Goal: Communication & Community: Answer question/provide support

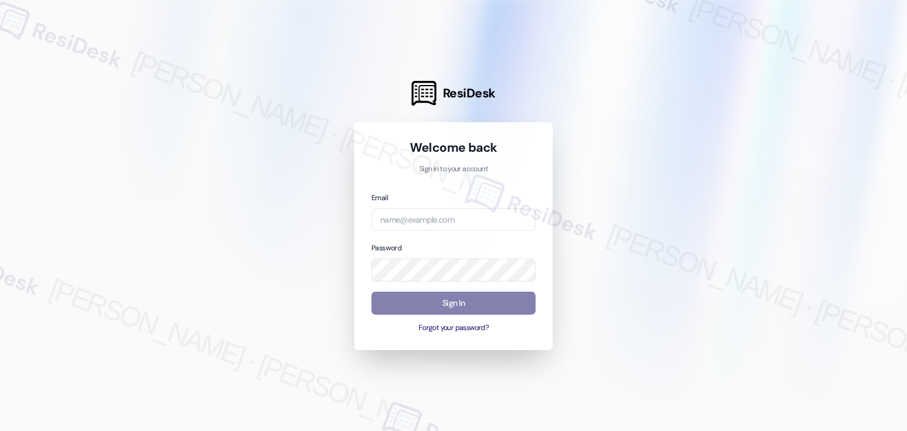
click at [539, 334] on div "Welcome back Sign in to your account Email Password Sign In Forgot your passwor…" at bounding box center [453, 236] width 198 height 228
click at [417, 214] on input "email" at bounding box center [454, 220] width 164 height 23
paste input "[EMAIL_ADDRESS][PERSON_NAME][PERSON_NAME][DOMAIN_NAME]"
type input "[EMAIL_ADDRESS][PERSON_NAME][PERSON_NAME][DOMAIN_NAME]"
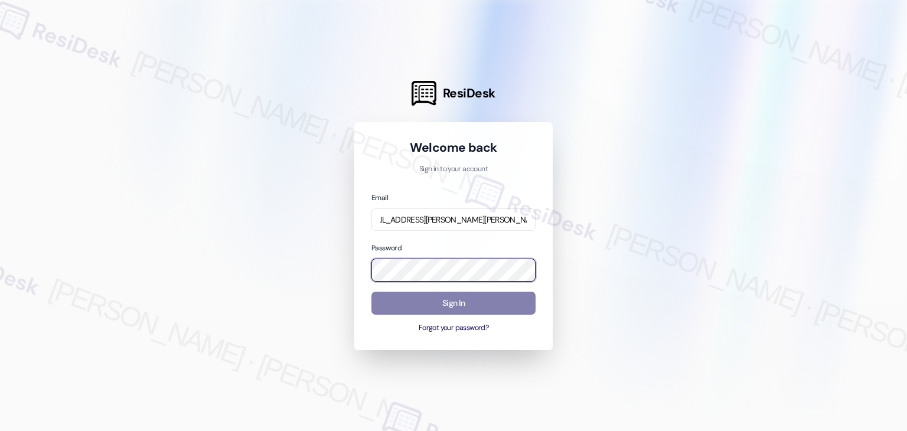
scroll to position [0, 0]
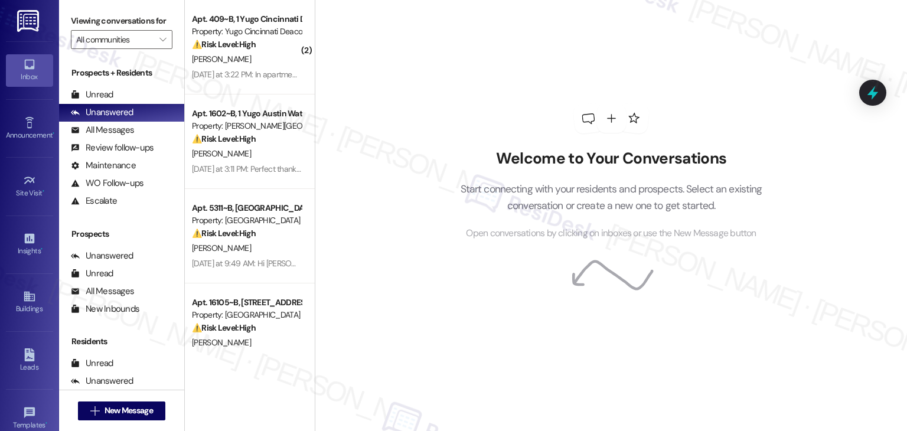
drag, startPoint x: 412, startPoint y: 256, endPoint x: 396, endPoint y: 272, distance: 23.0
click at [396, 272] on div "Welcome to Your Conversations Start connecting with your residents and prospect…" at bounding box center [611, 215] width 592 height 431
click at [444, 314] on div "Welcome to Your Conversations Start connecting with your residents and prospect…" at bounding box center [611, 172] width 354 height 345
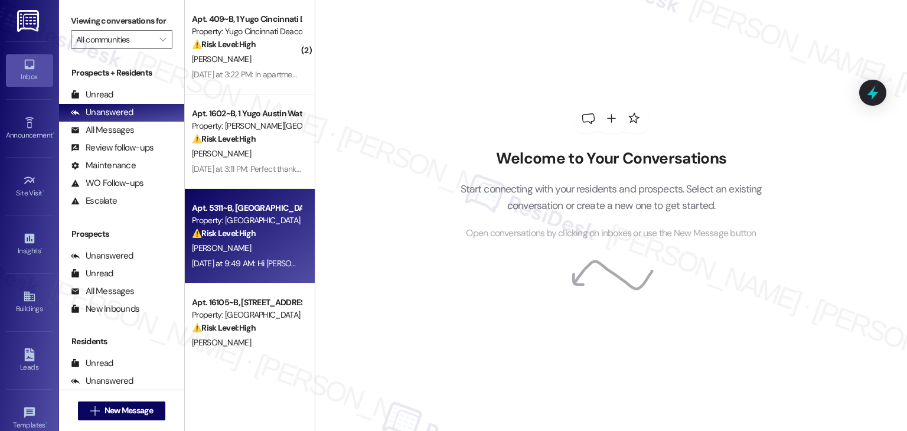
click at [273, 265] on div "[DATE] at 9:49 AM: Hi [PERSON_NAME]! Thank you for the update! I would also lik…" at bounding box center [612, 263] width 840 height 11
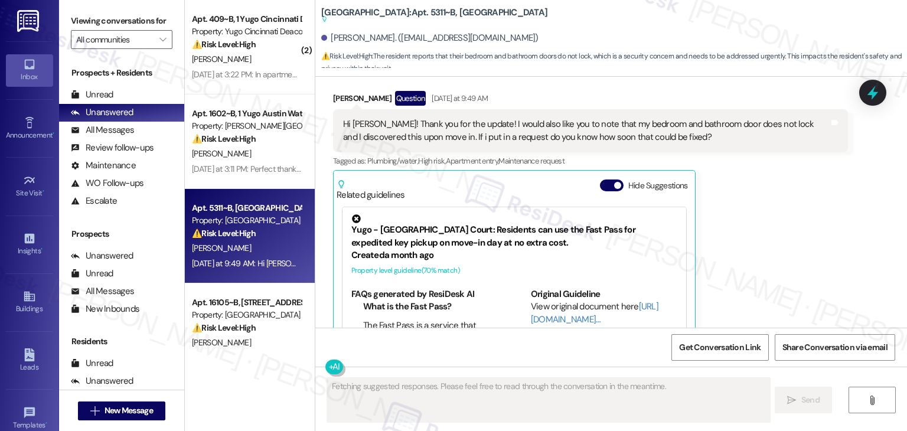
scroll to position [1610, 0]
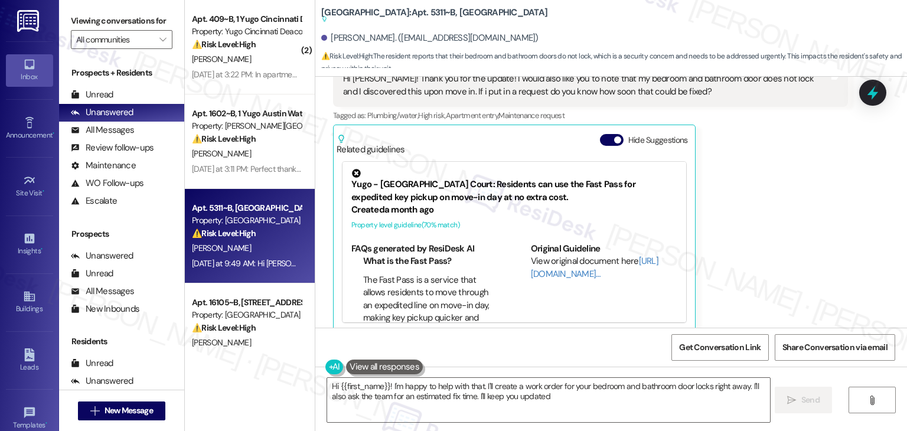
type textarea "Hi {{first_name}}! I'm happy to help with that. I'll create a work order for yo…"
click at [600, 134] on button "Hide Suggestions" at bounding box center [612, 140] width 24 height 12
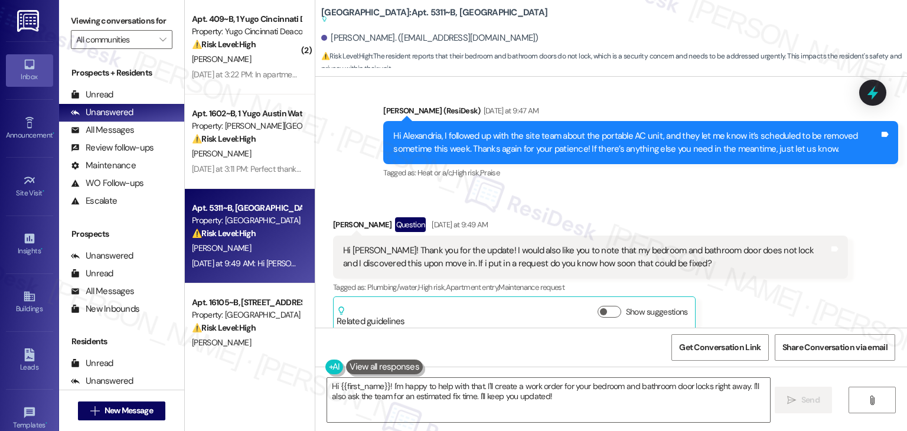
click at [702, 209] on div "Received via SMS [PERSON_NAME] Question [DATE] at 9:49 AM Hi [PERSON_NAME]! Tha…" at bounding box center [590, 275] width 533 height 132
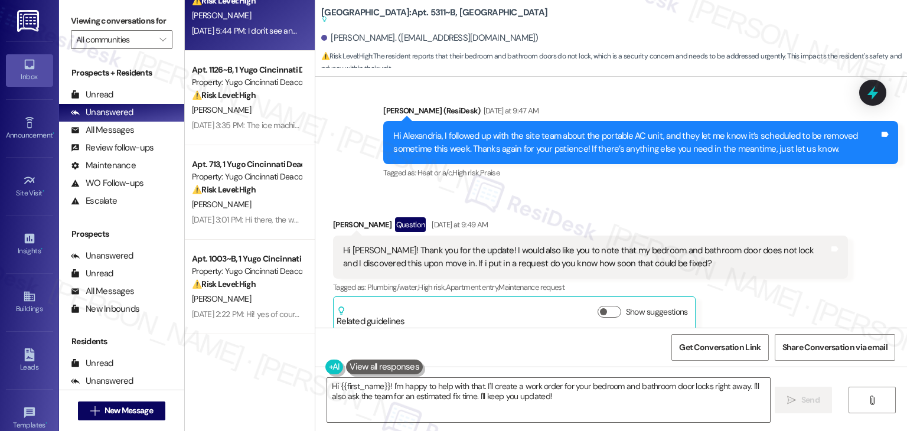
scroll to position [354, 0]
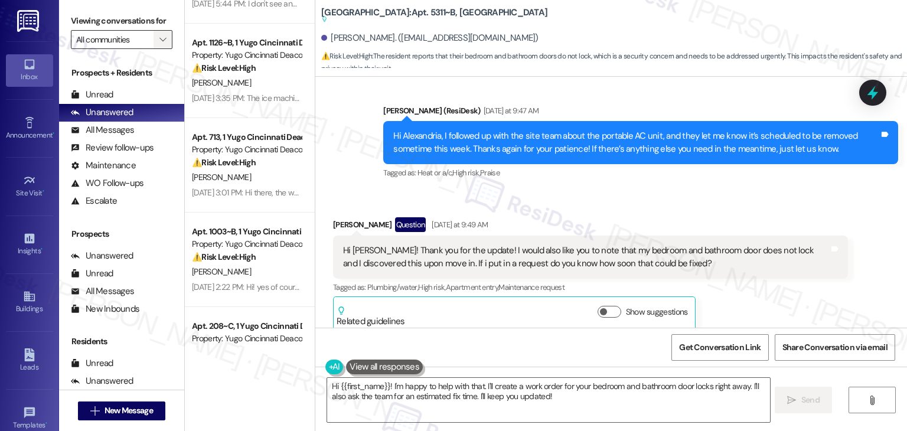
click at [159, 38] on icon "" at bounding box center [162, 39] width 6 height 9
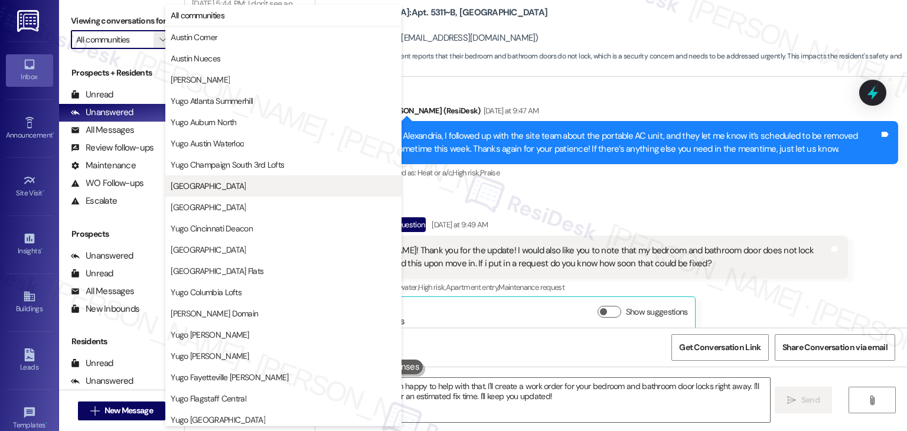
click at [221, 187] on span "[GEOGRAPHIC_DATA]" at bounding box center [208, 186] width 75 height 12
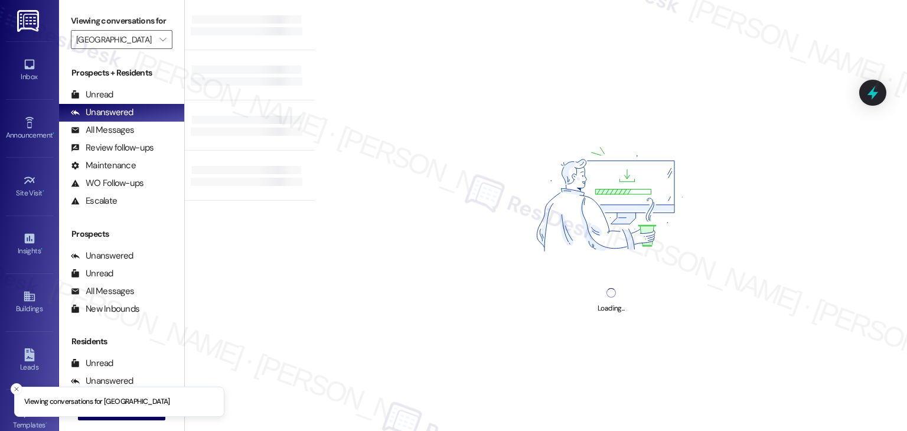
type input "[GEOGRAPHIC_DATA]"
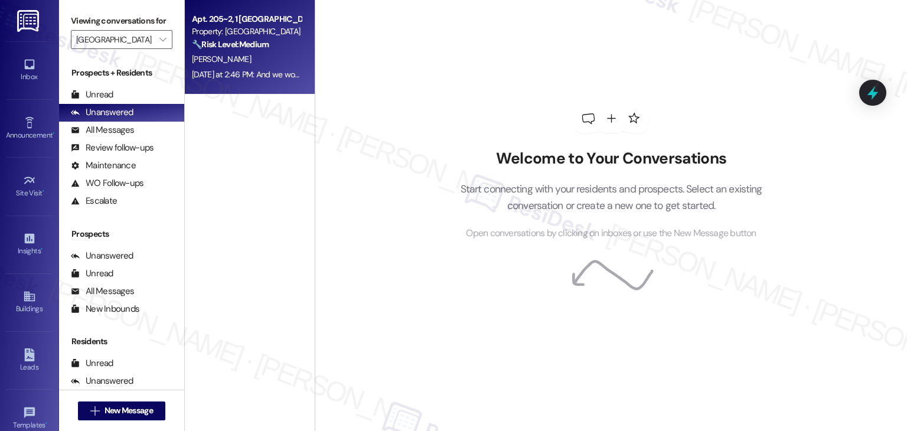
click at [260, 79] on div "[DATE] at 2:46 PM: And we would love for this to be done sooner than later bcs …" at bounding box center [376, 74] width 368 height 11
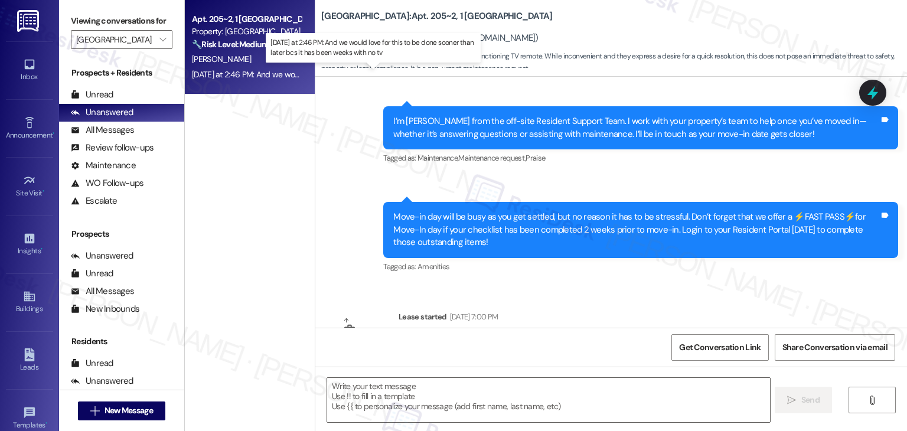
type textarea "Fetching suggested responses. Please feel free to read through the conversation…"
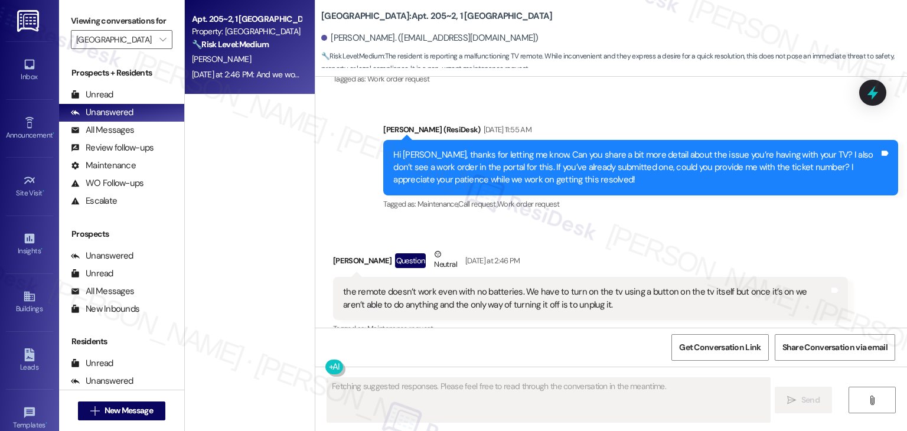
scroll to position [719, 0]
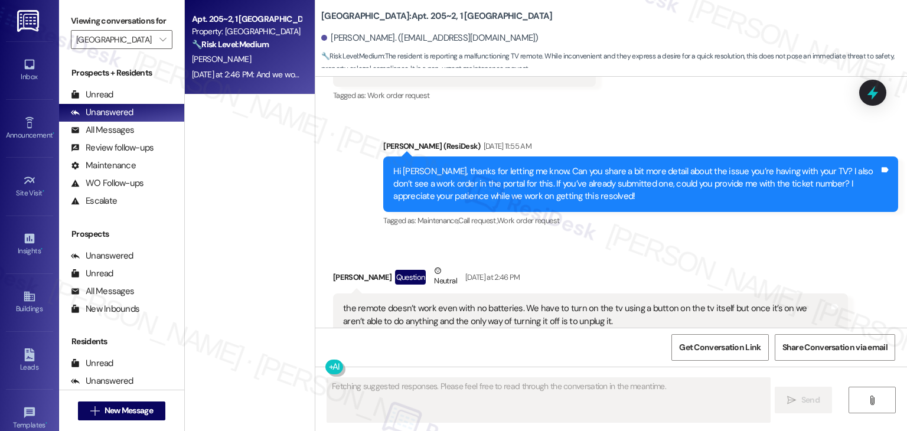
click at [624, 259] on div "Received via SMS [PERSON_NAME] Question Neutral [DATE] at 2:46 PM the remote do…" at bounding box center [590, 309] width 533 height 107
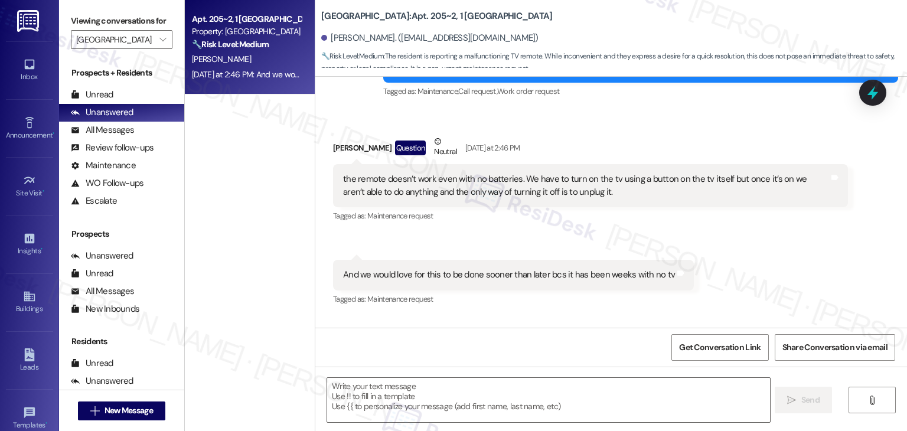
scroll to position [829, 0]
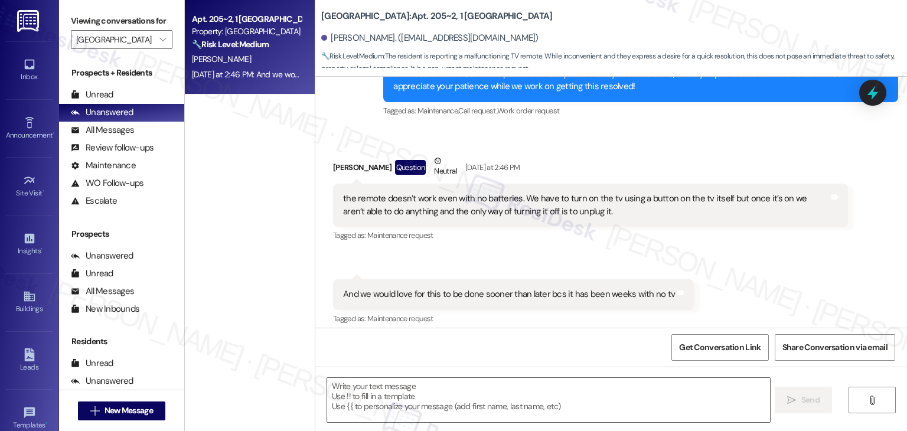
click at [685, 250] on div "Received via SMS Harper Santos Question Neutral Yesterday at 2:46 PM the remote…" at bounding box center [590, 199] width 533 height 107
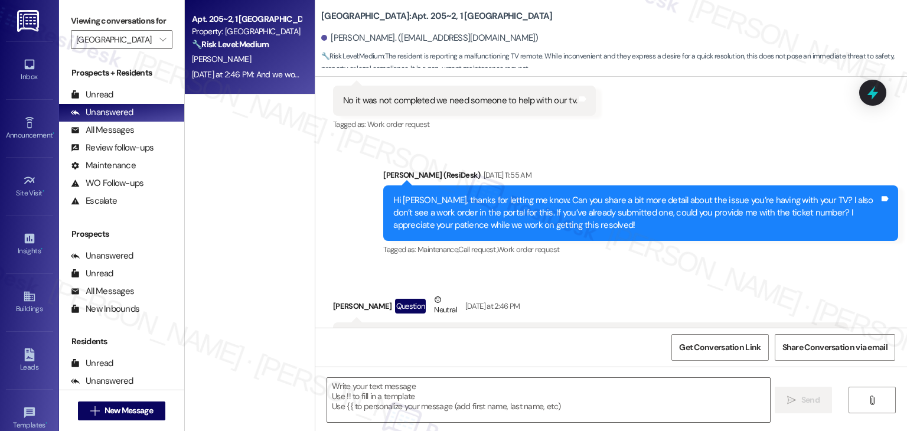
scroll to position [711, 0]
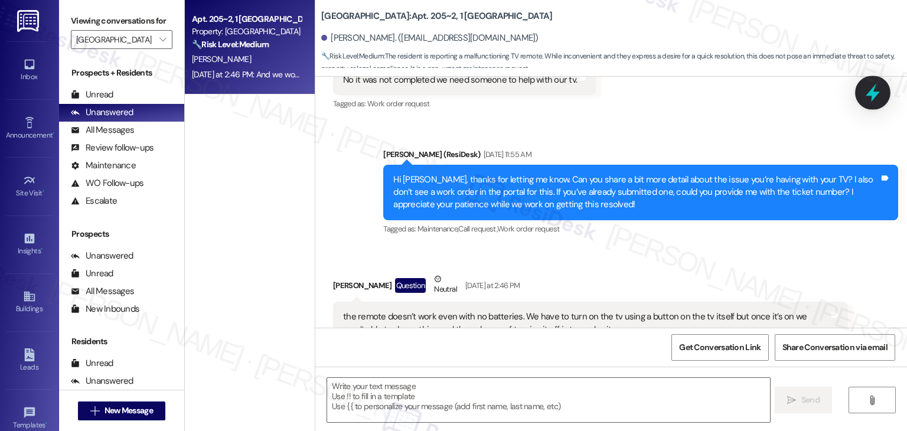
click at [875, 90] on icon at bounding box center [873, 93] width 20 height 20
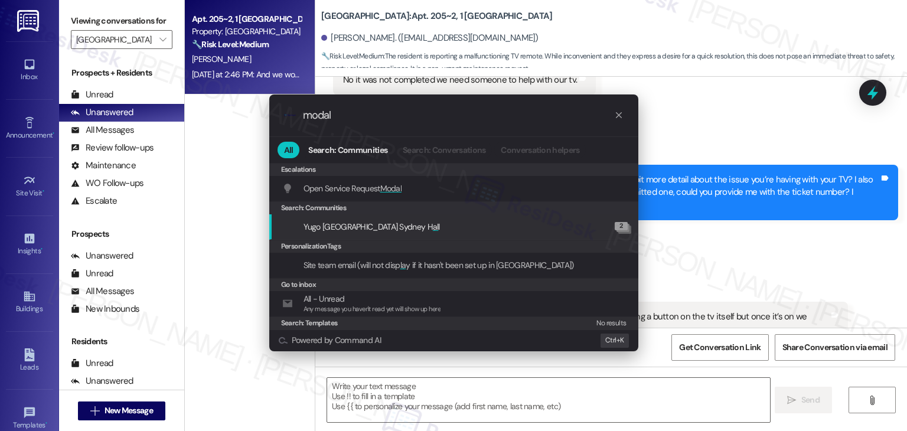
type input "modal"
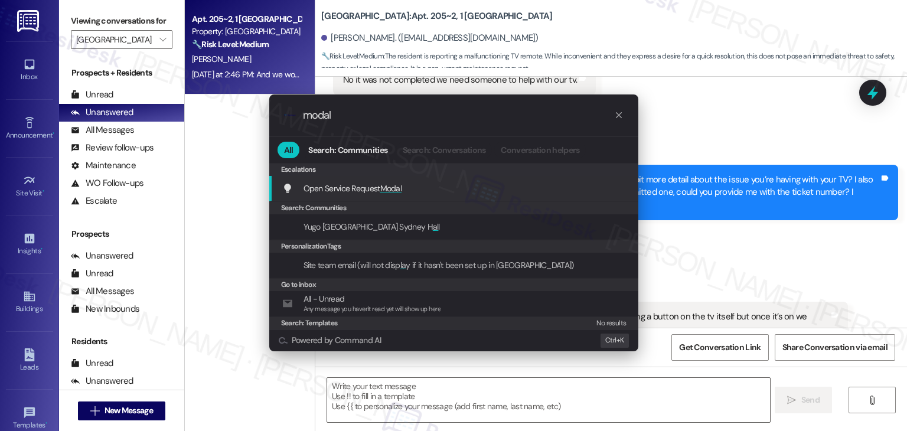
click at [411, 185] on div "Open Service Request Modal Add shortcut" at bounding box center [455, 188] width 346 height 13
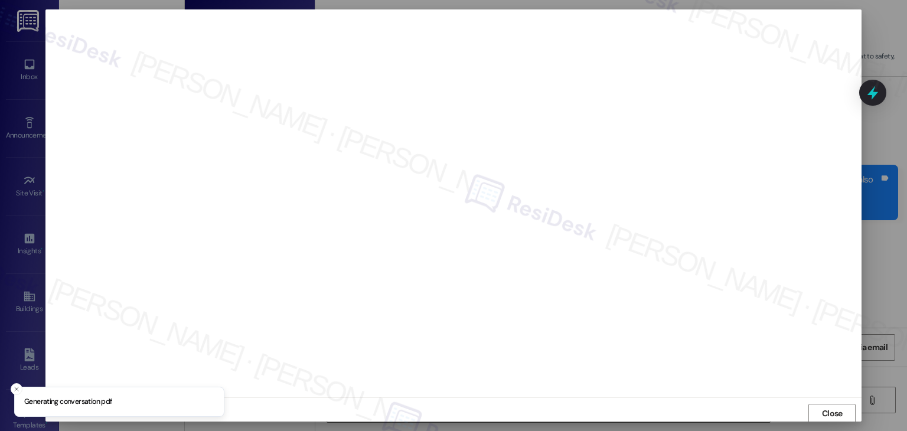
scroll to position [1, 0]
click at [837, 412] on span "Close" at bounding box center [832, 413] width 21 height 12
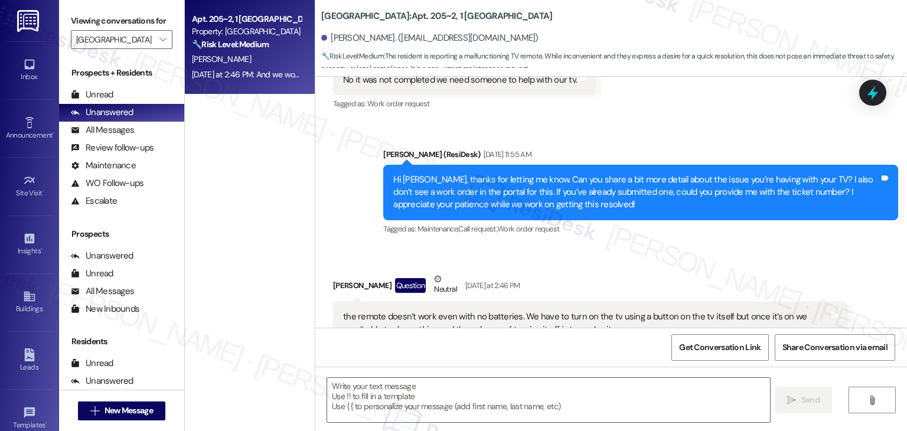
click at [837, 412] on div " Send " at bounding box center [611, 411] width 592 height 89
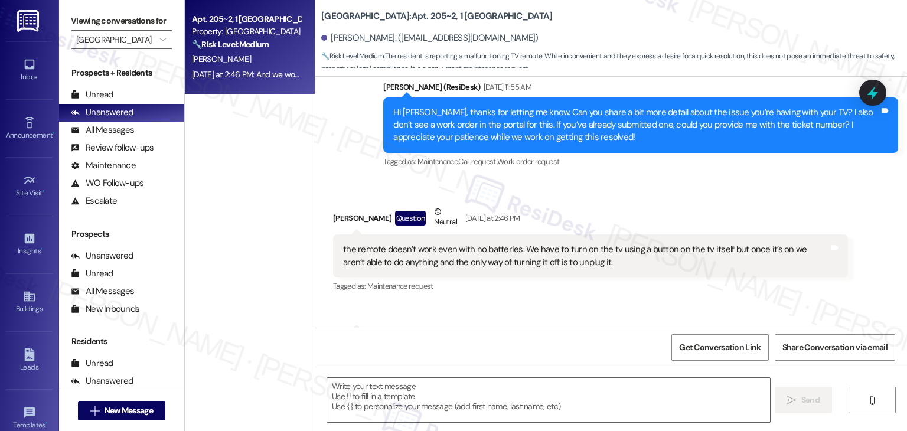
scroll to position [711, 0]
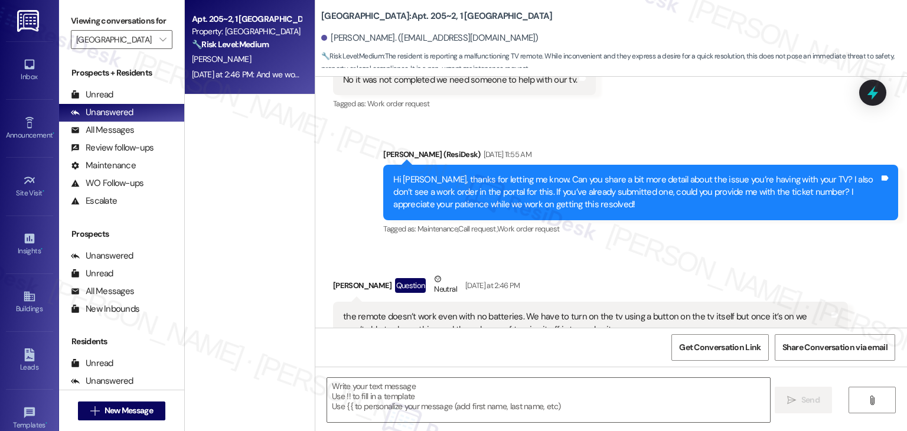
click at [478, 204] on div "Hi Harper, thanks for letting me know. Can you share a bit more detail about th…" at bounding box center [636, 193] width 486 height 38
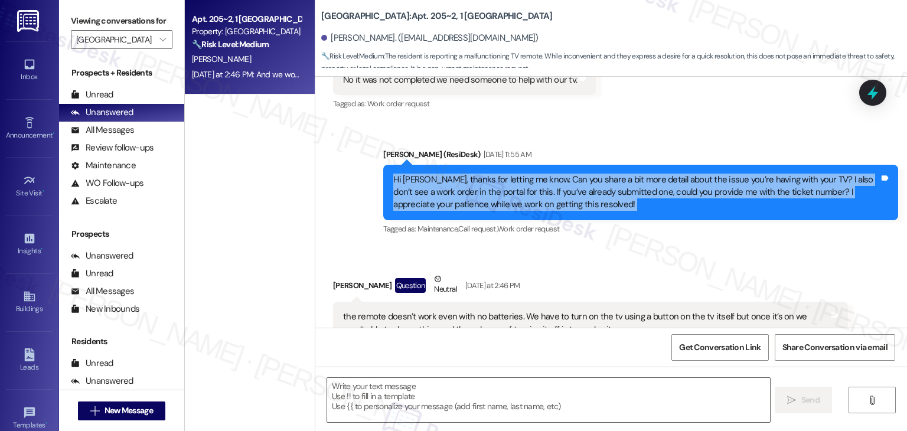
click at [477, 203] on div "Hi Harper, thanks for letting me know. Can you share a bit more detail about th…" at bounding box center [636, 193] width 486 height 38
copy div "Hi Harper, thanks for letting me know. Can you share a bit more detail about th…"
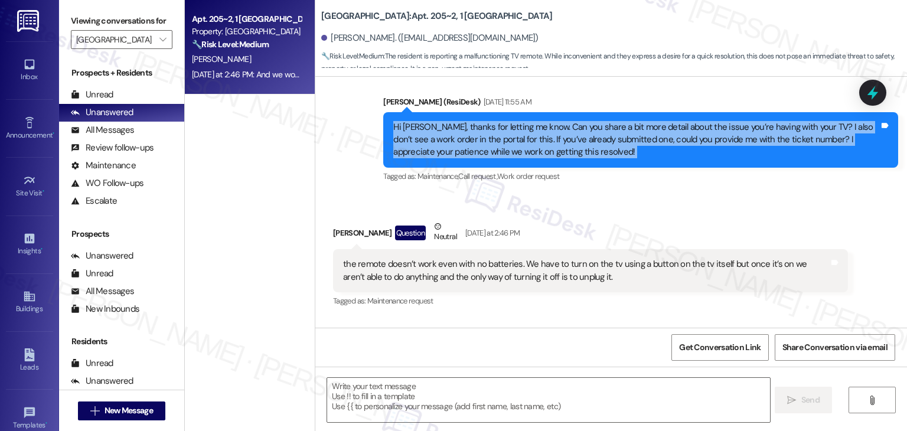
scroll to position [829, 0]
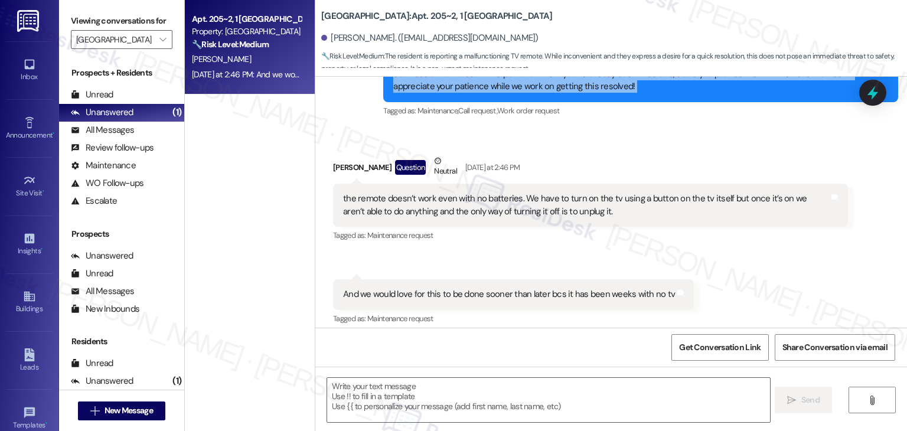
drag, startPoint x: 523, startPoint y: 226, endPoint x: 307, endPoint y: 192, distance: 218.3
click at [315, 192] on div "Yugo Charleston Campus: Apt. 205~2, 1 Yugo Charleston Campus Harper Santos. (sa…" at bounding box center [611, 215] width 592 height 431
copy div "the remote doesn’t work even with no batteries. We have to turn on the tv using…"
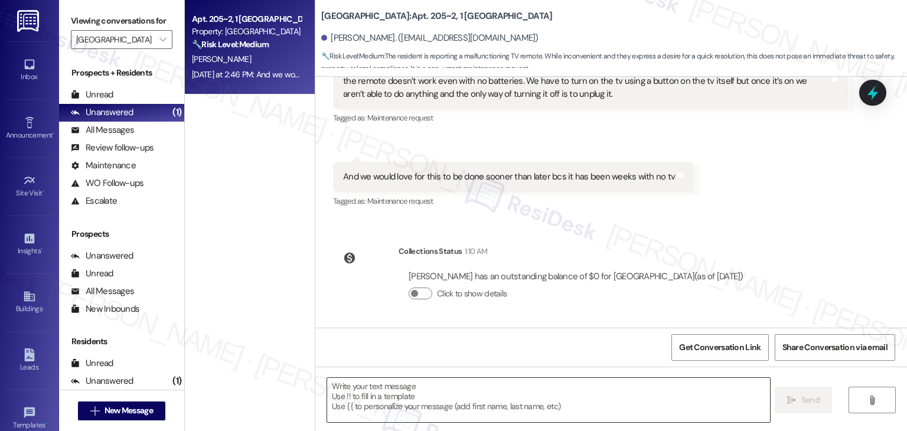
click at [468, 400] on textarea at bounding box center [548, 400] width 442 height 44
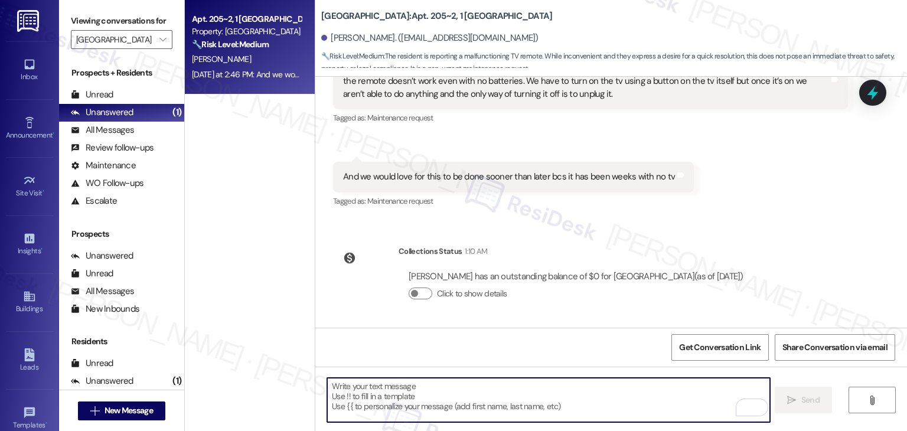
click at [459, 400] on textarea "To enrich screen reader interactions, please activate Accessibility in Grammarl…" at bounding box center [548, 400] width 442 height 44
paste textarea "Hi Harper, thanks for the update! Just checking again, have you already submitt…"
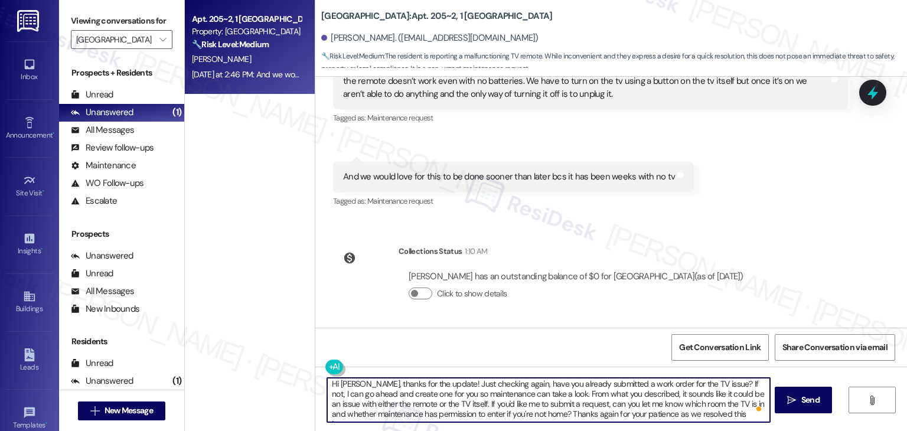
scroll to position [2, 0]
click at [540, 392] on textarea "Hi Harper, thanks for the update! Just checking again, have you already submitt…" at bounding box center [548, 400] width 442 height 44
drag, startPoint x: 540, startPoint y: 392, endPoint x: 725, endPoint y: 414, distance: 186.2
click at [725, 414] on textarea "Hi Harper, thanks for the update! Just checking again, have you already submitt…" at bounding box center [548, 400] width 442 height 44
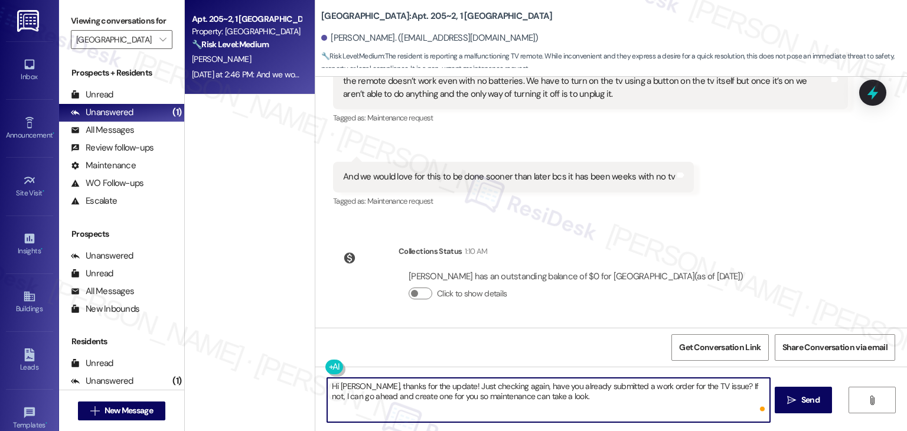
scroll to position [0, 0]
type textarea "Hi Harper, thanks for the update! Just checking again, have you already submitt…"
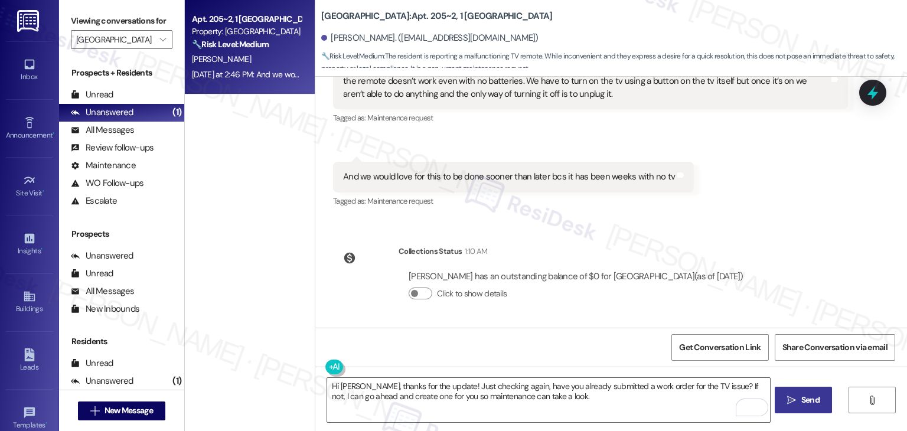
click at [800, 396] on span "Send" at bounding box center [810, 400] width 23 height 12
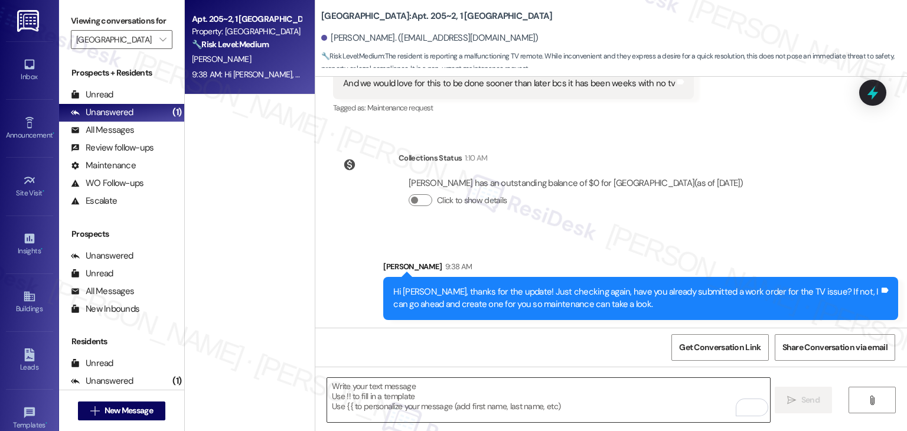
scroll to position [1042, 0]
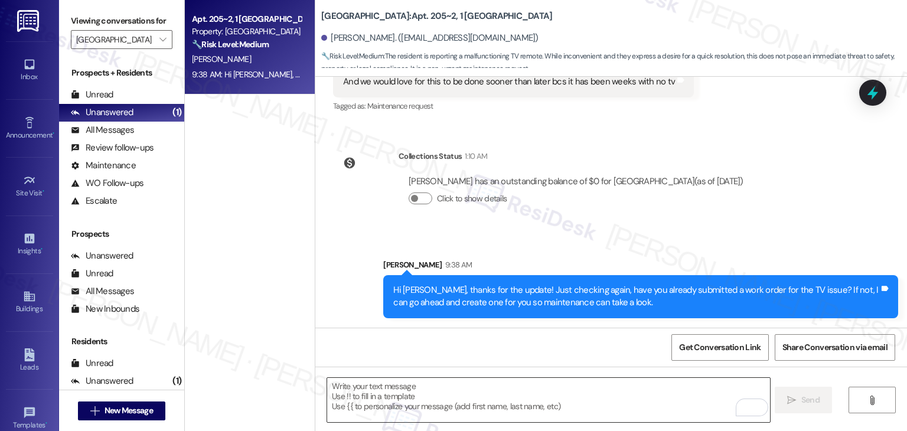
click at [421, 405] on textarea "To enrich screen reader interactions, please activate Accessibility in Grammarl…" at bounding box center [548, 400] width 442 height 44
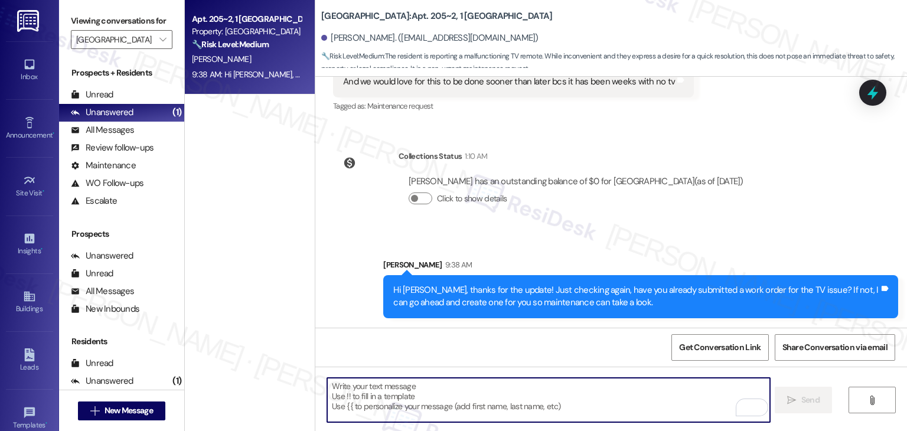
paste textarea "From what you described, it sounds like it could be an issue with either the re…"
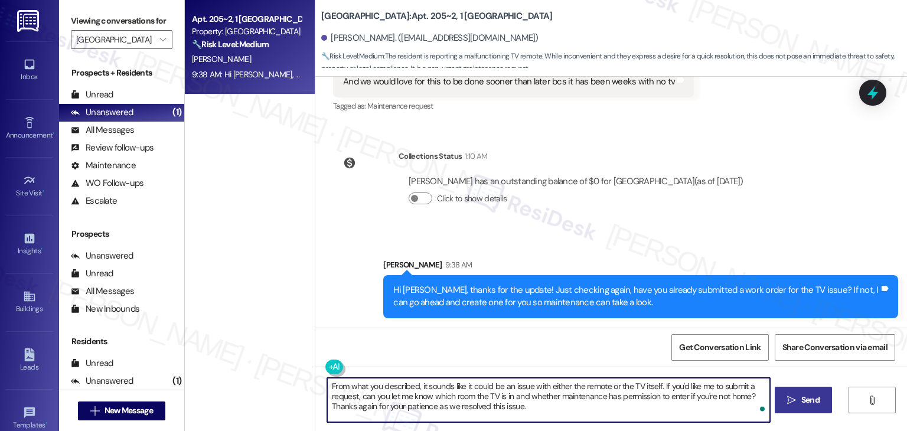
type textarea "From what you described, it sounds like it could be an issue with either the re…"
click at [803, 398] on span "Send" at bounding box center [811, 400] width 18 height 12
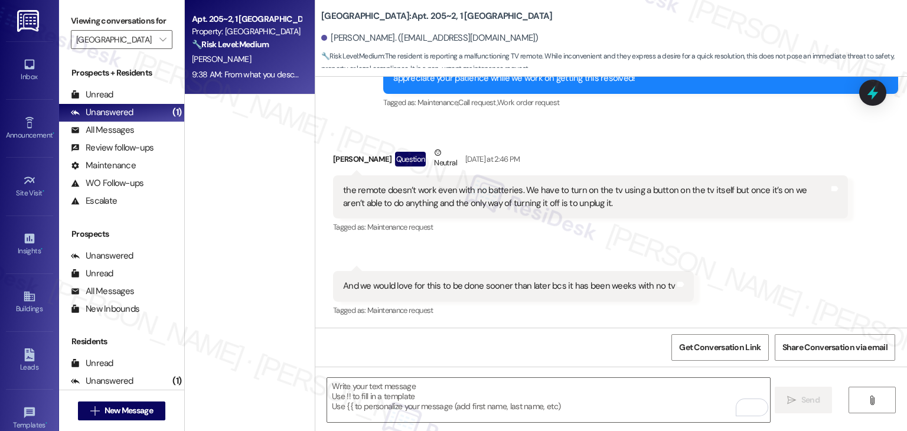
scroll to position [1149, 0]
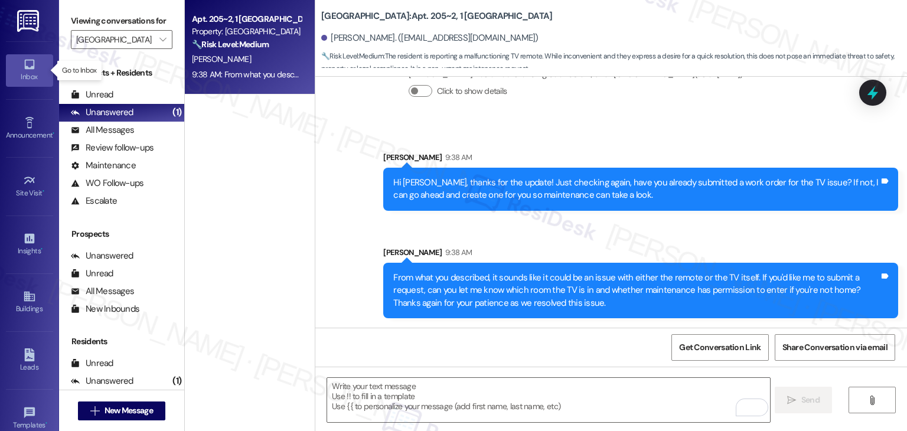
click at [27, 73] on div "Inbox" at bounding box center [29, 77] width 59 height 12
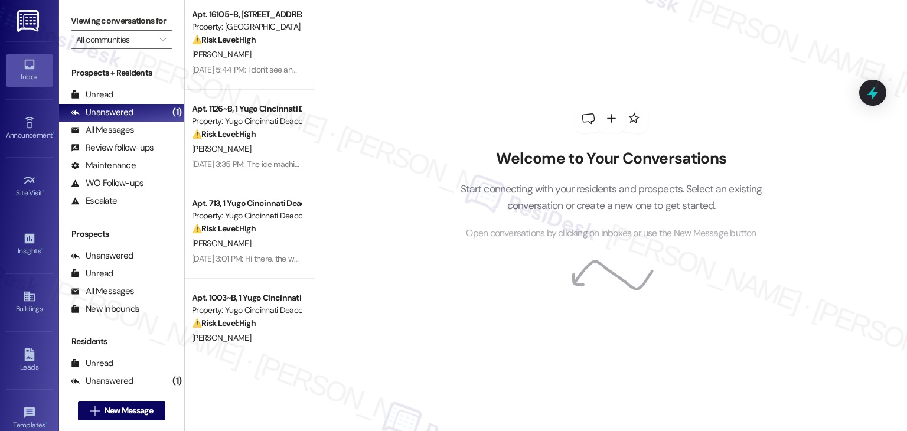
scroll to position [354, 0]
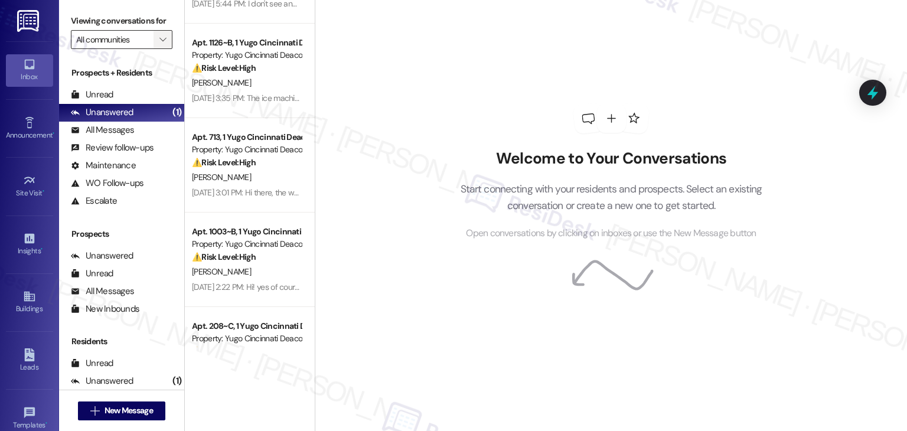
click at [159, 43] on icon "" at bounding box center [162, 39] width 6 height 9
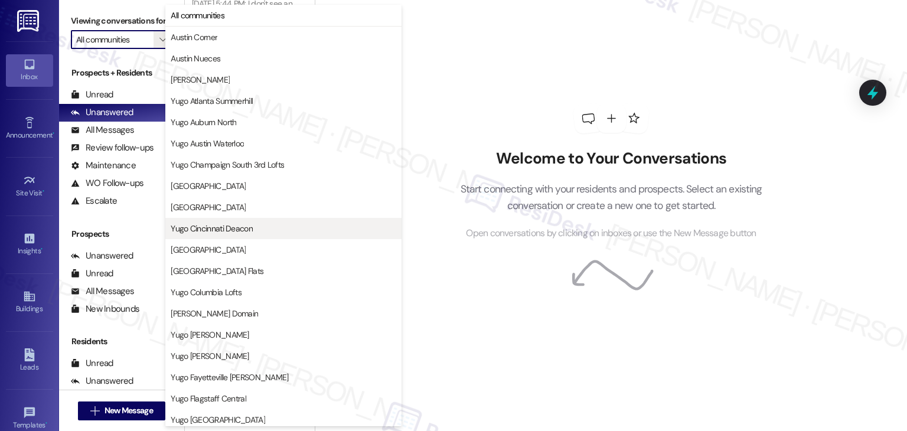
click at [235, 226] on span "Yugo Cincinnati Deacon" at bounding box center [212, 229] width 82 height 12
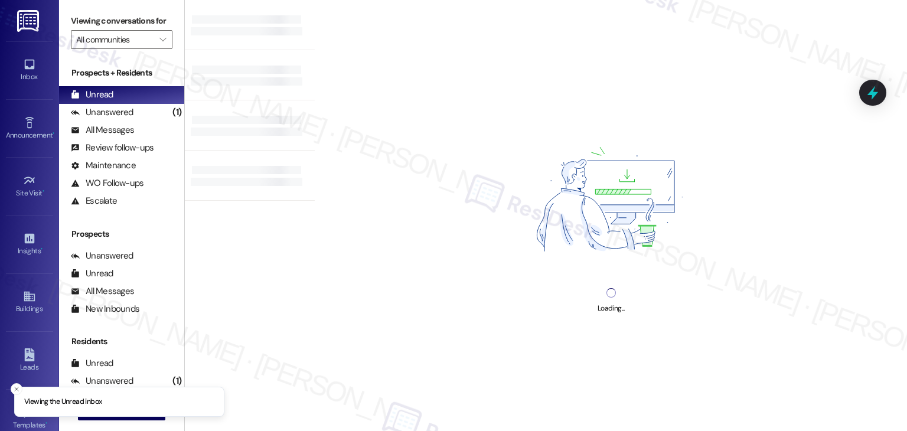
type input "Yugo Cincinnati Deacon"
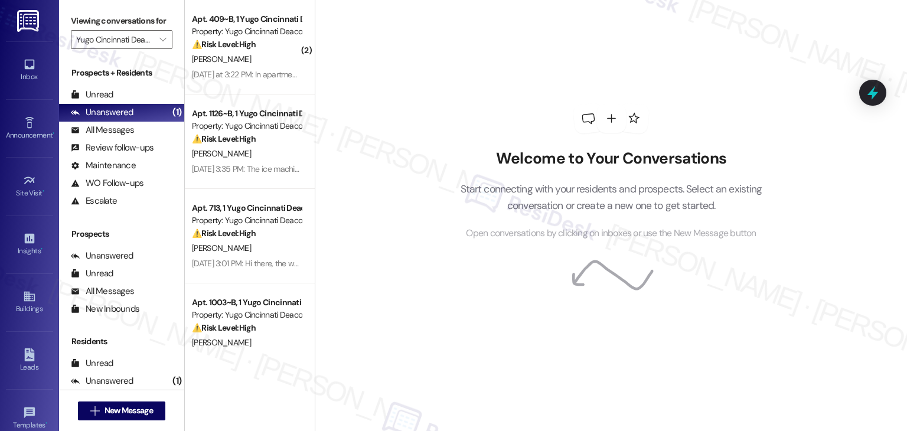
click at [435, 306] on div "Welcome to Your Conversations Start connecting with your residents and prospect…" at bounding box center [611, 172] width 354 height 345
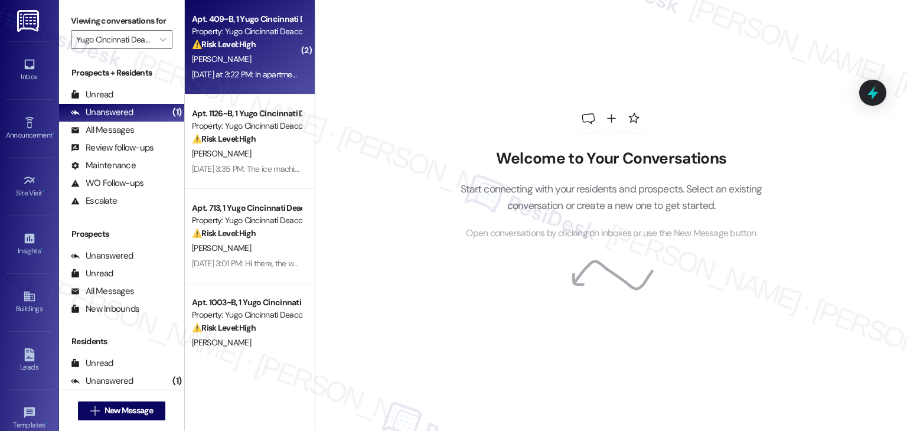
click at [233, 57] on div "[PERSON_NAME]" at bounding box center [247, 59] width 112 height 15
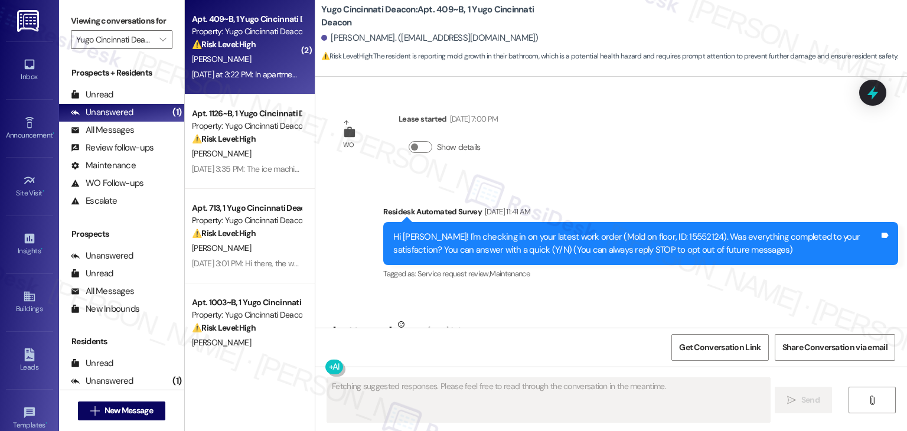
scroll to position [383, 0]
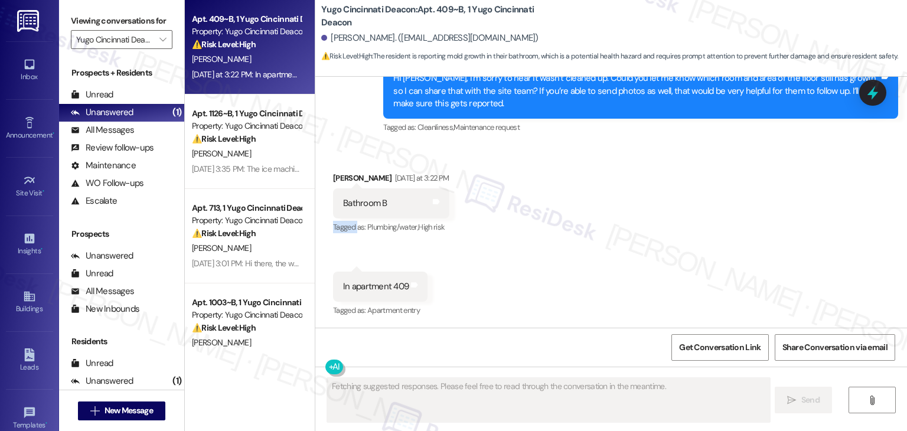
click at [623, 218] on div "Received via SMS Alexander Auer Yesterday at 3:22 PM Bathroom B Tags and notes …" at bounding box center [611, 236] width 592 height 183
click at [651, 196] on div "Received via SMS Alexander Auer Yesterday at 3:22 PM Bathroom B Tags and notes …" at bounding box center [611, 236] width 592 height 183
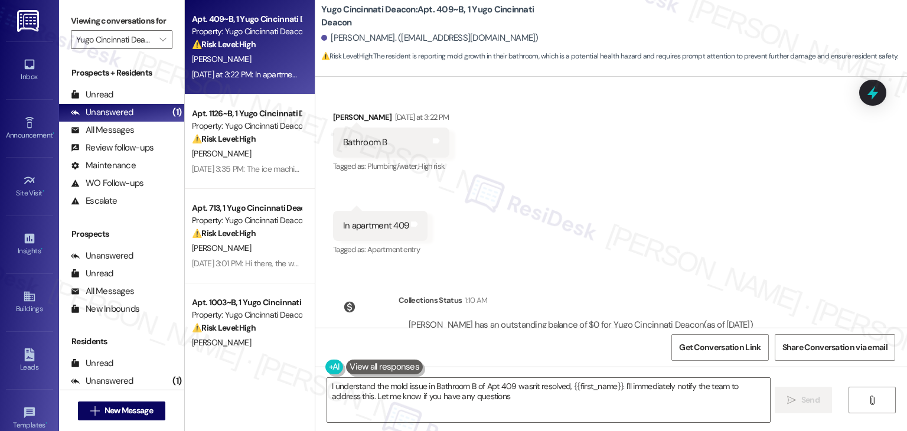
type textarea "I understand the mold issue in Bathroom B of Apt 409 wasn't resolved, {{first_n…"
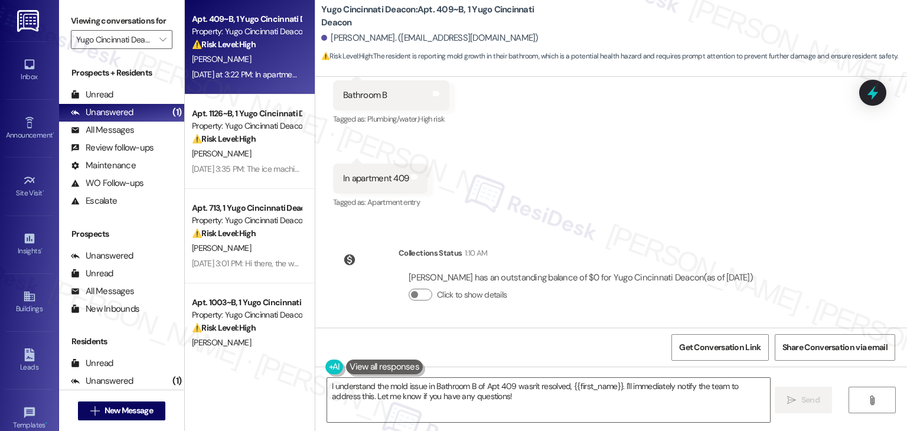
scroll to position [493, 0]
click at [652, 194] on div "Received via SMS Alexander Auer Yesterday at 3:22 PM Bathroom B Tags and notes …" at bounding box center [611, 127] width 592 height 183
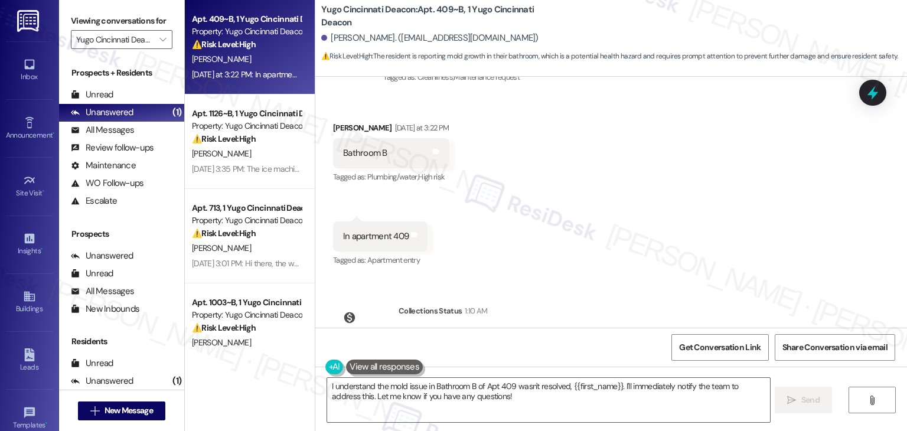
scroll to position [315, 0]
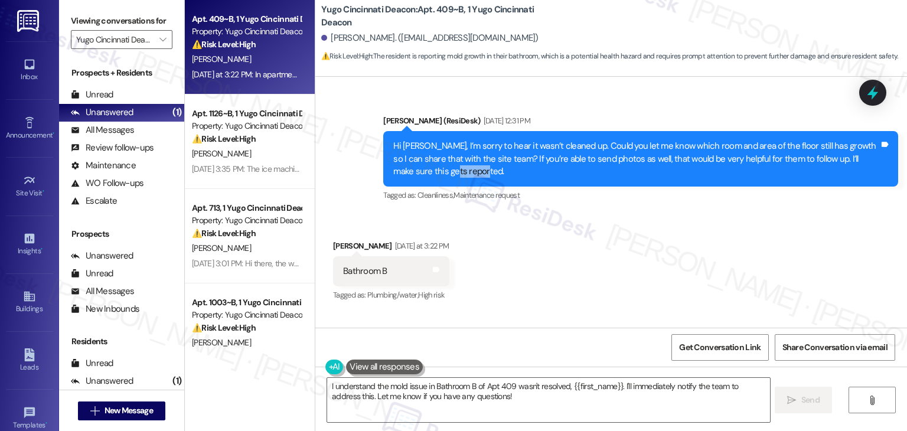
drag, startPoint x: 418, startPoint y: 174, endPoint x: 464, endPoint y: 194, distance: 50.3
click at [409, 174] on div "Hi Alexander, I’m sorry to hear it wasn’t cleaned up. Could you let me know whi…" at bounding box center [636, 159] width 486 height 38
click at [477, 178] on div "Hi Alexander, I’m sorry to hear it wasn’t cleaned up. Could you let me know whi…" at bounding box center [636, 159] width 486 height 38
click at [456, 175] on div "Hi Alexander, I’m sorry to hear it wasn’t cleaned up. Could you let me know whi…" at bounding box center [636, 159] width 486 height 38
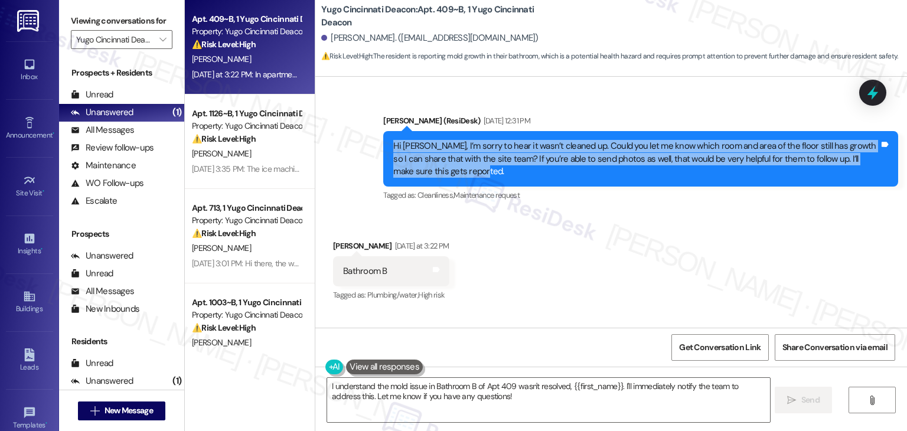
drag, startPoint x: 455, startPoint y: 171, endPoint x: 384, endPoint y: 145, distance: 76.3
click at [384, 145] on div "Hi Alexander, I’m sorry to hear it wasn’t cleaned up. Could you let me know whi…" at bounding box center [640, 159] width 515 height 56
copy div "Hi Alexander, I’m sorry to hear it wasn’t cleaned up. Could you let me know whi…"
click at [867, 94] on icon at bounding box center [873, 93] width 20 height 20
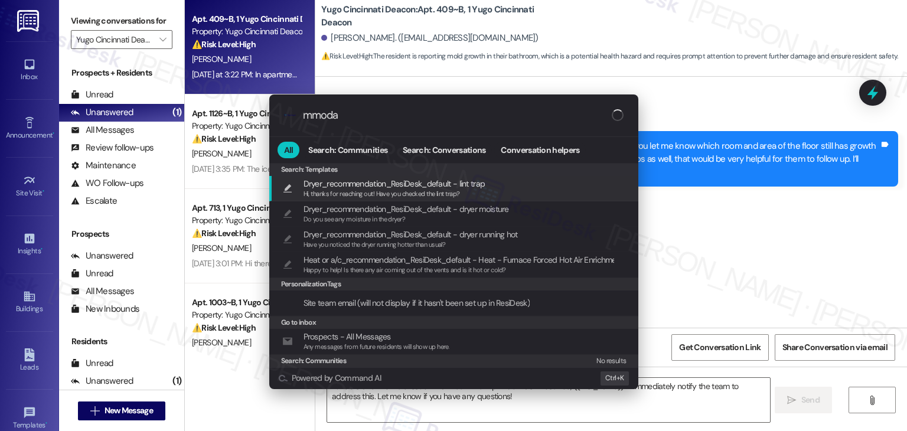
type input "mmodal"
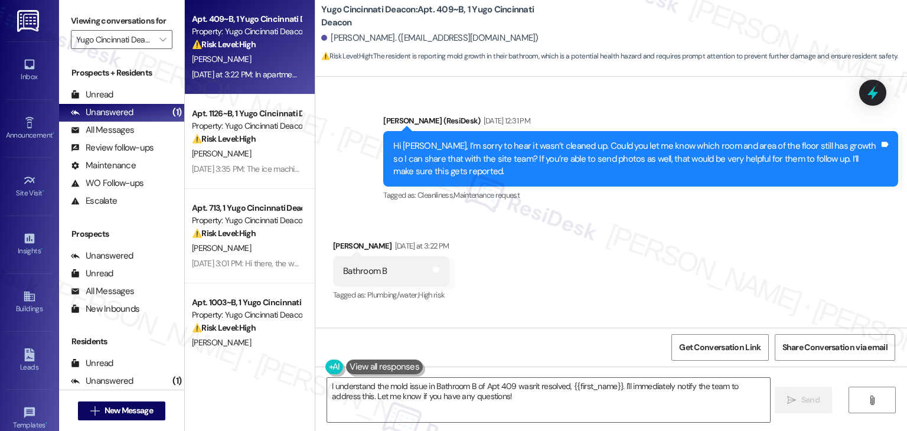
type textarea "I understand the mold issue in Bathroom B of Apt 409 wasn't resolved, {{first_n…"
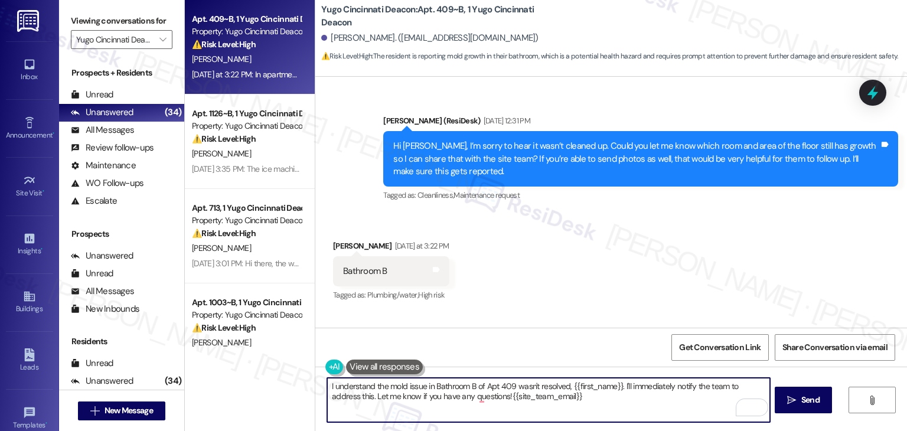
scroll to position [493, 0]
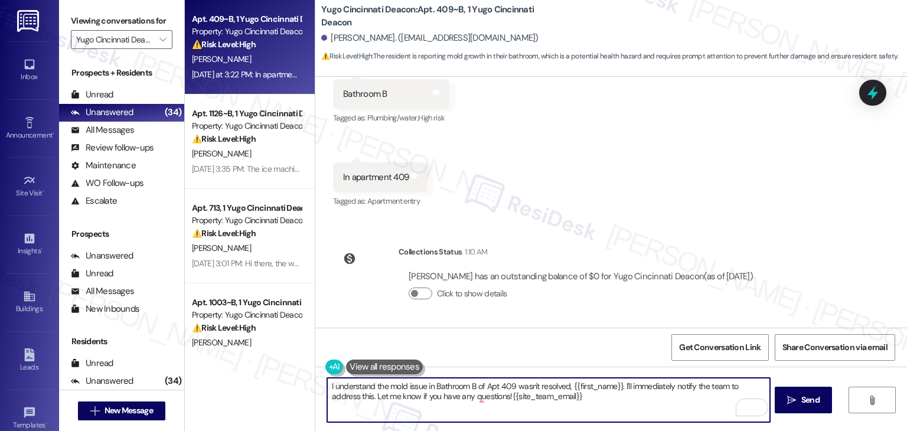
click at [538, 216] on div "Received via SMS Alexander Auer Yesterday at 3:22 PM Bathroom B Tags and notes …" at bounding box center [611, 127] width 592 height 183
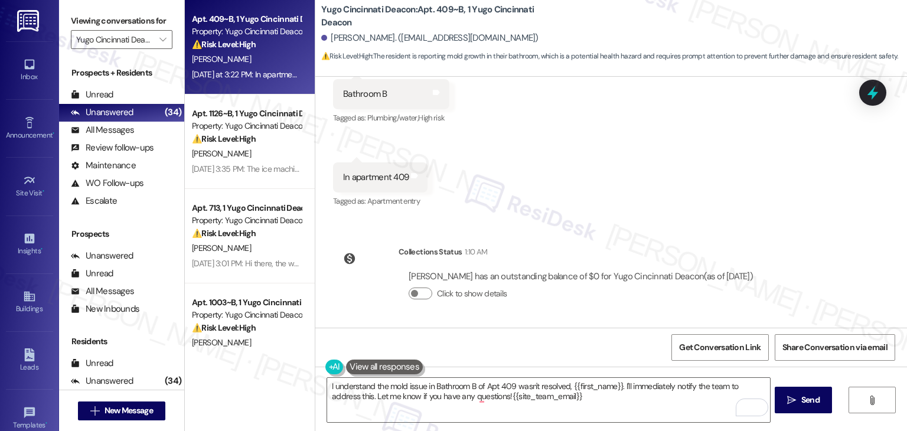
click at [543, 192] on div "Received via SMS Alexander Auer Yesterday at 3:22 PM Bathroom B Tags and notes …" at bounding box center [611, 127] width 592 height 183
click at [553, 164] on div "Received via SMS Alexander Auer Yesterday at 3:22 PM Bathroom B Tags and notes …" at bounding box center [611, 127] width 592 height 183
click at [869, 93] on icon at bounding box center [873, 93] width 14 height 18
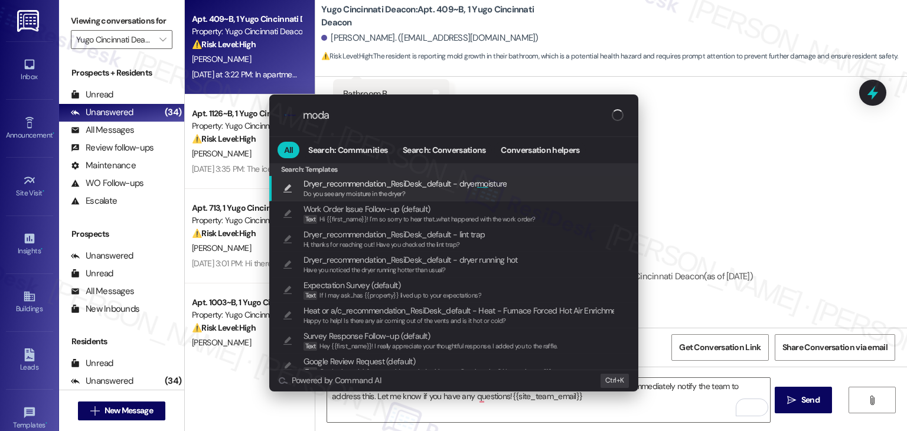
type input "modal"
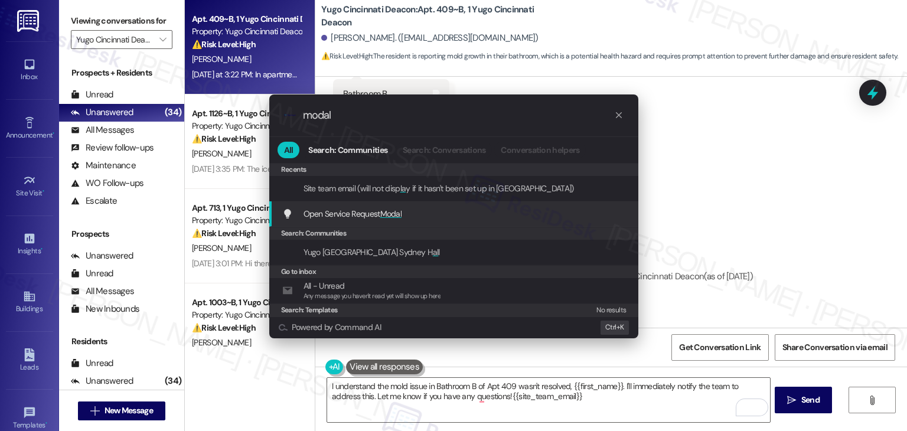
click at [392, 216] on span "Modal" at bounding box center [391, 214] width 22 height 11
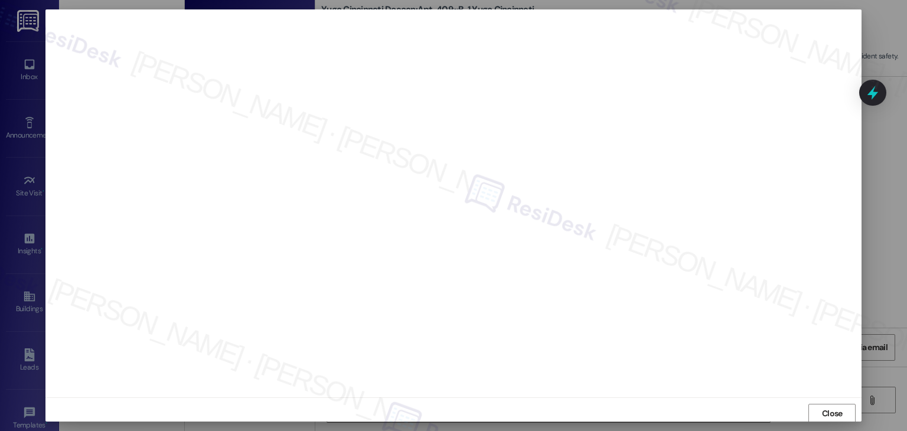
scroll to position [1, 0]
click at [825, 412] on span "Close" at bounding box center [832, 413] width 21 height 12
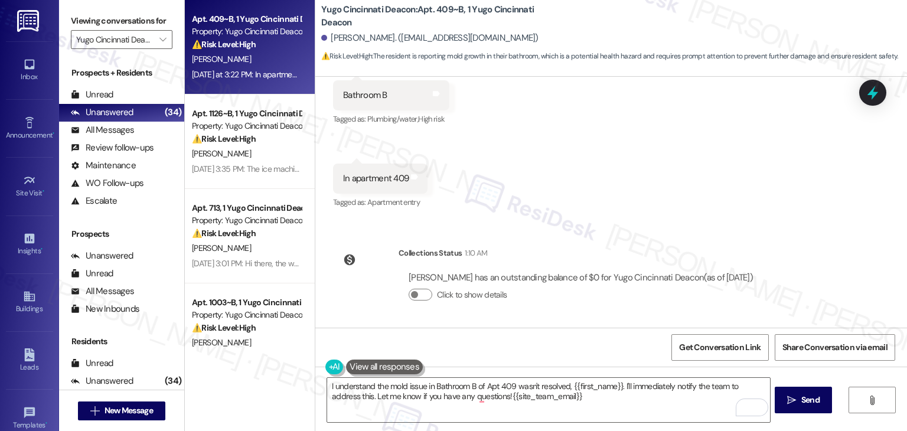
scroll to position [374, 0]
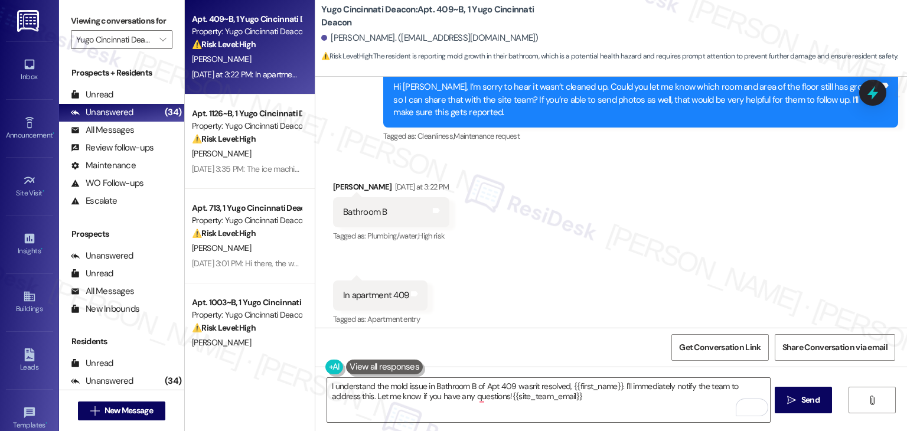
click at [462, 105] on div "Hi Alexander, I’m sorry to hear it wasn’t cleaned up. Could you let me know whi…" at bounding box center [636, 100] width 486 height 38
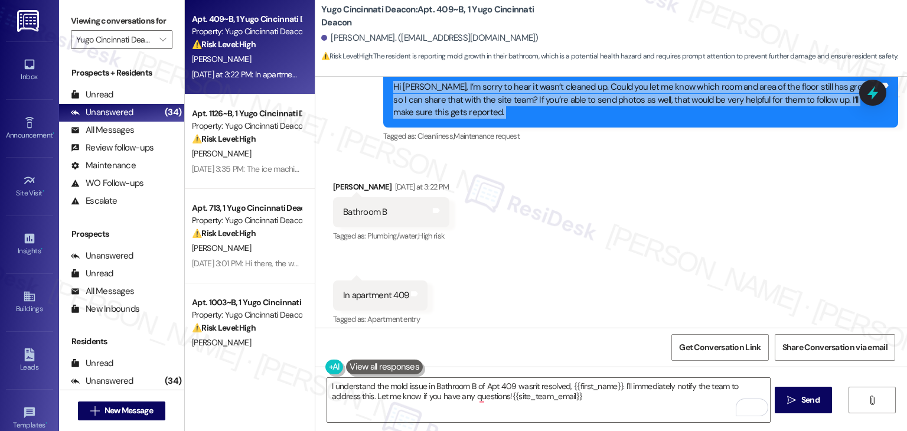
copy div "Hi Alexander, I’m sorry to hear it wasn’t cleaned up. Could you let me know whi…"
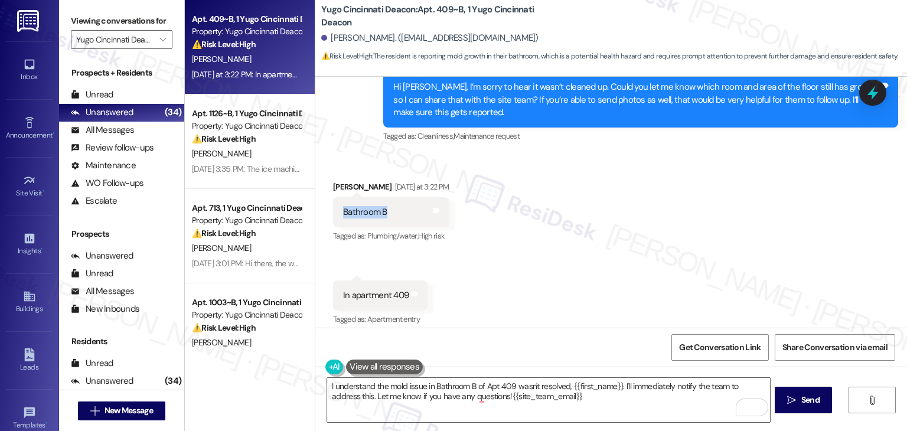
drag, startPoint x: 383, startPoint y: 213, endPoint x: 337, endPoint y: 214, distance: 46.1
click at [337, 214] on div "Bathroom B Tags and notes" at bounding box center [391, 212] width 116 height 30
copy div "Bathroom B"
click at [380, 299] on div "In apartment 409" at bounding box center [376, 295] width 66 height 12
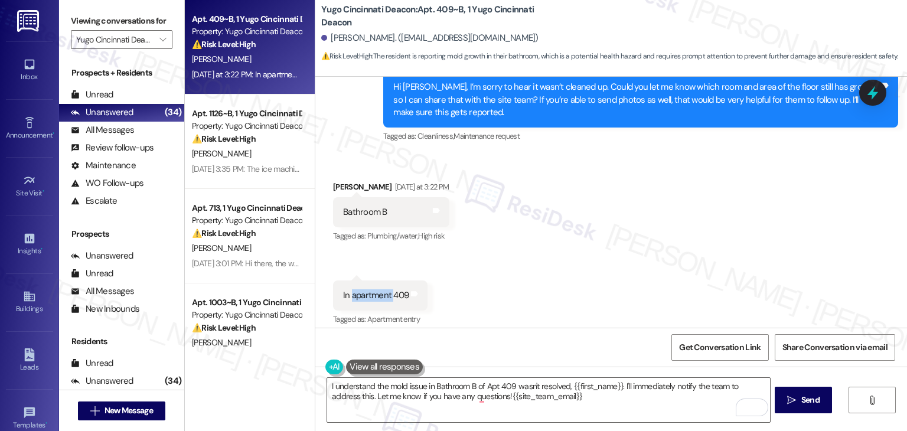
click at [380, 299] on div "In apartment 409" at bounding box center [376, 295] width 66 height 12
click at [379, 297] on div "In apartment 409" at bounding box center [376, 295] width 66 height 12
copy div "In apartment 409 Tags and notes"
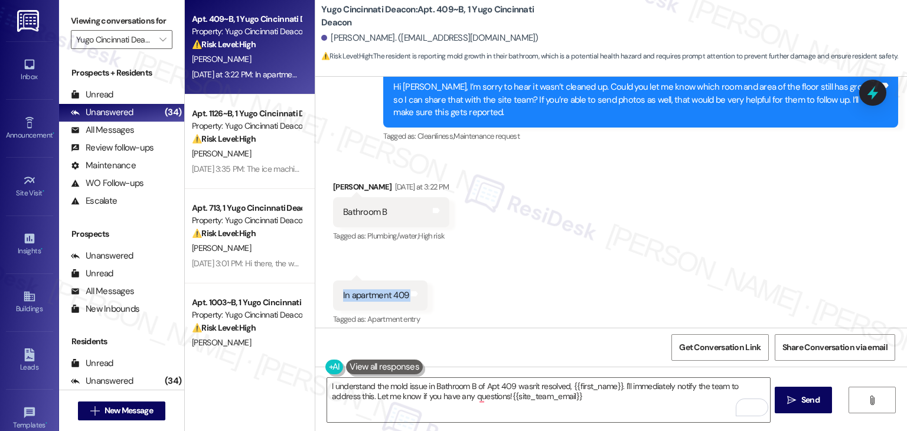
scroll to position [493, 0]
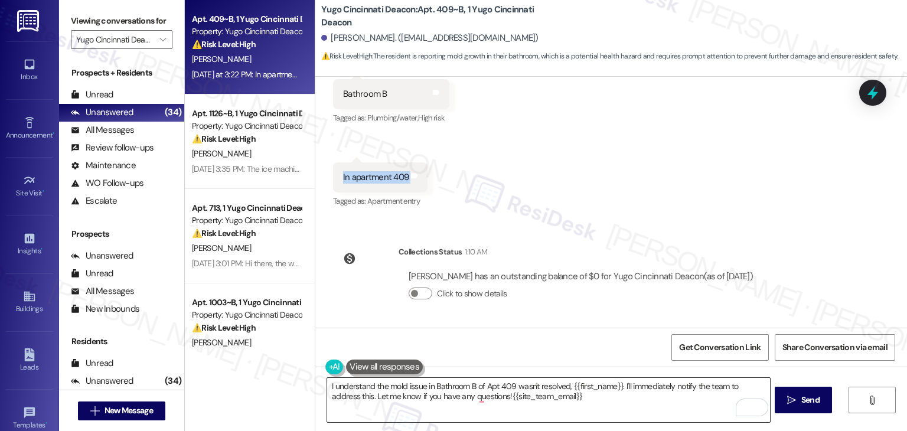
click at [458, 393] on textarea "I understand the mold issue in Bathroom B of Apt 409 wasn't resolved, {{first_n…" at bounding box center [548, 400] width 442 height 44
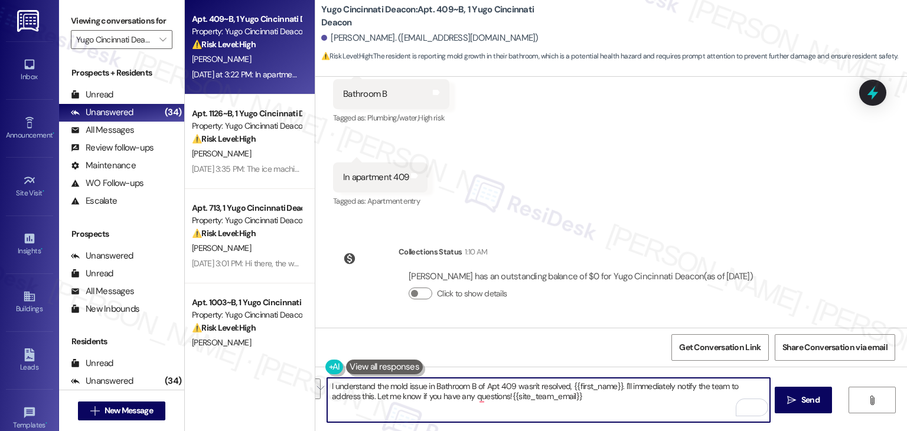
paste textarea "Hi Alexander, thanks for the update! I see you’ve submitted a new work order fo…"
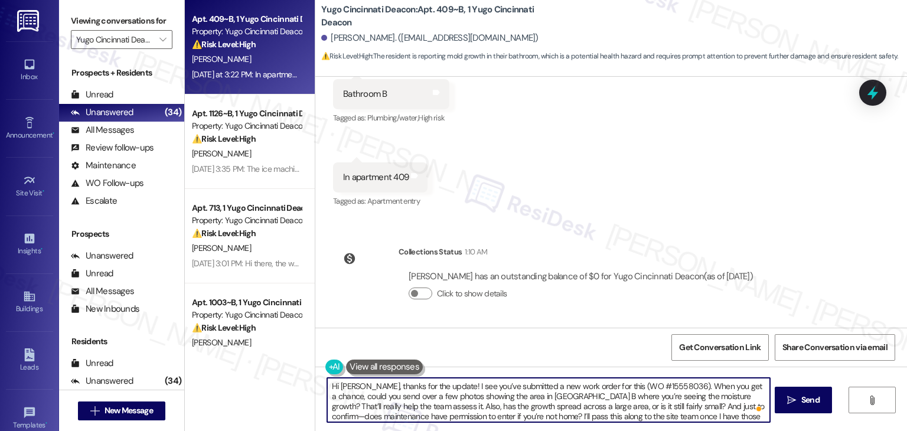
type textarea "Hi Alexander, thanks for the update! I see you’ve submitted a new work order fo…"
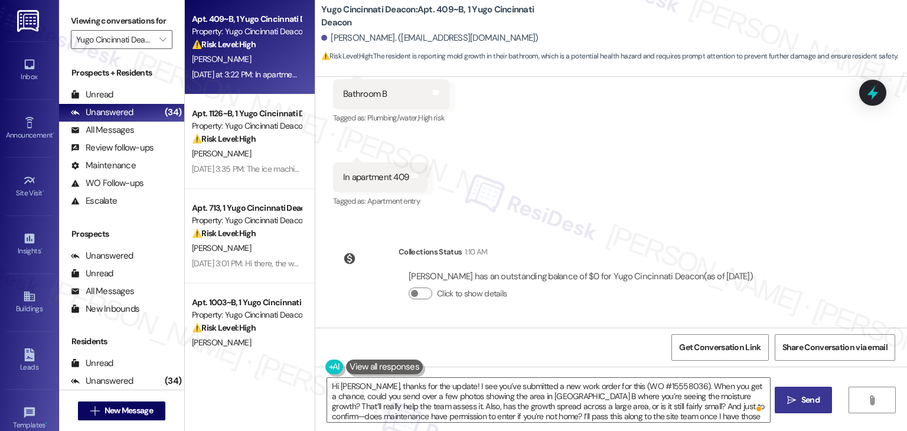
click at [803, 398] on span "Send" at bounding box center [811, 400] width 18 height 12
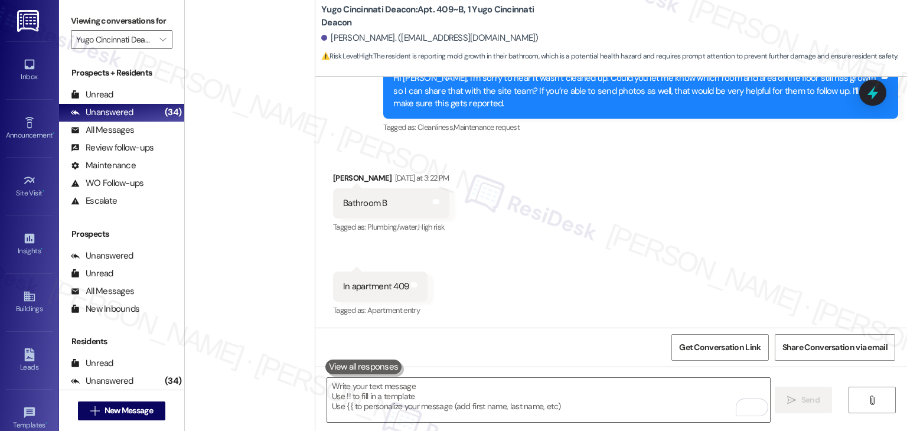
scroll to position [2866, 0]
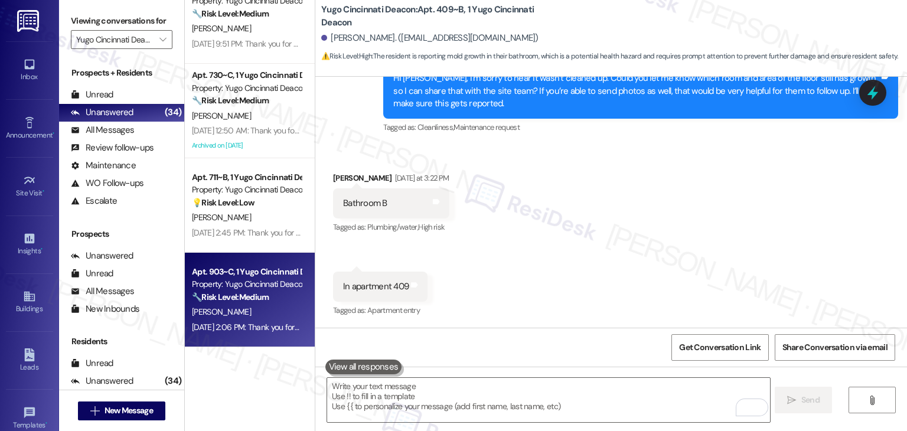
click at [258, 327] on div "Aug 23, 2025 at 2:06 PM: Thank you for your message. Our offices are currently …" at bounding box center [541, 327] width 698 height 11
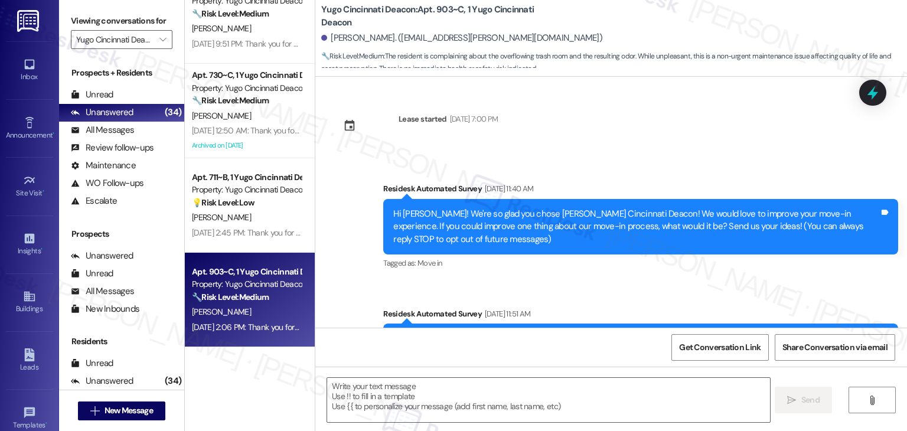
scroll to position [400, 0]
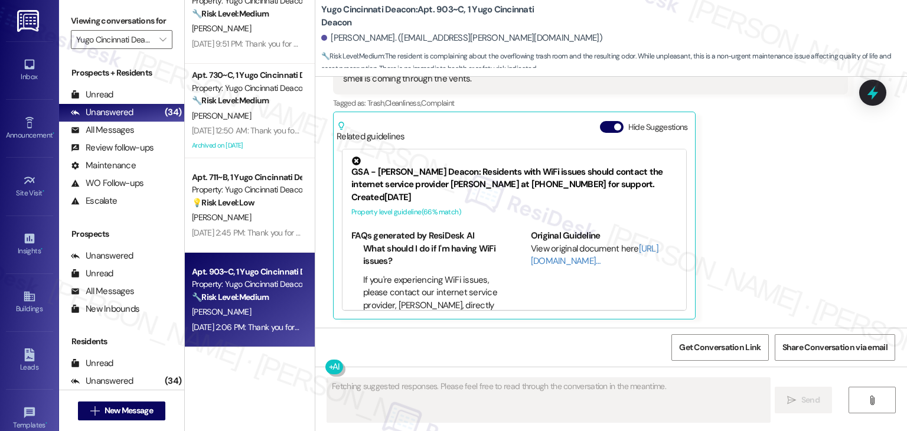
click at [600, 126] on button "Hide Suggestions" at bounding box center [612, 127] width 24 height 12
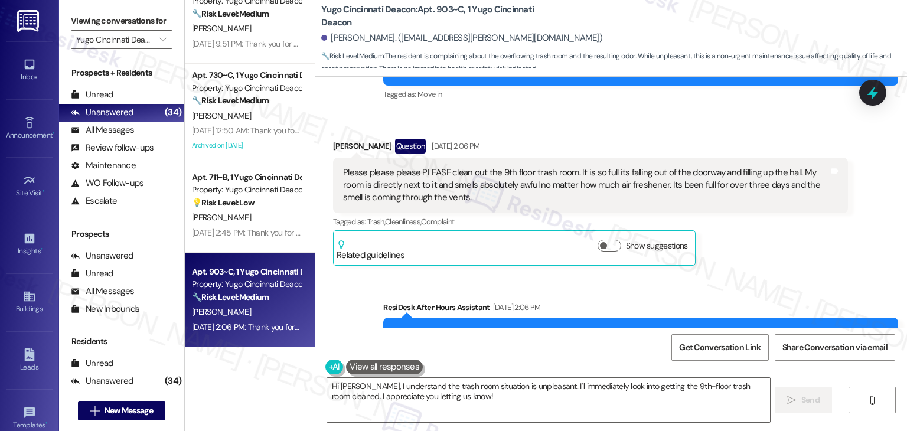
scroll to position [222, 0]
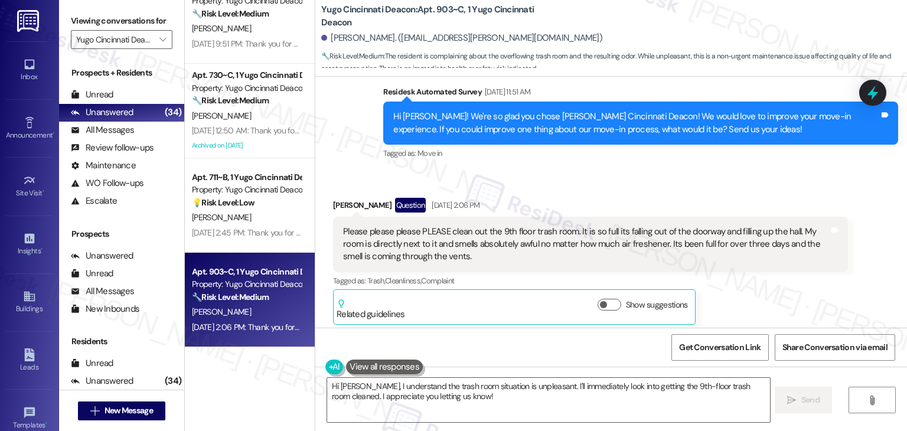
click at [527, 126] on div "Hi Addison! We're so glad you chose Yugo Cincinnati Deacon! We would love to im…" at bounding box center [636, 122] width 486 height 25
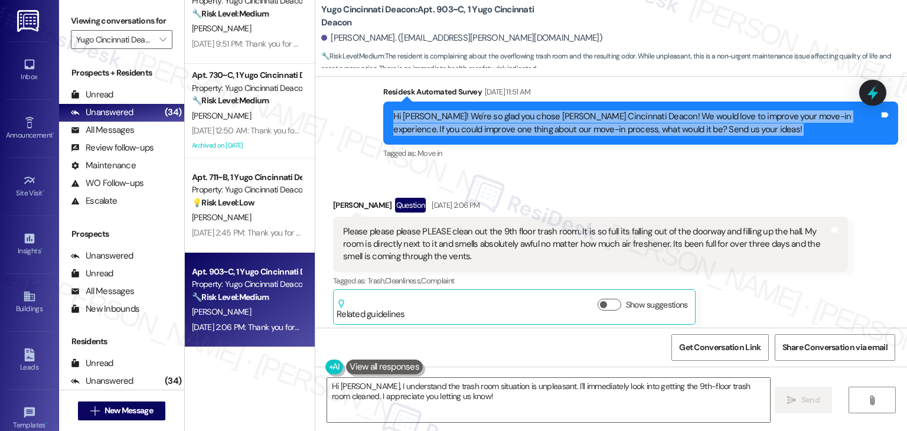
copy div "Hi Addison! We're so glad you chose Yugo Cincinnati Deacon! We would love to im…"
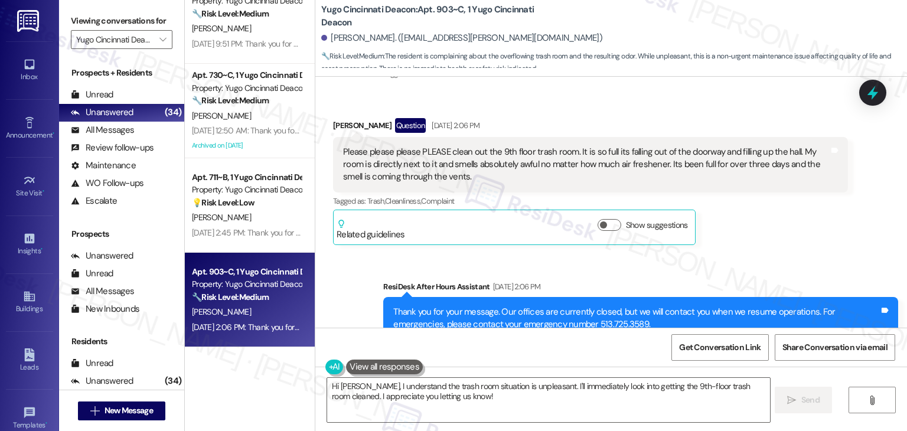
scroll to position [281, 0]
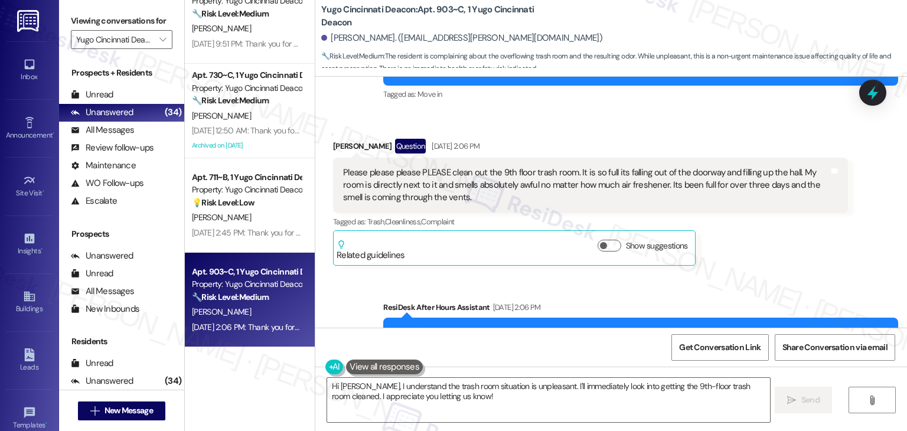
click at [510, 175] on div "Please please please PLEASE clean out the 9th floor trash room. It is so full i…" at bounding box center [586, 186] width 486 height 38
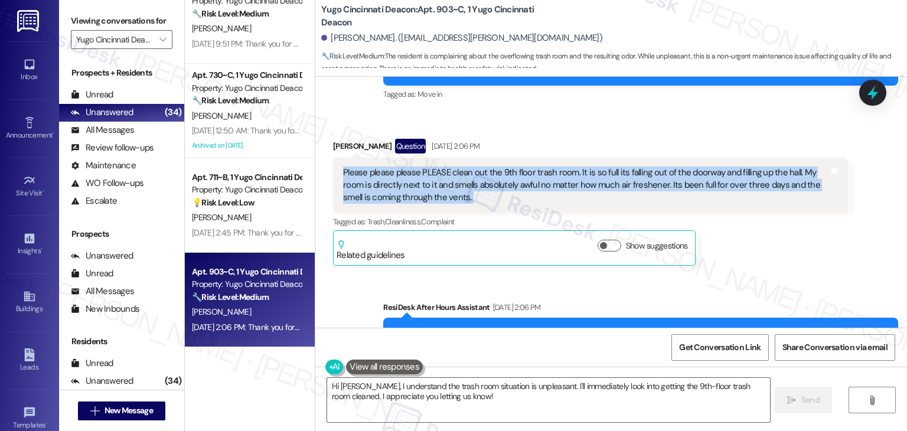
copy div "Please please please PLEASE clean out the 9th floor trash room. It is so full i…"
click at [780, 244] on div "Addison Knox Question Aug 23, 2025 at 2:06 PM Please please please PLEASE clean…" at bounding box center [590, 202] width 515 height 127
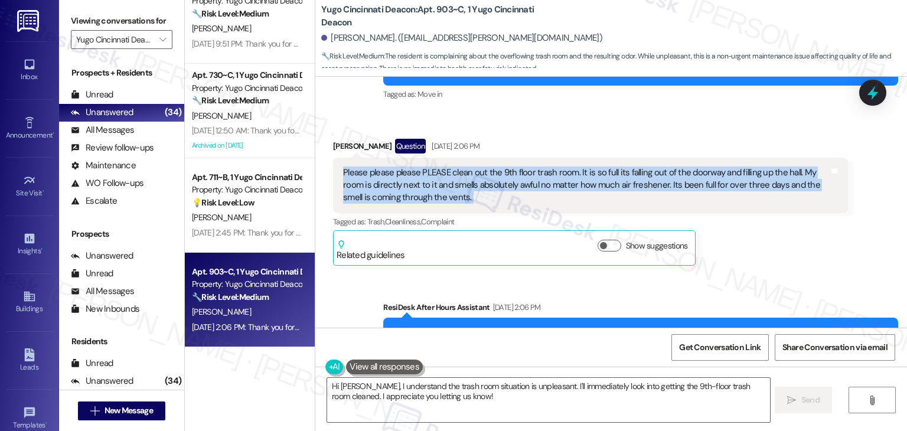
click at [780, 244] on div "Addison Knox Question Aug 23, 2025 at 2:06 PM Please please please PLEASE clean…" at bounding box center [590, 202] width 515 height 127
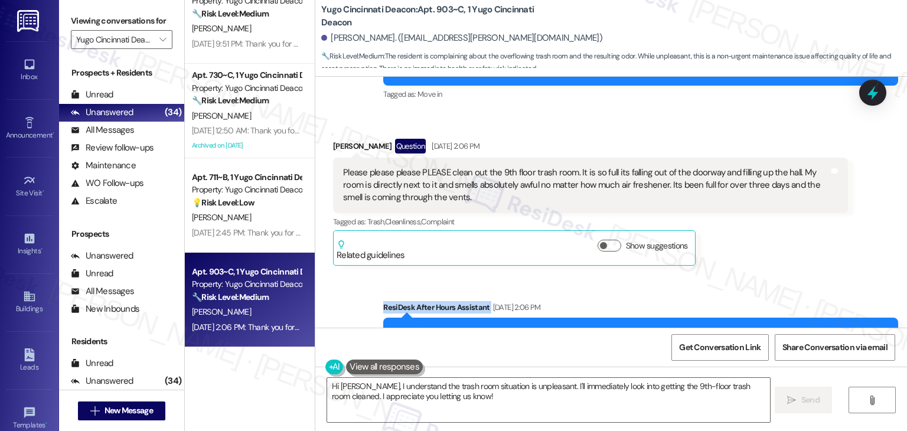
click at [780, 244] on div "Addison Knox Question Aug 23, 2025 at 2:06 PM Please please please PLEASE clean…" at bounding box center [590, 202] width 515 height 127
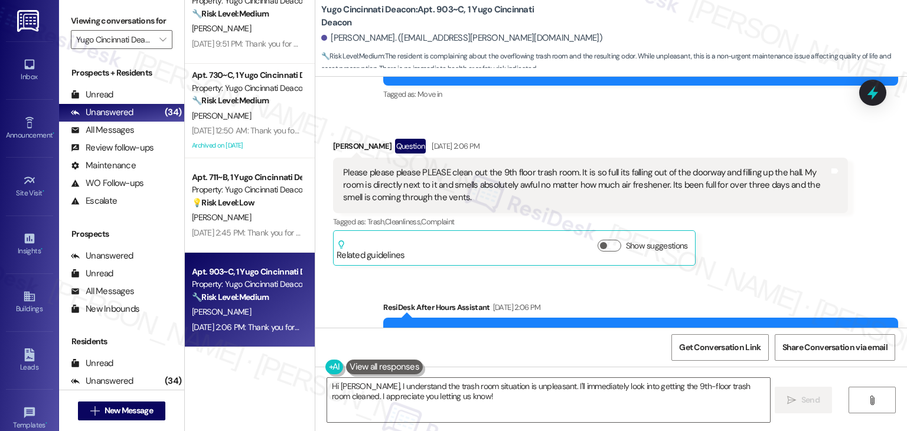
click at [780, 244] on div "Addison Knox Question Aug 23, 2025 at 2:06 PM Please please please PLEASE clean…" at bounding box center [590, 202] width 515 height 127
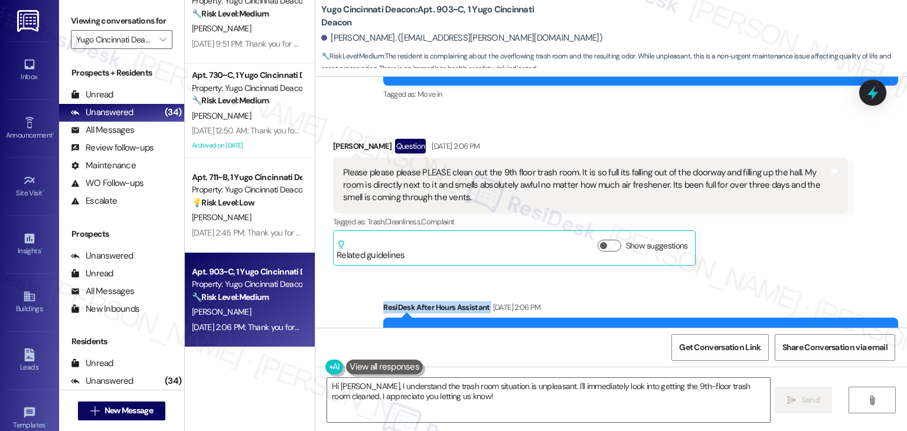
click at [780, 244] on div "Addison Knox Question Aug 23, 2025 at 2:06 PM Please please please PLEASE clean…" at bounding box center [590, 202] width 515 height 127
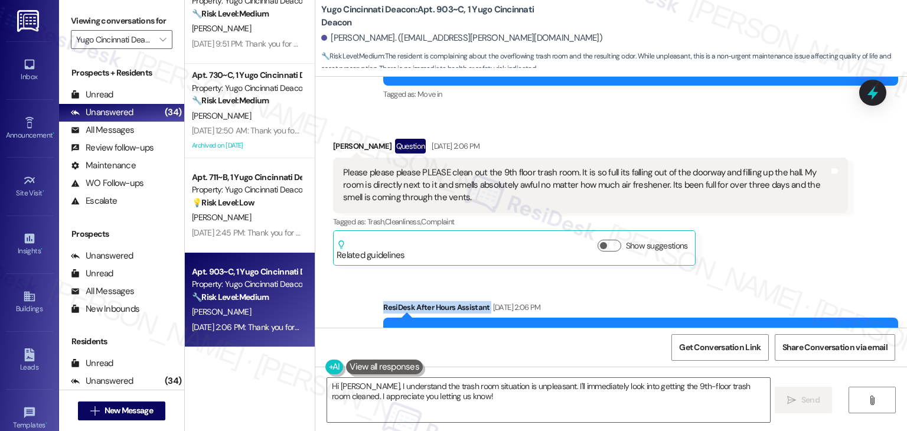
click at [780, 244] on div "Addison Knox Question Aug 23, 2025 at 2:06 PM Please please please PLEASE clean…" at bounding box center [590, 202] width 515 height 127
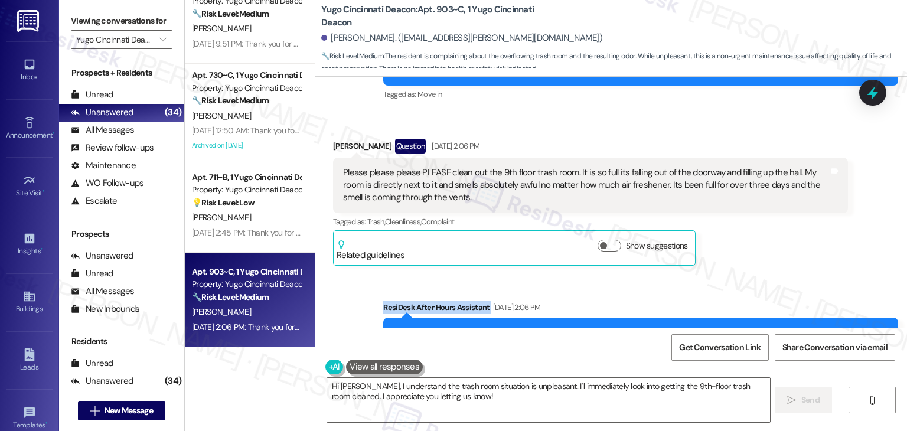
click at [780, 244] on div "Addison Knox Question Aug 23, 2025 at 2:06 PM Please please please PLEASE clean…" at bounding box center [590, 202] width 515 height 127
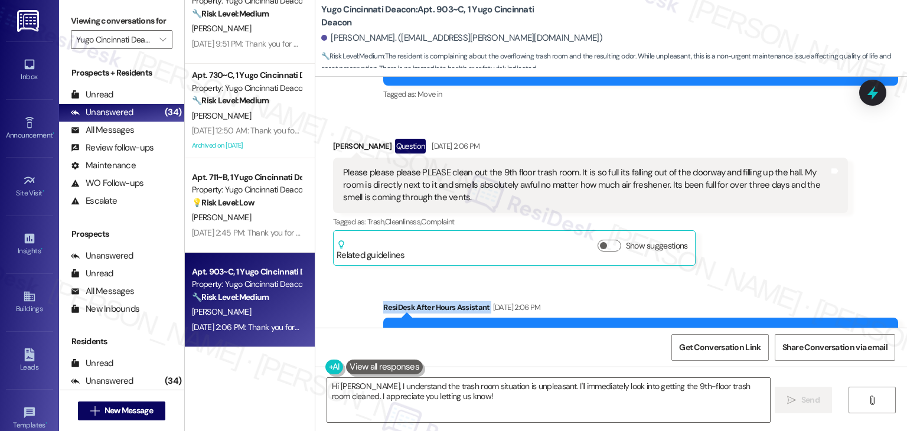
click at [780, 244] on div "Addison Knox Question Aug 23, 2025 at 2:06 PM Please please please PLEASE clean…" at bounding box center [590, 202] width 515 height 127
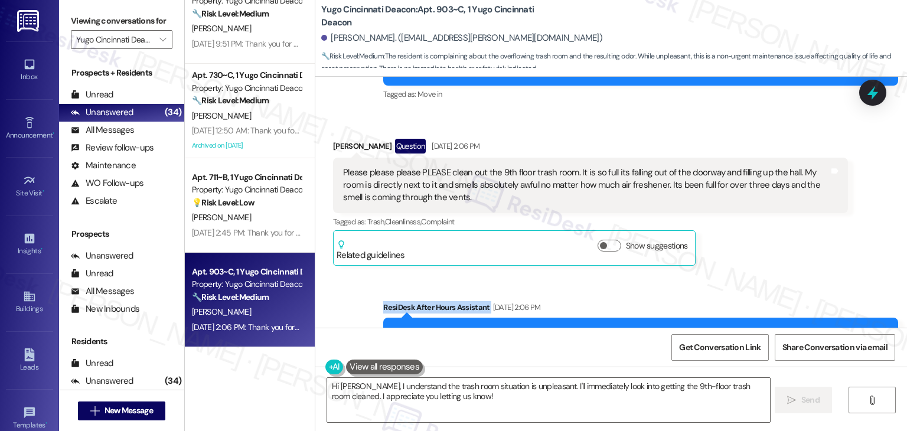
click at [780, 244] on div "Addison Knox Question Aug 23, 2025 at 2:06 PM Please please please PLEASE clean…" at bounding box center [590, 202] width 515 height 127
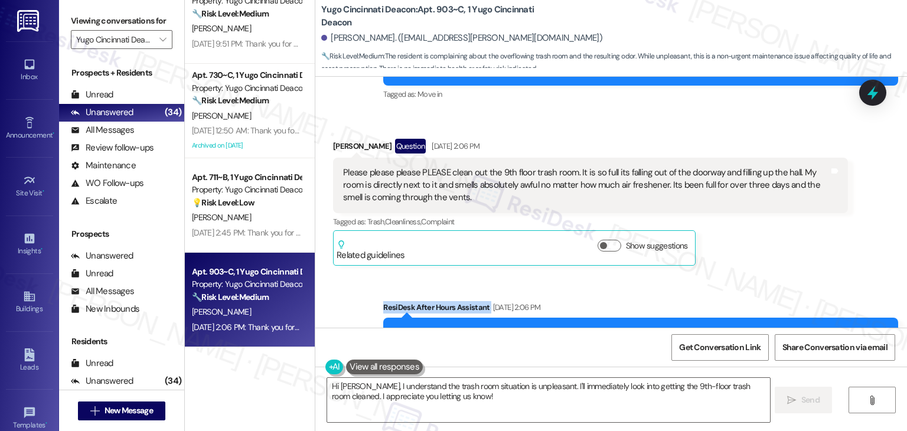
click at [780, 244] on div "Addison Knox Question Aug 23, 2025 at 2:06 PM Please please please PLEASE clean…" at bounding box center [590, 202] width 515 height 127
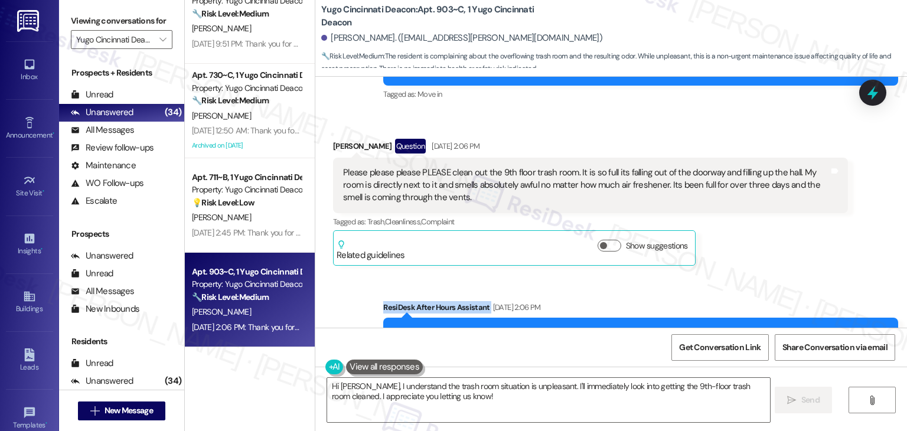
click at [780, 244] on div "Addison Knox Question Aug 23, 2025 at 2:06 PM Please please please PLEASE clean…" at bounding box center [590, 202] width 515 height 127
click at [777, 245] on div "Addison Knox Question Aug 23, 2025 at 2:06 PM Please please please PLEASE clean…" at bounding box center [590, 202] width 515 height 127
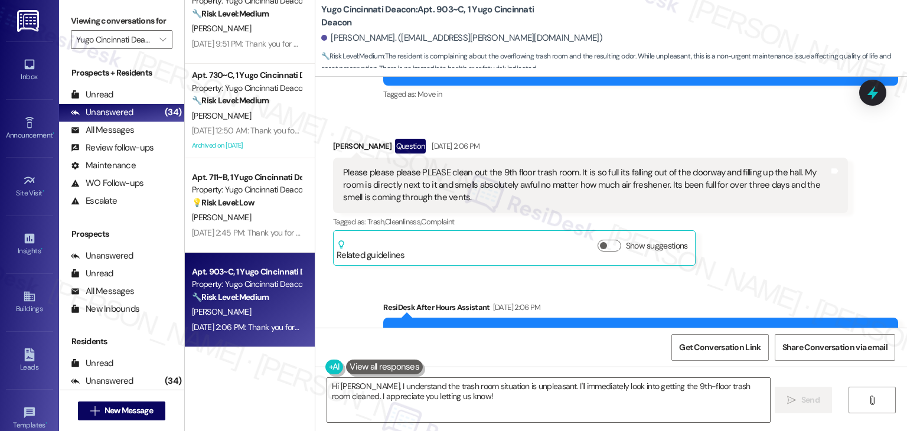
click at [777, 245] on div "Addison Knox Question Aug 23, 2025 at 2:06 PM Please please please PLEASE clean…" at bounding box center [590, 202] width 515 height 127
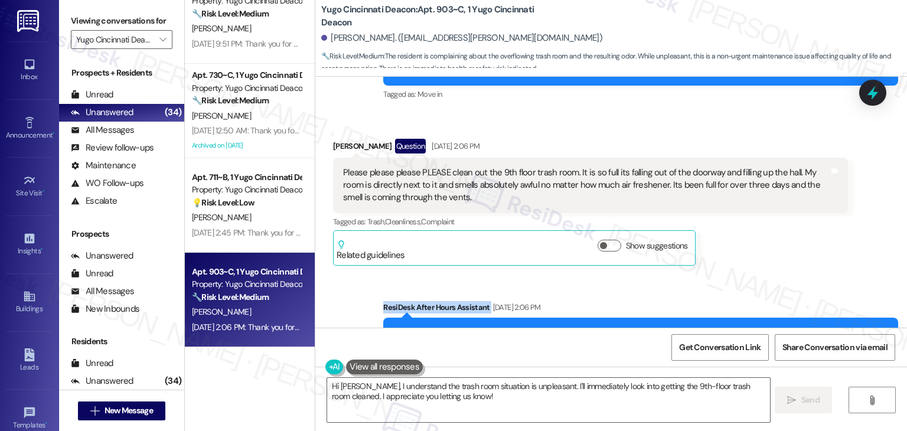
click at [777, 245] on div "Addison Knox Question Aug 23, 2025 at 2:06 PM Please please please PLEASE clean…" at bounding box center [590, 202] width 515 height 127
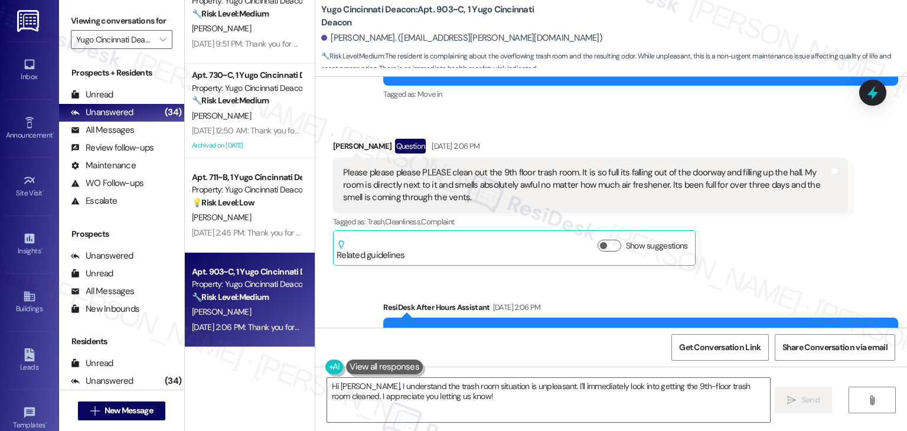
click at [777, 245] on div "Addison Knox Question Aug 23, 2025 at 2:06 PM Please please please PLEASE clean…" at bounding box center [590, 202] width 515 height 127
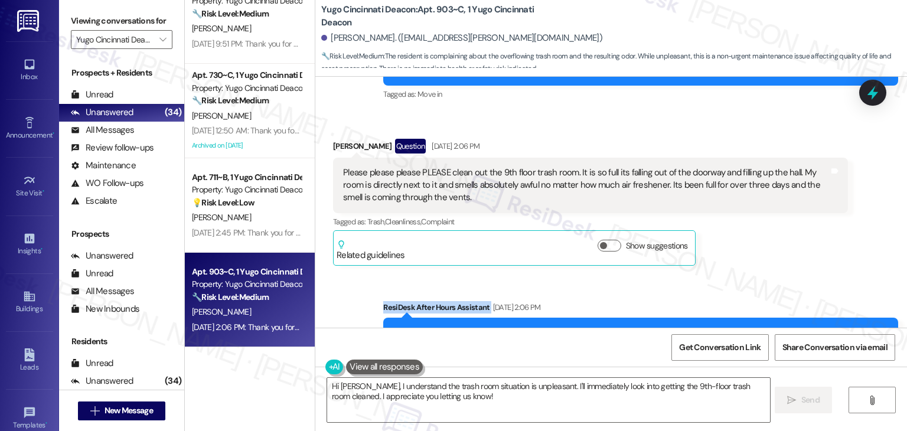
click at [777, 245] on div "Addison Knox Question Aug 23, 2025 at 2:06 PM Please please please PLEASE clean…" at bounding box center [590, 202] width 515 height 127
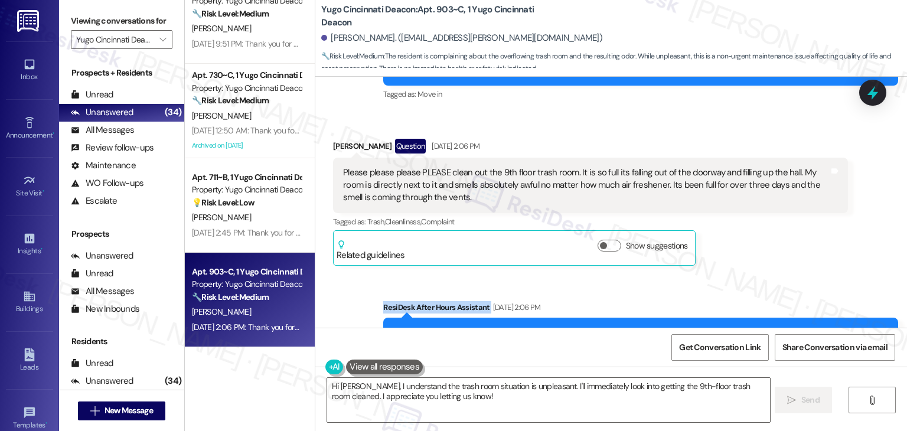
click at [777, 245] on div "Addison Knox Question Aug 23, 2025 at 2:06 PM Please please please PLEASE clean…" at bounding box center [590, 202] width 515 height 127
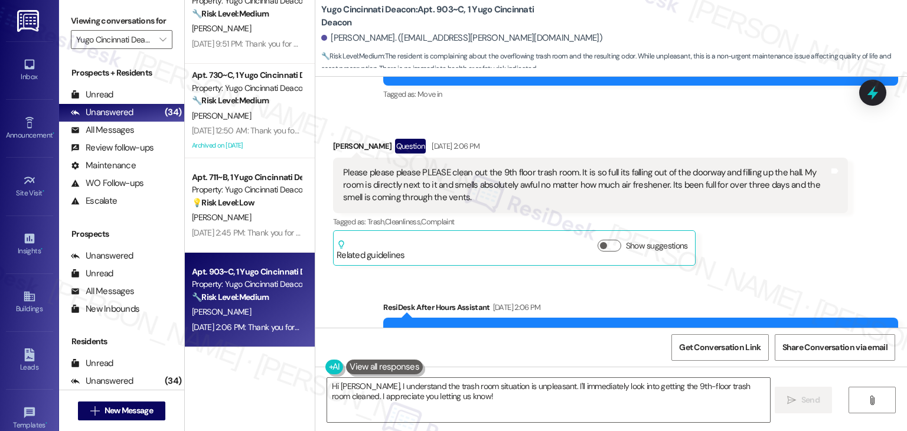
click at [777, 245] on div "Addison Knox Question Aug 23, 2025 at 2:06 PM Please please please PLEASE clean…" at bounding box center [590, 202] width 515 height 127
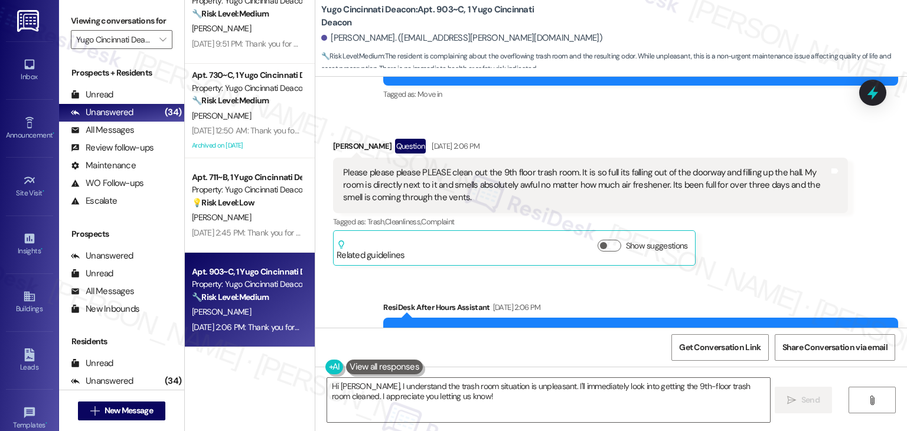
click at [777, 245] on div "Addison Knox Question Aug 23, 2025 at 2:06 PM Please please please PLEASE clean…" at bounding box center [590, 202] width 515 height 127
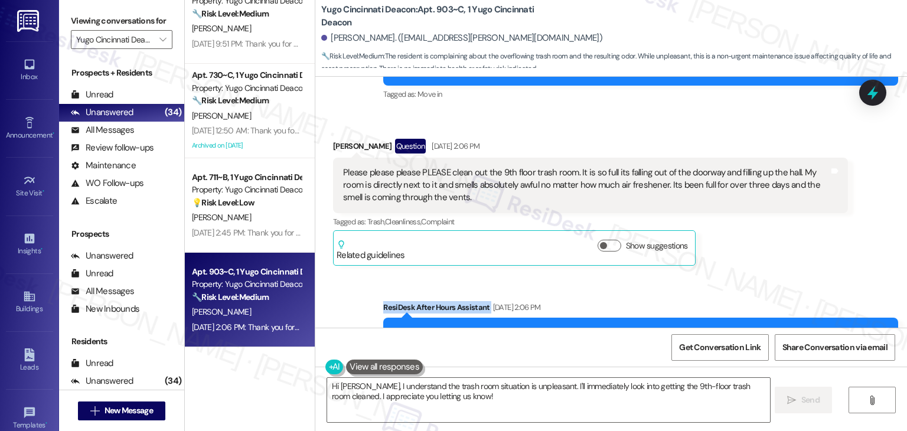
click at [777, 245] on div "Addison Knox Question Aug 23, 2025 at 2:06 PM Please please please PLEASE clean…" at bounding box center [590, 202] width 515 height 127
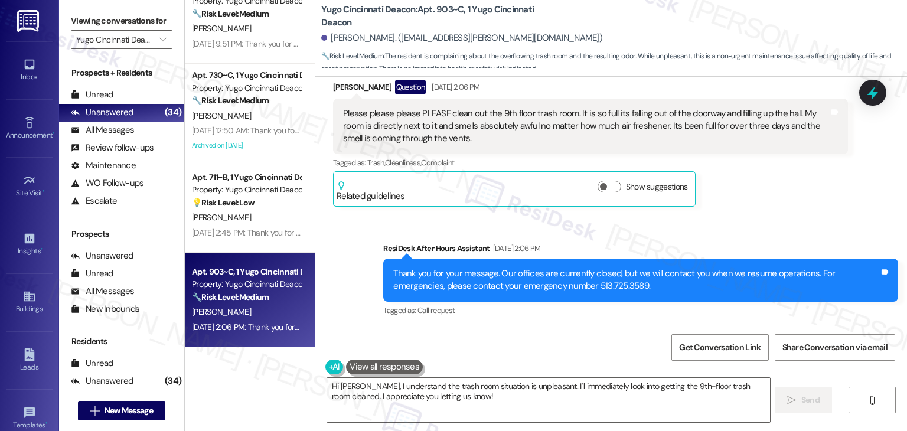
click at [790, 181] on div "Addison Knox Question Aug 23, 2025 at 2:06 PM Please please please PLEASE clean…" at bounding box center [590, 143] width 515 height 127
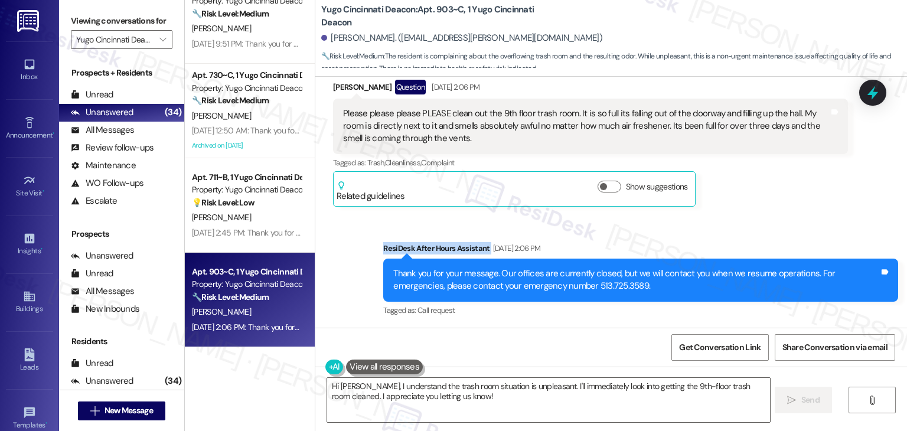
click at [790, 181] on div "Addison Knox Question Aug 23, 2025 at 2:06 PM Please please please PLEASE clean…" at bounding box center [590, 143] width 515 height 127
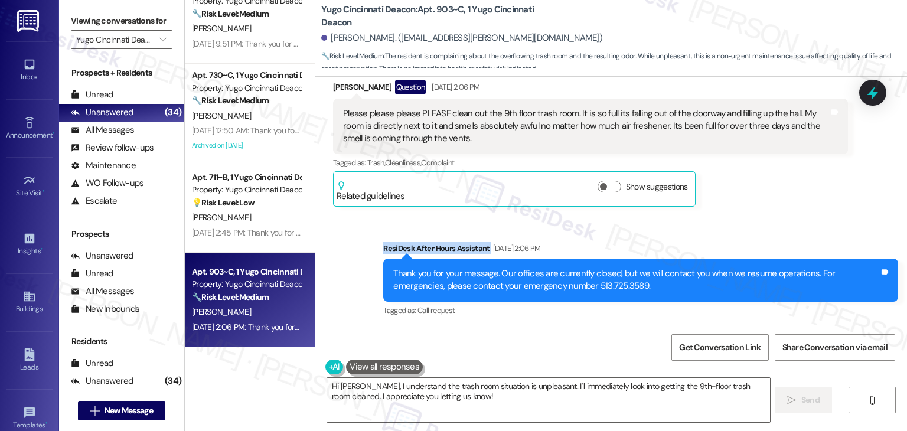
click at [790, 181] on div "Addison Knox Question Aug 23, 2025 at 2:06 PM Please please please PLEASE clean…" at bounding box center [590, 143] width 515 height 127
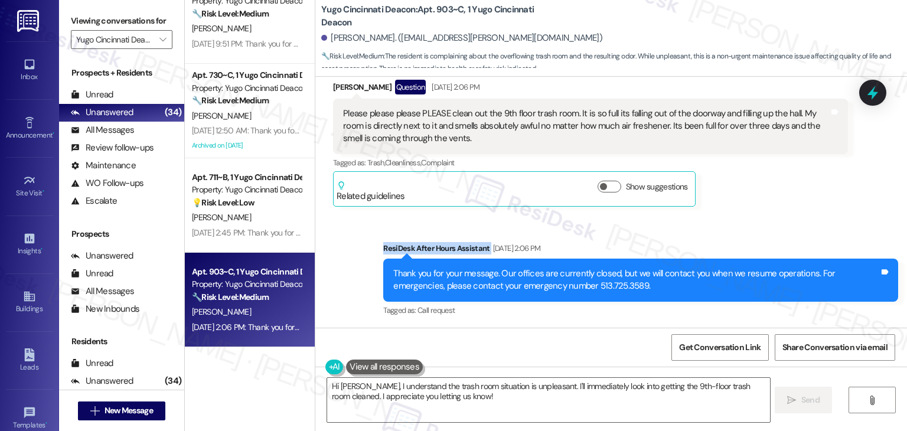
click at [790, 181] on div "Addison Knox Question Aug 23, 2025 at 2:06 PM Please please please PLEASE clean…" at bounding box center [590, 143] width 515 height 127
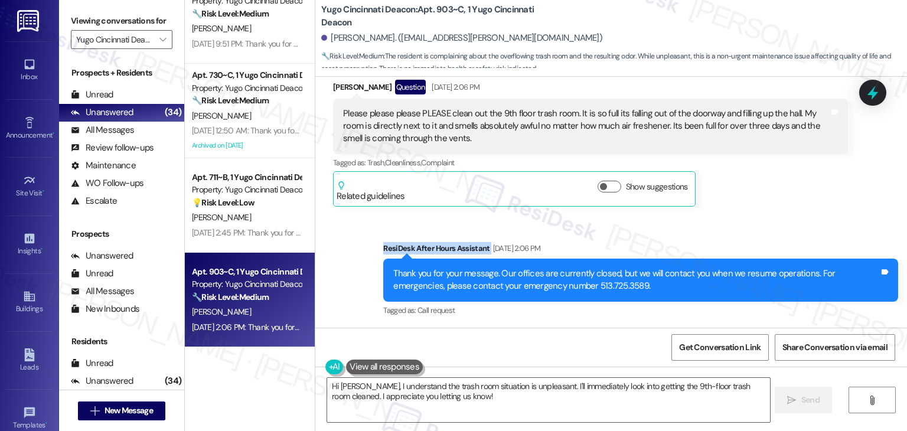
click at [790, 181] on div "Addison Knox Question Aug 23, 2025 at 2:06 PM Please please please PLEASE clean…" at bounding box center [590, 143] width 515 height 127
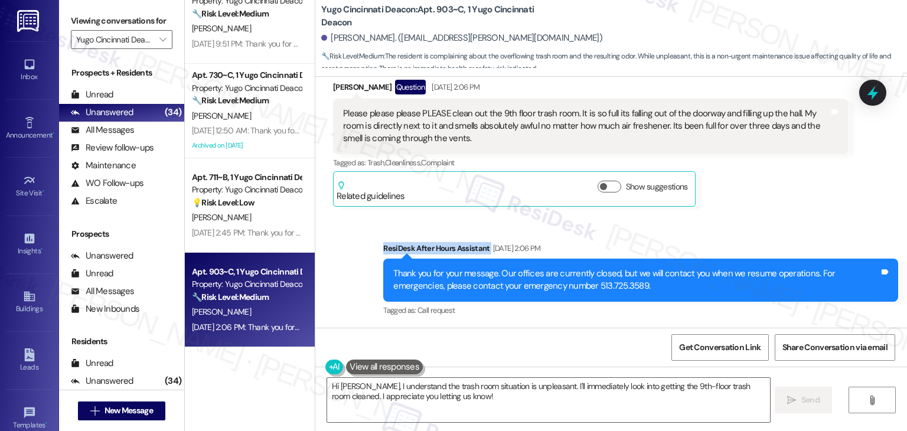
click at [790, 181] on div "Addison Knox Question Aug 23, 2025 at 2:06 PM Please please please PLEASE clean…" at bounding box center [590, 143] width 515 height 127
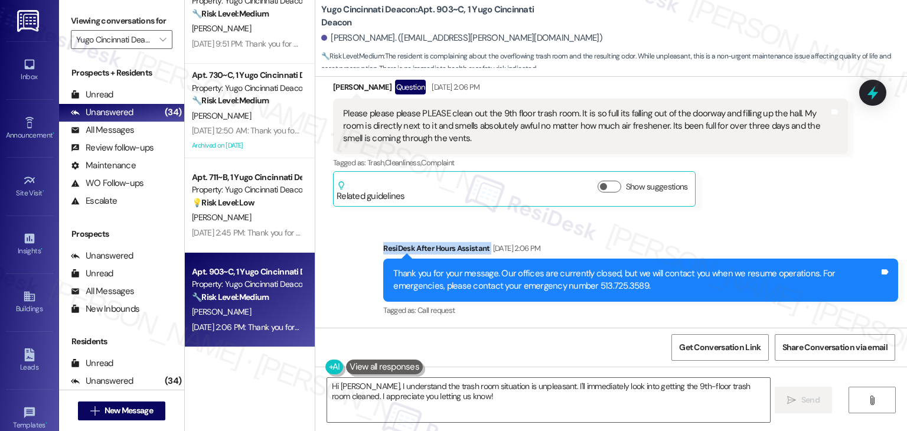
click at [790, 181] on div "Addison Knox Question Aug 23, 2025 at 2:06 PM Please please please PLEASE clean…" at bounding box center [590, 143] width 515 height 127
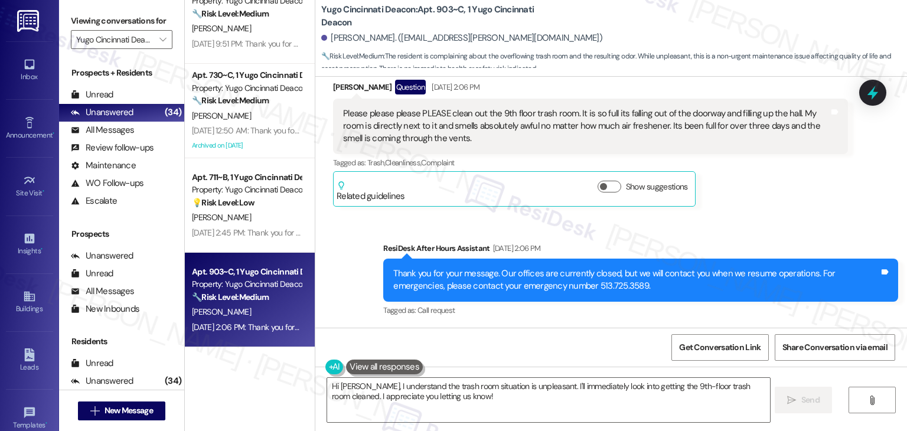
click at [775, 192] on div "Addison Knox Question Aug 23, 2025 at 2:06 PM Please please please PLEASE clean…" at bounding box center [590, 143] width 515 height 127
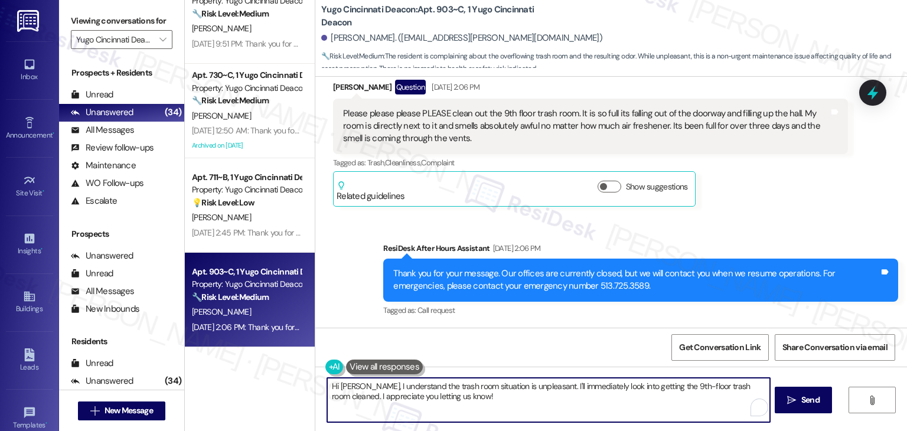
drag, startPoint x: 356, startPoint y: 399, endPoint x: 319, endPoint y: 390, distance: 38.3
click at [321, 390] on div "Hi Addison, I understand the trash room situation is unpleasant. I'll immediate…" at bounding box center [543, 399] width 444 height 45
paste textarea "thank you so much for letting us know! I'm sorry to hear about the condition of…"
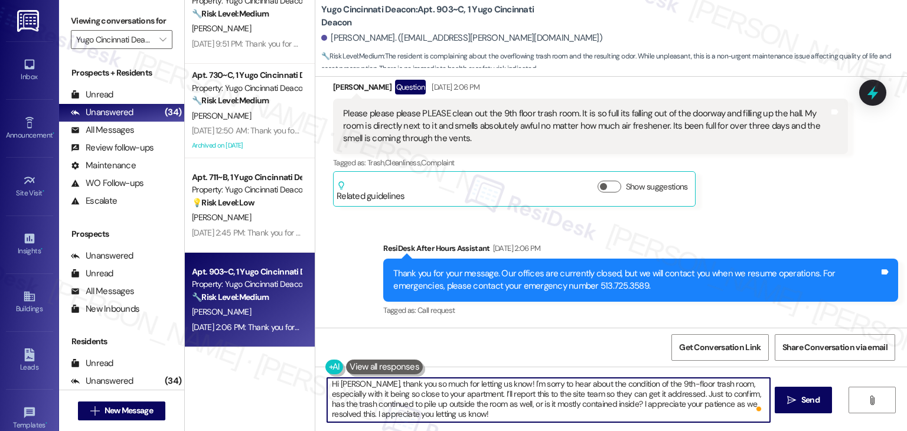
scroll to position [2, 0]
drag, startPoint x: 455, startPoint y: 416, endPoint x: 370, endPoint y: 412, distance: 85.2
click at [370, 412] on textarea "Hi Addison, thank you so much for letting us know! I'm sorry to hear about the …" at bounding box center [548, 400] width 442 height 44
drag, startPoint x: 498, startPoint y: 382, endPoint x: 373, endPoint y: 382, distance: 124.6
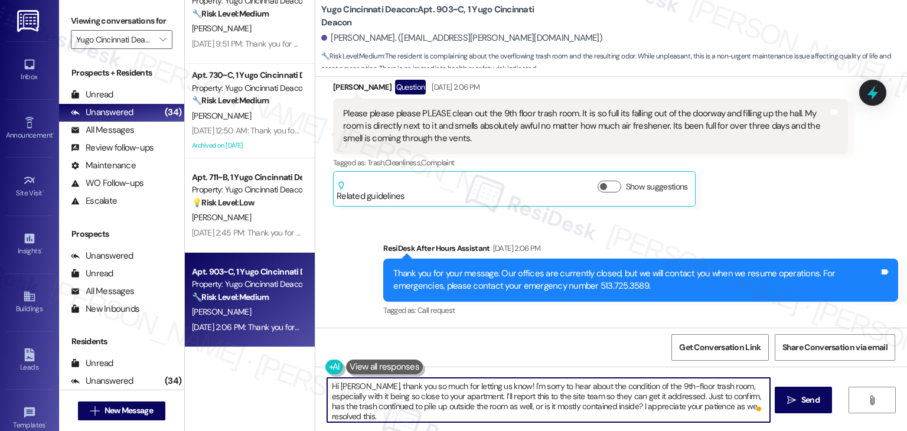
click at [373, 382] on textarea "Hi Addison, thank you so much for letting us know! I'm sorry to hear about the …" at bounding box center [548, 400] width 442 height 44
type textarea "Hi Addison,I'm sorry to hear about the condition of the 9th-floor trash room, e…"
click at [804, 396] on span "Send" at bounding box center [811, 400] width 18 height 12
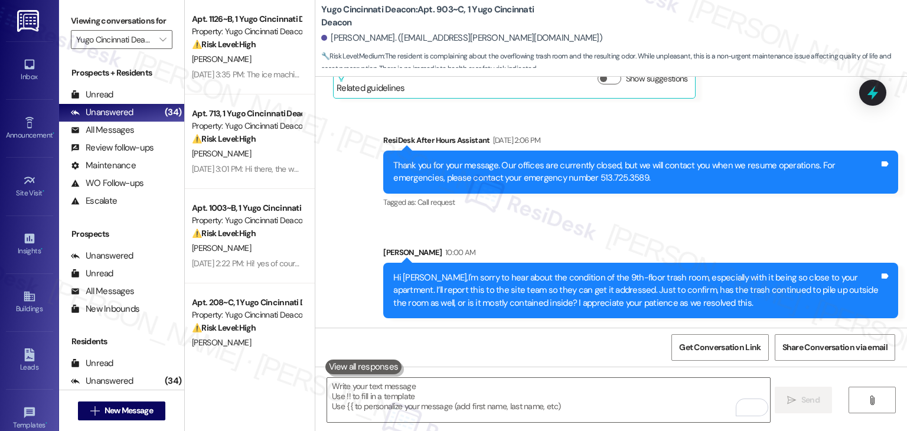
drag, startPoint x: 246, startPoint y: 42, endPoint x: 346, endPoint y: 160, distance: 154.7
click at [246, 41] on strong "⚠️ Risk Level: High" at bounding box center [224, 44] width 64 height 11
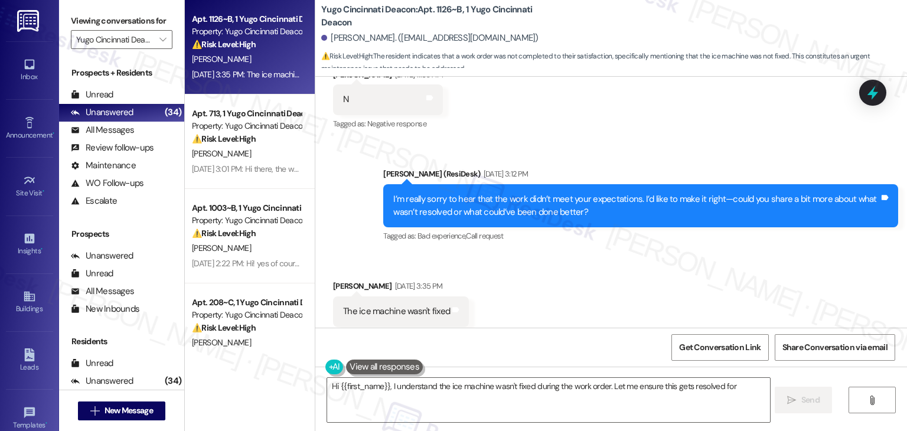
scroll to position [275, 0]
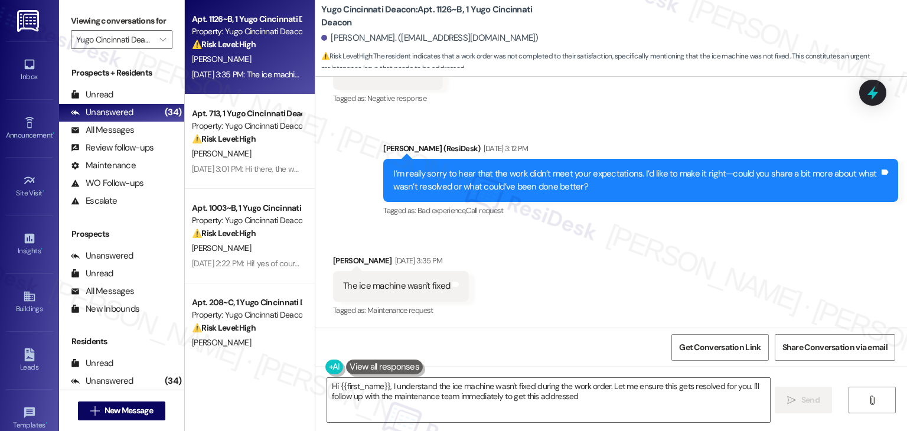
type textarea "Hi {{first_name}}, I understand the ice machine wasn't fixed during the work or…"
click at [553, 253] on div "Received via SMS Robert Ayensu Aug 25, 2025 at 3:35 PM The ice machine wasn't f…" at bounding box center [611, 277] width 592 height 100
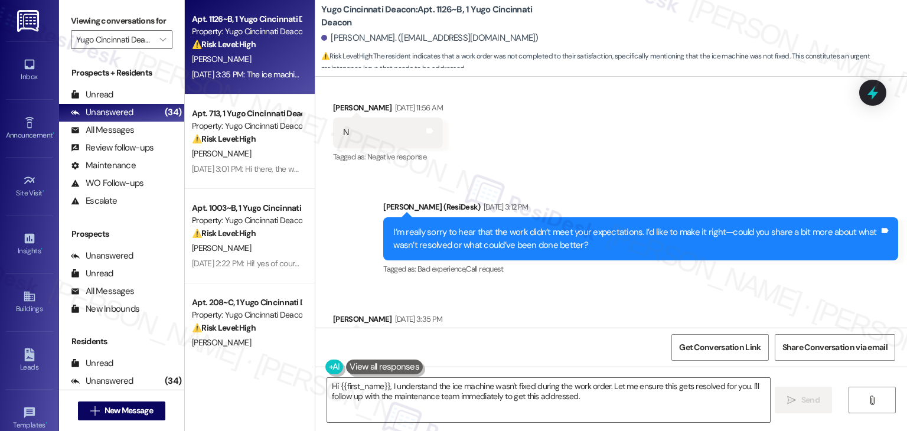
click at [551, 304] on div "Received via SMS Robert Ayensu Aug 25, 2025 at 3:35 PM The ice machine wasn't f…" at bounding box center [611, 336] width 592 height 100
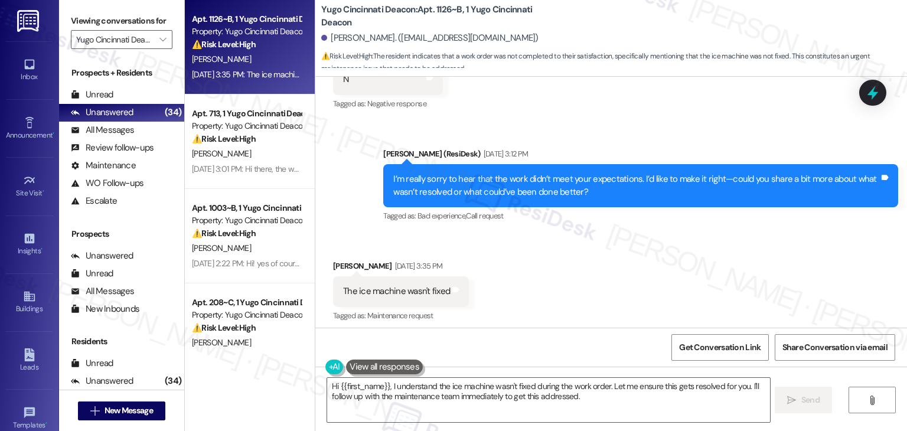
scroll to position [276, 0]
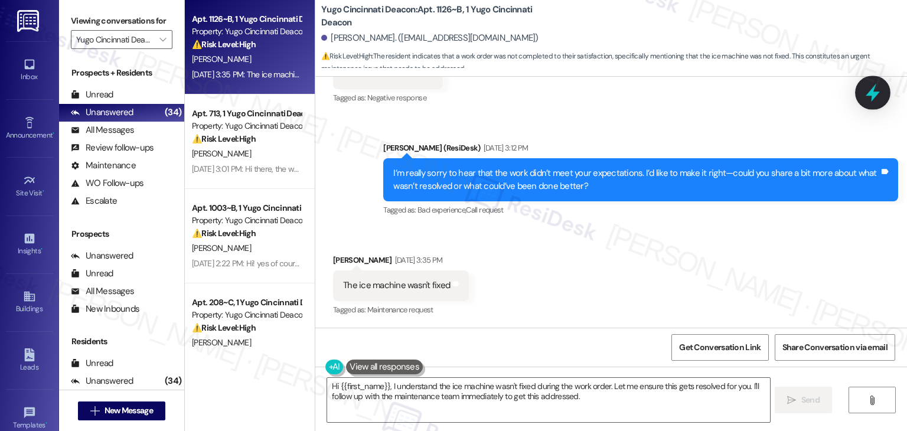
click at [865, 100] on icon at bounding box center [873, 93] width 20 height 20
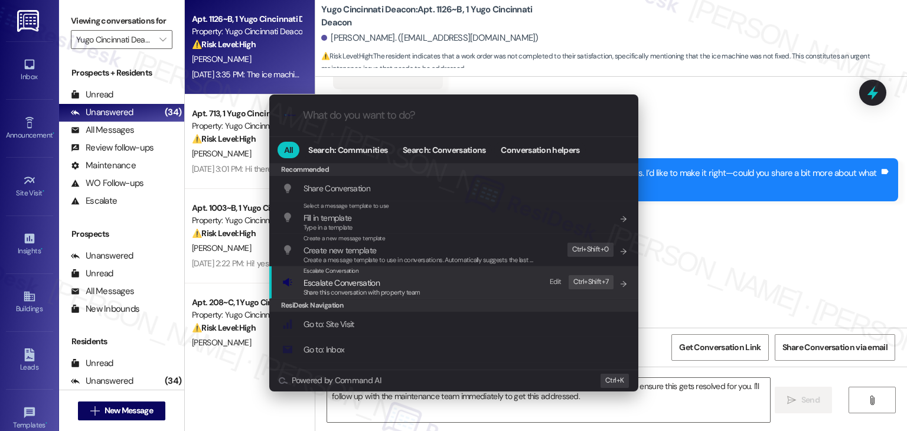
click at [348, 286] on span "Escalate Conversation" at bounding box center [342, 283] width 76 height 11
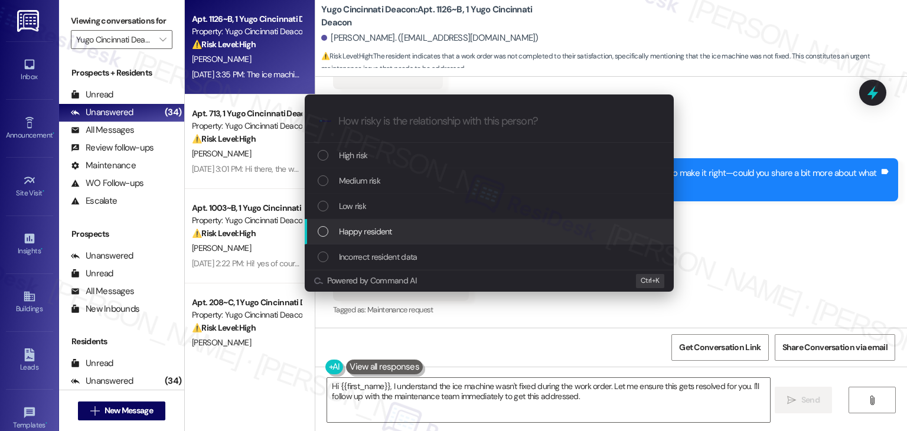
click at [746, 226] on div "Escalate Conversation How risky is the relationship with this person? Topics (e…" at bounding box center [453, 215] width 907 height 431
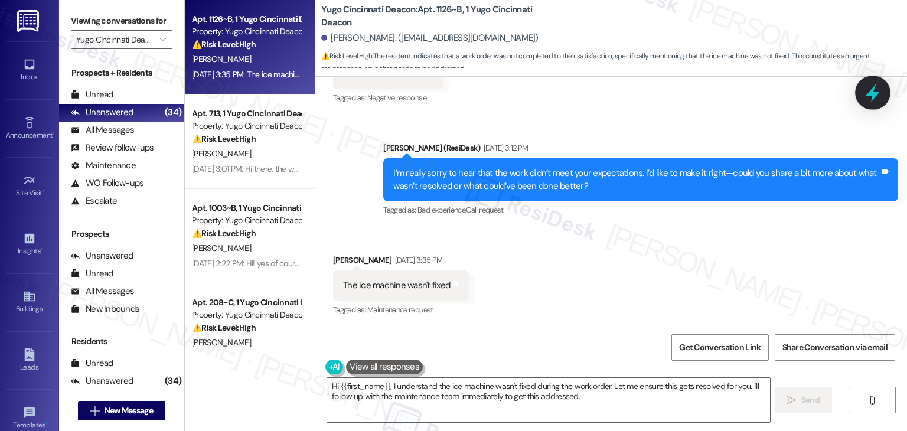
click at [879, 93] on icon at bounding box center [873, 93] width 20 height 20
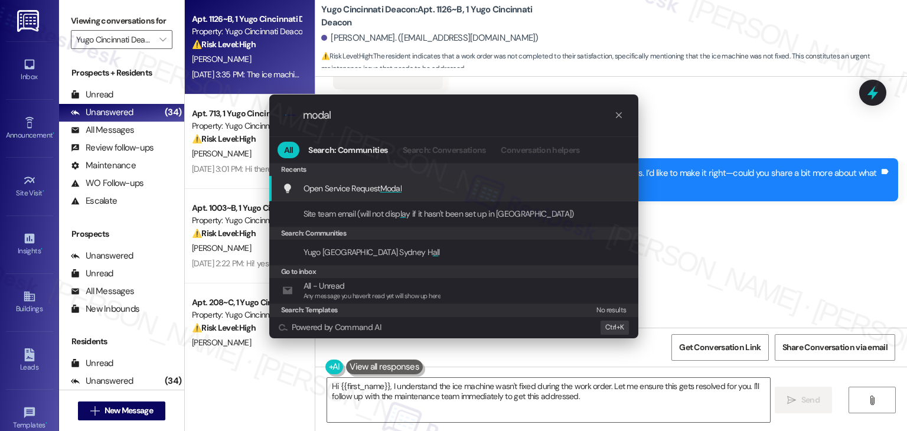
click at [387, 183] on span "Modal" at bounding box center [391, 188] width 22 height 11
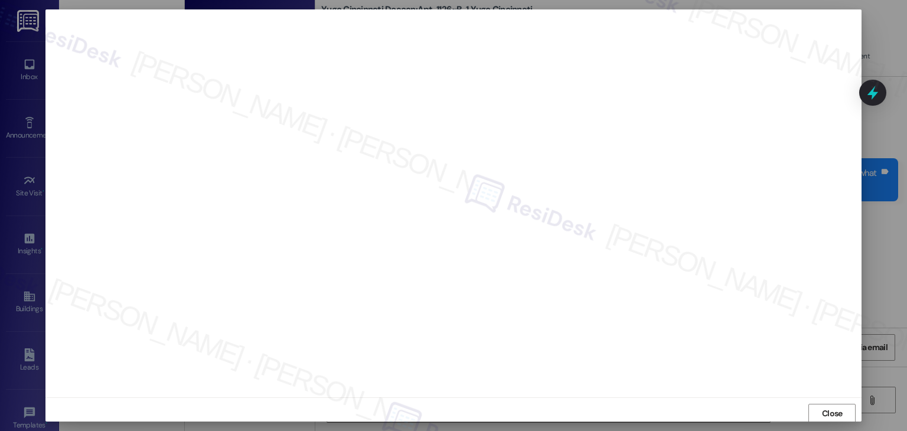
scroll to position [1, 0]
click at [833, 411] on span "Close" at bounding box center [832, 413] width 21 height 12
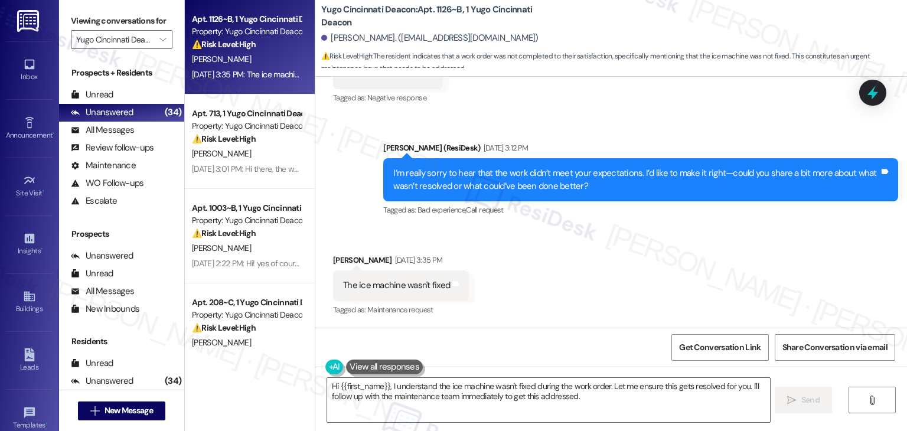
click at [846, 260] on div "Received via SMS Robert Ayensu Aug 25, 2025 at 3:35 PM The ice machine wasn't f…" at bounding box center [611, 277] width 592 height 100
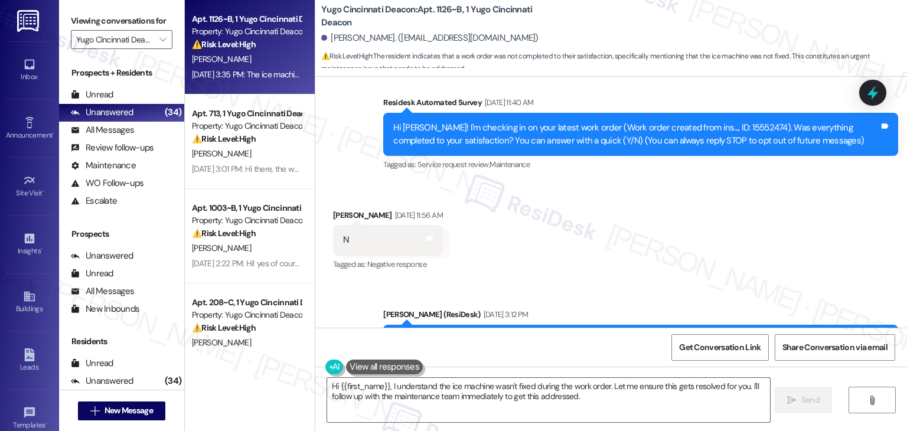
scroll to position [99, 0]
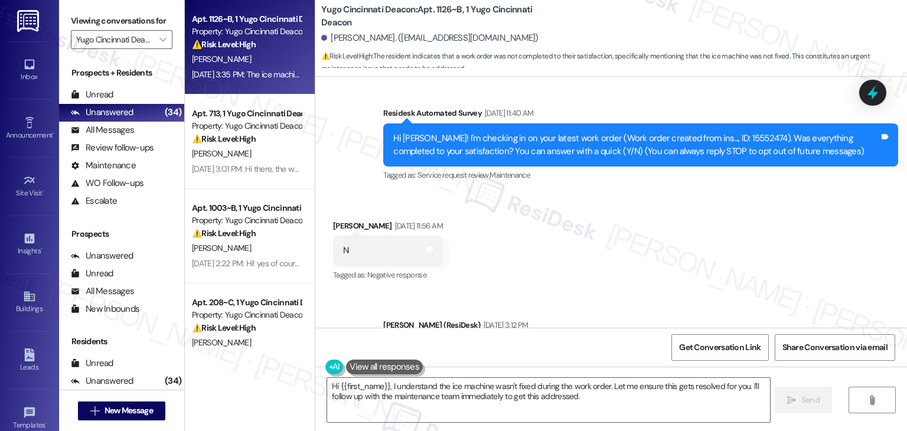
click at [480, 142] on div "Hi Robert! I'm checking in on your latest work order (Work order created from i…" at bounding box center [636, 144] width 486 height 25
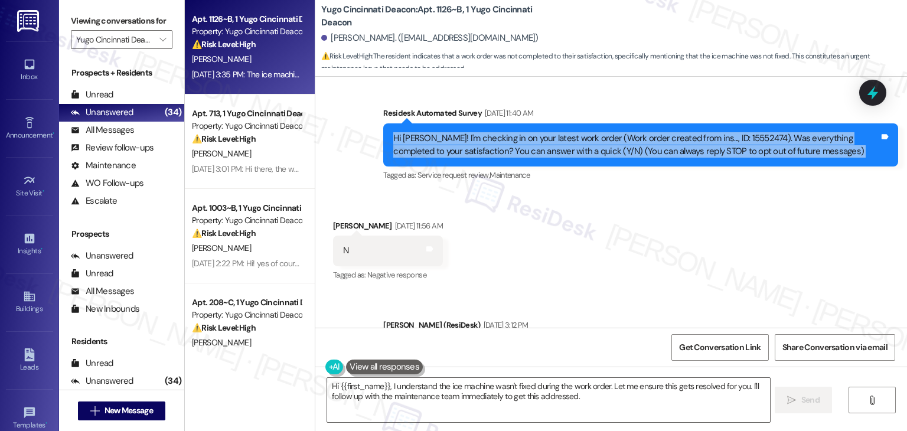
copy div "Hi Robert! I'm checking in on your latest work order (Work order created from i…"
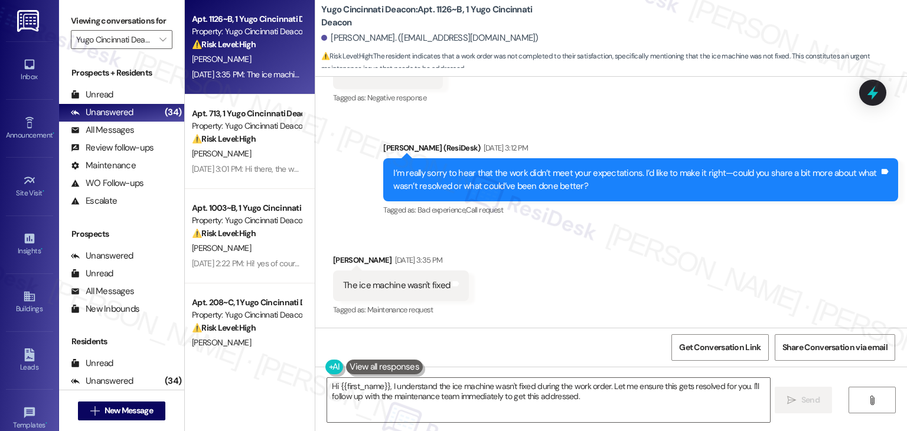
click at [392, 289] on div "The ice machine wasn't fixed" at bounding box center [396, 285] width 107 height 12
copy div "The ice machine wasn't fixed Tags and notes"
click at [871, 96] on icon at bounding box center [873, 93] width 20 height 20
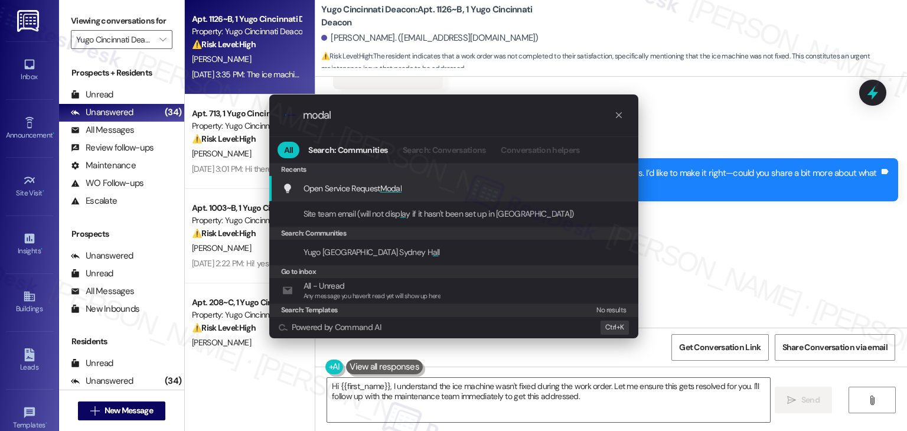
type input "modal"
click at [378, 188] on span "Open Service Request Modal" at bounding box center [353, 188] width 99 height 11
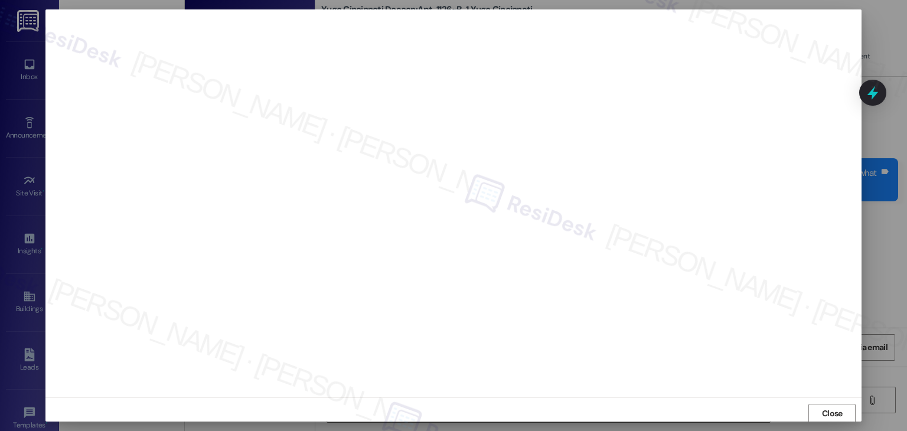
scroll to position [1, 0]
click at [827, 421] on span "Close" at bounding box center [832, 413] width 25 height 18
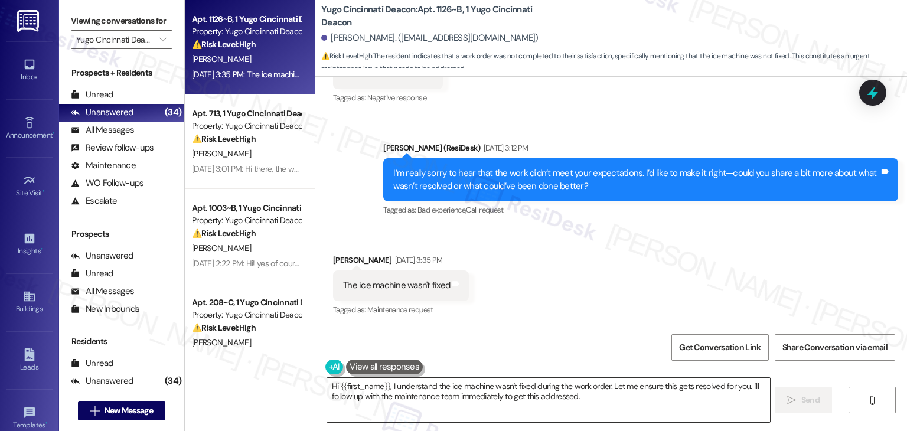
click at [507, 392] on textarea "Hi {{first_name}}, I understand the ice machine wasn't fixed during the work or…" at bounding box center [548, 400] width 442 height 44
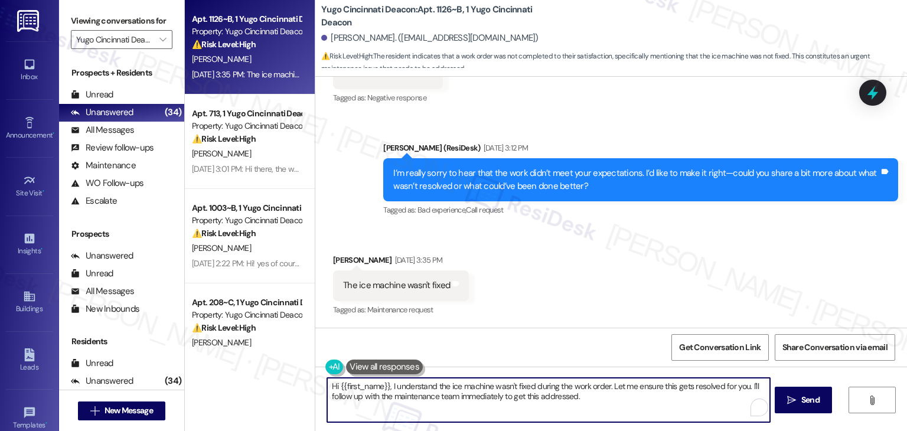
click at [507, 392] on textarea "Hi {{first_name}}, I understand the ice machine wasn't fixed during the work or…" at bounding box center [548, 400] width 442 height 44
paste textarea "Robert, thanks for the update! I'm sorry to hear the ice machine still isn't wo…"
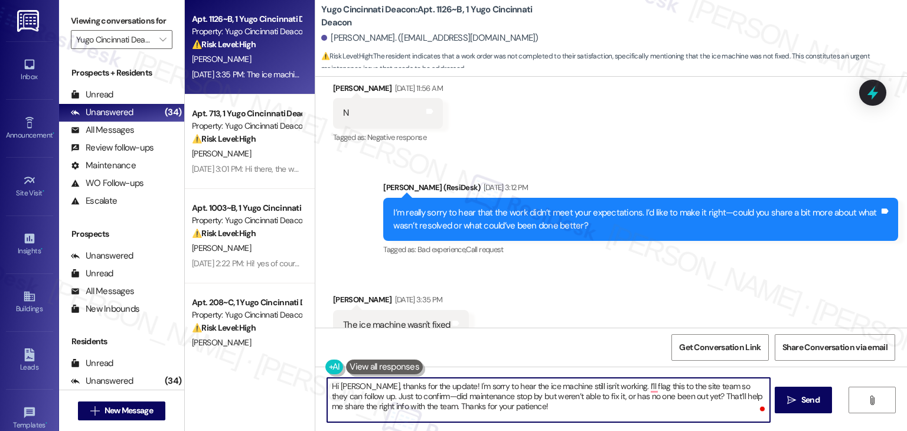
scroll to position [158, 0]
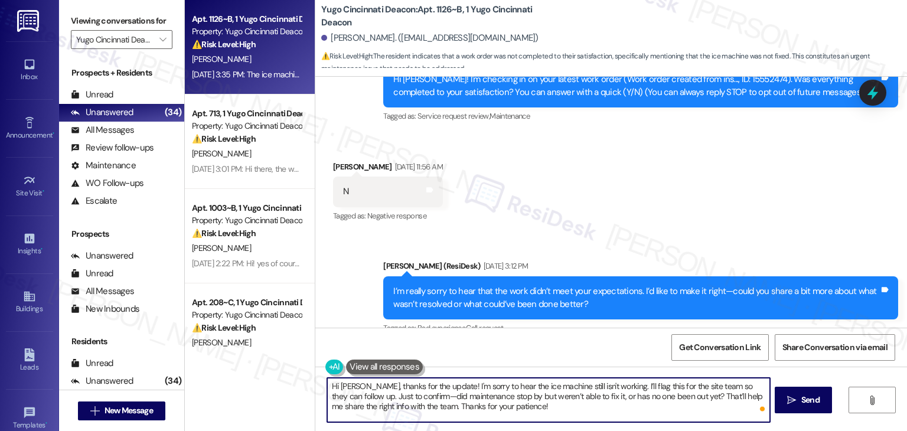
click at [510, 407] on textarea "Hi Robert, thanks for the update! I'm sorry to hear the ice machine still isn't…" at bounding box center [548, 400] width 442 height 44
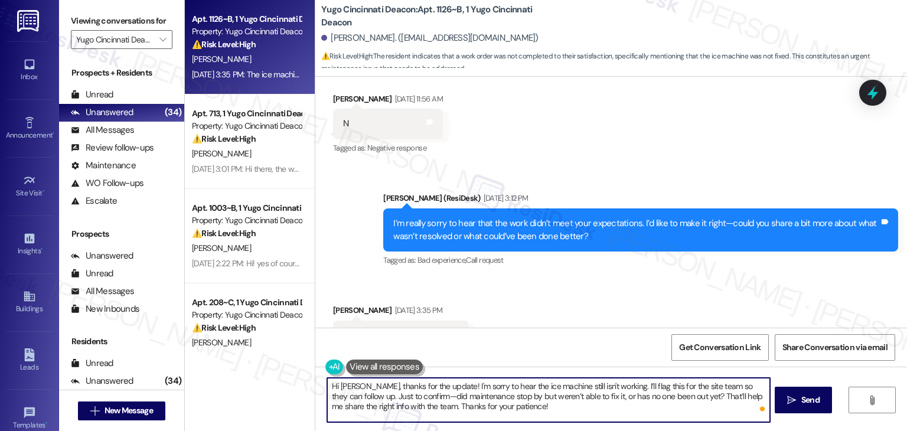
scroll to position [276, 0]
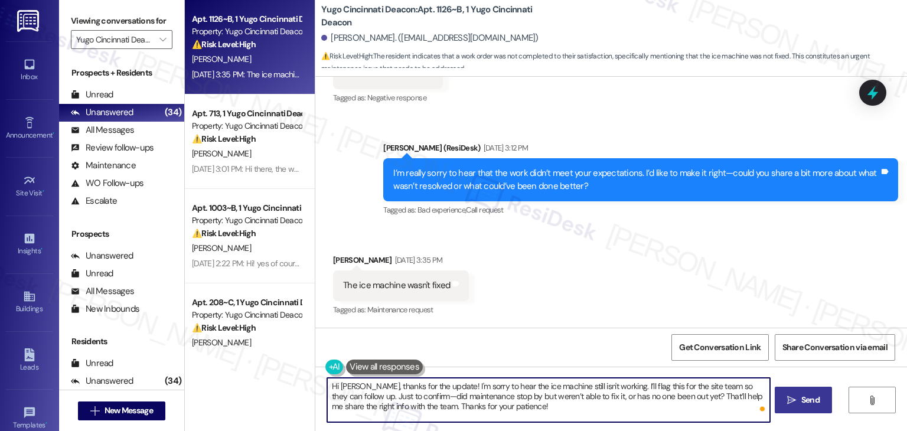
type textarea "Hi Robert, thanks for the update! I'm sorry to hear the ice machine still isn't…"
click at [797, 396] on span " Send" at bounding box center [803, 400] width 37 height 12
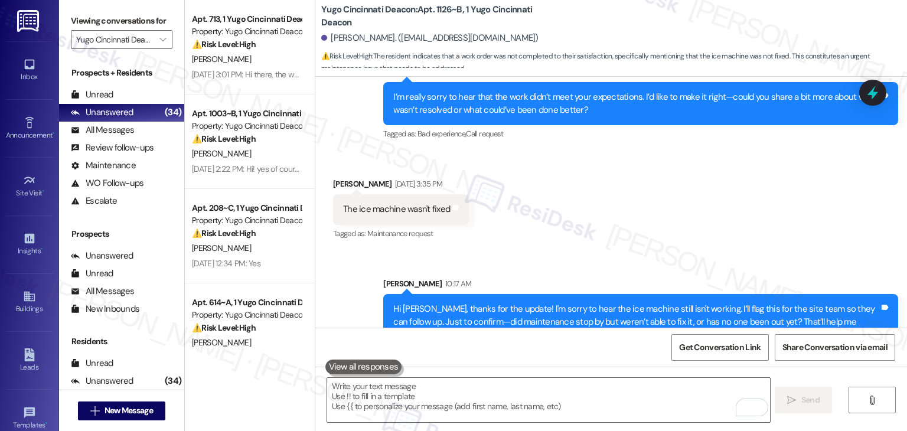
scroll to position [383, 0]
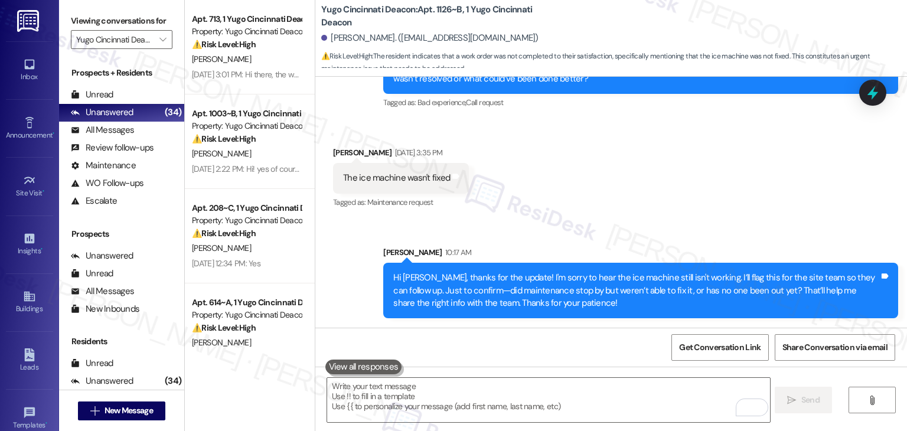
click at [672, 213] on div "Received via SMS Robert Ayensu Aug 25, 2025 at 3:35 PM The ice machine wasn't f…" at bounding box center [611, 170] width 592 height 100
click at [672, 209] on div "Received via SMS Robert Ayensu Aug 25, 2025 at 3:35 PM The ice machine wasn't f…" at bounding box center [611, 170] width 592 height 100
click at [673, 209] on div "Received via SMS Robert Ayensu Aug 25, 2025 at 3:35 PM The ice machine wasn't f…" at bounding box center [611, 170] width 592 height 100
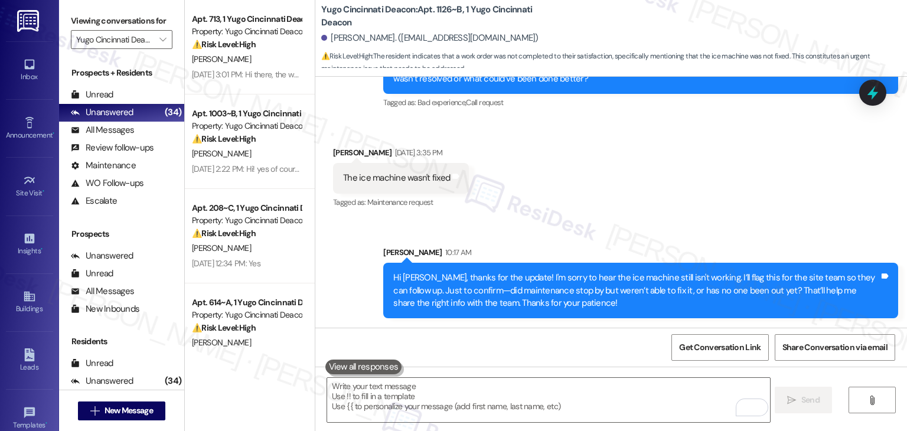
click at [673, 209] on div "Received via SMS Robert Ayensu Aug 25, 2025 at 3:35 PM The ice machine wasn't f…" at bounding box center [611, 170] width 592 height 100
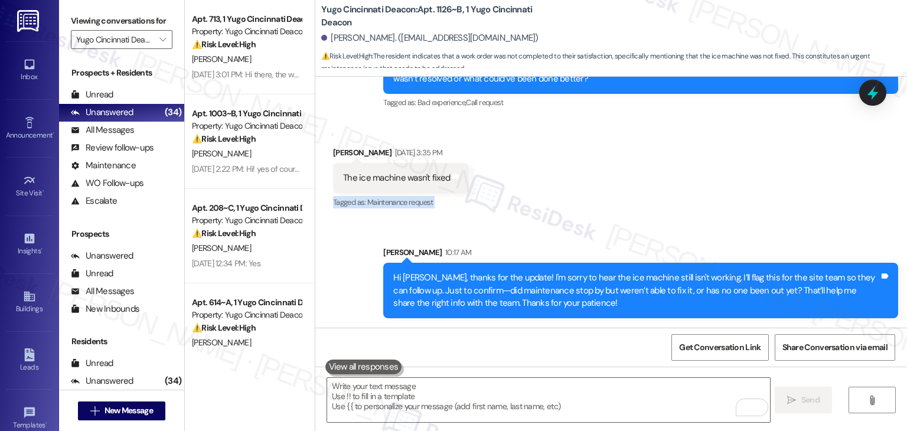
click at [673, 209] on div "Received via SMS Robert Ayensu Aug 25, 2025 at 3:35 PM The ice machine wasn't f…" at bounding box center [611, 170] width 592 height 100
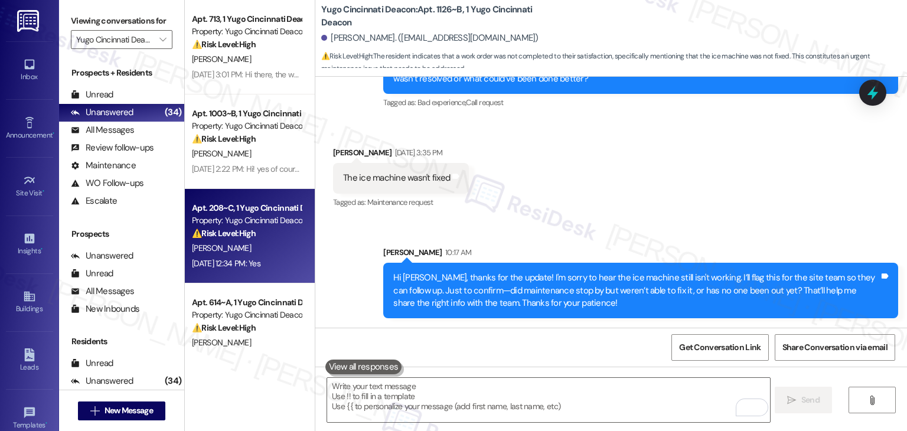
click at [234, 271] on div "Apt. 208~C, 1 Yugo Cincinnati Deacon Property: Yugo Cincinnati Deacon ⚠️ Risk L…" at bounding box center [250, 236] width 130 height 95
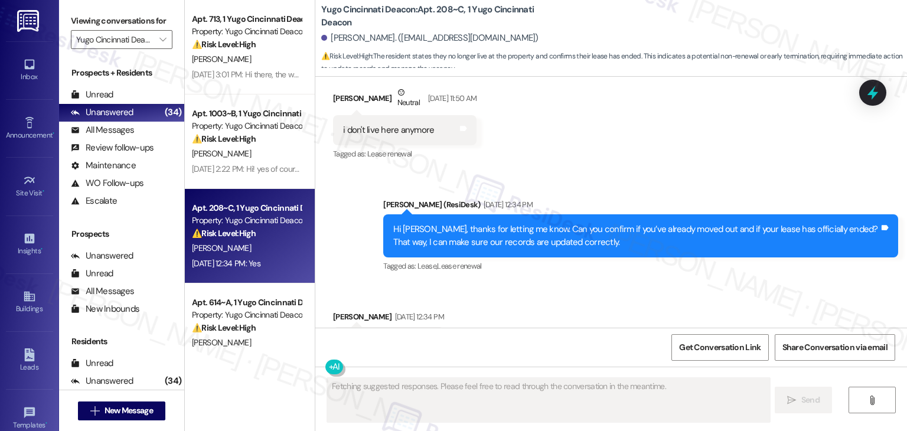
scroll to position [2370, 0]
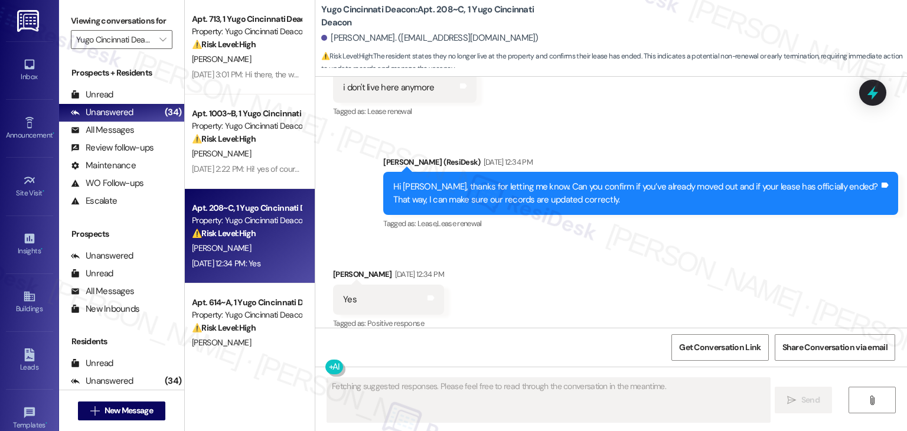
click at [560, 29] on div "Robert Huff. (huffrb@mail.uc.edu)" at bounding box center [614, 39] width 586 height 24
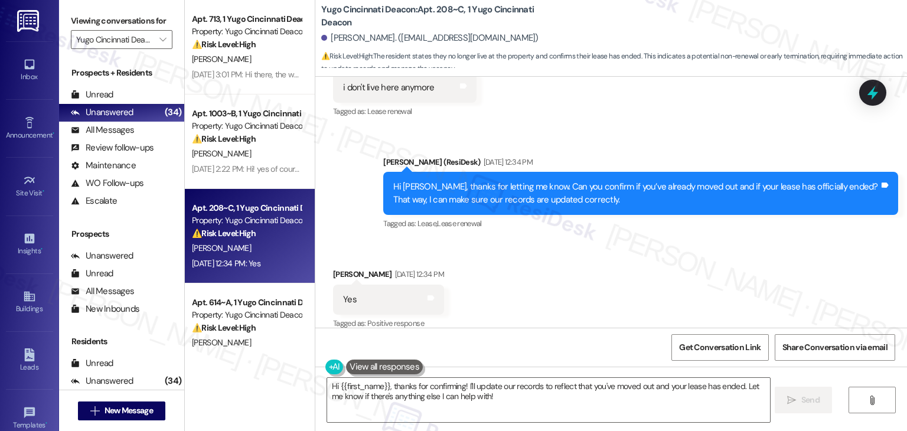
click at [558, 274] on div "Received via SMS Robert Huff Aug 25, 2025 at 12:34 PM Yes Tags and notes Tagged…" at bounding box center [611, 292] width 592 height 100
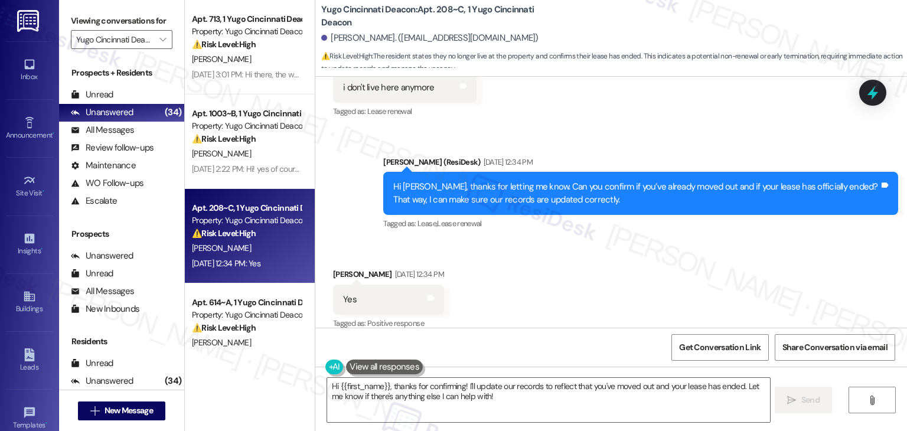
click at [558, 274] on div "Received via SMS Robert Huff Aug 25, 2025 at 12:34 PM Yes Tags and notes Tagged…" at bounding box center [611, 292] width 592 height 100
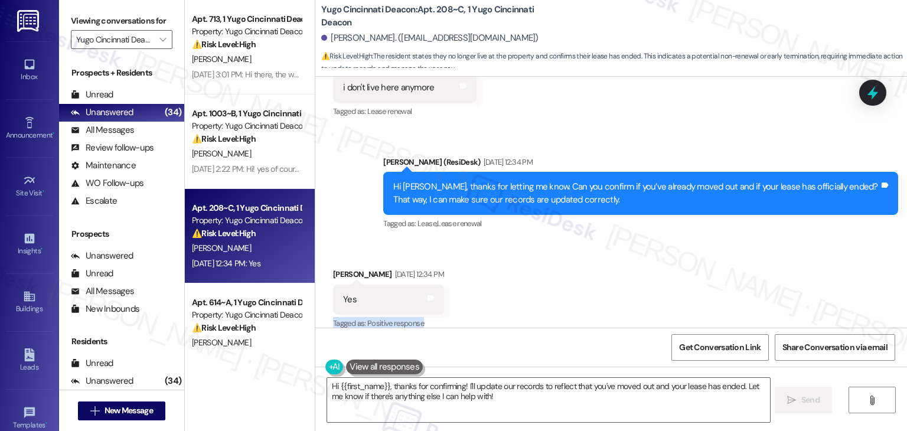
click at [558, 274] on div "Received via SMS Robert Huff Aug 25, 2025 at 12:34 PM Yes Tags and notes Tagged…" at bounding box center [611, 292] width 592 height 100
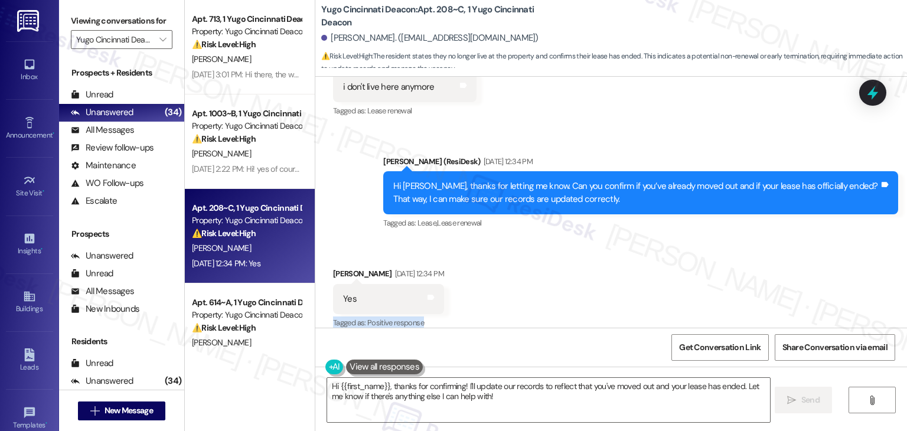
scroll to position [2312, 0]
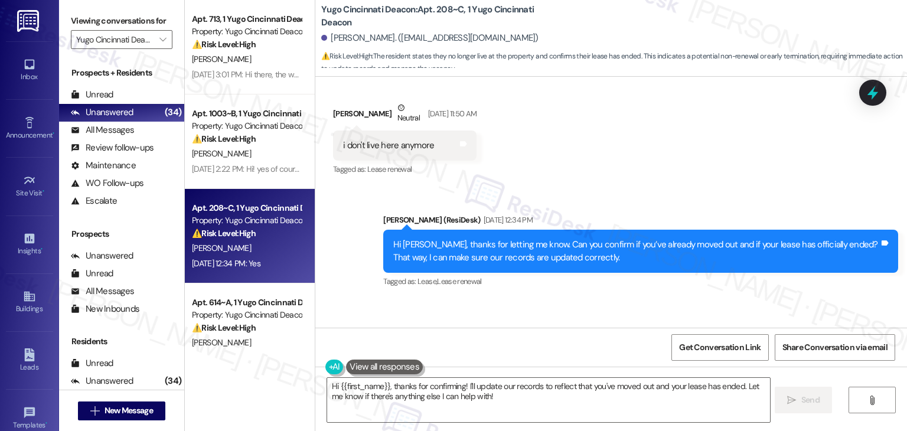
click at [543, 247] on div "Hi Robert, thanks for letting me know. Can you confirm if you’ve already moved …" at bounding box center [636, 251] width 486 height 25
click at [617, 283] on div "Sent via SMS Sarah (ResiDesk) Aug 25, 2025 at 12:34 PM Hi Robert, thanks for le…" at bounding box center [640, 252] width 533 height 95
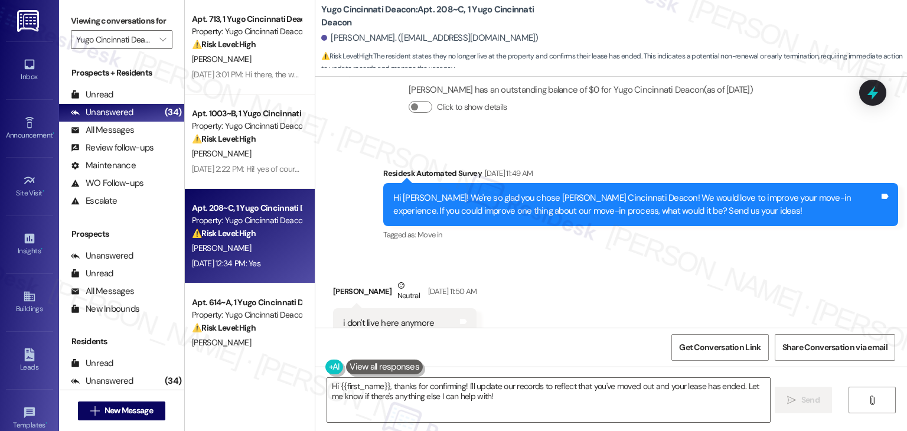
scroll to position [2371, 0]
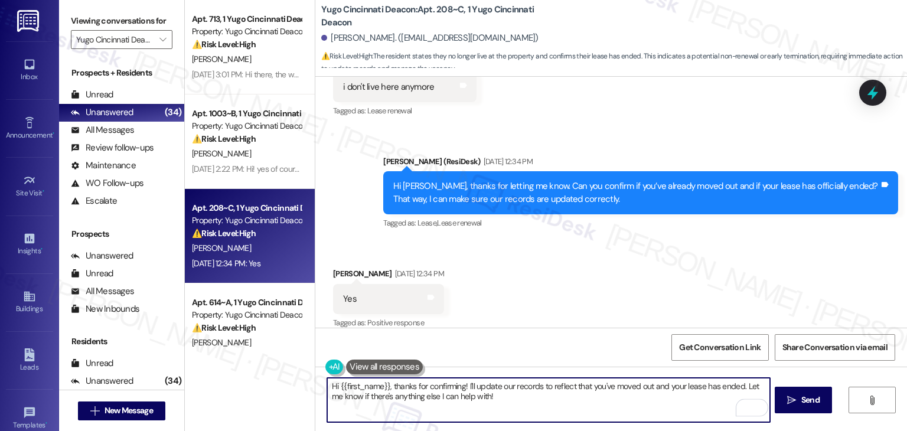
drag, startPoint x: 725, startPoint y: 406, endPoint x: 741, endPoint y: 390, distance: 21.7
click at [741, 390] on textarea "Hi {{first_name}}, thanks for confirming! I'll update our records to reflect th…" at bounding box center [548, 400] width 442 height 44
paste textarea "If you’d like to stop receiving texts from this number, please reply STOP (in a…"
type textarea "Hi {{first_name}}, thanks for confirming! I'll update our records to reflect th…"
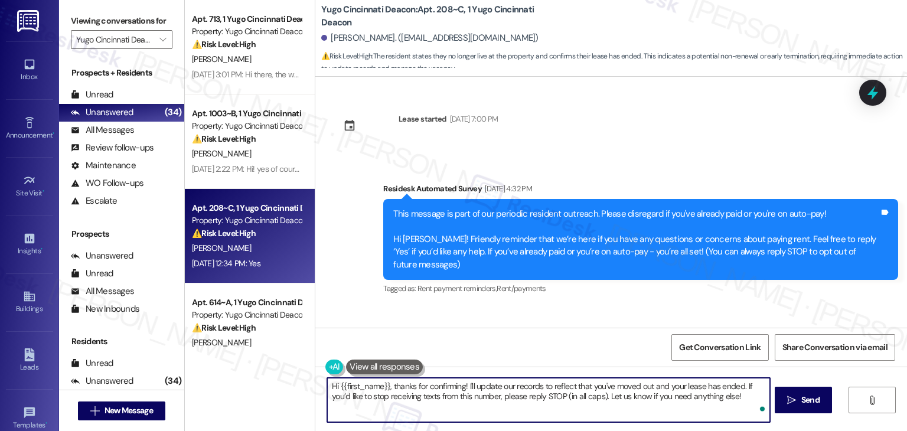
scroll to position [2371, 0]
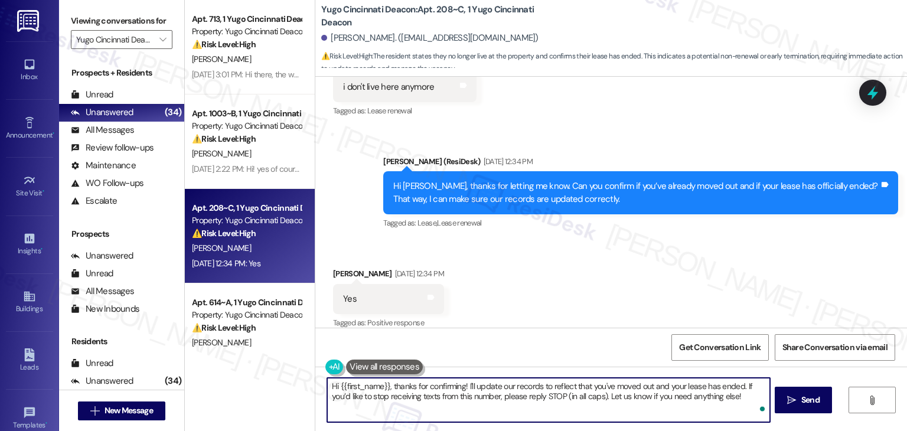
click at [474, 390] on textarea "Hi {{first_name}}, thanks for confirming! I'll update our records to reflect th…" at bounding box center [548, 400] width 442 height 44
type textarea "Hi {{first_name}}, thanks for confirming! I'll update our records to reflect th…"
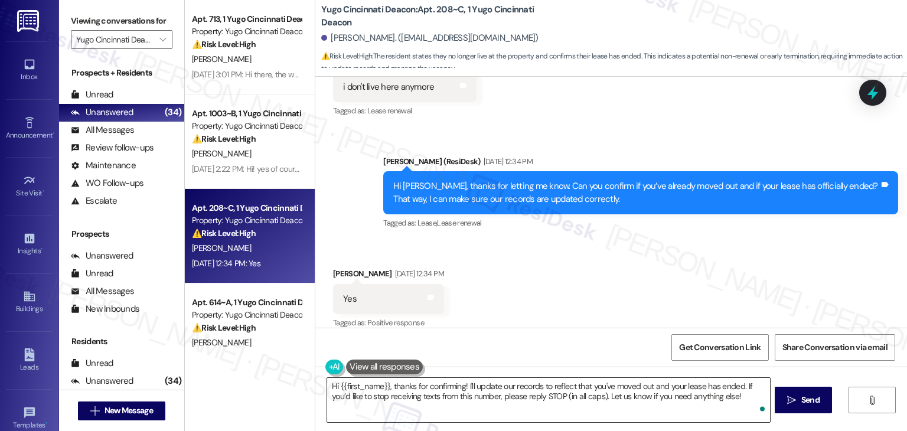
click at [541, 392] on textarea "Hi {{first_name}}, thanks for confirming! I'll update our records to reflect th…" at bounding box center [548, 400] width 442 height 44
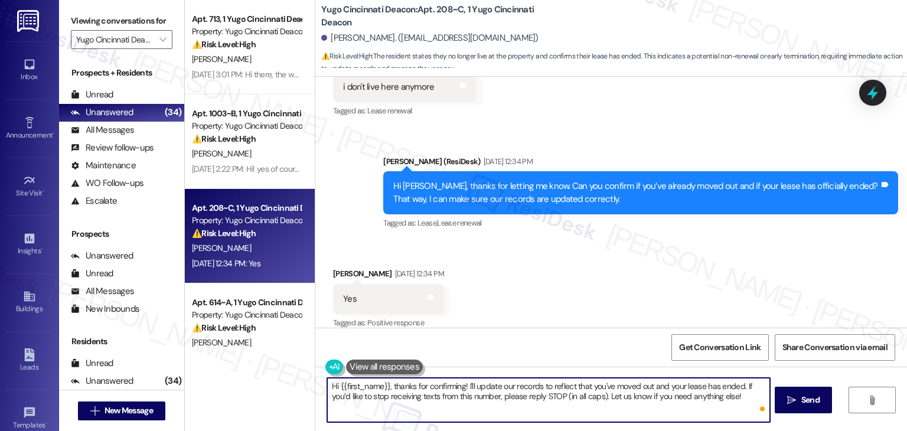
click at [541, 392] on textarea "Hi {{first_name}}, thanks for confirming! I'll update our records to reflect th…" at bounding box center [548, 400] width 442 height 44
click at [624, 347] on div "Get Conversation Link Share Conversation via email" at bounding box center [611, 347] width 592 height 39
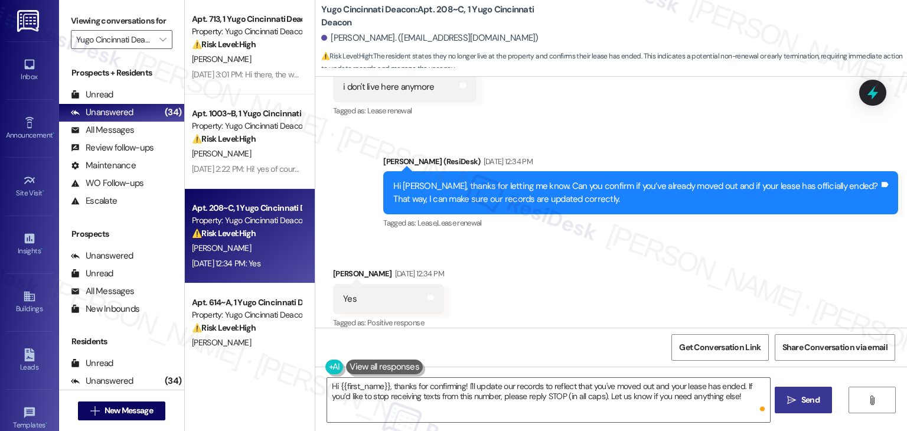
click at [809, 399] on span "Send" at bounding box center [811, 400] width 18 height 12
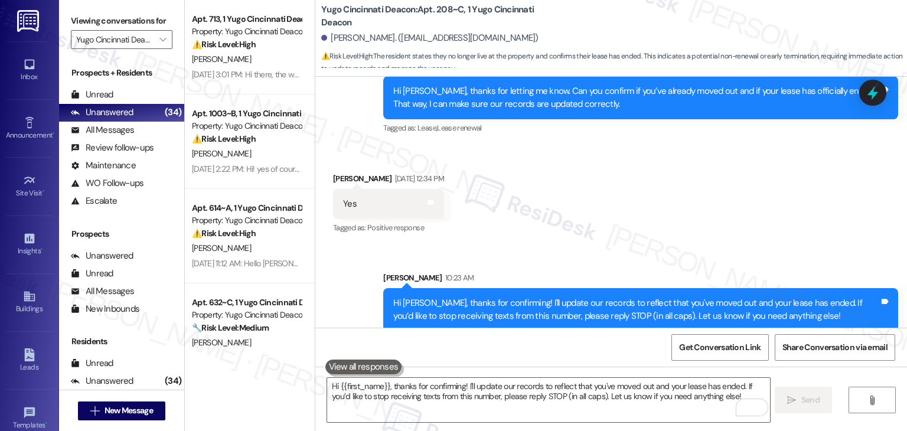
scroll to position [0, 0]
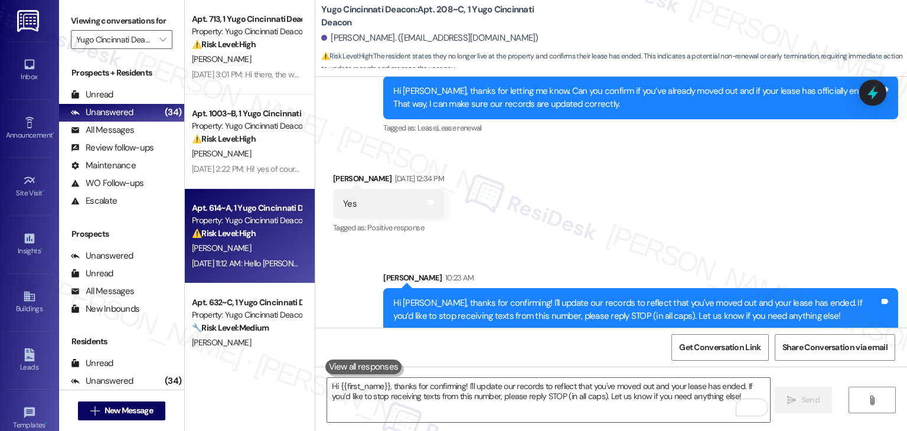
click at [243, 272] on div "Apt. 614~A, 1 Yugo Cincinnati Deacon Property: Yugo Cincinnati Deacon ⚠️ Risk L…" at bounding box center [250, 236] width 130 height 95
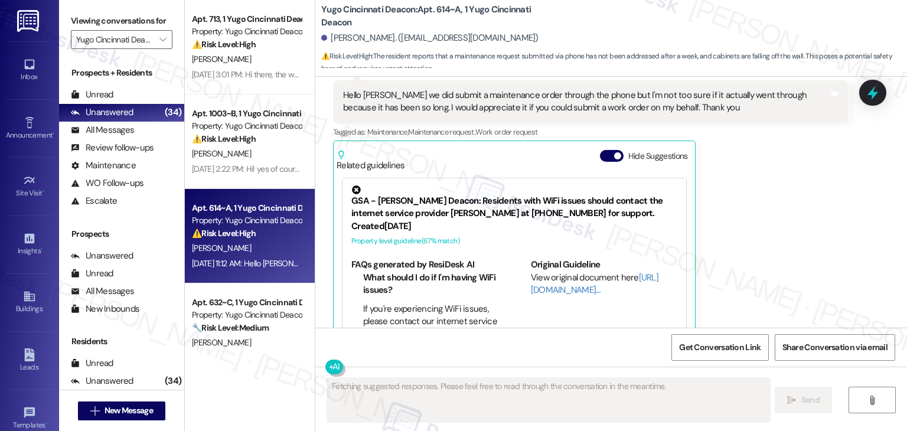
scroll to position [595, 0]
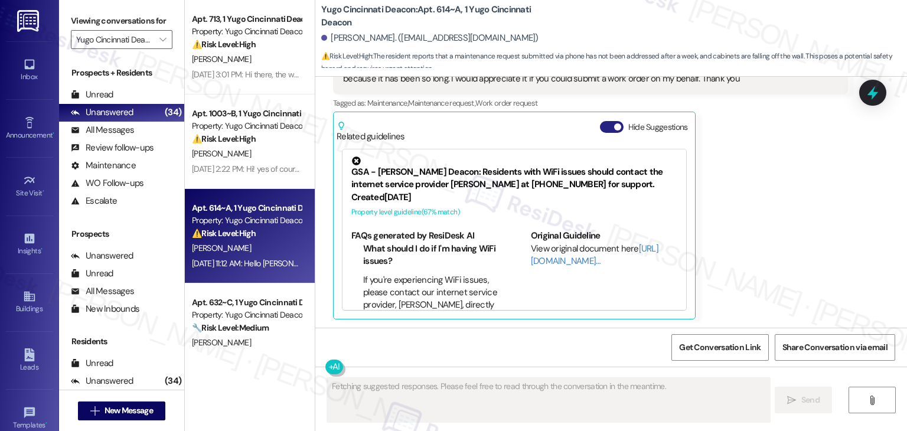
click at [602, 128] on button "Hide Suggestions" at bounding box center [612, 127] width 24 height 12
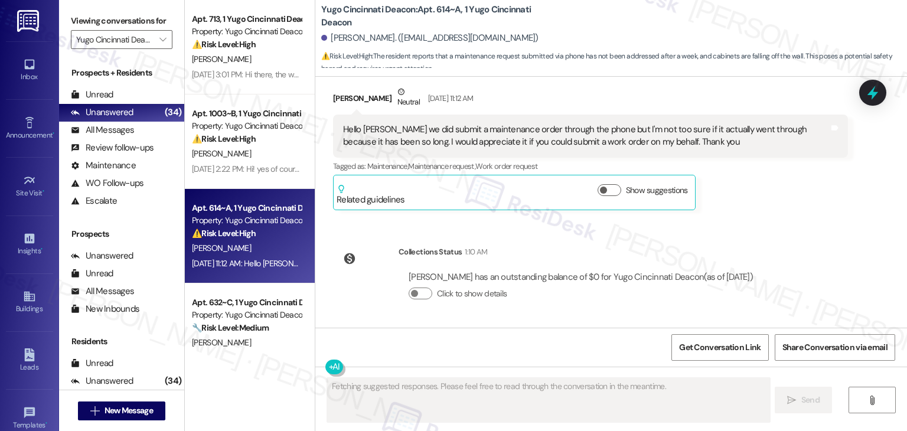
scroll to position [532, 0]
click at [776, 220] on div "Lease started Aug 13, 2025 at 7:00 PM Survey, sent via SMS Residesk Automated S…" at bounding box center [611, 202] width 592 height 251
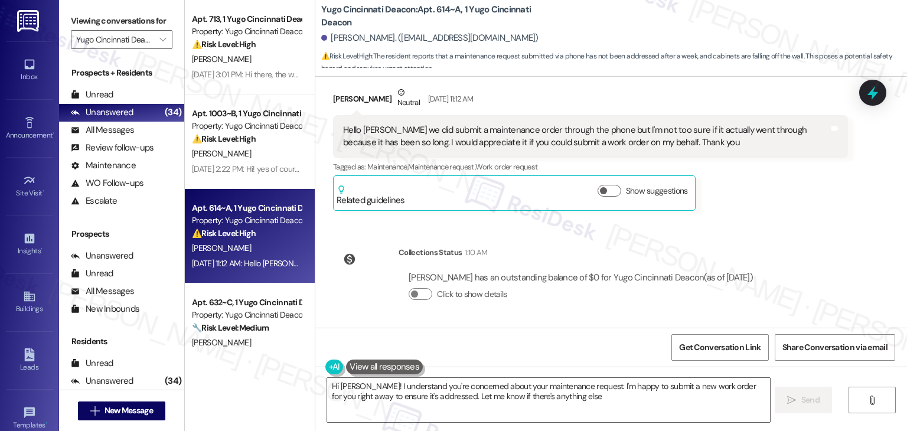
type textarea "Hi Kara! I understand you're concerned about your maintenance request. I'm happ…"
click at [776, 220] on div "Lease started Aug 13, 2025 at 7:00 PM Survey, sent via SMS Residesk Automated S…" at bounding box center [611, 202] width 592 height 251
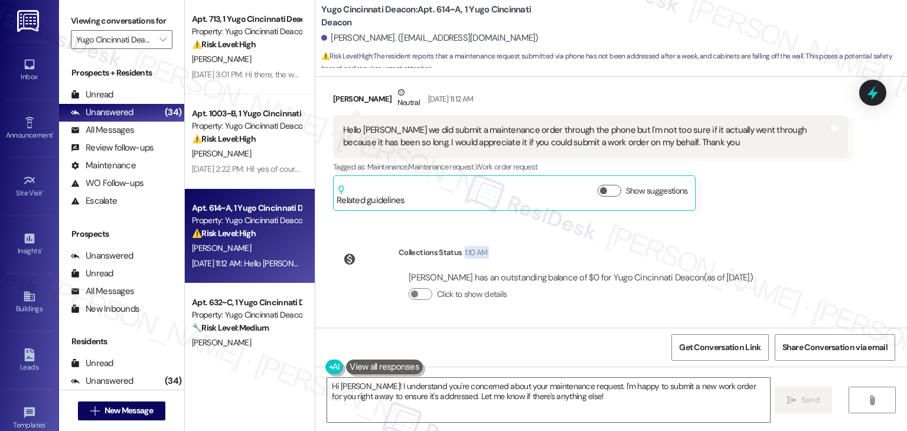
click at [776, 220] on div "Lease started Aug 13, 2025 at 7:00 PM Survey, sent via SMS Residesk Automated S…" at bounding box center [611, 202] width 592 height 251
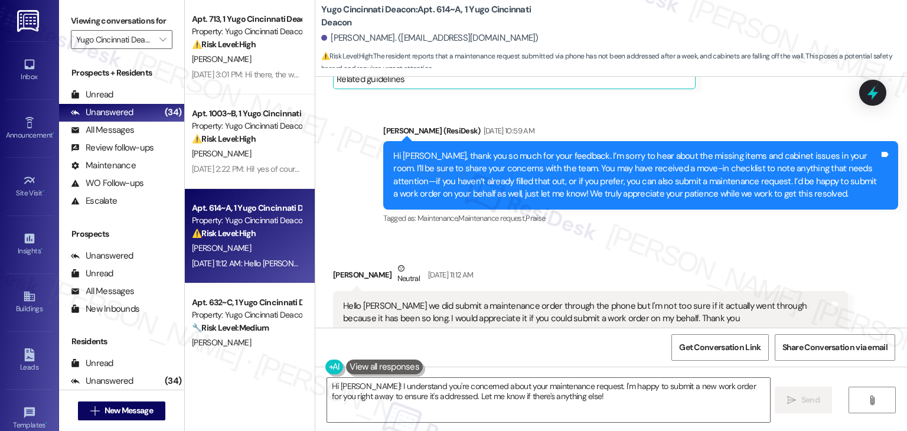
scroll to position [354, 0]
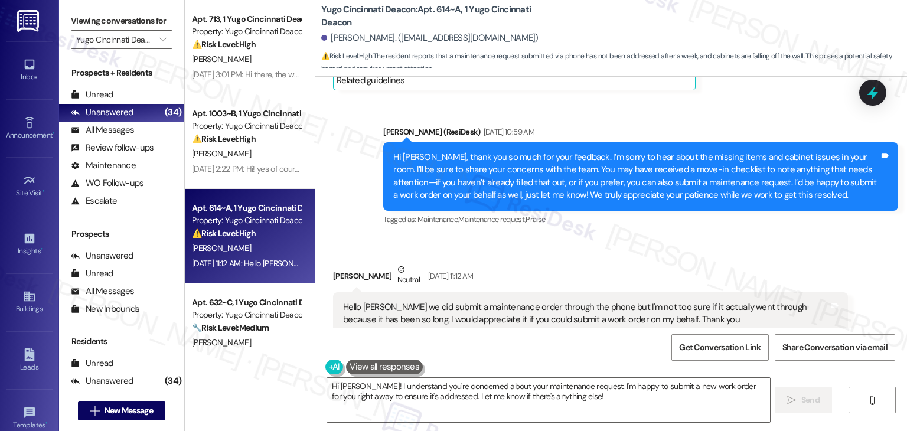
click at [735, 256] on div "Received via SMS Kara Schoen Neutral Aug 25, 2025 at 11:12 AM Hello Sarah we di…" at bounding box center [590, 326] width 533 height 142
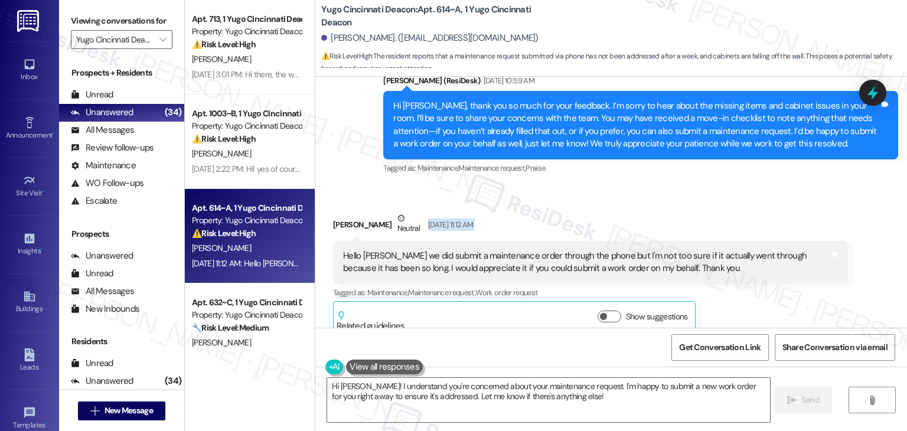
scroll to position [413, 0]
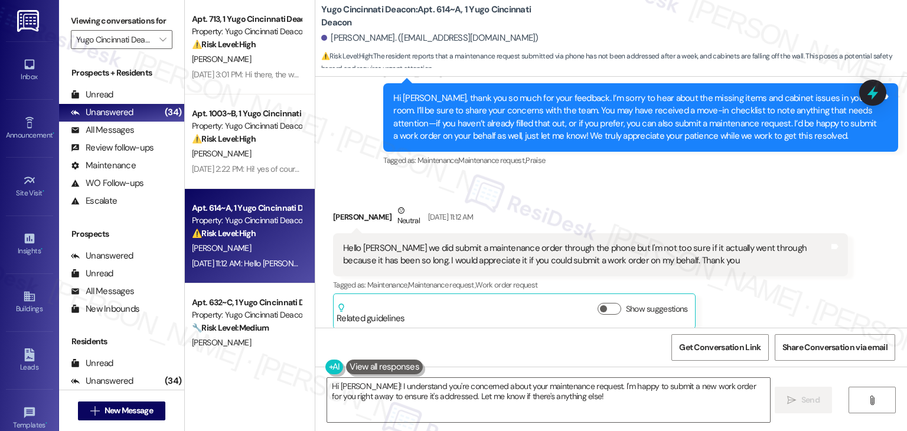
click at [728, 292] on div "Tagged as: Maintenance , Click to highlight conversations about Maintenance Mai…" at bounding box center [590, 284] width 515 height 17
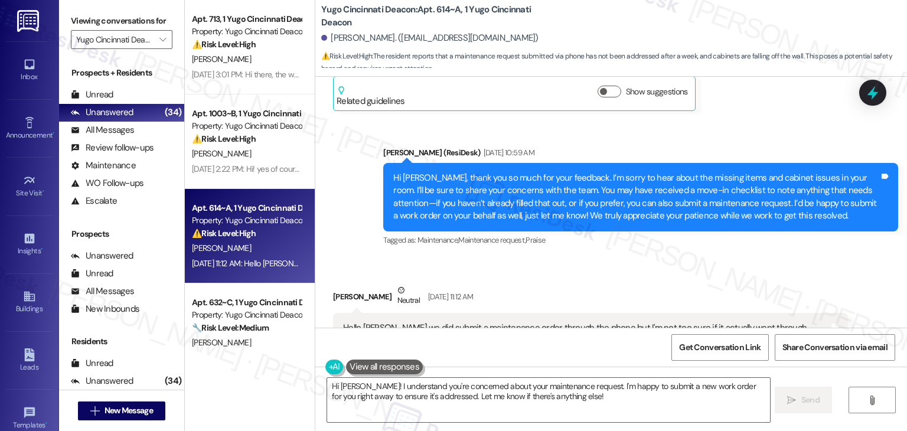
scroll to position [295, 0]
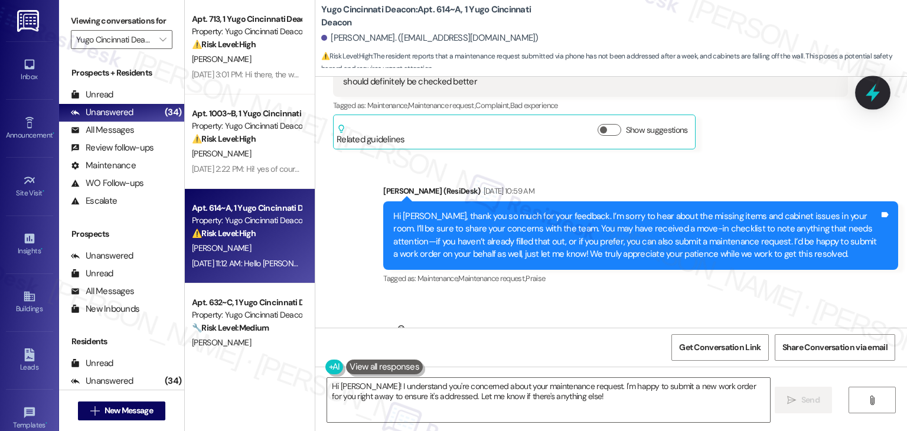
click at [875, 89] on icon at bounding box center [873, 93] width 20 height 20
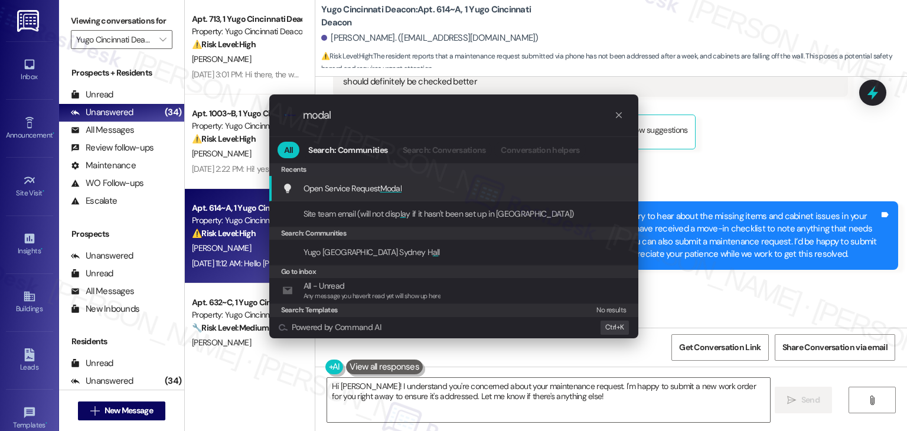
type input "modal"
click at [345, 190] on span "Open Service Request Modal" at bounding box center [353, 188] width 99 height 11
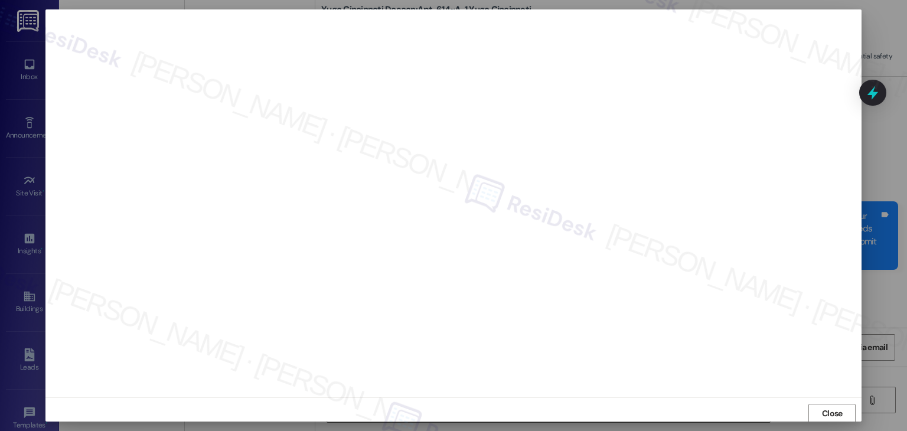
scroll to position [1, 0]
click at [825, 412] on span "Close" at bounding box center [832, 413] width 21 height 12
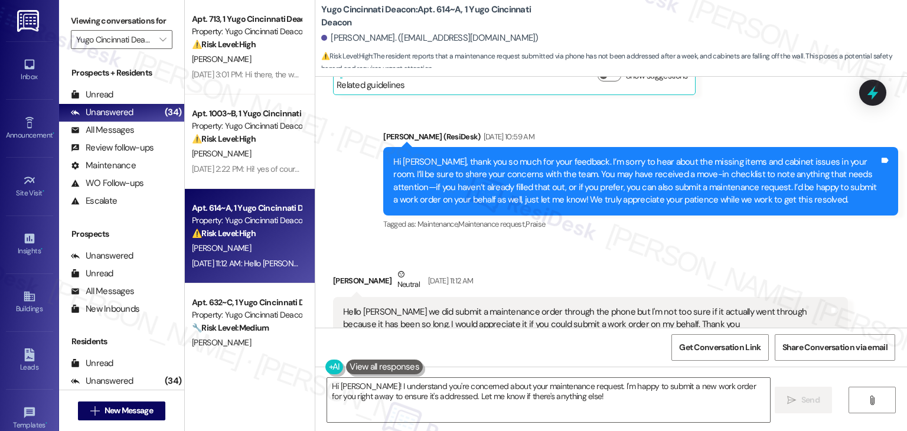
scroll to position [355, 0]
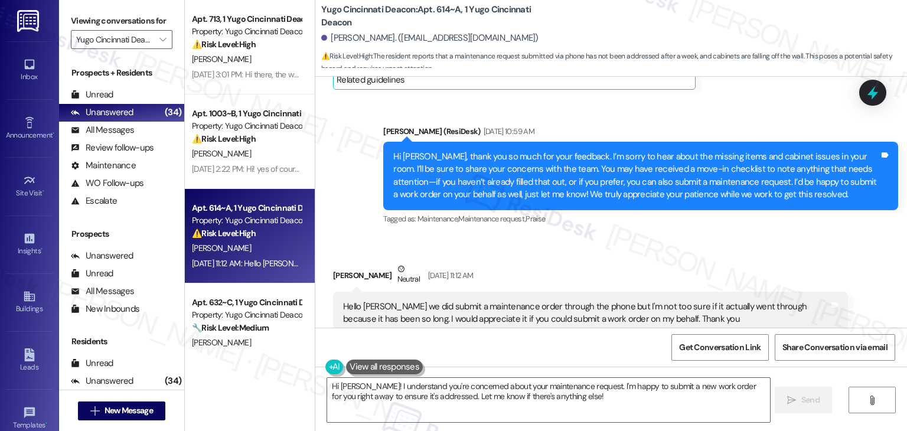
click at [611, 193] on div "Hi Kara, thank you so much for your feedback. I’m sorry to hear about the missi…" at bounding box center [636, 176] width 486 height 51
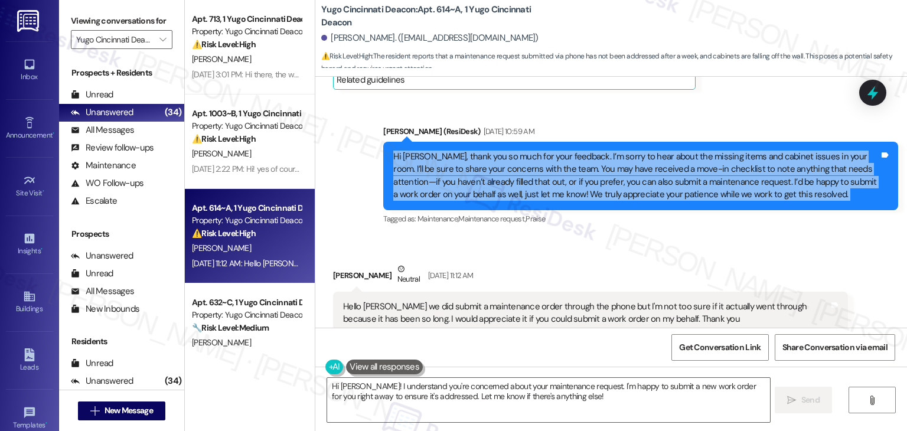
copy div "Hi Kara, thank you so much for your feedback. I’m sorry to hear about the missi…"
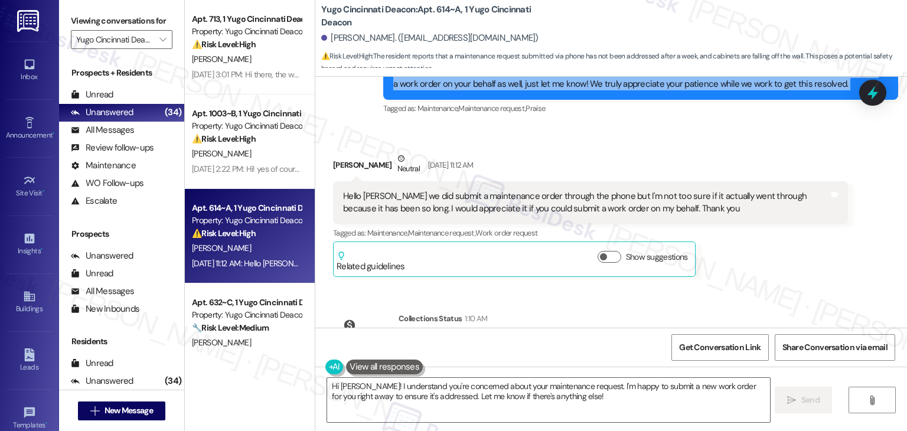
scroll to position [473, 0]
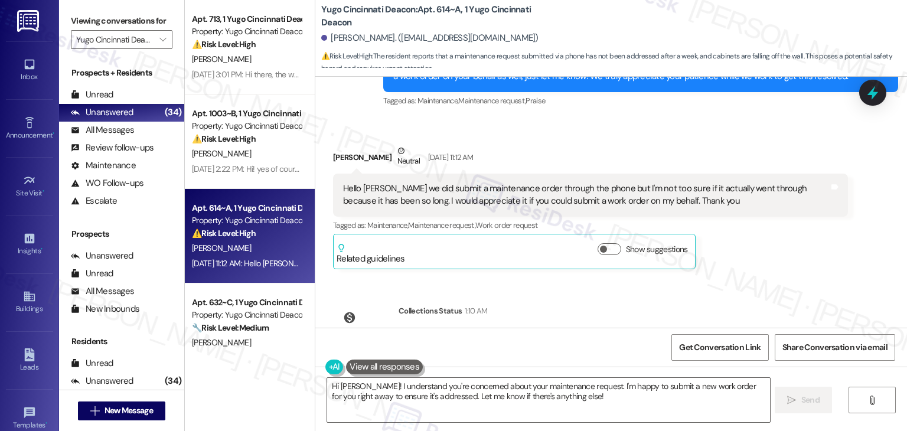
click at [523, 187] on div "Hello Sarah we did submit a maintenance order through the phone but I'm not too…" at bounding box center [586, 195] width 486 height 25
click at [517, 194] on div "Hello Sarah we did submit a maintenance order through the phone but I'm not too…" at bounding box center [586, 195] width 486 height 25
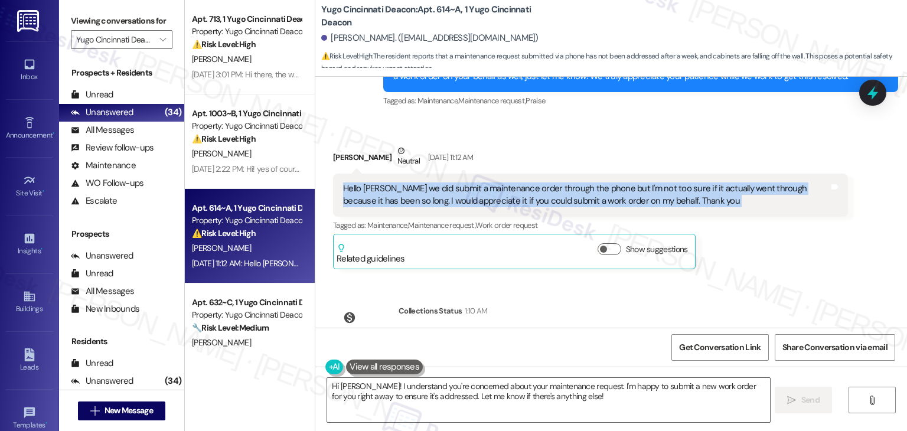
click at [517, 194] on div "Hello Sarah we did submit a maintenance order through the phone but I'm not too…" at bounding box center [586, 195] width 486 height 25
copy div "Hello Sarah we did submit a maintenance order through the phone but I'm not too…"
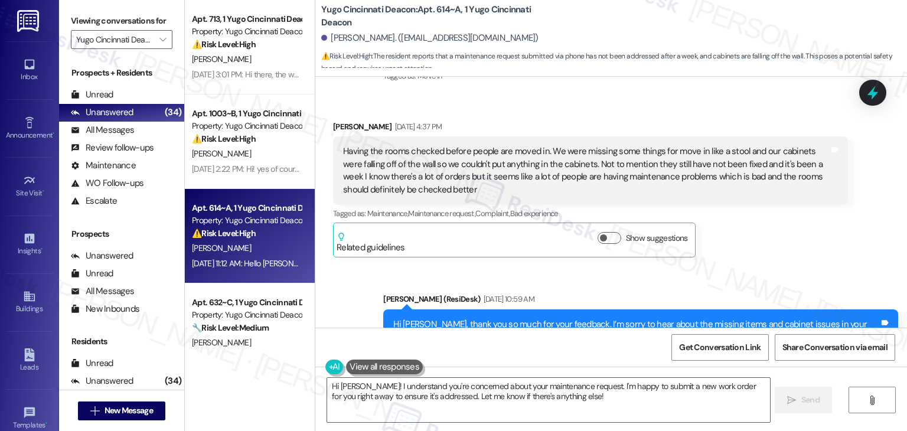
scroll to position [178, 0]
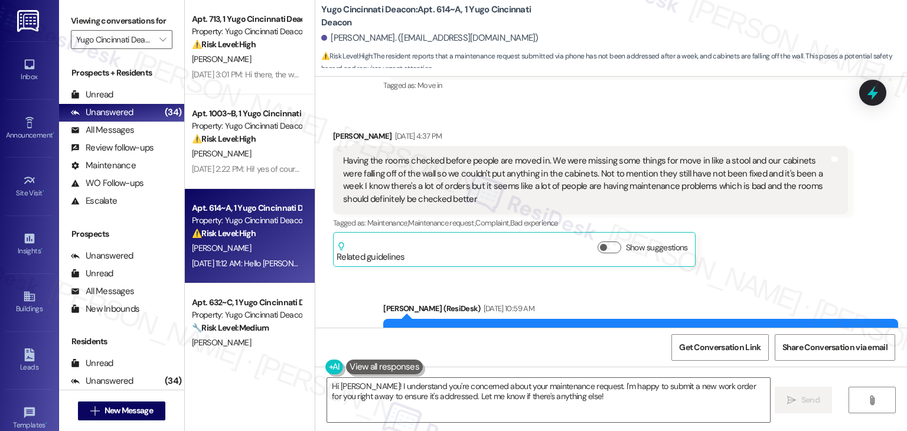
click at [811, 282] on div "Sent via SMS Sarah (ResiDesk) Aug 25, 2025 at 10:59 AM Hi Kara, thank you so mu…" at bounding box center [611, 345] width 592 height 138
click at [745, 259] on div "Kara Schoen Aug 22, 2025 at 4:37 PM Having the rooms checked before people are …" at bounding box center [590, 198] width 515 height 137
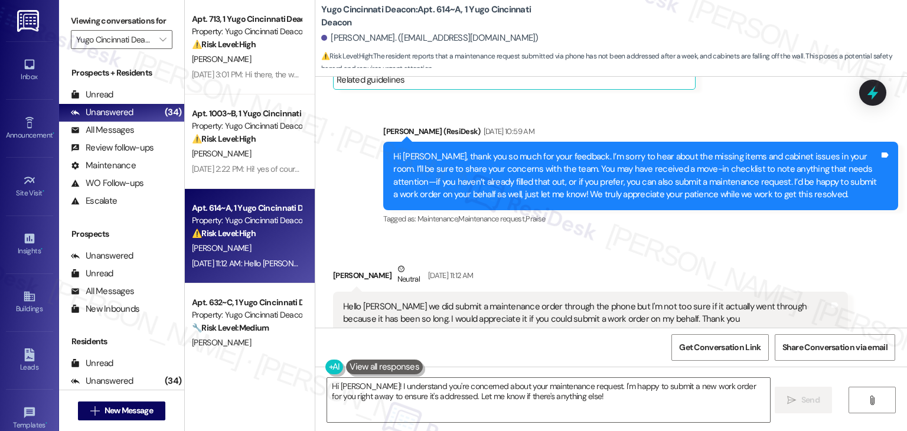
scroll to position [532, 0]
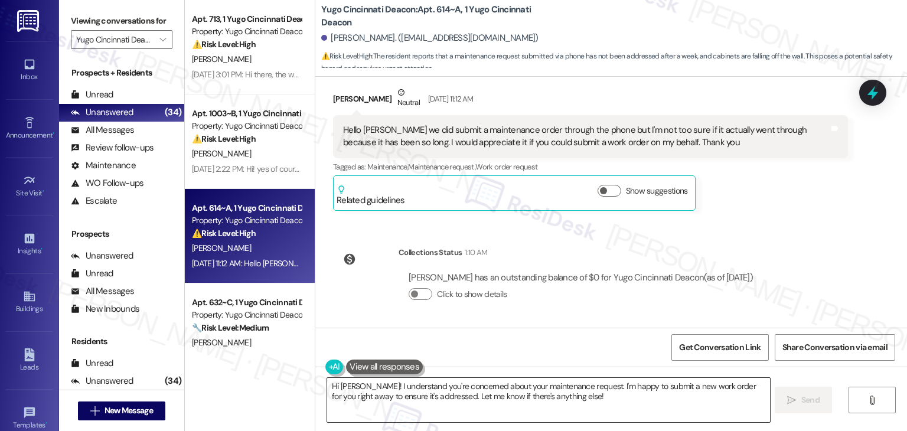
click at [503, 386] on textarea "Hi Kara! I understand you're concerned about your maintenance request. I'm happ…" at bounding box center [548, 400] width 442 height 44
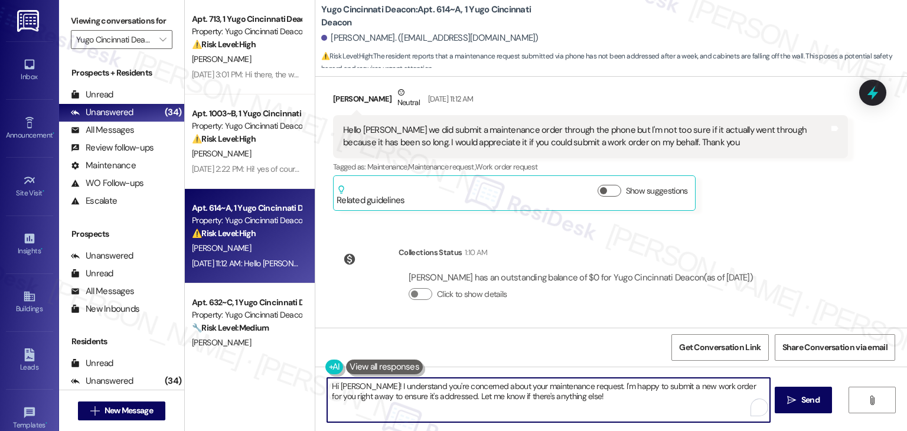
click at [494, 388] on textarea "Hi Kara! I understand you're concerned about your maintenance request. I'm happ…" at bounding box center [548, 400] width 442 height 44
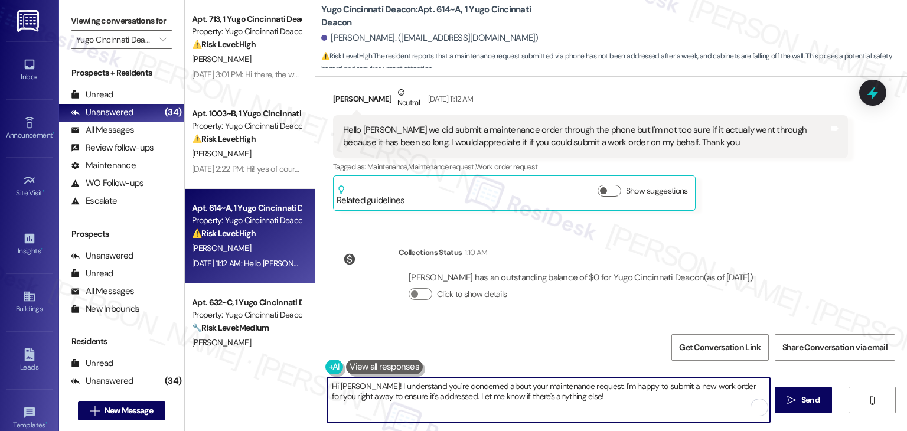
paste textarea ", thank you for letting me know. I’d be happy to submit a work order for you! J…"
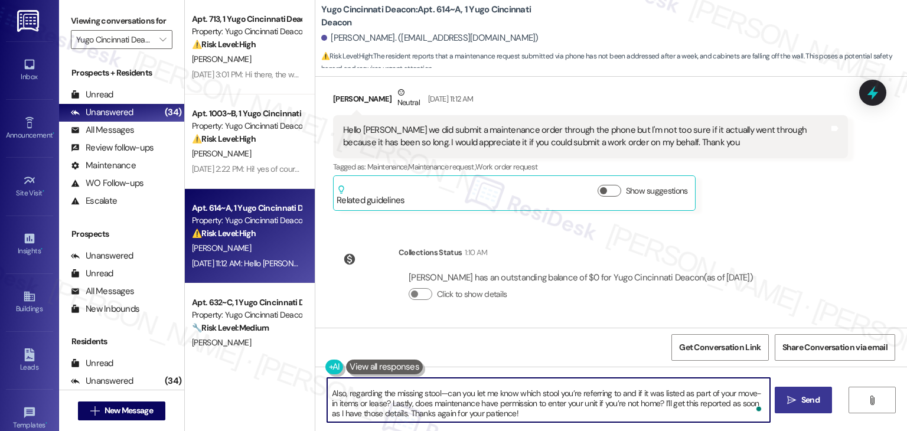
type textarea "Hi Kara, thank you for letting me know. I’d be happy to submit a work order for…"
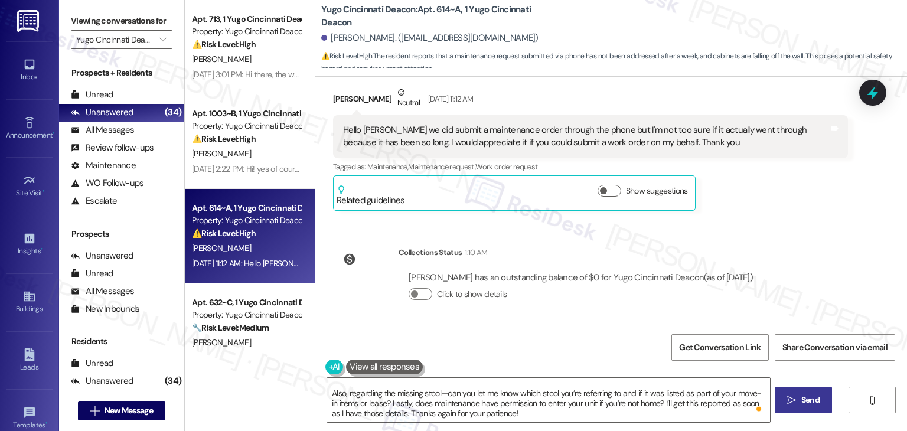
click at [819, 402] on span "Send" at bounding box center [810, 400] width 23 height 12
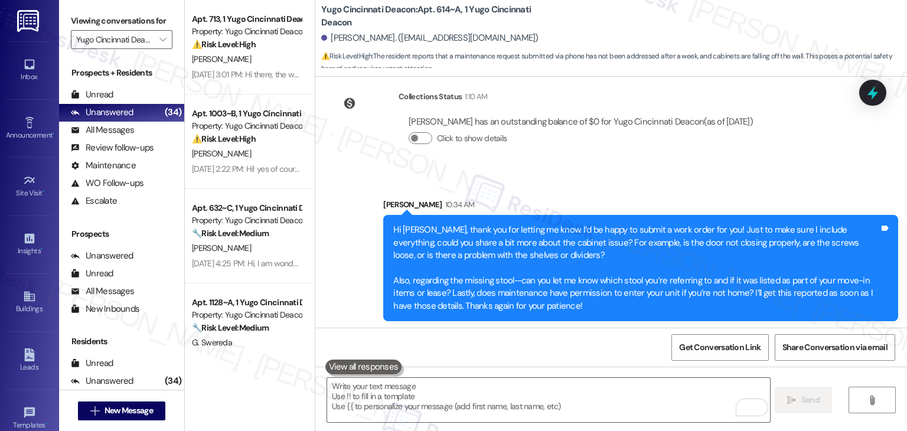
scroll to position [690, 0]
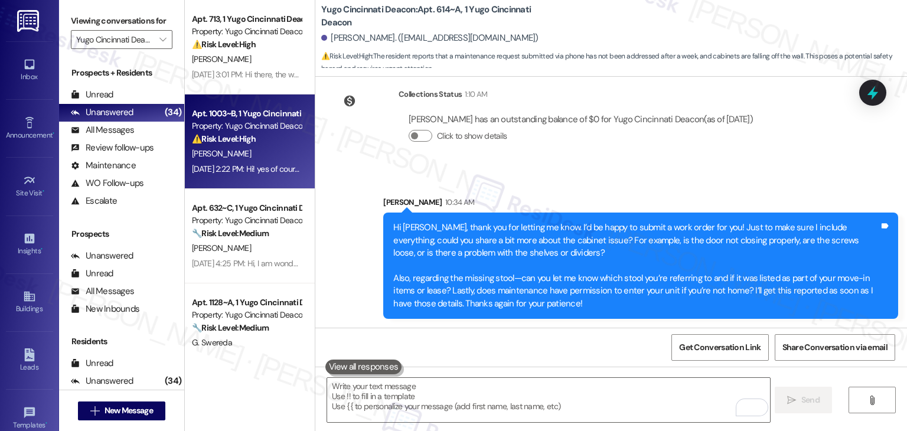
click at [265, 164] on div "Aug 25, 2025 at 2:22 PM: Hi! yes of course, everything was great with the work …" at bounding box center [918, 169] width 1452 height 11
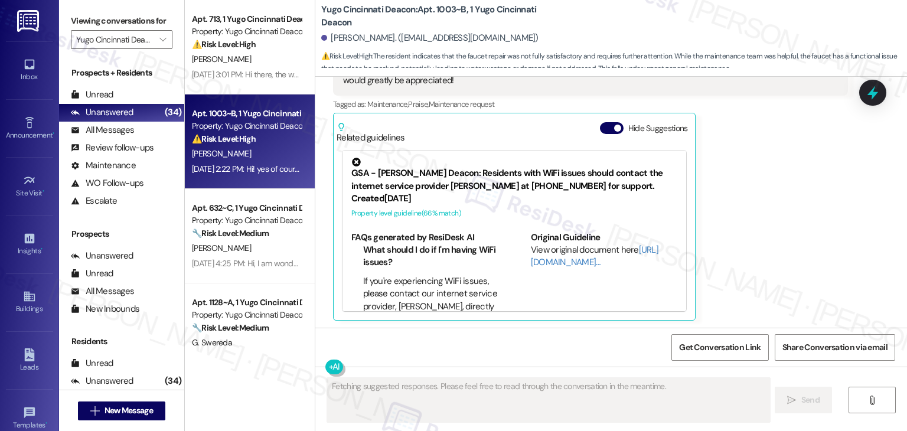
scroll to position [951, 0]
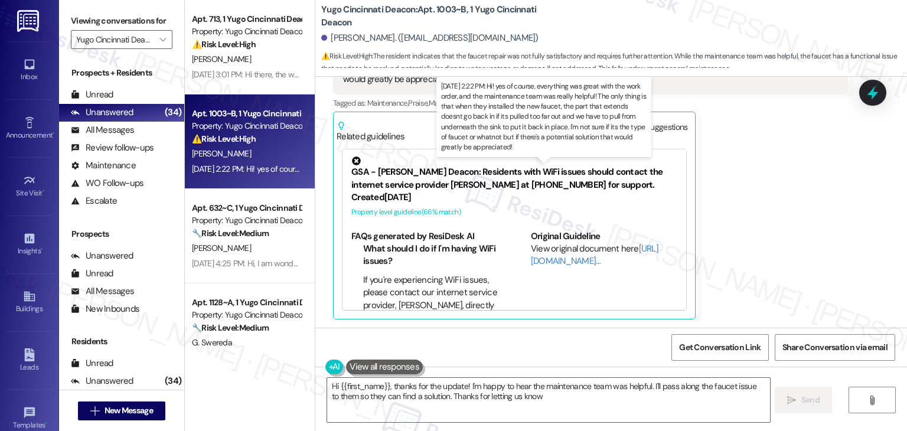
type textarea "Hi {{first_name}}, thanks for the update! I'm happy to hear the maintenance tea…"
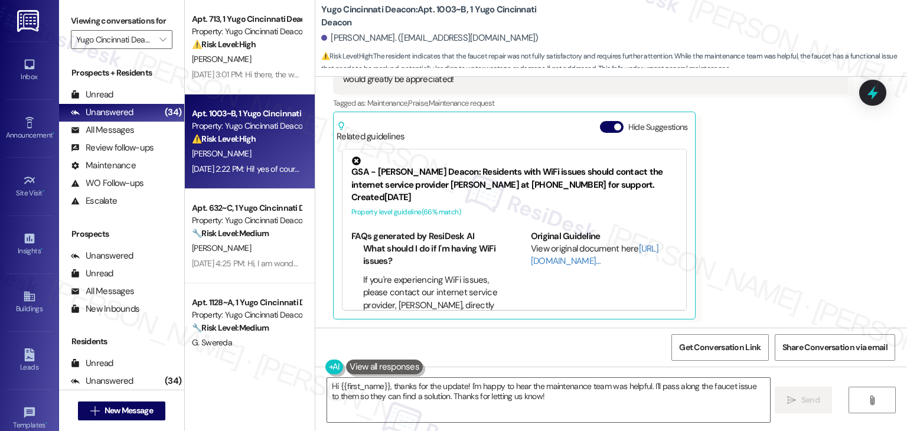
click at [770, 203] on div "Estefania Miciano Question Aug 25, 2025 at 2:22 PM Hi! yes of course, everythin…" at bounding box center [590, 163] width 515 height 312
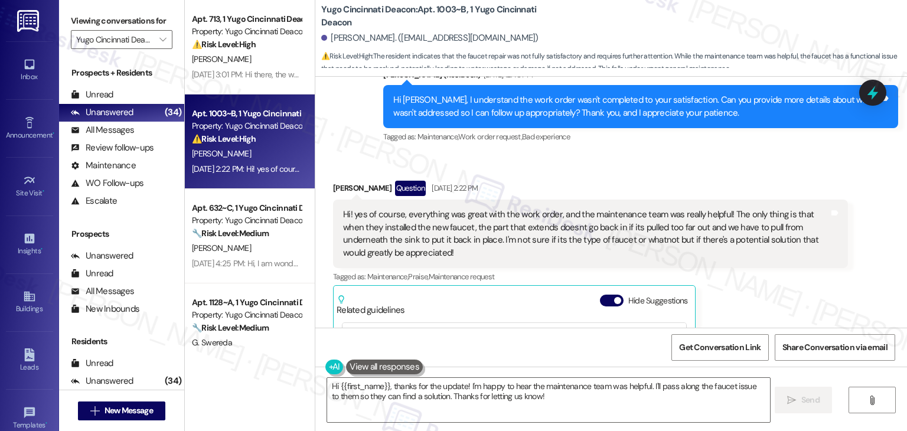
scroll to position [706, 0]
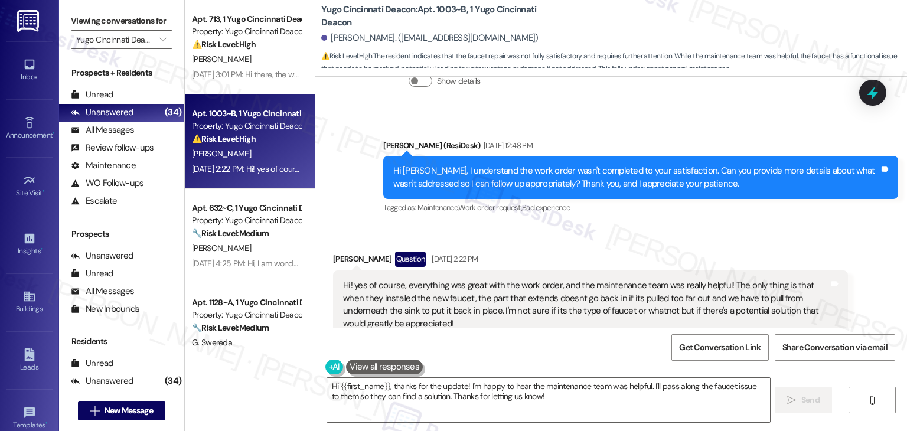
click at [667, 235] on div "Received via SMS Estefania Miciano Question Aug 25, 2025 at 2:22 PM Hi! yes of …" at bounding box center [611, 398] width 592 height 347
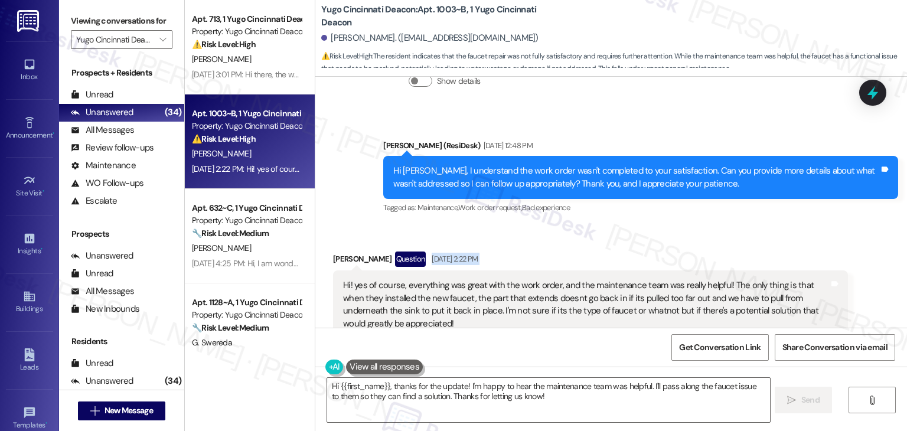
click at [667, 235] on div "Received via SMS Estefania Miciano Question Aug 25, 2025 at 2:22 PM Hi! yes of …" at bounding box center [611, 398] width 592 height 347
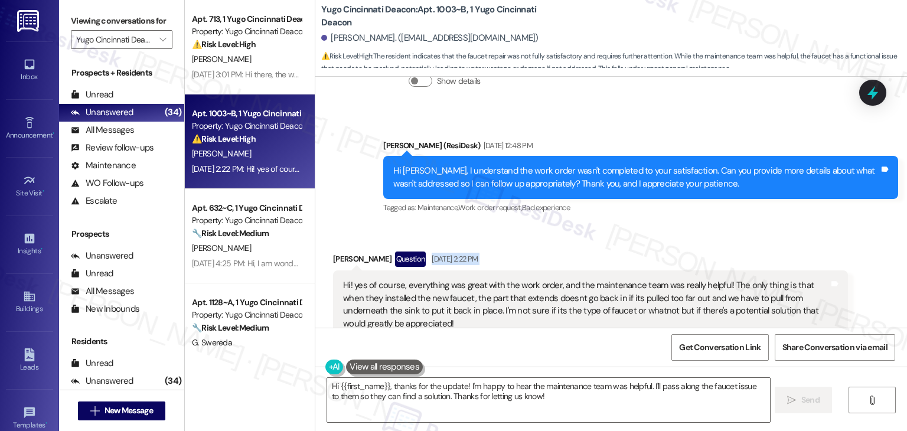
click at [667, 235] on div "Received via SMS Estefania Miciano Question Aug 25, 2025 at 2:22 PM Hi! yes of …" at bounding box center [611, 398] width 592 height 347
click at [667, 234] on div "Received via SMS Estefania Miciano Question Aug 25, 2025 at 2:22 PM Hi! yes of …" at bounding box center [611, 398] width 592 height 347
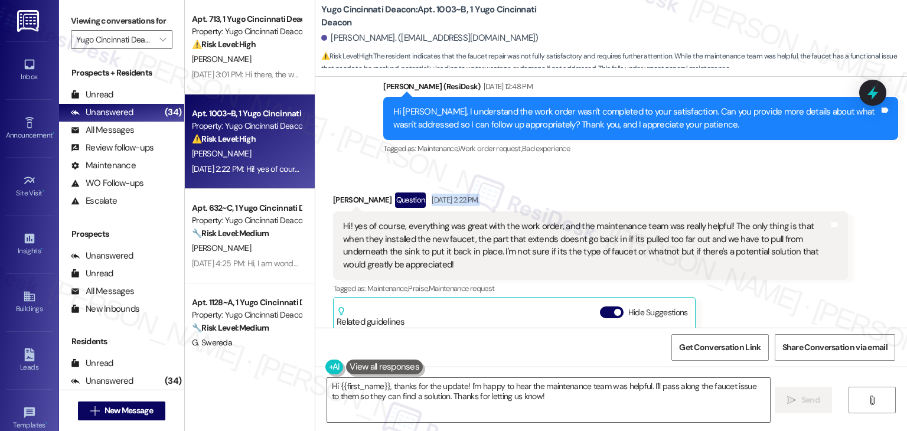
scroll to position [647, 0]
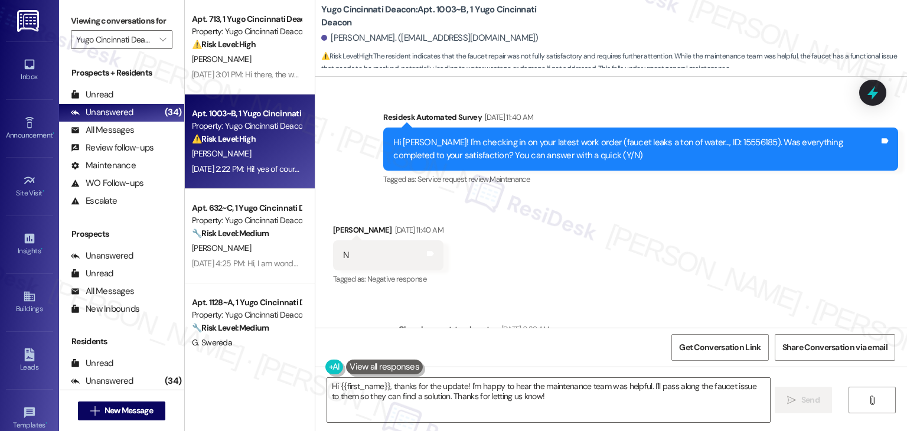
scroll to position [825, 0]
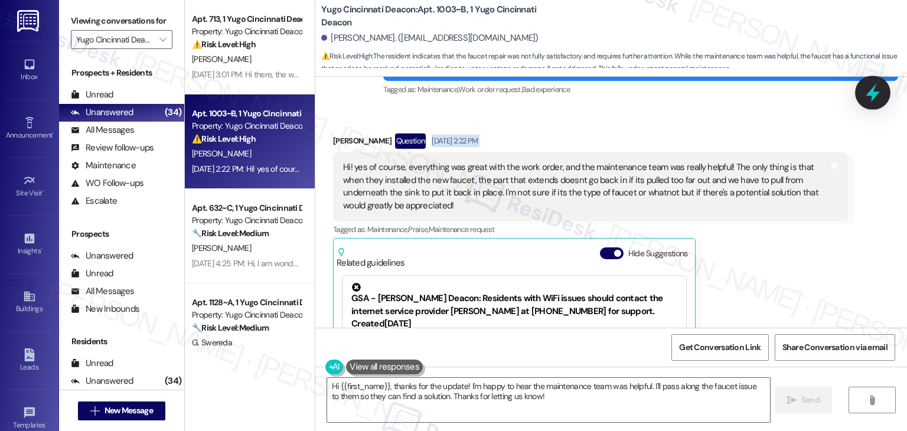
click at [874, 92] on icon at bounding box center [873, 93] width 14 height 18
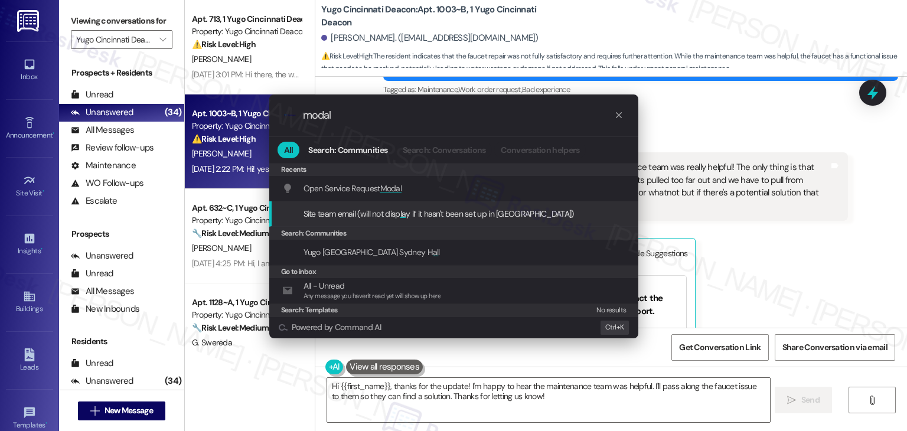
type input "modal"
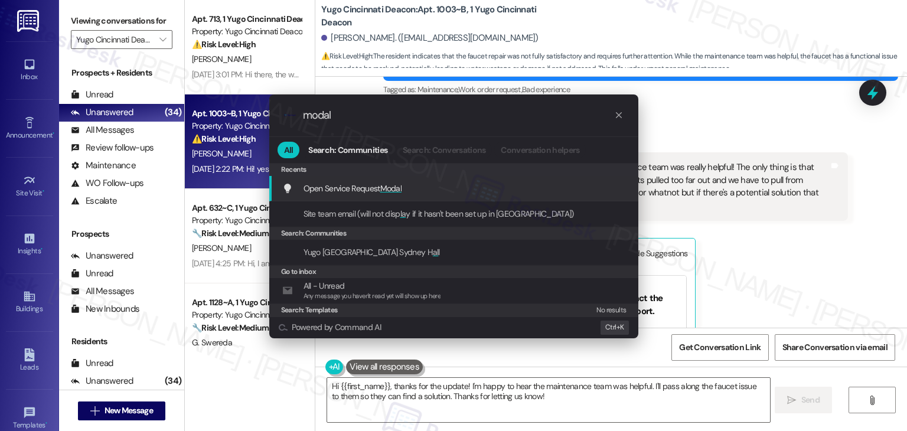
click at [394, 187] on span "Modal" at bounding box center [391, 188] width 22 height 11
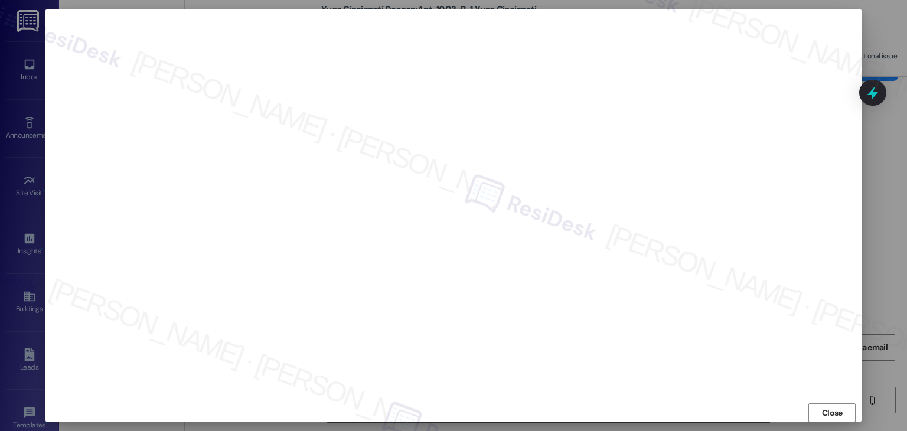
scroll to position [0, 0]
click at [834, 408] on span "Close" at bounding box center [832, 414] width 21 height 12
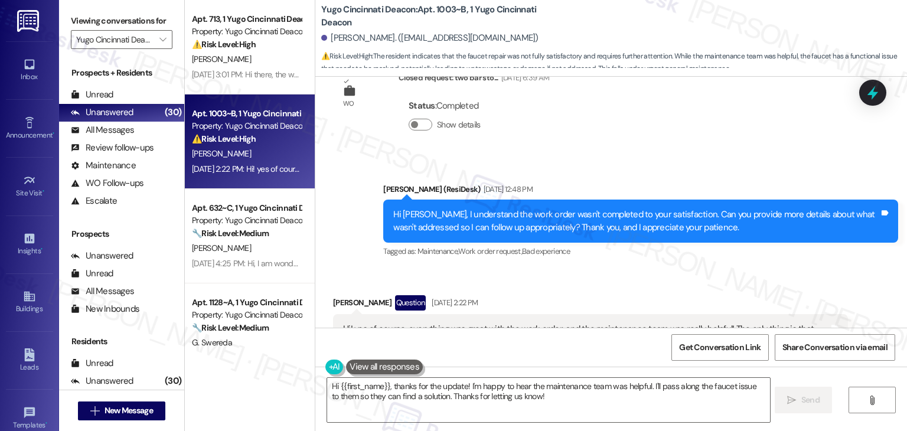
scroll to position [647, 0]
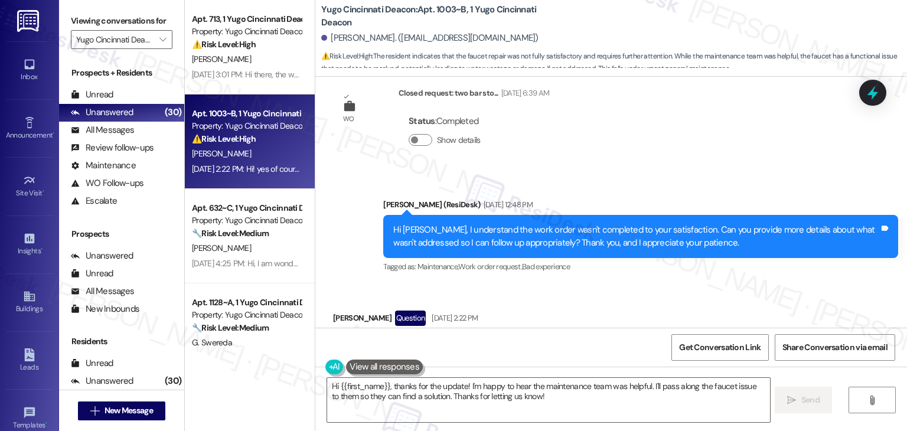
click at [562, 237] on div "Hi Estefania, I understand the work order wasn't completed to your satisfaction…" at bounding box center [636, 236] width 486 height 25
click at [536, 237] on div "Hi Estefania, I understand the work order wasn't completed to your satisfaction…" at bounding box center [636, 236] width 486 height 25
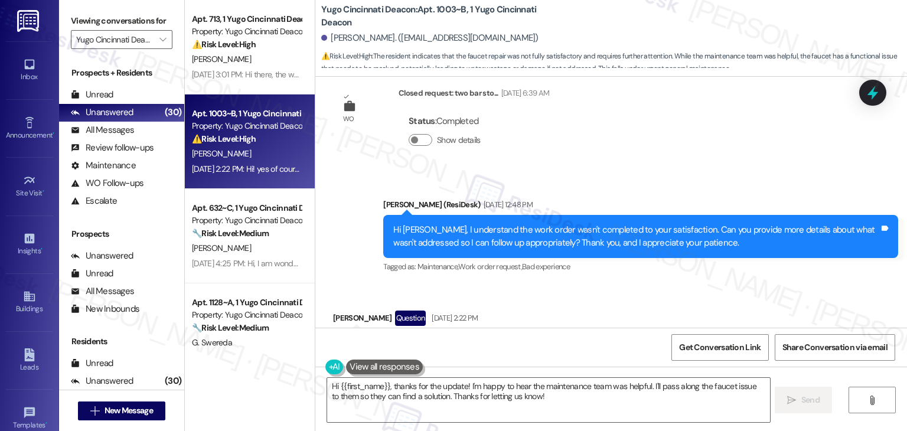
click at [536, 237] on div "Hi Estefania, I understand the work order wasn't completed to your satisfaction…" at bounding box center [636, 236] width 486 height 25
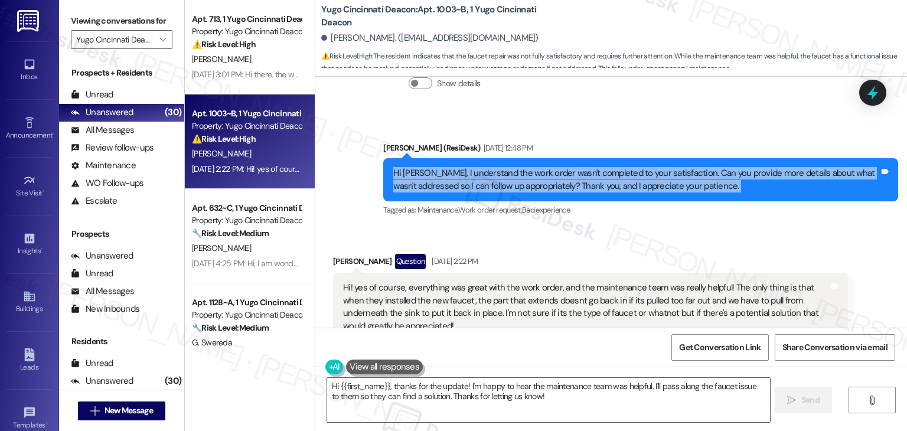
scroll to position [825, 0]
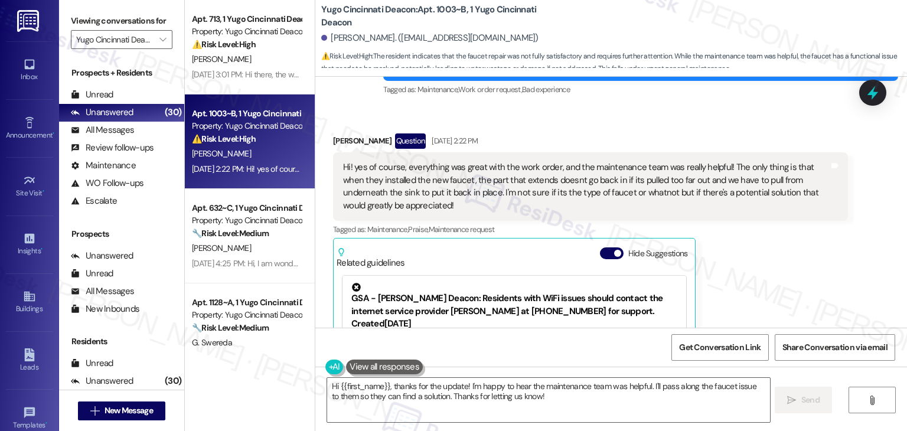
click at [501, 189] on div "Hi! yes of course, everything was great with the work order, and the maintenanc…" at bounding box center [586, 186] width 486 height 51
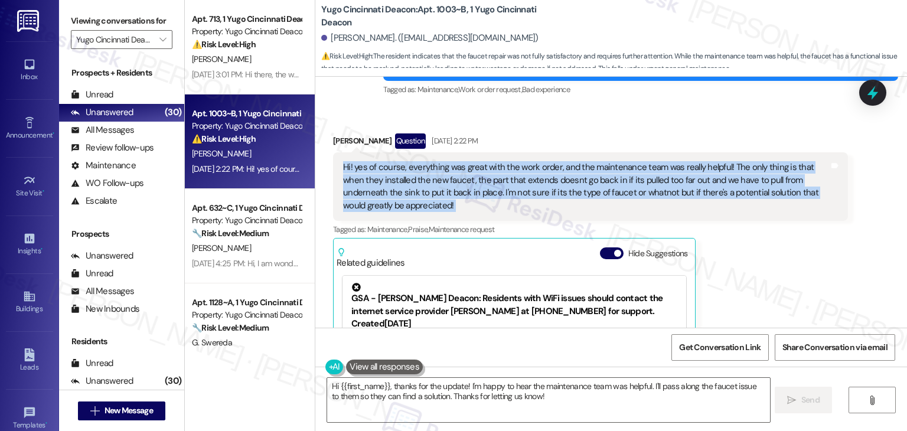
copy div "Hi! yes of course, everything was great with the work order, and the maintenanc…"
click at [424, 395] on textarea "Hi {{first_name}}, thanks for the update! I'm happy to hear the maintenance tea…" at bounding box center [548, 400] width 442 height 44
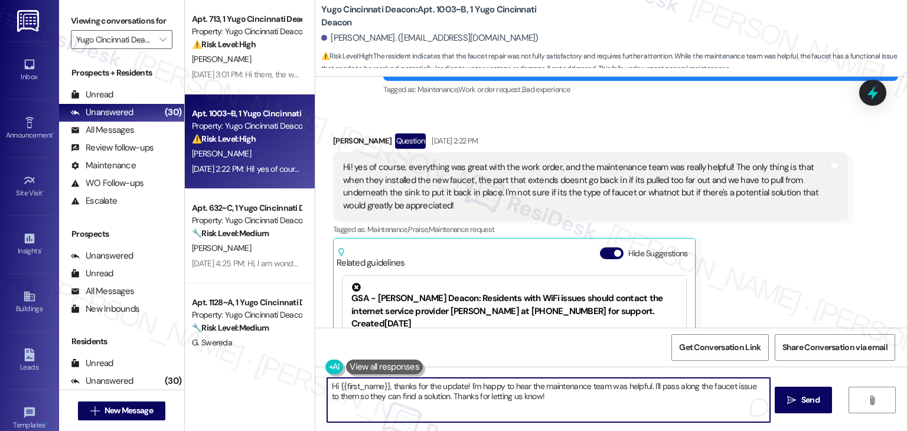
paste textarea "Estefania, thanks so much for the update and I’m glad to hear the maintenance t…"
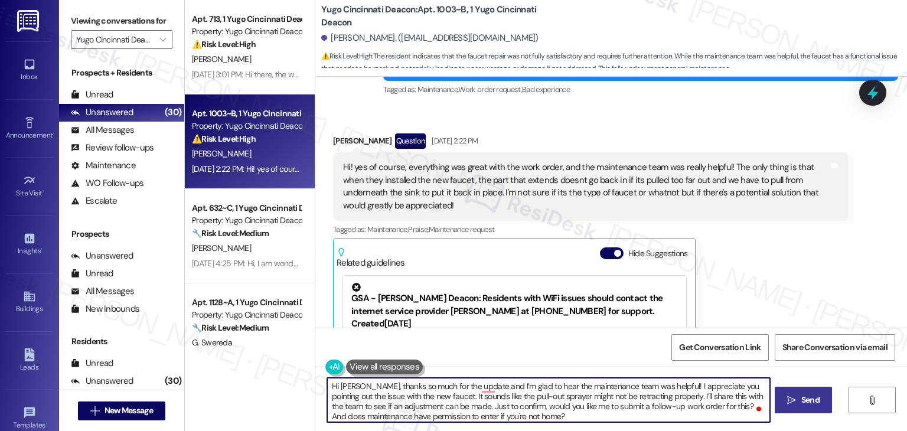
type textarea "Hi Estefania, thanks so much for the update and I’m glad to hear the maintenanc…"
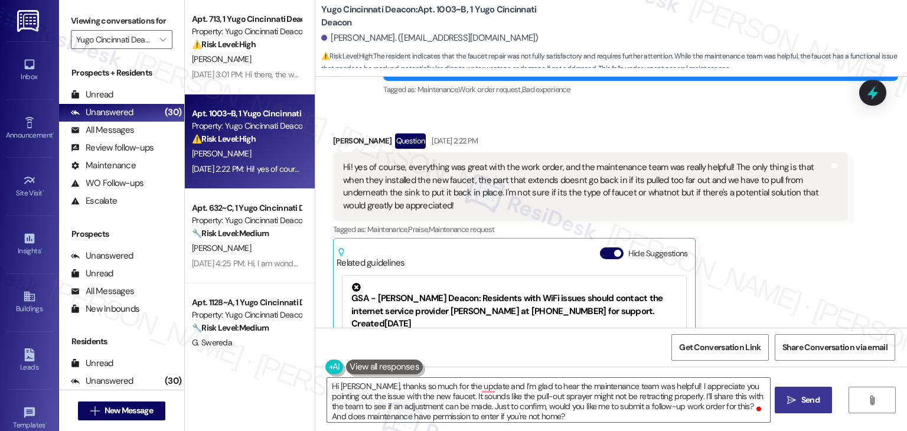
click at [812, 398] on span "Send" at bounding box center [811, 400] width 18 height 12
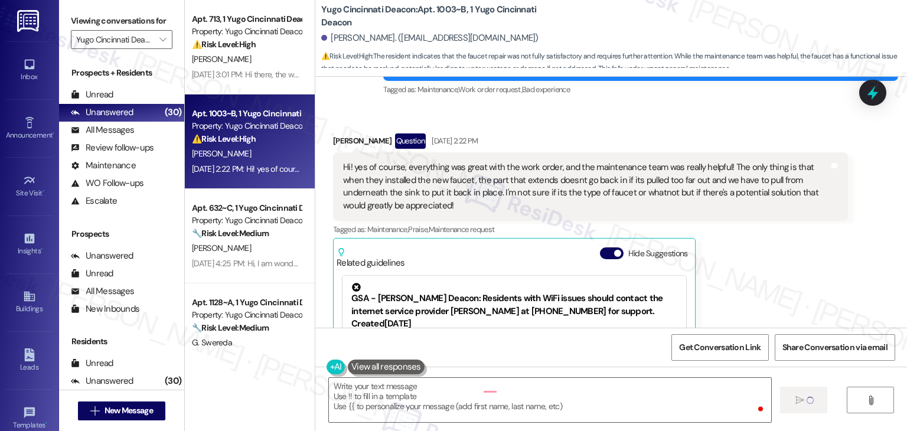
scroll to position [951, 0]
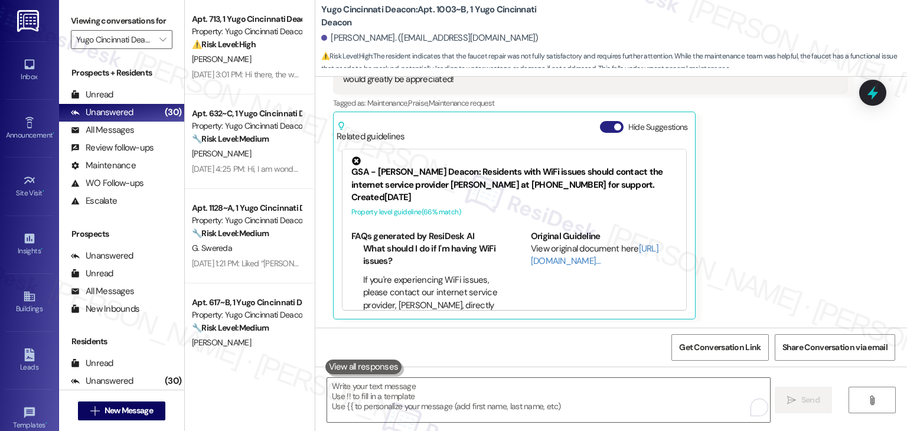
click at [600, 128] on button "Hide Suggestions" at bounding box center [612, 127] width 24 height 12
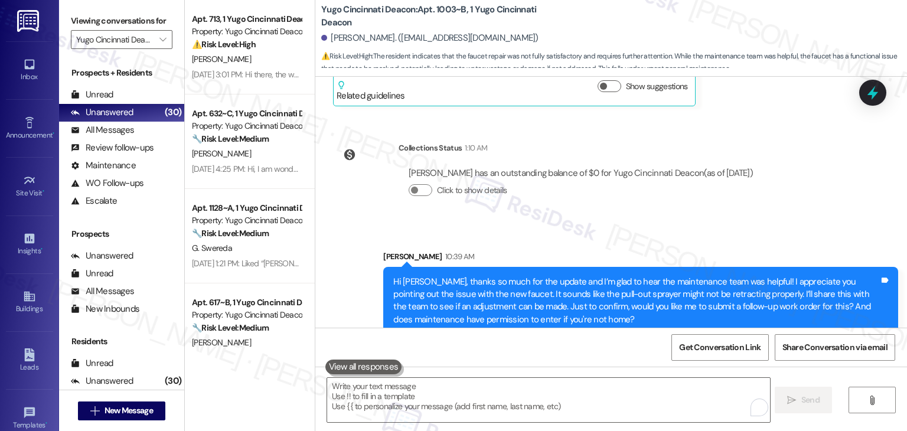
scroll to position [1008, 0]
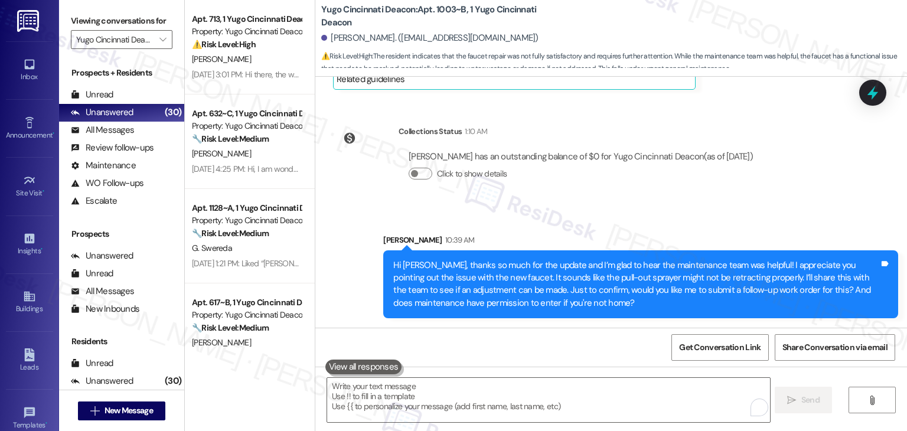
click at [776, 249] on div "Sarah 10:39 AM" at bounding box center [640, 242] width 515 height 17
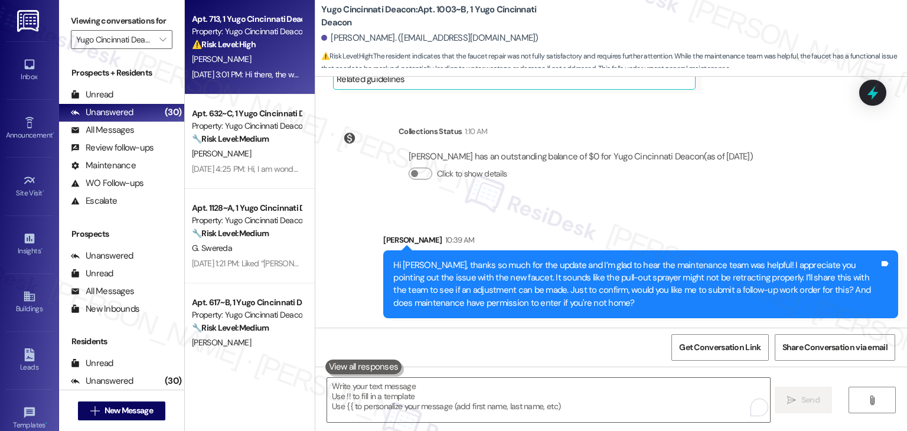
click at [227, 52] on div "L. Cochran" at bounding box center [247, 59] width 112 height 15
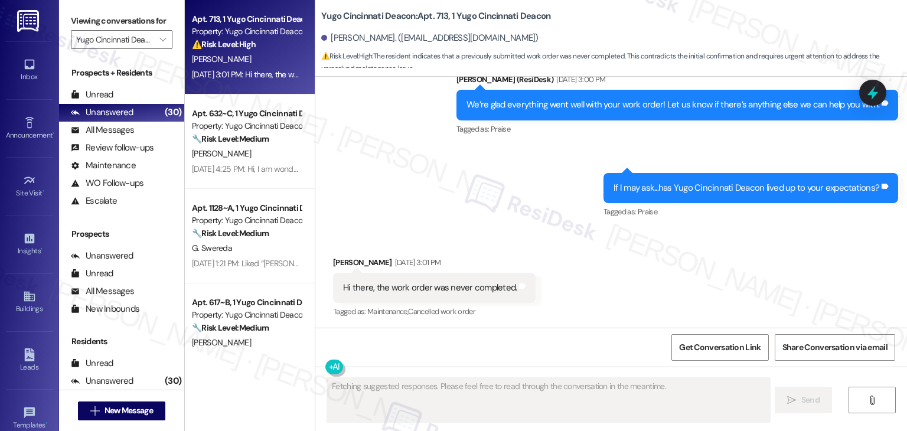
scroll to position [774, 0]
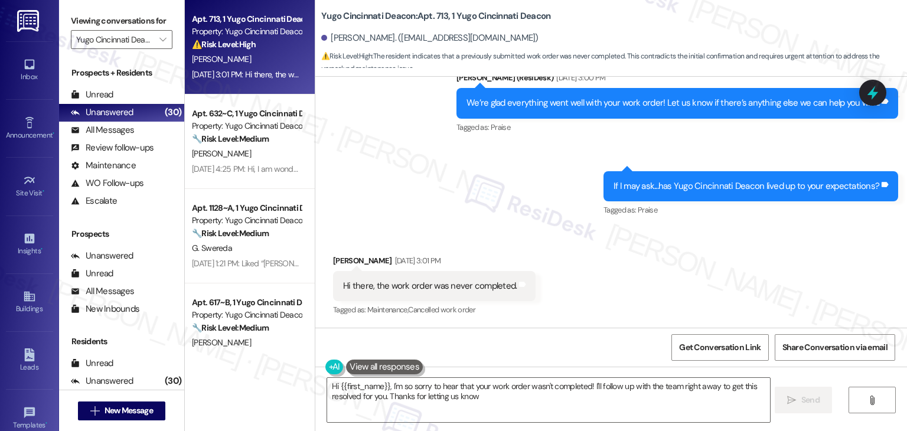
type textarea "Hi {{first_name}}, I'm so sorry to hear that your work order wasn't completed! …"
click at [569, 254] on div "Received via SMS Lily Cochran Aug 25, 2025 at 3:01 PM Hi there, the work order …" at bounding box center [611, 278] width 592 height 100
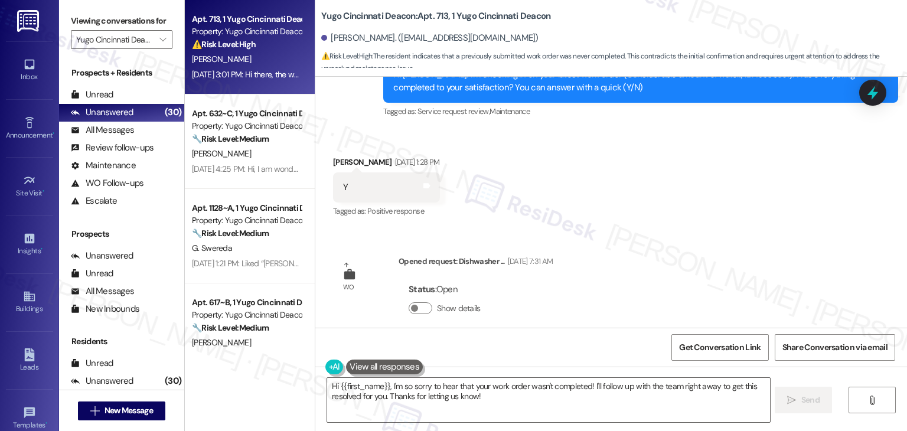
scroll to position [420, 0]
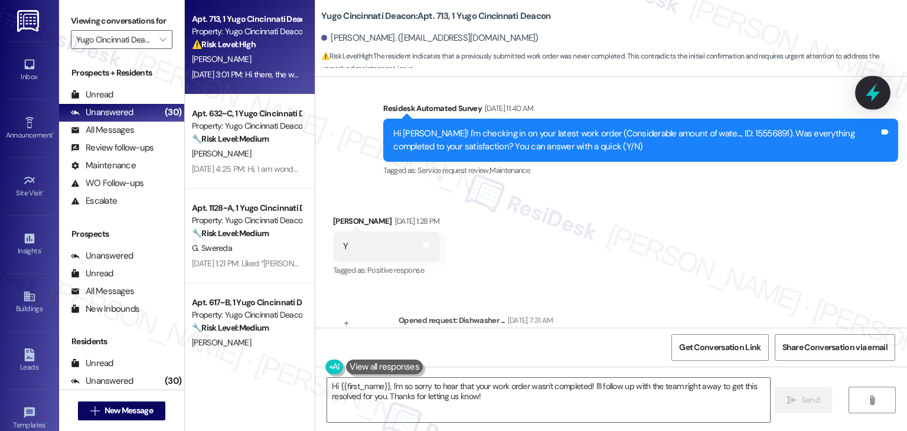
click at [881, 89] on icon at bounding box center [873, 93] width 20 height 20
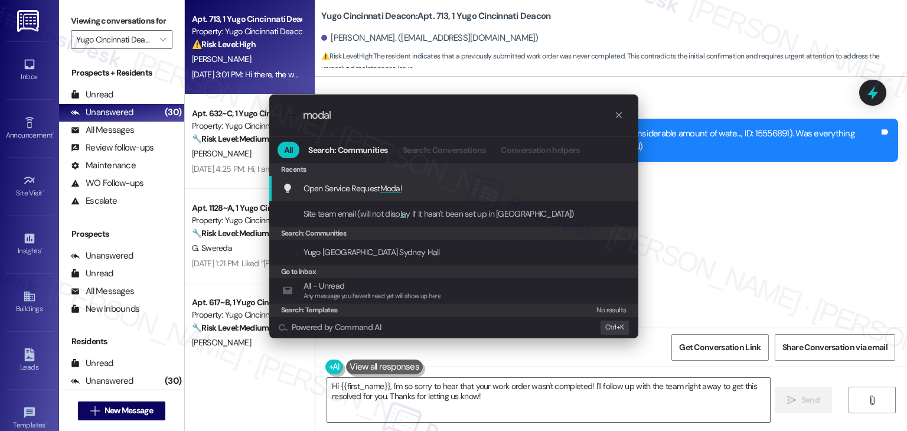
click at [421, 191] on div "Open Service Request Modal Add shortcut" at bounding box center [455, 188] width 346 height 13
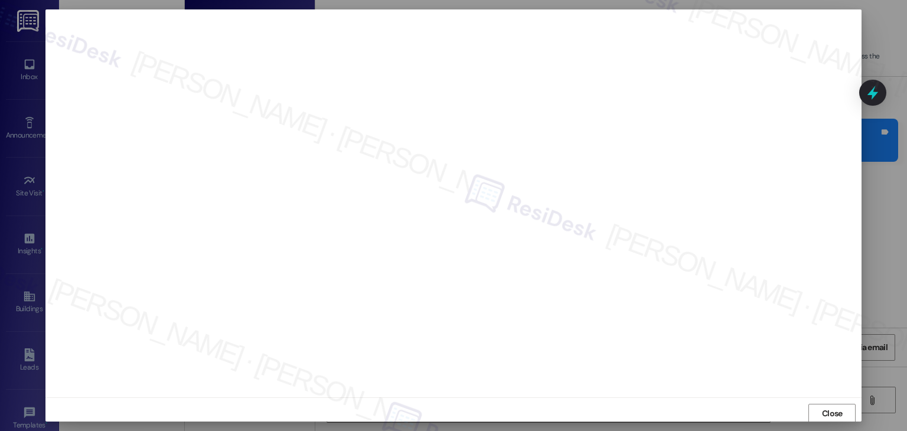
scroll to position [1, 0]
click at [820, 408] on span "Close" at bounding box center [832, 413] width 25 height 12
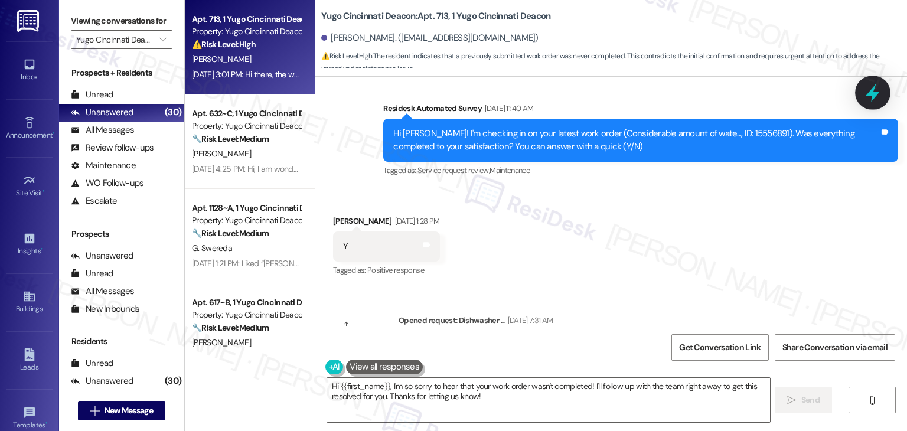
click at [868, 93] on icon at bounding box center [873, 93] width 14 height 18
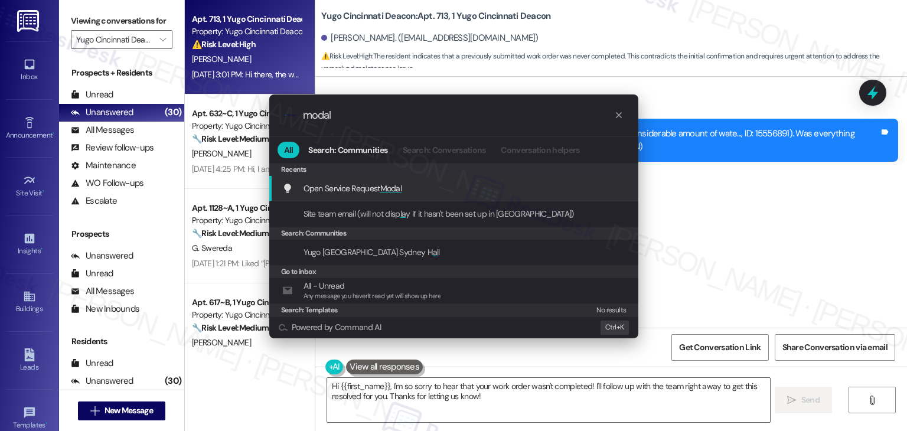
click at [426, 193] on div "Open Service Request Modal Add shortcut" at bounding box center [455, 188] width 346 height 13
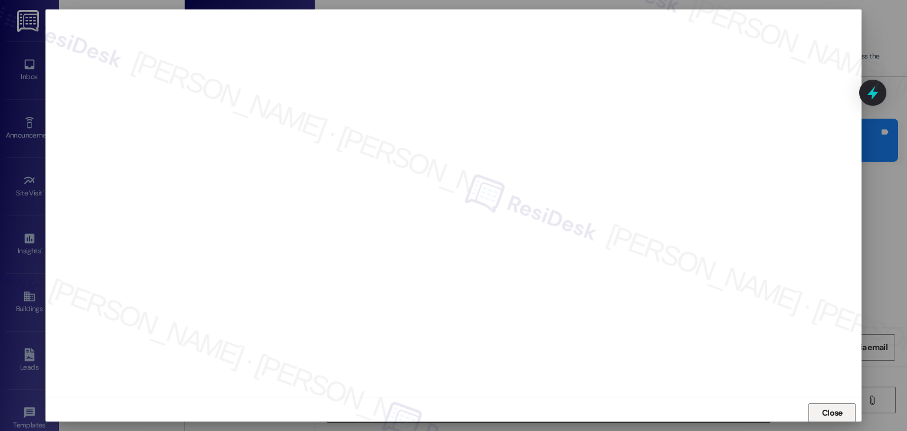
click at [833, 412] on span "Close" at bounding box center [832, 413] width 21 height 12
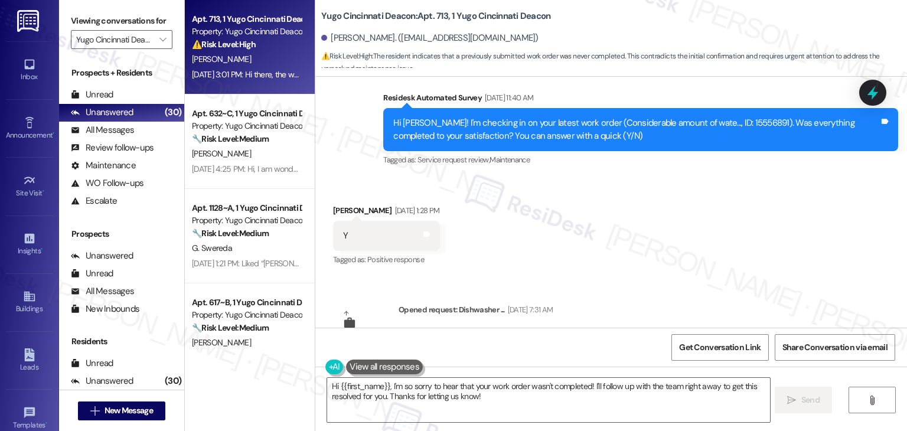
scroll to position [352, 0]
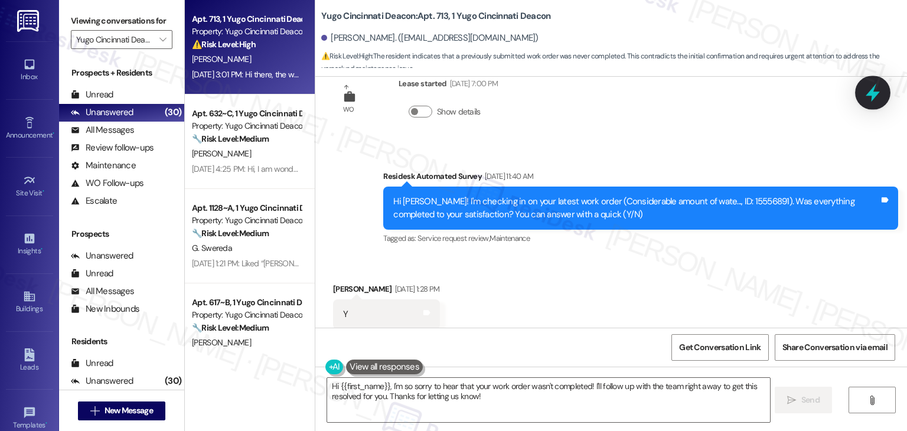
click at [876, 93] on icon at bounding box center [873, 93] width 14 height 18
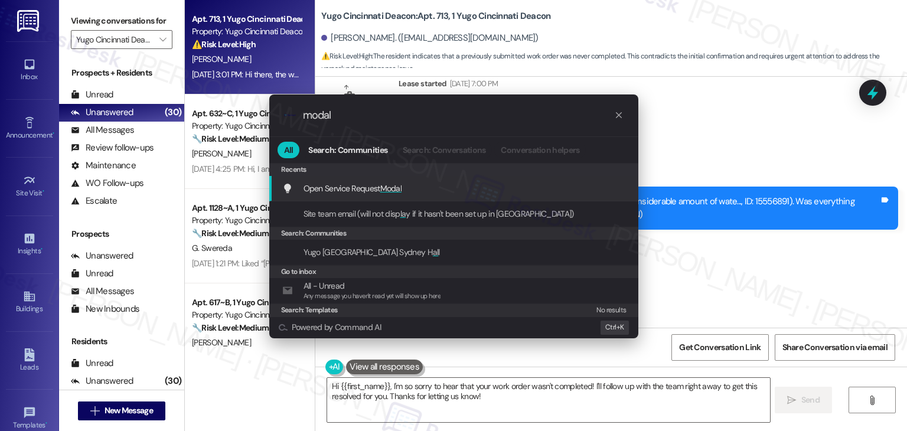
type input "modal"
click at [371, 185] on span "Open Service Request Modal" at bounding box center [353, 188] width 99 height 11
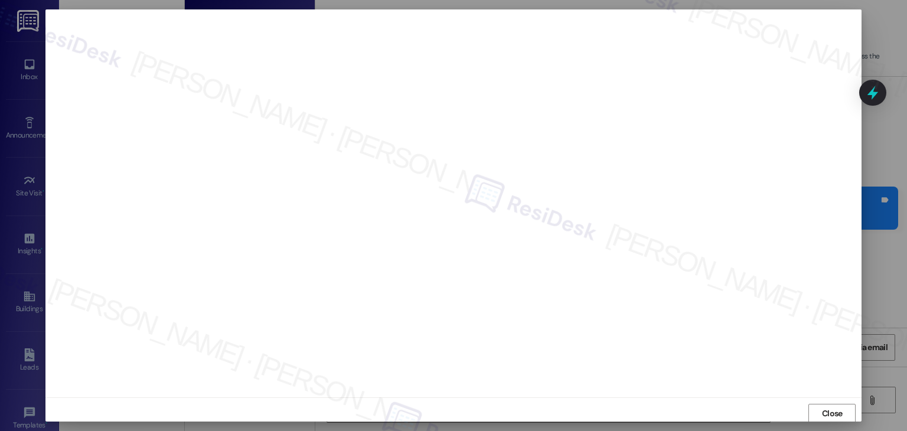
scroll to position [1, 0]
click at [827, 411] on span "Close" at bounding box center [832, 413] width 21 height 12
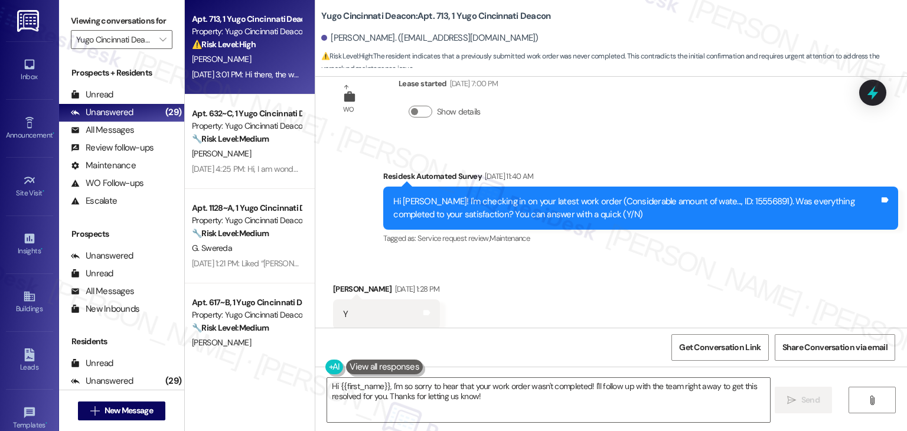
click at [704, 202] on div "Hi Lily! I'm checking in on your latest work order (Considerable amount of wate…" at bounding box center [636, 208] width 486 height 25
copy div "15556891"
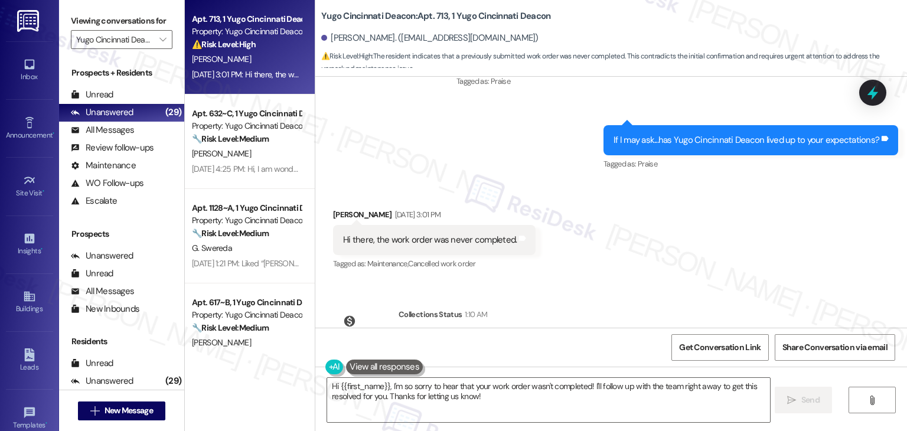
scroll to position [825, 0]
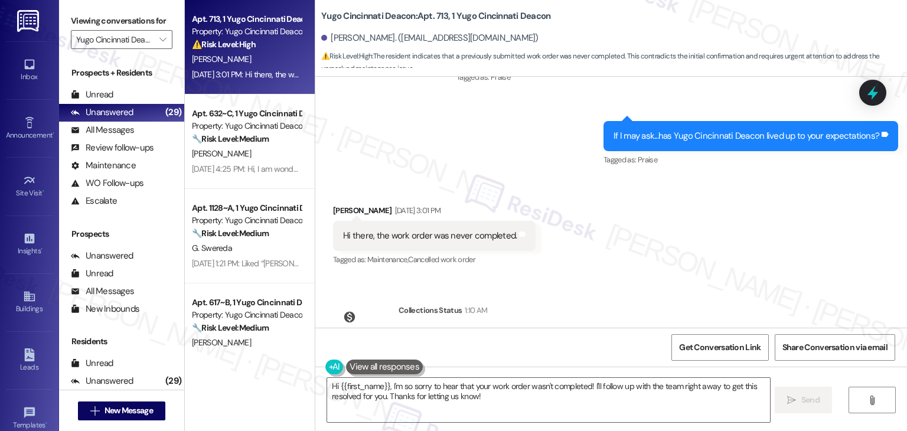
click at [425, 239] on div "Hi there, the work order was never completed." at bounding box center [430, 236] width 174 height 12
copy div "Hi there, the work order was never completed. Tags and notes"
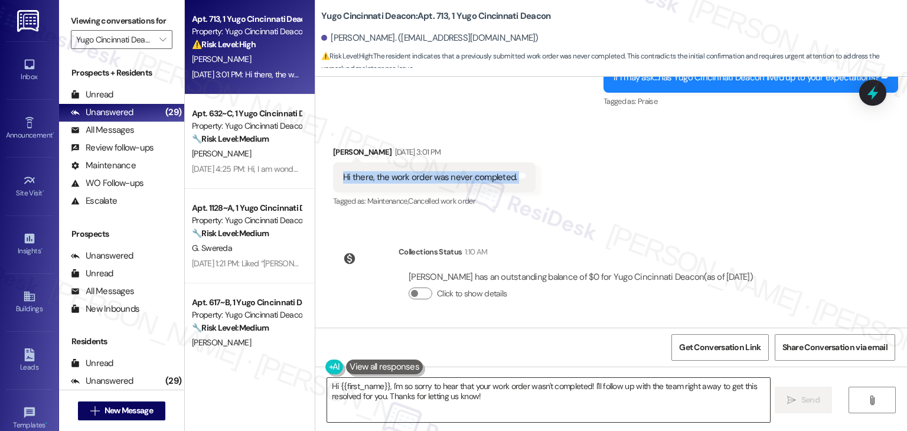
click at [568, 392] on textarea "Hi {{first_name}}, I'm so sorry to hear that your work order wasn't completed! …" at bounding box center [548, 400] width 442 height 44
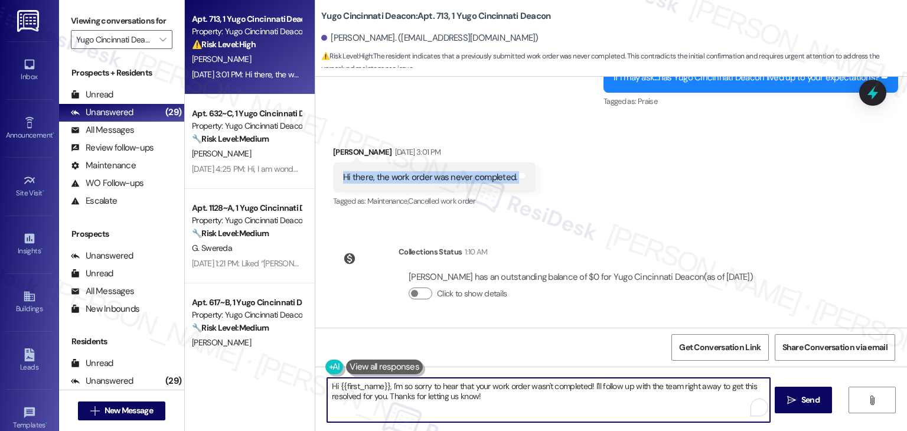
paste textarea "Lily, thanks for letting me know! Just to confirm—are you referring to work ord…"
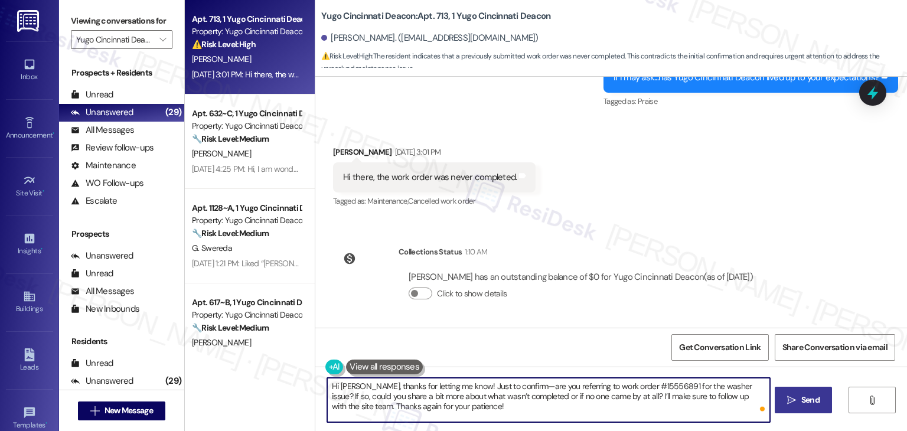
type textarea "Hi Lily, thanks for letting me know! Just to confirm—are you referring to work …"
click at [810, 404] on span "Send" at bounding box center [811, 400] width 18 height 12
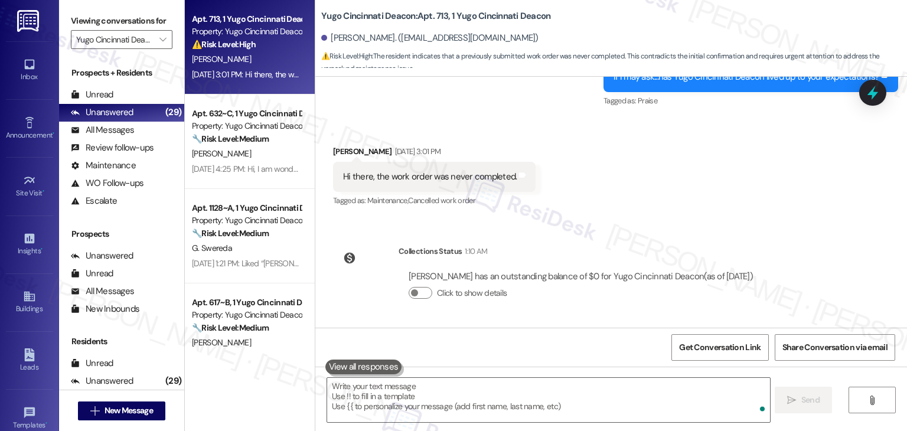
scroll to position [774, 0]
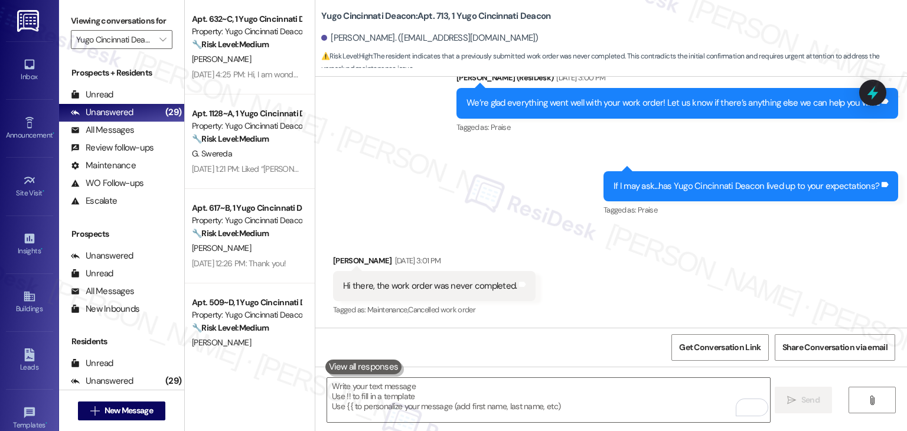
click at [786, 268] on div "Received via SMS Lily Cochran Aug 25, 2025 at 3:01 PM Hi there, the work order …" at bounding box center [611, 278] width 592 height 100
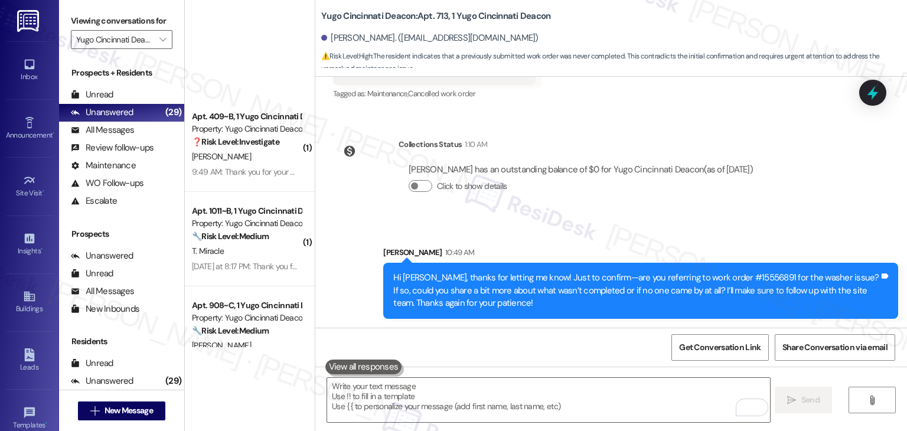
scroll to position [2393, 0]
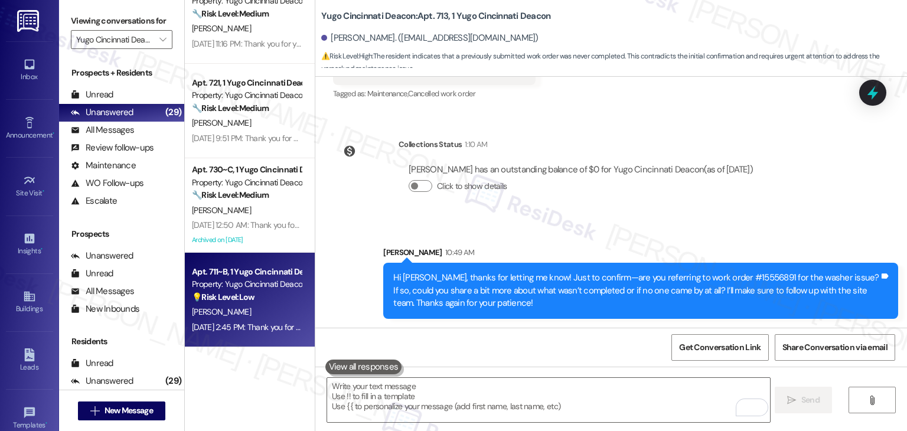
click at [236, 325] on div "Aug 23, 2025 at 2:45 PM: Thank you for your message. Our offices are currently …" at bounding box center [541, 327] width 698 height 11
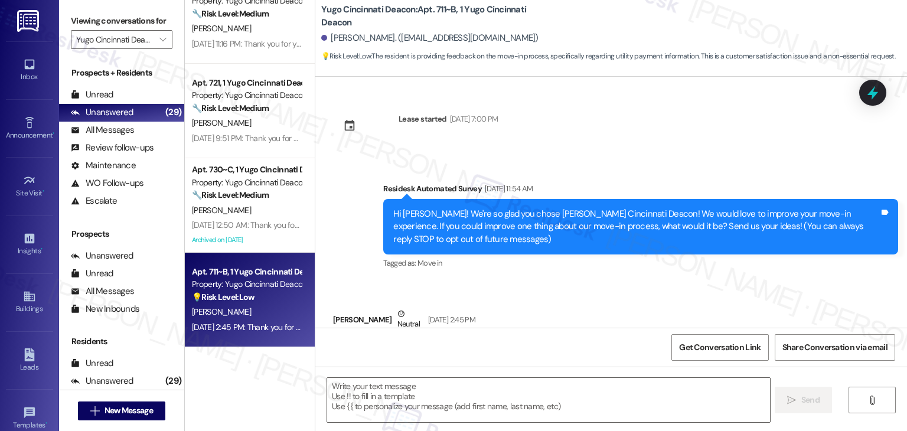
scroll to position [65, 0]
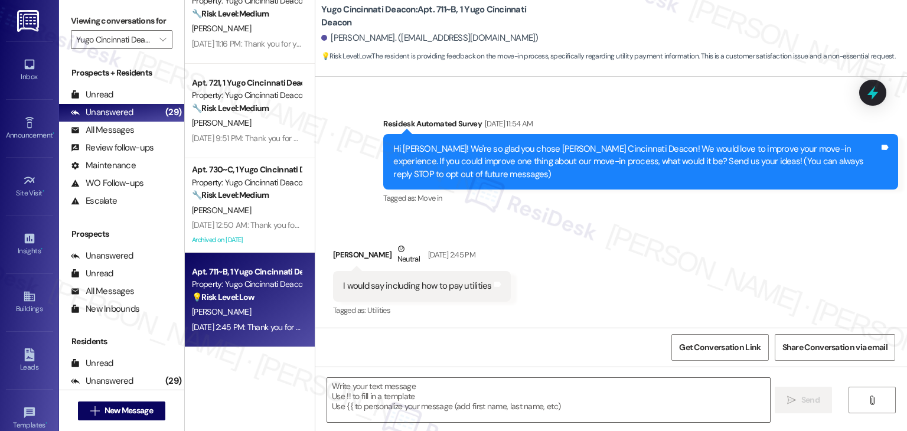
type textarea "Fetching suggested responses. Please feel free to read through the conversation…"
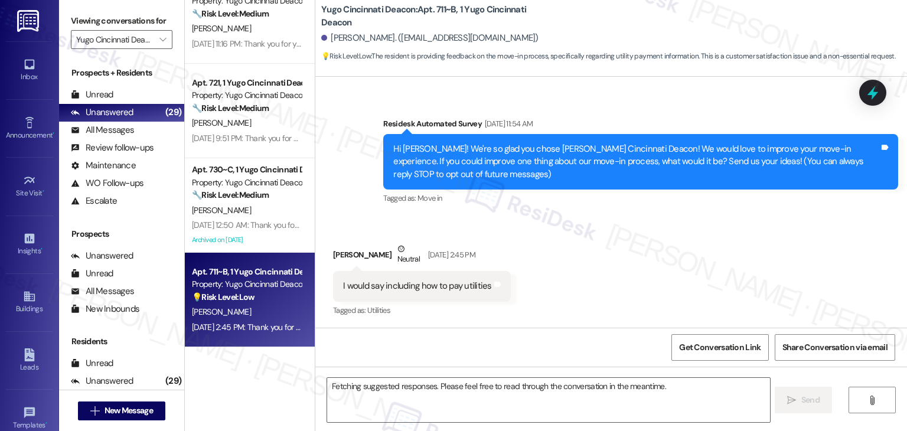
click at [604, 29] on div "Eoin Kenny. (ekenny2189@gmail.com)" at bounding box center [614, 39] width 586 height 24
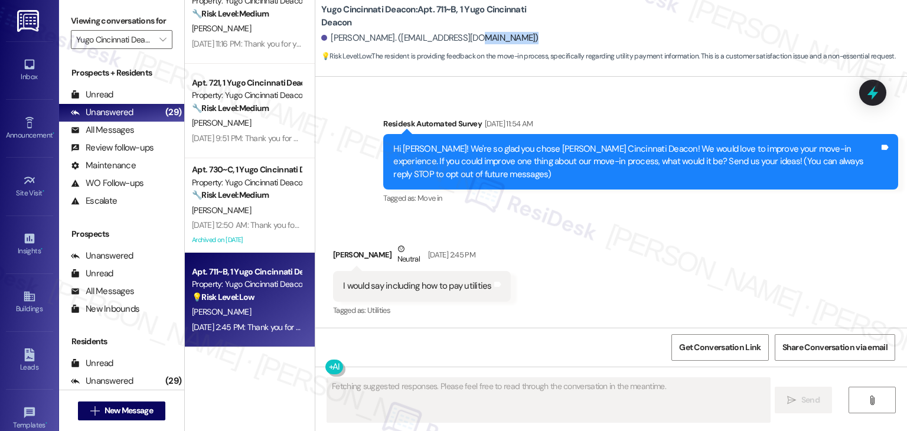
click at [604, 29] on div "Eoin Kenny. (ekenny2189@gmail.com)" at bounding box center [614, 39] width 586 height 24
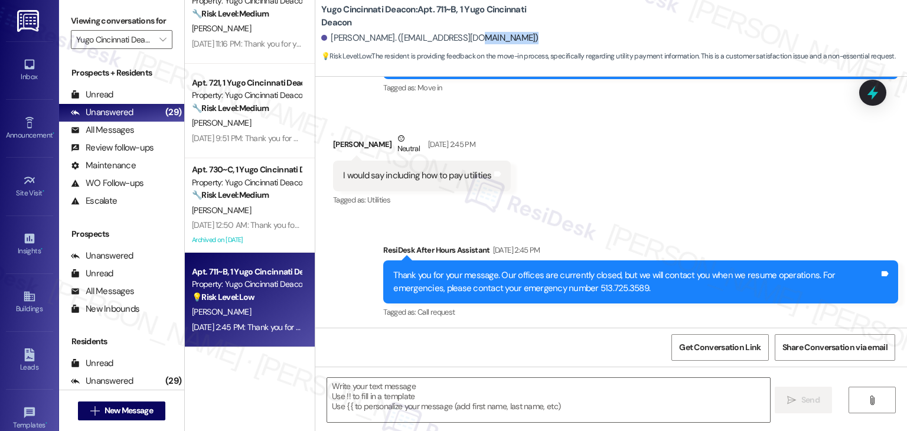
scroll to position [178, 0]
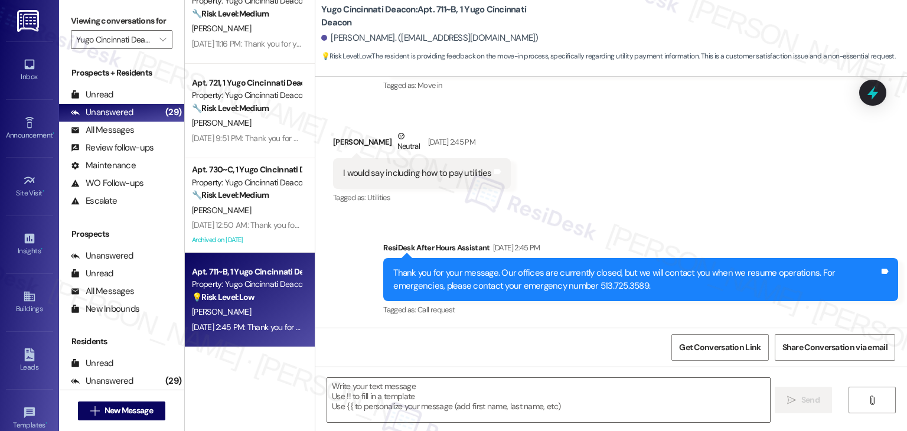
click at [639, 166] on div "Received via SMS Eoin Kenny Neutral Aug 23, 2025 at 2:45 PM I would say includi…" at bounding box center [611, 159] width 592 height 112
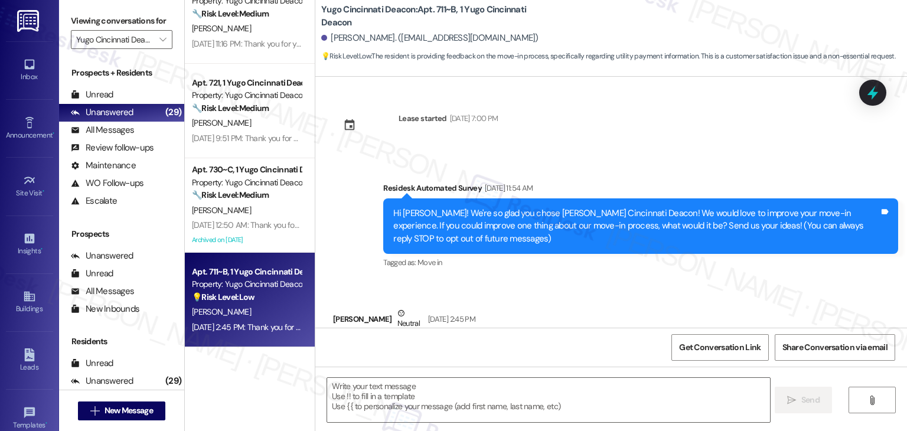
scroll to position [0, 0]
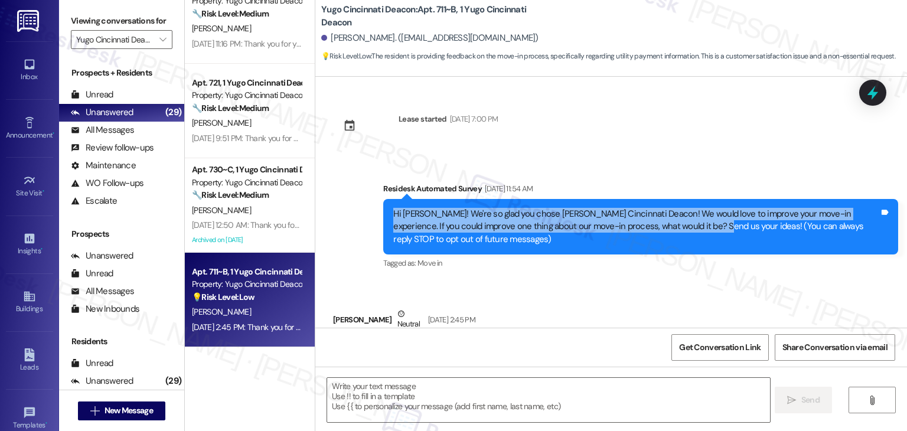
drag, startPoint x: 664, startPoint y: 226, endPoint x: 361, endPoint y: 203, distance: 303.3
click at [361, 203] on div "Survey, sent via SMS Residesk Automated Survey Aug 22, 2025 at 11:54 AM Hi Eoin…" at bounding box center [611, 218] width 592 height 125
copy div "Hi Eoin! We're so glad you chose Yugo Cincinnati Deacon! We would love to impro…"
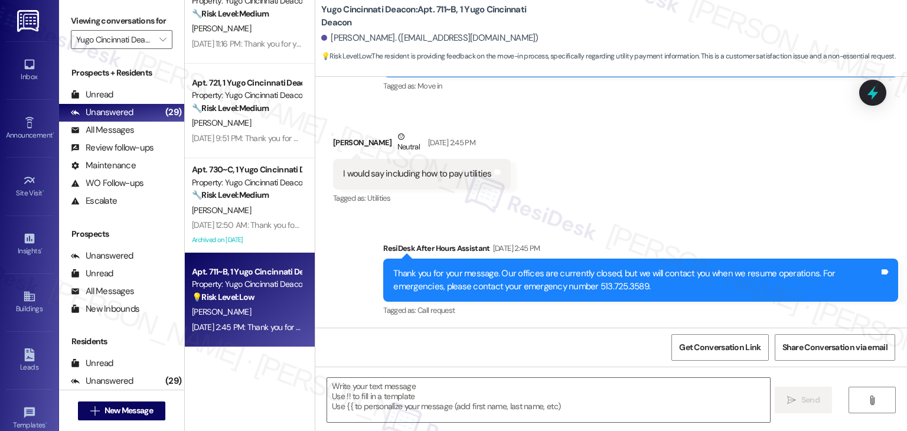
click at [418, 174] on div "I would say including how to pay utilities" at bounding box center [417, 174] width 149 height 12
copy div "how"
click at [422, 181] on div "I would say including how to pay utilities Tags and notes" at bounding box center [422, 174] width 178 height 30
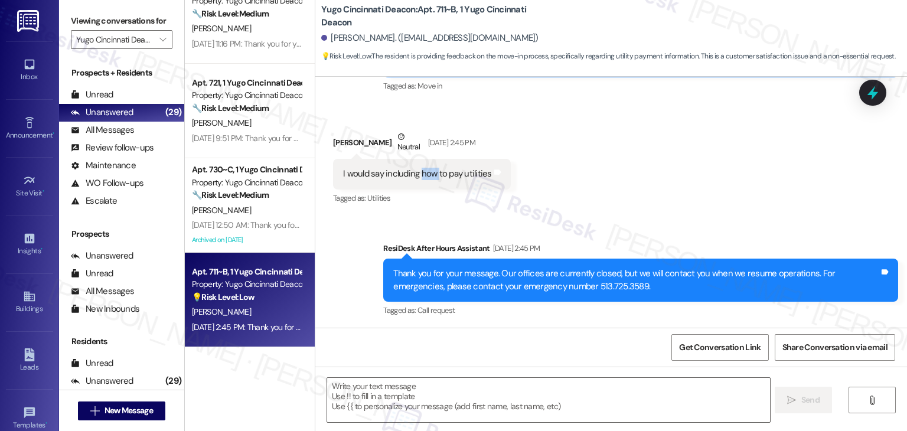
click at [422, 181] on div "I would say including how to pay utilities Tags and notes" at bounding box center [422, 174] width 178 height 30
click at [421, 180] on div "I would say including how to pay utilities" at bounding box center [417, 174] width 149 height 12
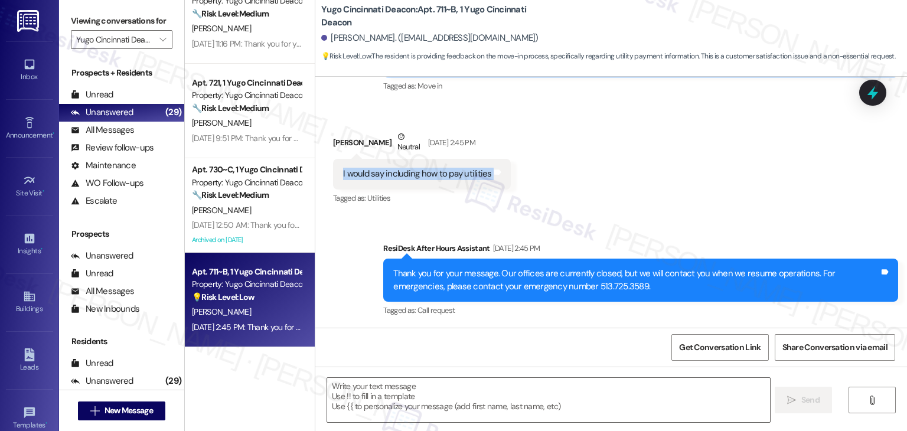
click at [421, 180] on div "I would say including how to pay utilities" at bounding box center [417, 174] width 149 height 12
copy div "I would say including how to pay utilities Tags and notes"
click at [701, 138] on div "Received via SMS Eoin Kenny Neutral Aug 23, 2025 at 2:45 PM I would say includi…" at bounding box center [611, 160] width 592 height 112
click at [701, 139] on div "Received via SMS Eoin Kenny Neutral Aug 23, 2025 at 2:45 PM I would say includi…" at bounding box center [611, 160] width 592 height 112
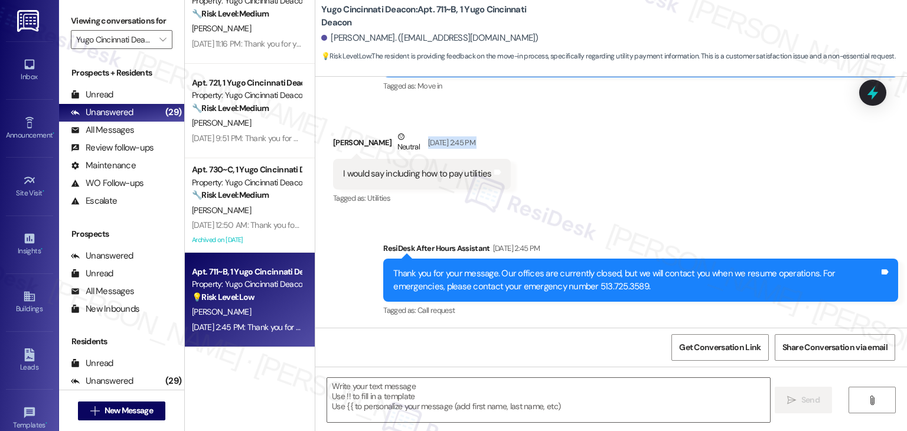
click at [701, 139] on div "Received via SMS Eoin Kenny Neutral Aug 23, 2025 at 2:45 PM I would say includi…" at bounding box center [611, 160] width 592 height 112
drag, startPoint x: 701, startPoint y: 139, endPoint x: 683, endPoint y: 3, distance: 137.7
click at [701, 139] on div "Received via SMS Eoin Kenny Neutral Aug 23, 2025 at 2:45 PM I would say includi…" at bounding box center [611, 160] width 592 height 112
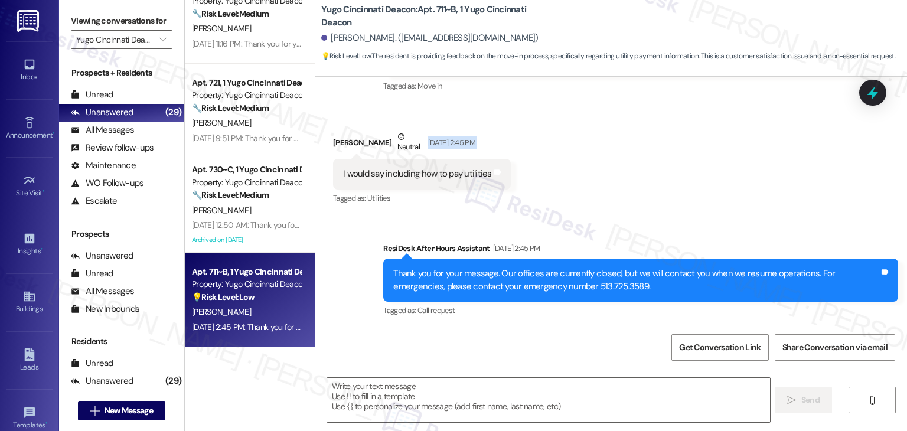
scroll to position [178, 0]
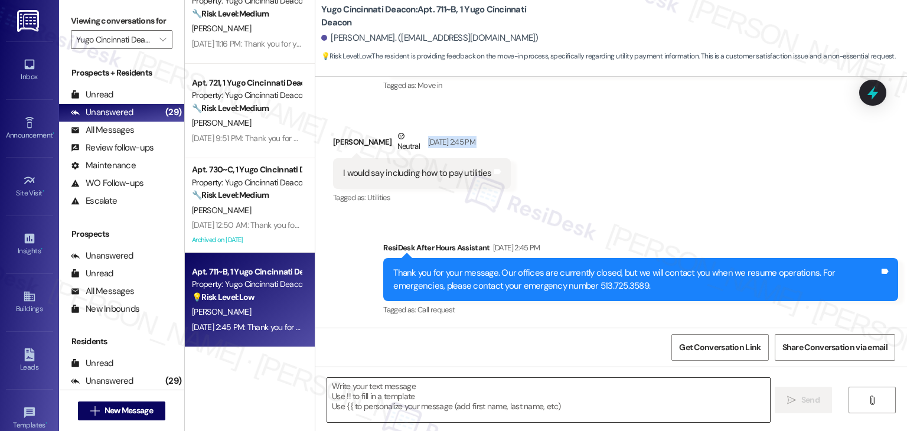
drag, startPoint x: 533, startPoint y: 393, endPoint x: 645, endPoint y: 403, distance: 112.7
click at [532, 394] on textarea at bounding box center [548, 400] width 442 height 44
paste textarea "Thanks so much for the feedback, Eoin! I’ll be sure to pass this along to the t…"
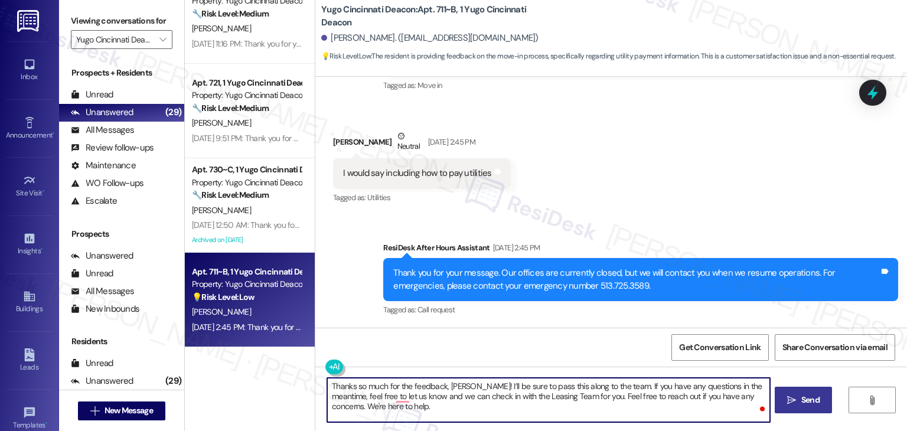
type textarea "Thanks so much for the feedback, Eoin! I’ll be sure to pass this along to the t…"
click at [810, 392] on button " Send" at bounding box center [803, 400] width 57 height 27
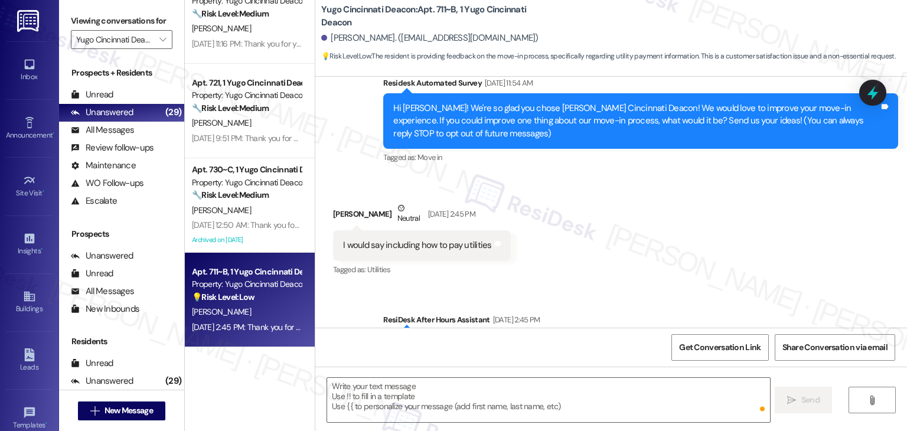
scroll to position [65, 0]
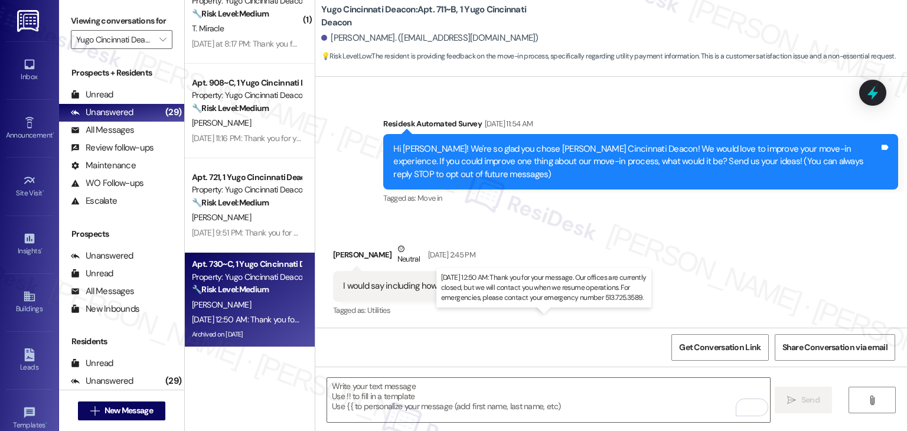
click at [248, 322] on div "Aug 25, 2025 at 12:50 AM: Thank you for your message. Our offices are currently…" at bounding box center [542, 319] width 701 height 11
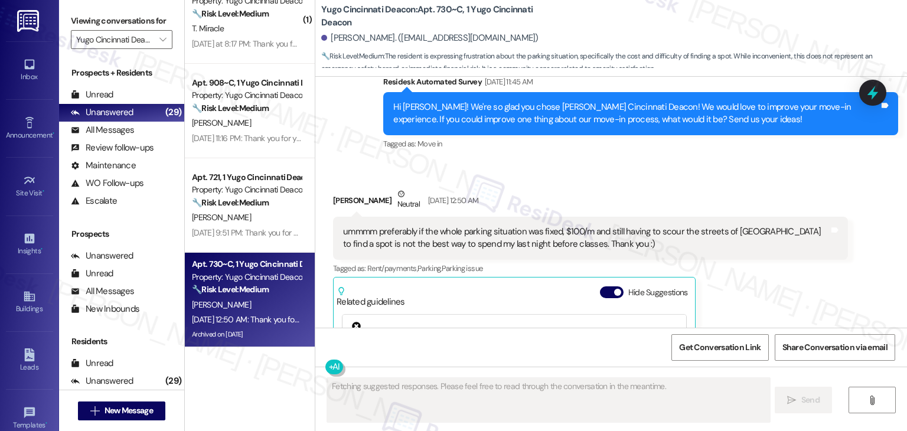
scroll to position [3374, 0]
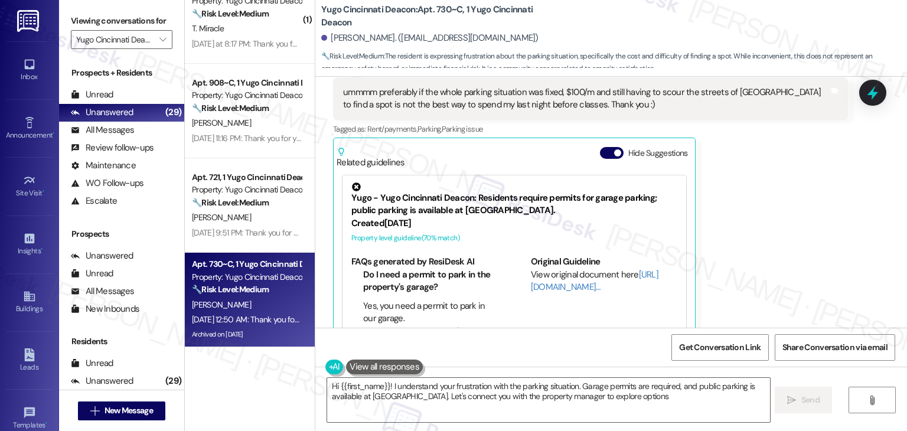
type textarea "Hi {{first_name}}! I understand your frustration with the parking situation. Ga…"
click at [600, 147] on button "Hide Suggestions" at bounding box center [612, 153] width 24 height 12
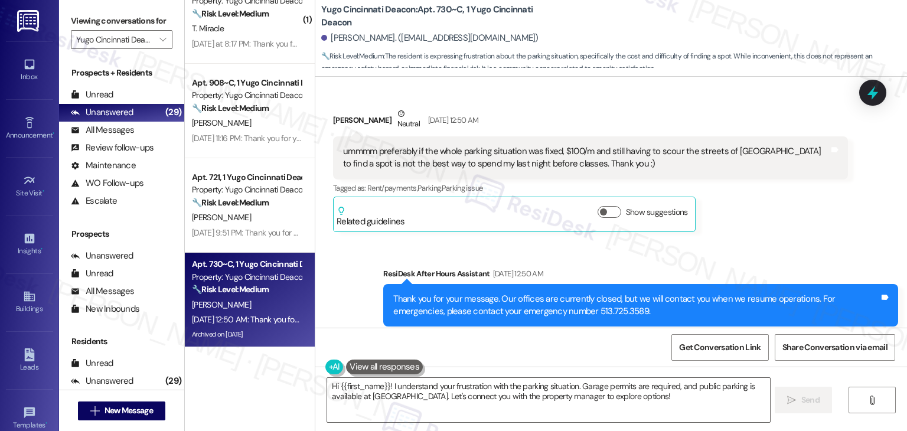
click at [754, 241] on div "Sent via SMS ResiDesk After Hours Assistant Aug 25, 2025 at 12:50 AM Thank you …" at bounding box center [611, 297] width 592 height 112
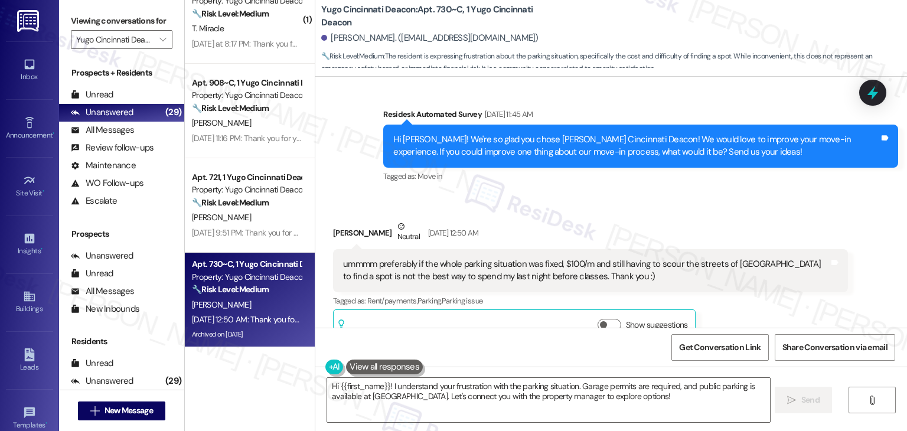
scroll to position [3197, 0]
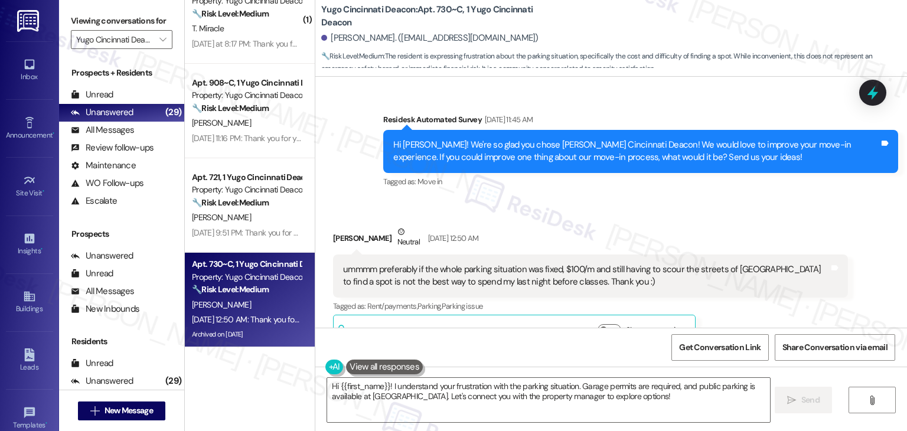
click at [708, 217] on div "Received via SMS Reese Fuller Neutral Aug 25, 2025 at 12:50 AM ummmm preferably…" at bounding box center [590, 288] width 533 height 142
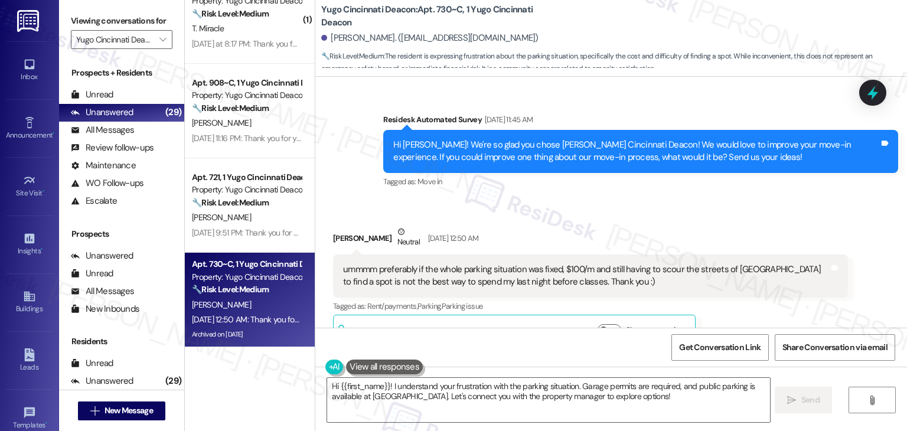
click at [628, 139] on div "Hi [PERSON_NAME]! We're so glad you chose [PERSON_NAME] Cincinnati Deacon! We w…" at bounding box center [636, 151] width 486 height 25
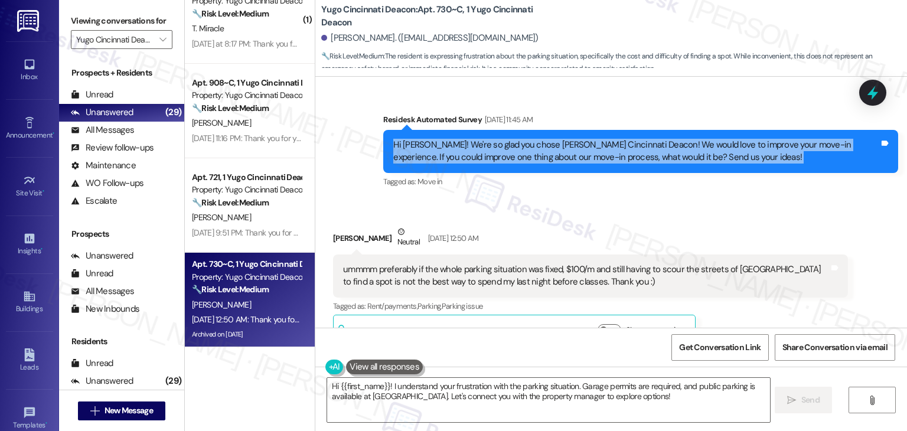
click at [628, 139] on div "Hi [PERSON_NAME]! We're so glad you chose [PERSON_NAME] Cincinnati Deacon! We w…" at bounding box center [636, 151] width 486 height 25
copy div "Hi Reese! We're so glad you chose Yugo Cincinnati Deacon! We would love to impr…"
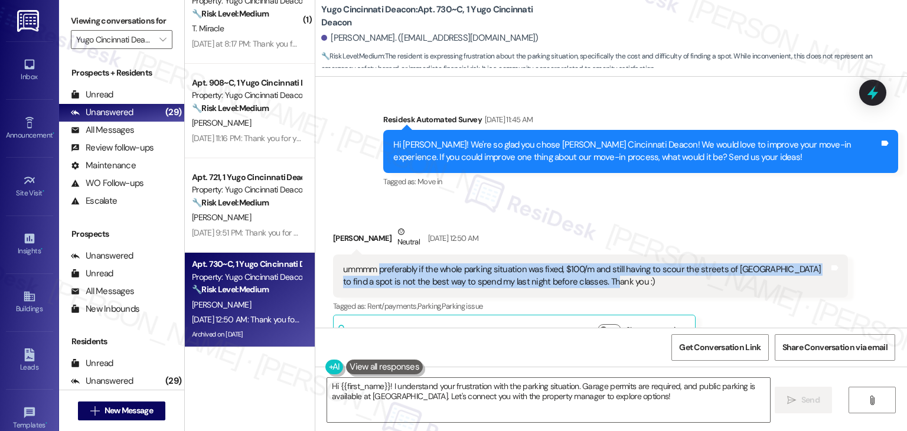
drag, startPoint x: 578, startPoint y: 254, endPoint x: 372, endPoint y: 243, distance: 207.0
click at [372, 263] on div "ummmm preferably if the whole parking situation was fixed, $100/m and still hav…" at bounding box center [586, 275] width 486 height 25
copy div "preferably if the whole parking situation was fixed, $100/m and still having to…"
click at [605, 324] on button "Show suggestions" at bounding box center [610, 330] width 24 height 12
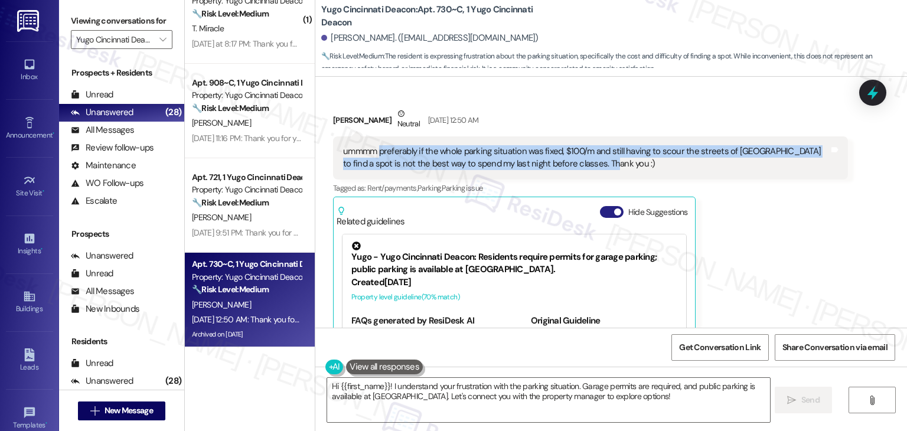
click at [601, 206] on button "Hide Suggestions" at bounding box center [612, 212] width 24 height 12
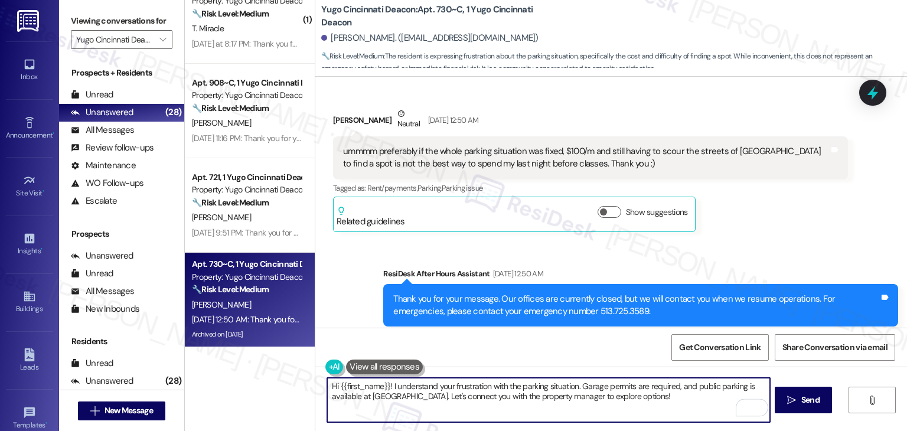
drag, startPoint x: 396, startPoint y: 398, endPoint x: 578, endPoint y: 387, distance: 182.8
click at [578, 387] on textarea "Hi {{first_name}}! I understand your frustration with the parking situation. Ga…" at bounding box center [548, 400] width 442 height 44
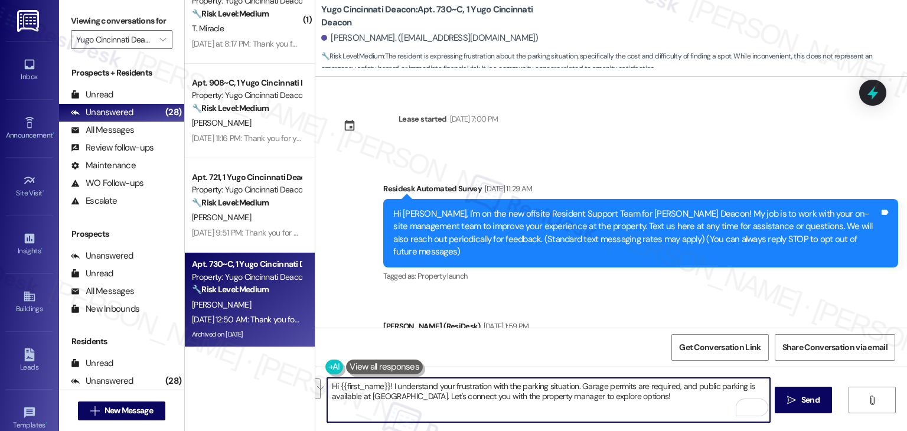
scroll to position [3315, 0]
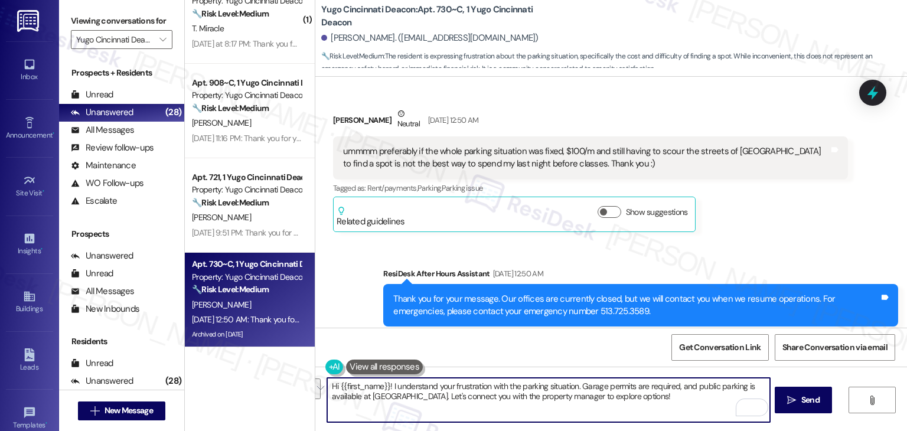
click at [534, 386] on textarea "Hi {{first_name}}! I understand your frustration with the parking situation. Ga…" at bounding box center [548, 400] width 442 height 44
click at [530, 393] on textarea "Hi {{first_name}}! I understand your frustration with the parking situation. Ga…" at bounding box center [548, 400] width 442 height 44
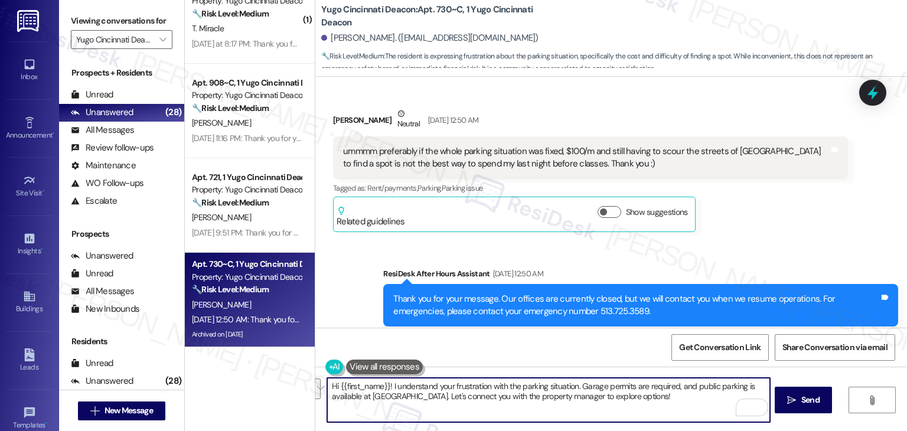
click at [530, 393] on textarea "Hi {{first_name}}! I understand your frustration with the parking situation. Ga…" at bounding box center [548, 400] width 442 height 44
paste textarea "[PERSON_NAME], we’re sorry to hear about the parking trouble. Please note that …"
type textarea "Hi [PERSON_NAME], we’re sorry to hear about the parking trouble. Please note th…"
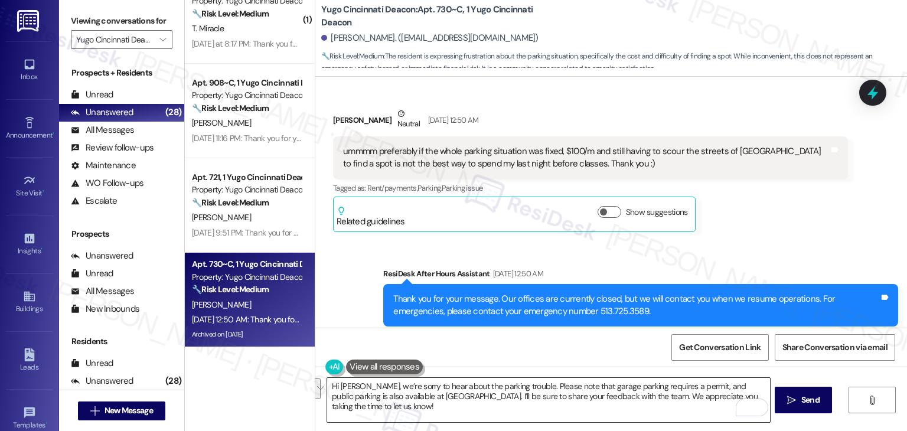
click at [613, 395] on textarea "Hi [PERSON_NAME], we’re sorry to hear about the parking trouble. Please note th…" at bounding box center [548, 400] width 442 height 44
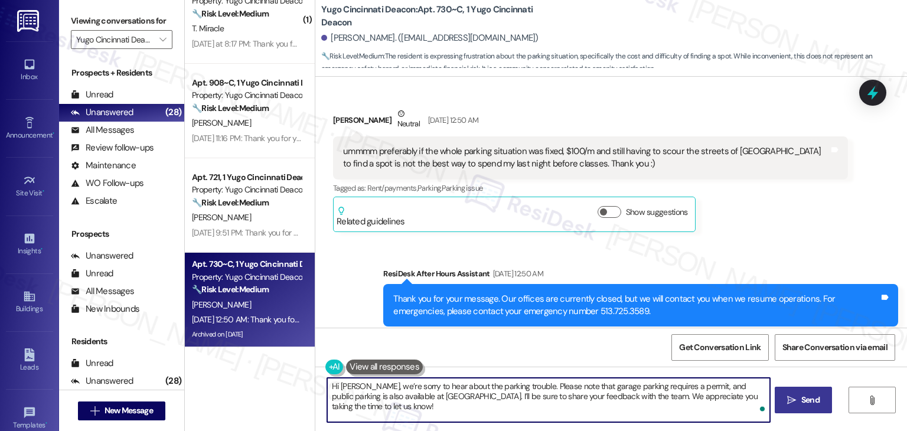
click at [799, 402] on span "Send" at bounding box center [810, 400] width 23 height 12
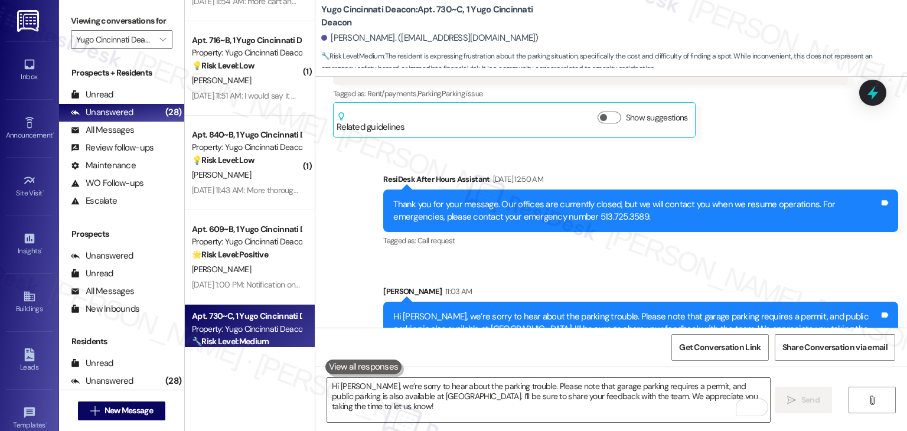
scroll to position [1555, 0]
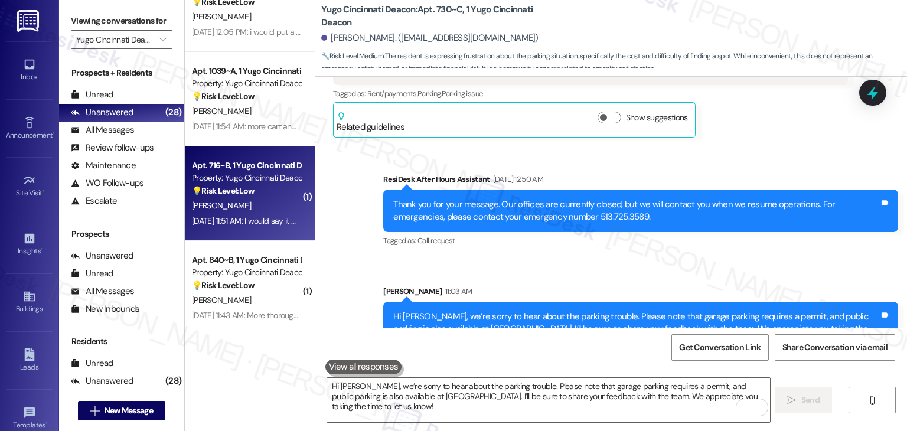
click at [248, 206] on div "[PERSON_NAME]" at bounding box center [247, 205] width 112 height 15
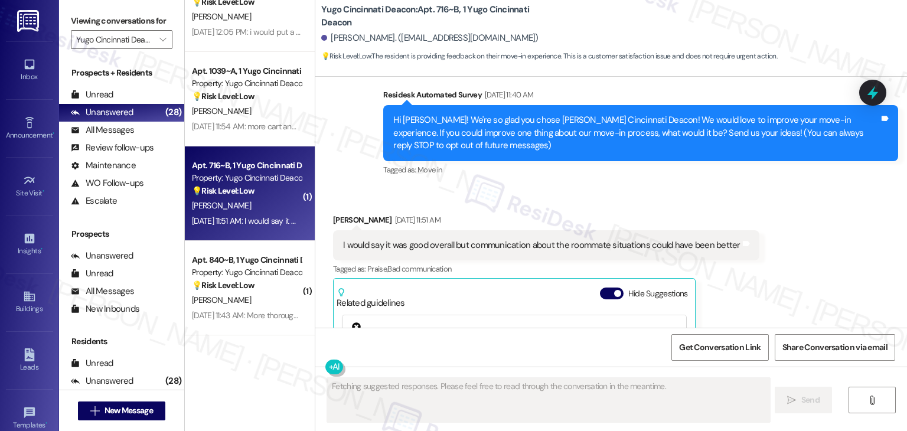
scroll to position [284, 0]
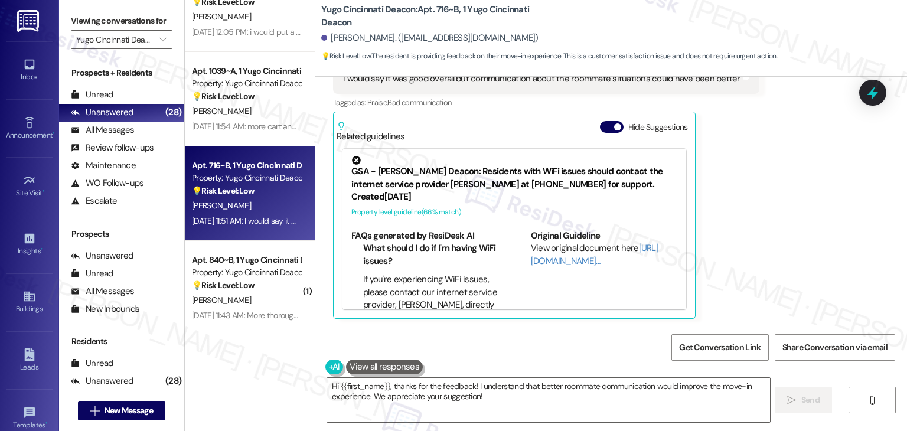
drag, startPoint x: 608, startPoint y: 128, endPoint x: 716, endPoint y: 202, distance: 131.2
click at [614, 128] on span "button" at bounding box center [617, 126] width 7 height 7
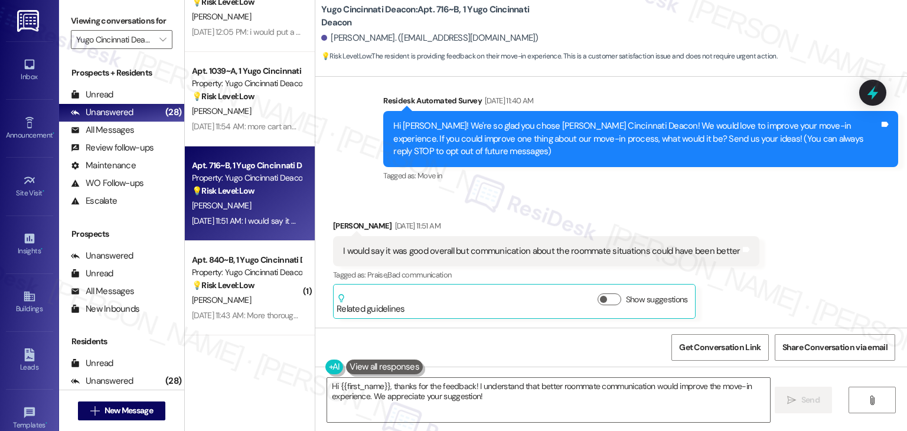
click at [747, 220] on div "Received via SMS [PERSON_NAME] [DATE] 11:51 AM I would say it was good overall …" at bounding box center [546, 269] width 444 height 117
click at [654, 193] on div "Received via SMS [PERSON_NAME] [DATE] 11:51 AM I would say it was good overall …" at bounding box center [611, 260] width 592 height 135
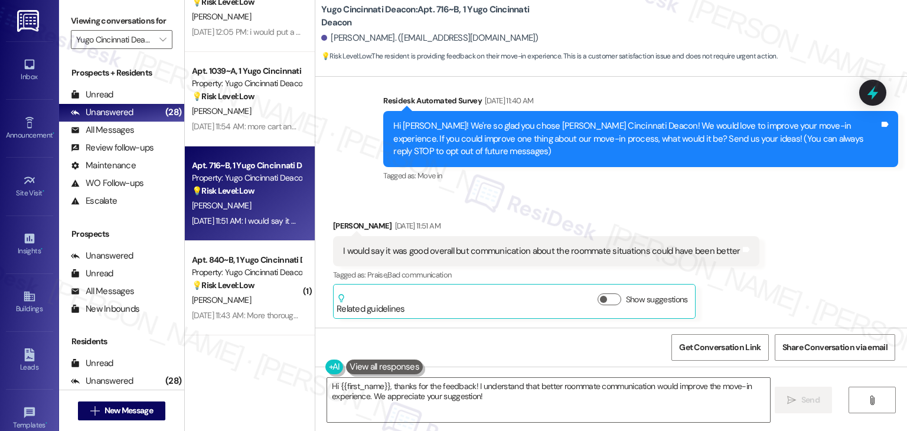
click at [654, 193] on div "Received via SMS [PERSON_NAME] [DATE] 11:51 AM I would say it was good overall …" at bounding box center [611, 260] width 592 height 135
click at [634, 206] on div "Received via SMS [PERSON_NAME] [DATE] 11:51 AM I would say it was good overall …" at bounding box center [611, 260] width 592 height 135
drag, startPoint x: 640, startPoint y: 151, endPoint x: 659, endPoint y: 144, distance: 20.7
click at [640, 152] on div "Hi [PERSON_NAME]! We're so glad you chose [PERSON_NAME] Cincinnati Deacon! We w…" at bounding box center [636, 139] width 486 height 38
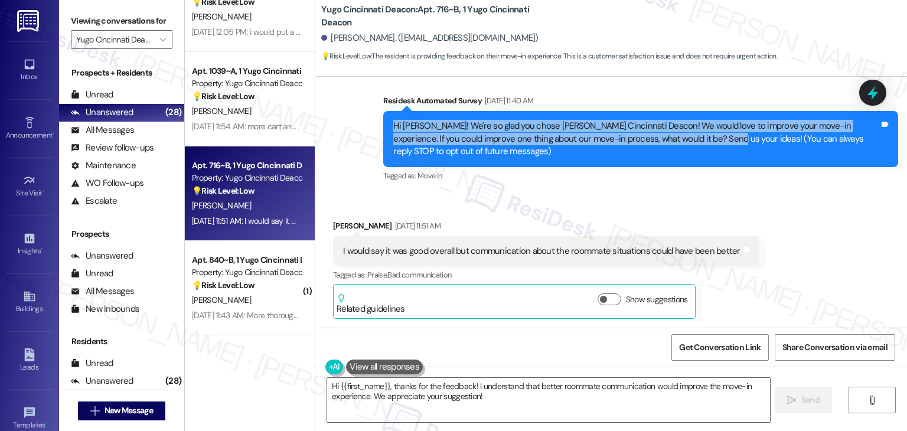
drag, startPoint x: 666, startPoint y: 136, endPoint x: 372, endPoint y: 129, distance: 294.3
click at [374, 129] on div "Survey, sent via SMS Residesk Automated Survey [DATE] 11:40 AM Hi [PERSON_NAME]…" at bounding box center [640, 140] width 533 height 108
copy div "Hi [PERSON_NAME]! We're so glad you chose [PERSON_NAME] Cincinnati Deacon! We w…"
click at [477, 259] on div "I would say it was good overall but communication about the roommate situations…" at bounding box center [546, 251] width 426 height 30
click at [477, 258] on div "I would say it was good overall but communication about the roommate situations…" at bounding box center [546, 251] width 426 height 30
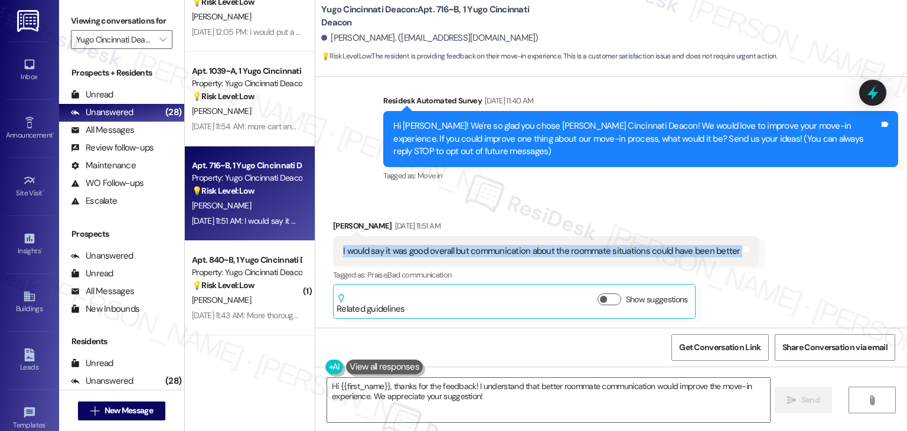
click at [477, 258] on div "I would say it was good overall but communication about the roommate situations…" at bounding box center [546, 251] width 426 height 30
copy div "I would say it was good overall but communication about the roommate situations…"
click at [538, 386] on textarea "Hi {{first_name}}, thanks for the feedback! I understand that better roommate c…" at bounding box center [548, 400] width 442 height 44
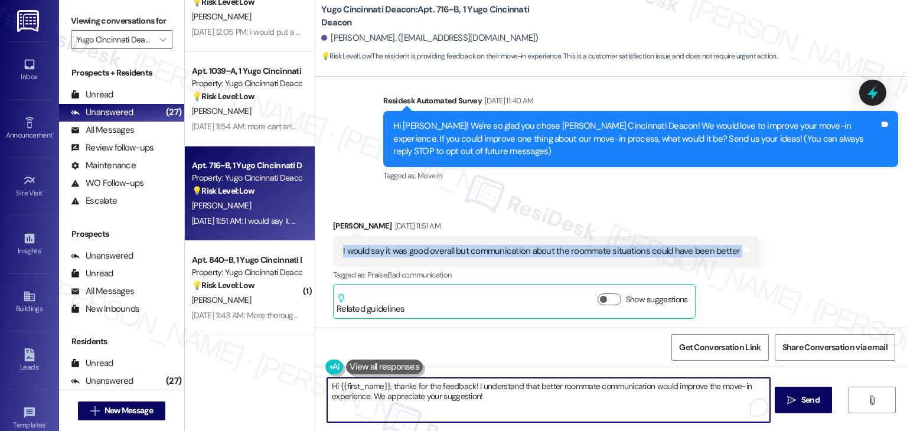
paste textarea "Thanks so much for the feedback, [PERSON_NAME]! I'm glad to hear your move-in o…"
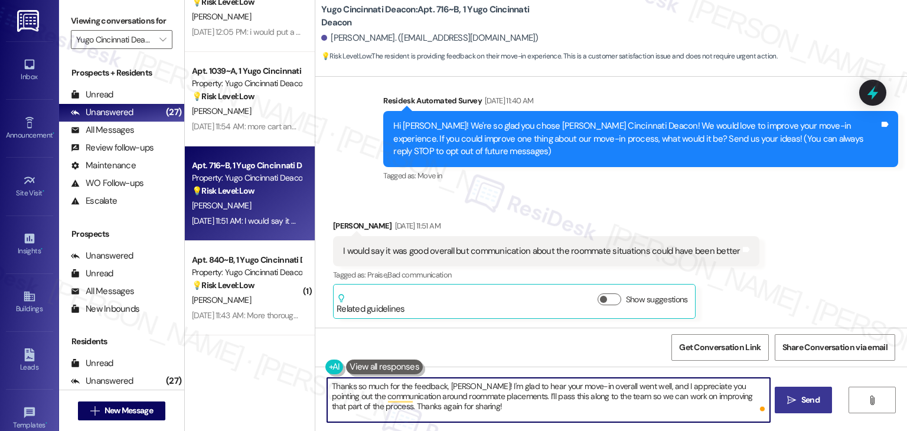
type textarea "Thanks so much for the feedback, [PERSON_NAME]! I'm glad to hear your move-in o…"
click at [803, 400] on span "Send" at bounding box center [811, 400] width 18 height 12
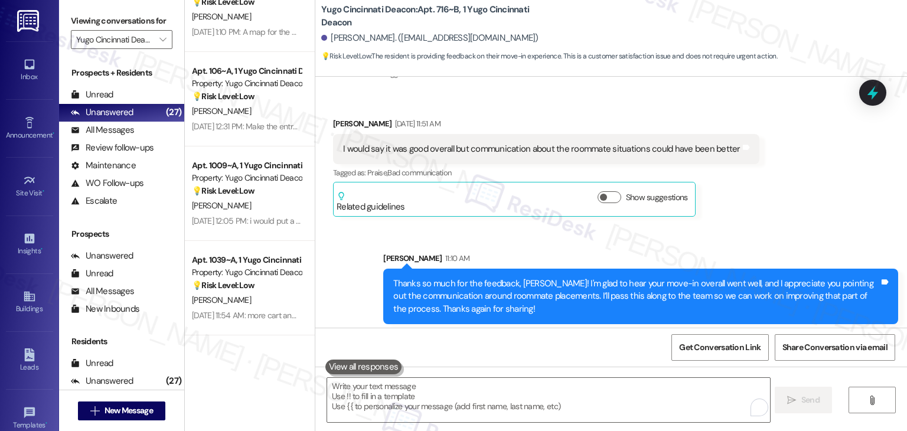
scroll to position [219, 0]
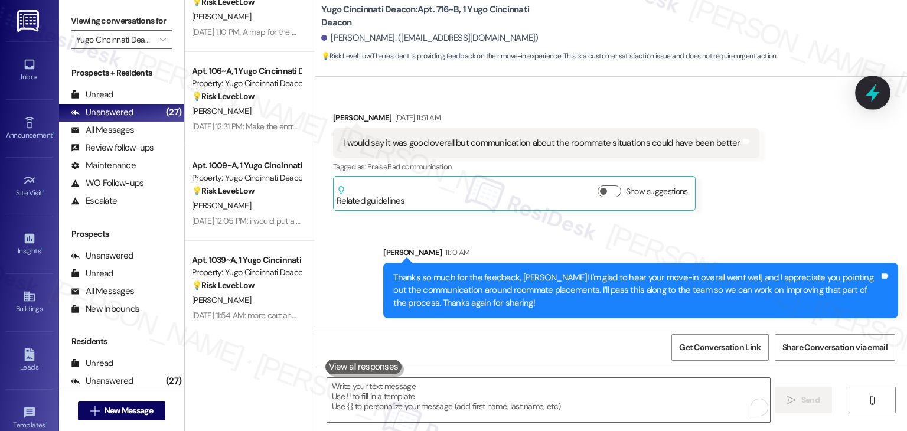
click at [883, 97] on div at bounding box center [872, 93] width 35 height 34
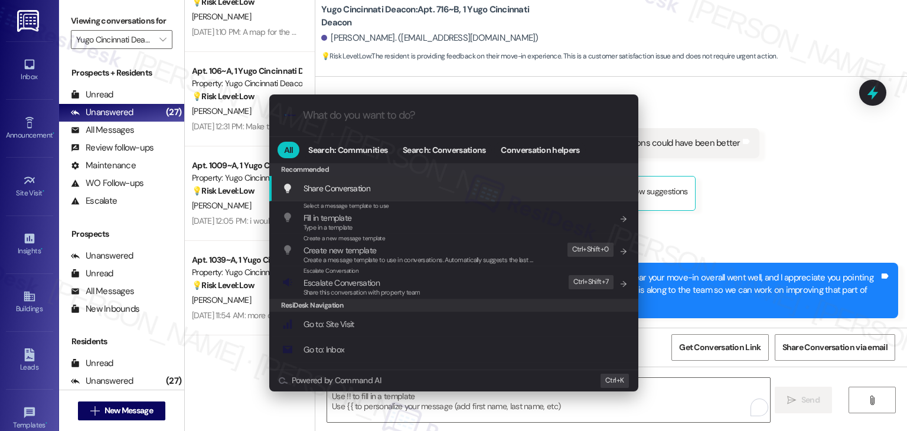
click at [745, 191] on div ".cls-1{fill:#0a055f;}.cls-2{fill:#0cc4c4;} resideskLogoBlueOrange All Search: C…" at bounding box center [453, 215] width 907 height 431
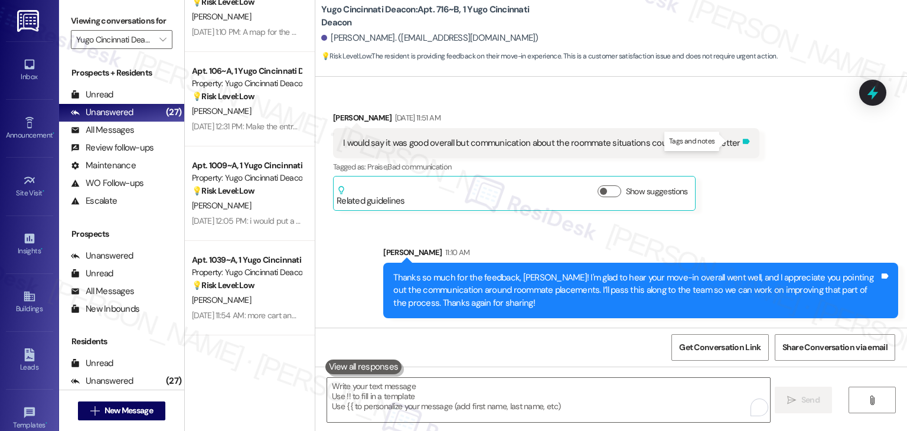
click at [742, 141] on icon at bounding box center [745, 141] width 7 height 5
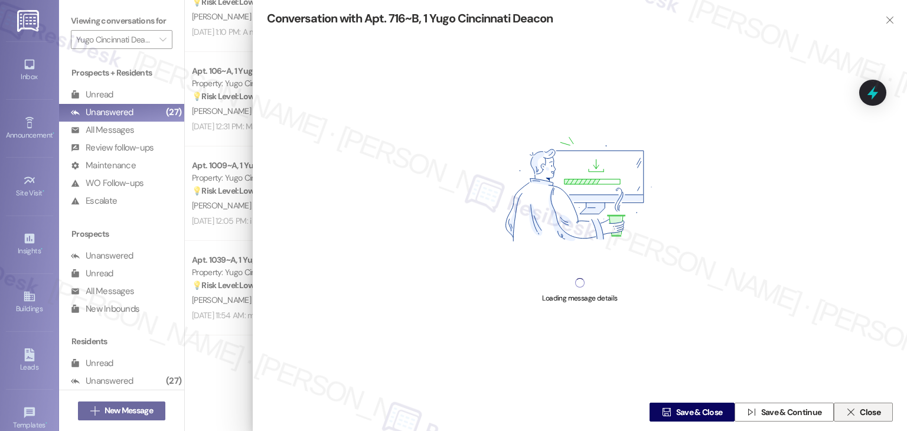
click at [867, 414] on span "Close" at bounding box center [870, 412] width 21 height 12
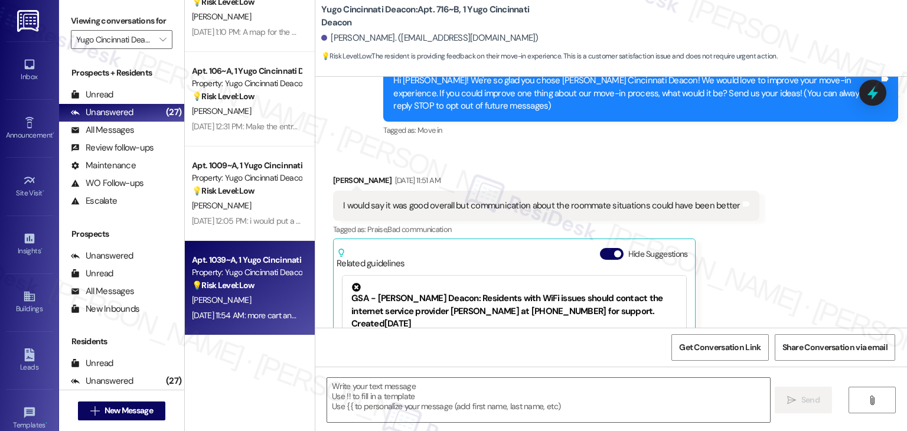
type textarea "Fetching suggested responses. Please feel free to read through the conversation…"
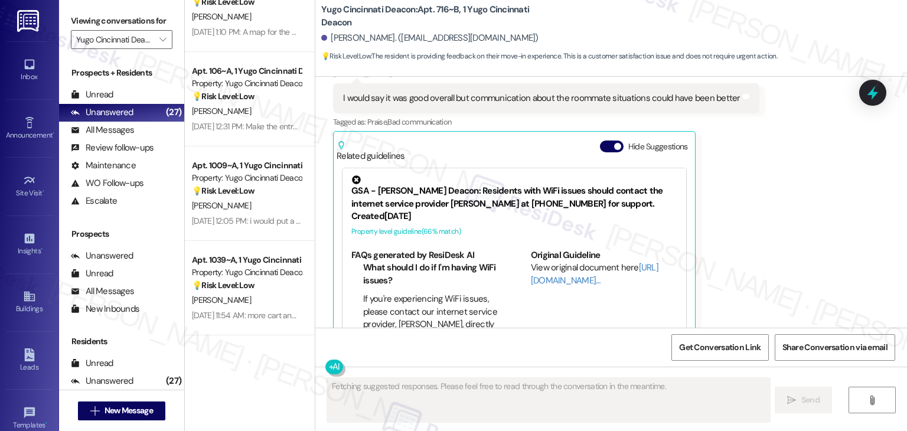
scroll to position [284, 0]
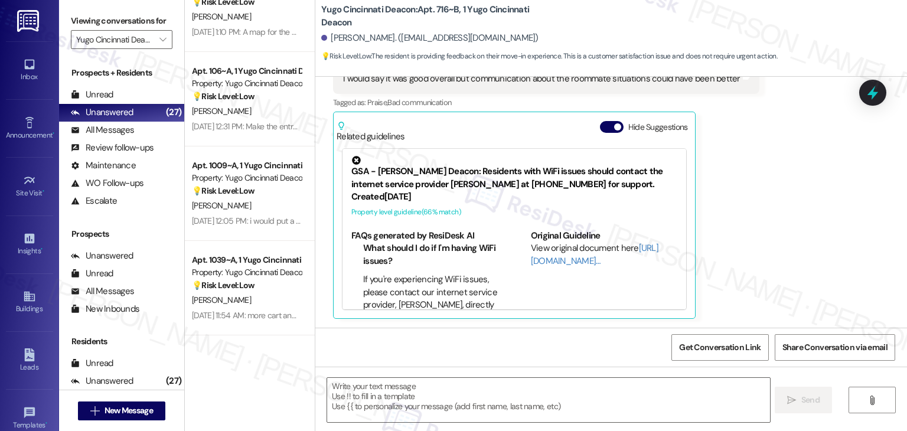
drag, startPoint x: 600, startPoint y: 129, endPoint x: 592, endPoint y: 141, distance: 13.6
click at [600, 129] on button "Hide Suggestions" at bounding box center [612, 127] width 24 height 12
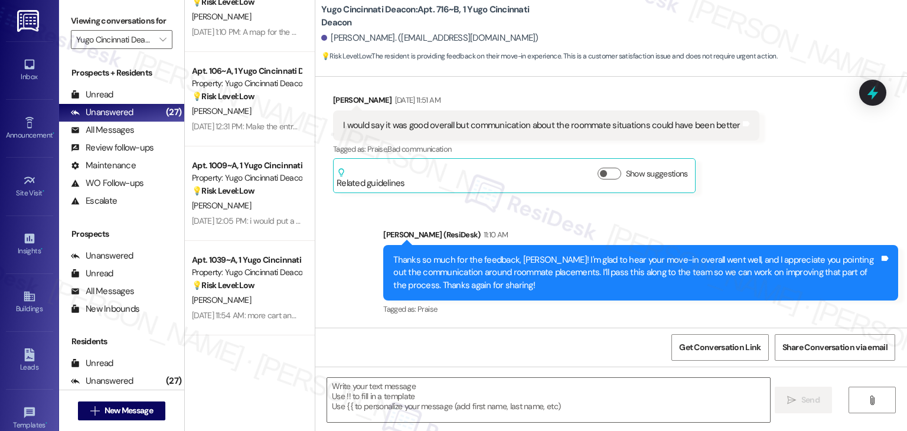
scroll to position [236, 0]
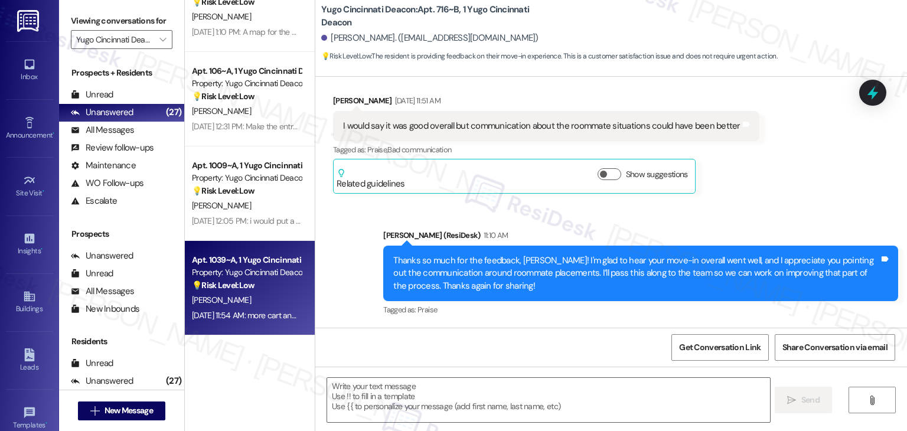
click at [265, 317] on div "[DATE] 11:54 AM: more cart and parking availability [DATE] 11:54 AM: more cart …" at bounding box center [276, 315] width 169 height 11
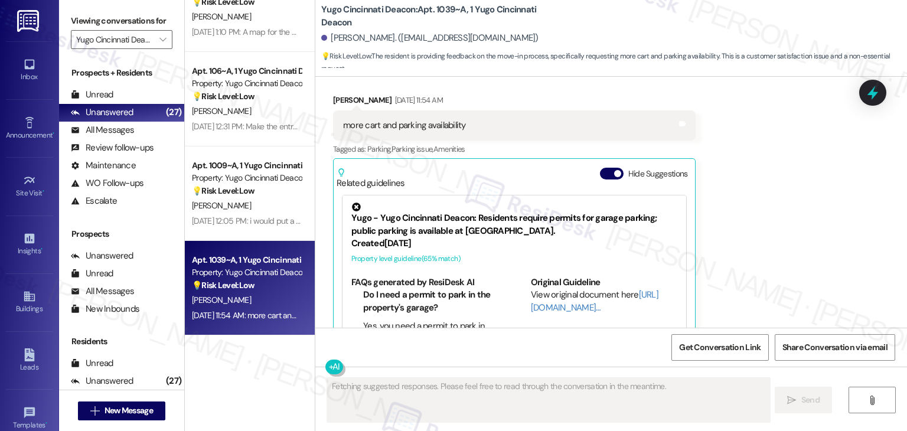
scroll to position [356, 0]
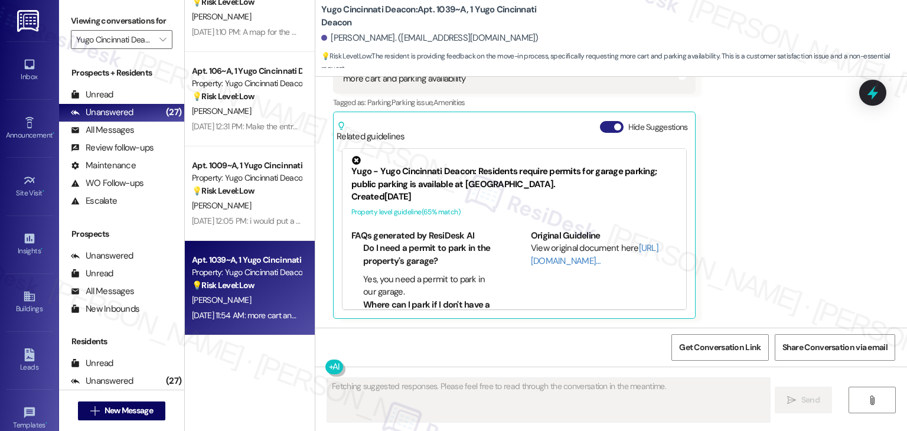
click at [600, 122] on button "Hide Suggestions" at bounding box center [612, 127] width 24 height 12
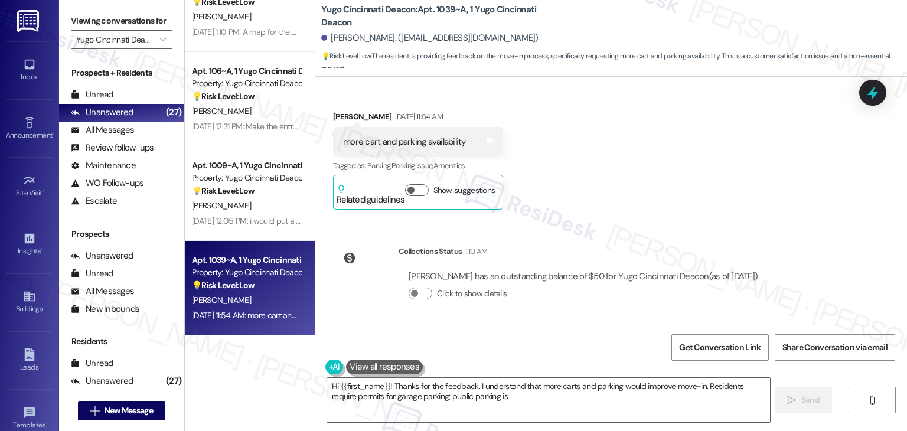
scroll to position [175, 0]
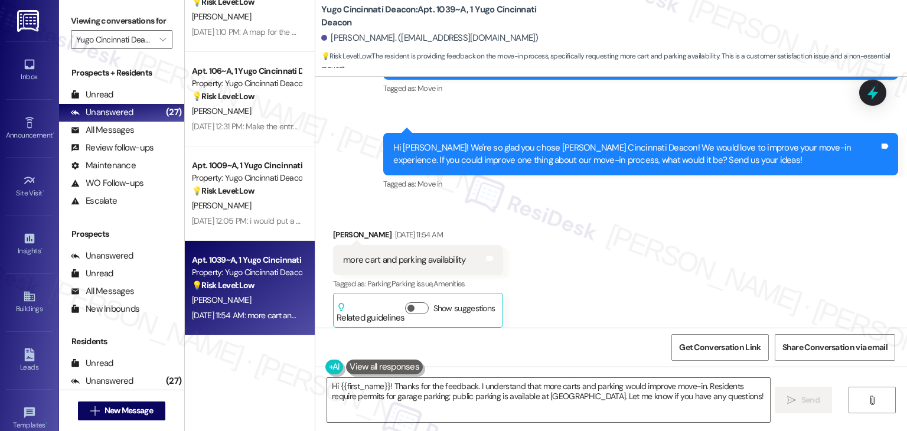
click at [624, 157] on div "Hi [PERSON_NAME]! We're so glad you chose [PERSON_NAME] Cincinnati Deacon! We w…" at bounding box center [636, 154] width 486 height 25
click at [409, 263] on div "more cart and parking availability" at bounding box center [404, 260] width 123 height 12
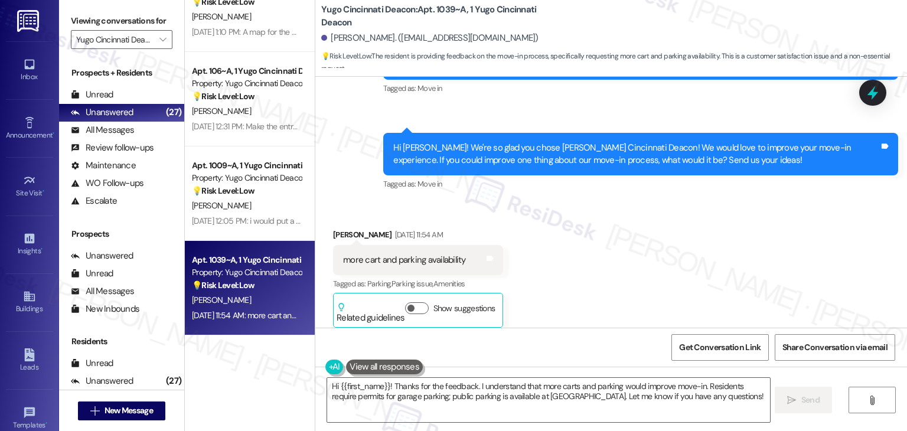
click at [409, 263] on div "more cart and parking availability" at bounding box center [404, 260] width 123 height 12
copy div "more cart and parking availability Tags and notes"
click at [494, 388] on textarea "Hi {{first_name}}! Thanks for the feedback. I understand that more carts and pa…" at bounding box center [548, 400] width 442 height 44
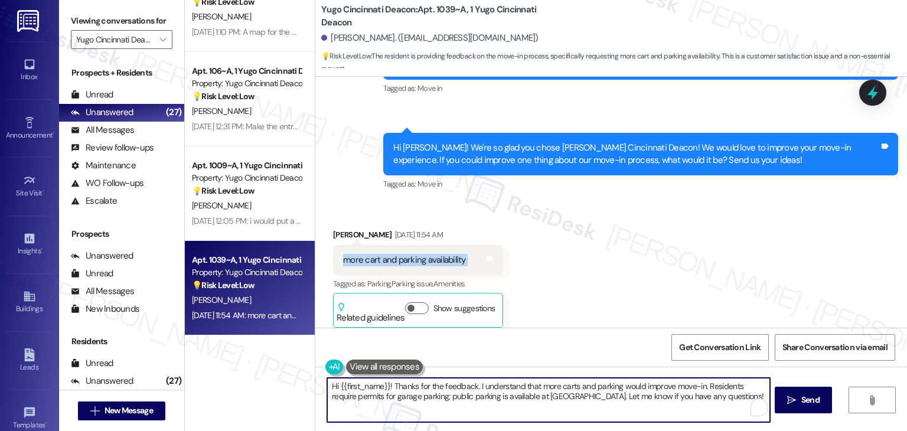
click at [494, 388] on textarea "Hi {{first_name}}! Thanks for the feedback. I understand that more carts and pa…" at bounding box center [548, 400] width 442 height 44
click at [644, 285] on div "Received via SMS [PERSON_NAME] [DATE] 11:54 AM more cart and parking availabili…" at bounding box center [611, 269] width 592 height 135
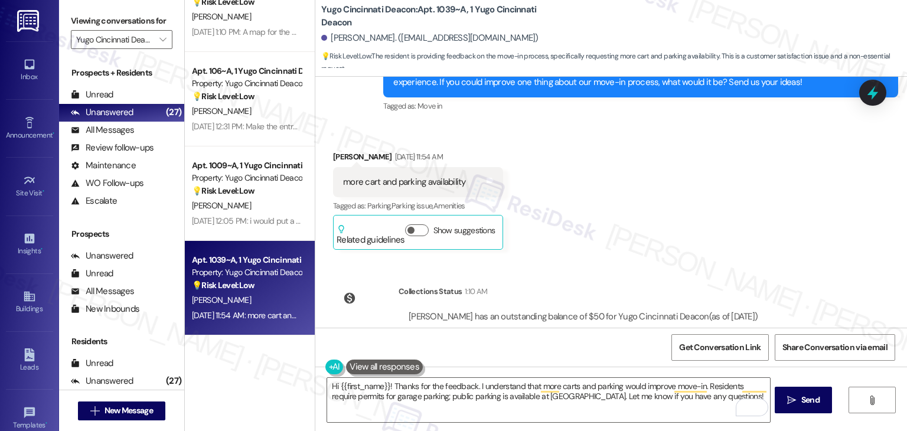
scroll to position [293, 0]
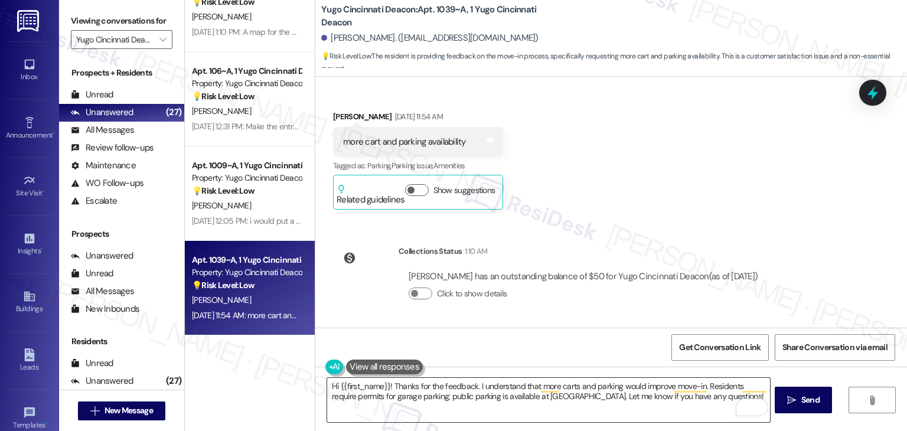
click at [473, 383] on textarea "Hi {{first_name}}! Thanks for the feedback. I understand that more carts and pa…" at bounding box center [548, 400] width 442 height 44
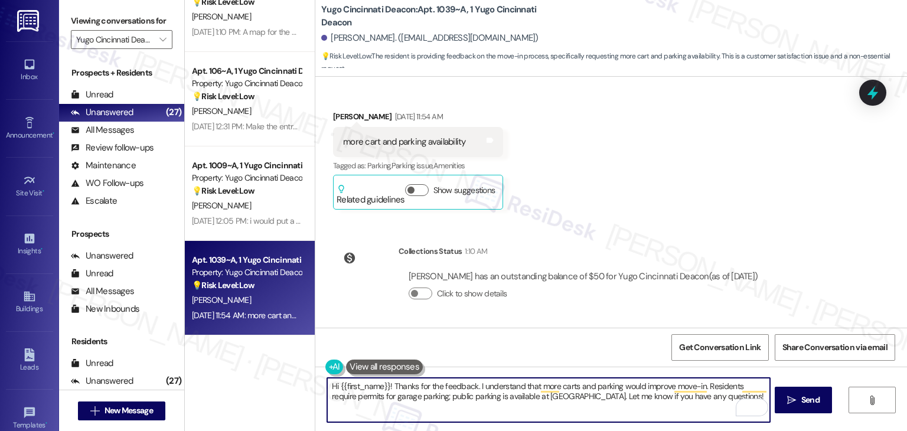
click at [473, 383] on textarea "Hi {{first_name}}! Thanks for the feedback. I understand that more carts and pa…" at bounding box center [548, 400] width 442 height 44
paste textarea "Thanks so much for the feedback, [PERSON_NAME]! More cart and parking availabil…"
type textarea "Thanks so much for the feedback, [PERSON_NAME]! More cart and parking availabil…"
click at [799, 400] on span "Send" at bounding box center [810, 400] width 23 height 12
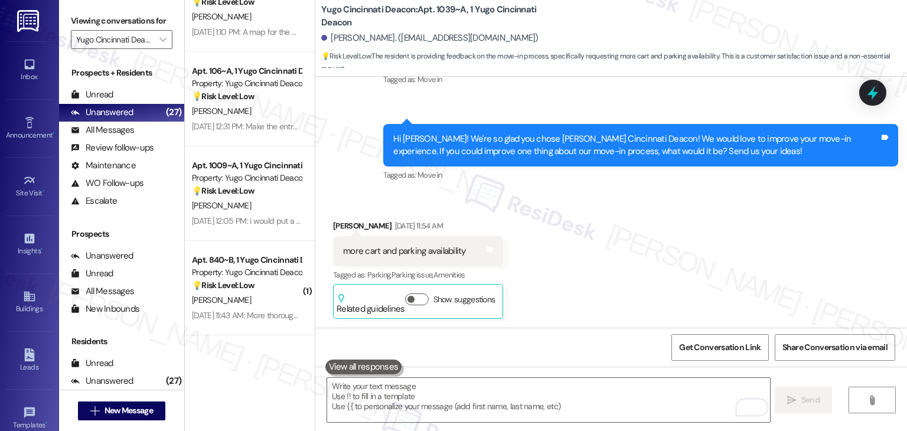
scroll to position [387, 0]
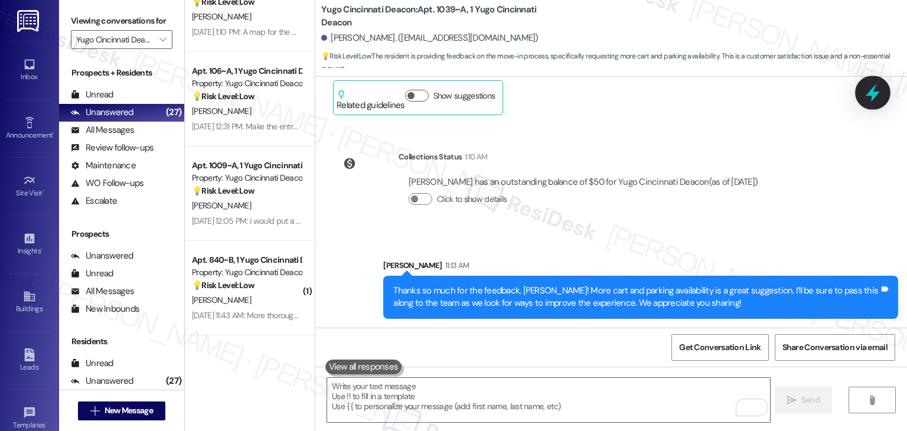
click at [867, 102] on icon at bounding box center [873, 93] width 20 height 20
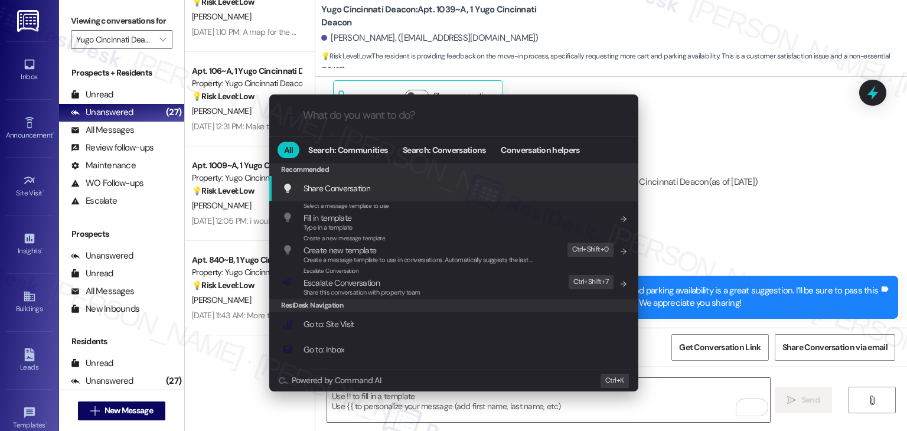
click at [374, 286] on span "Escalate Conversation" at bounding box center [342, 283] width 76 height 11
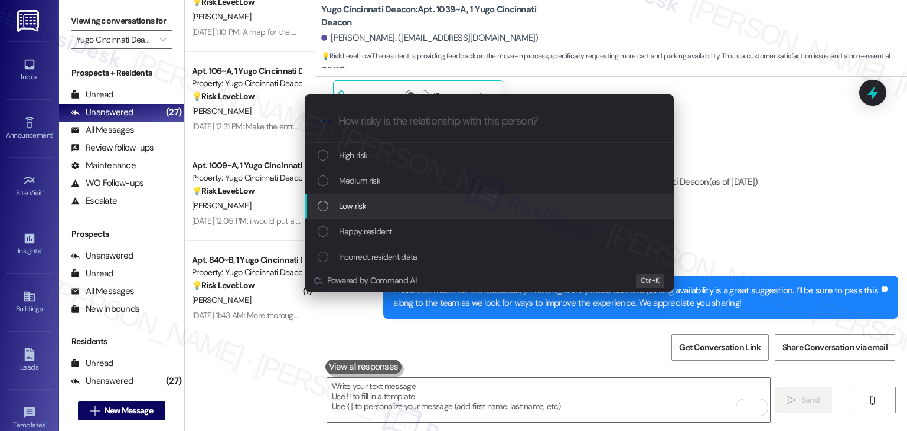
click at [324, 206] on div "List of options" at bounding box center [323, 206] width 11 height 11
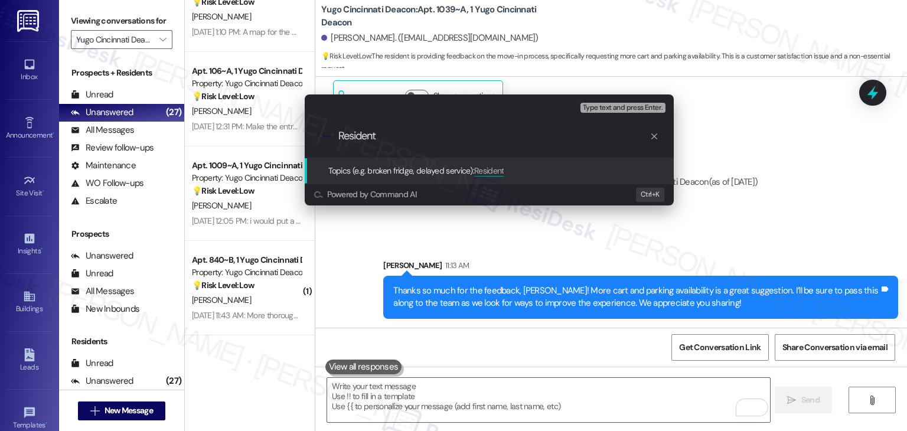
paste input "Feedback: Cart and Parking Availability During Move-In"
type input "Resident Feedback: Cart and Parking Availability During Move-In"
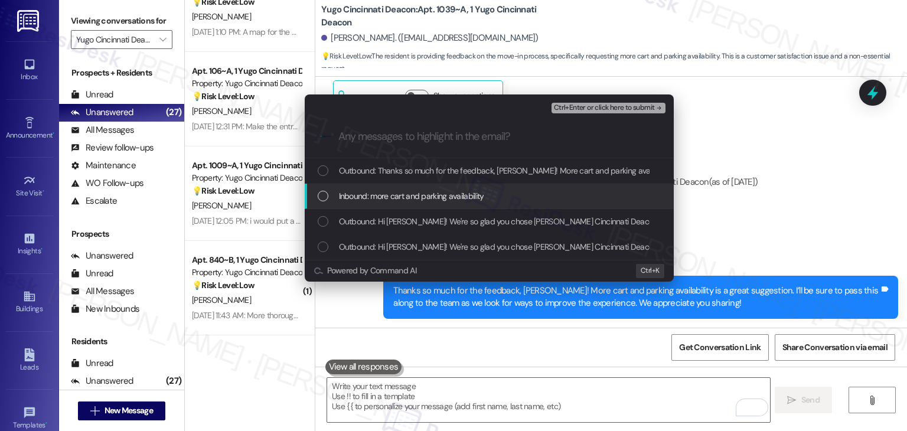
click at [324, 192] on div "List of options" at bounding box center [323, 196] width 11 height 11
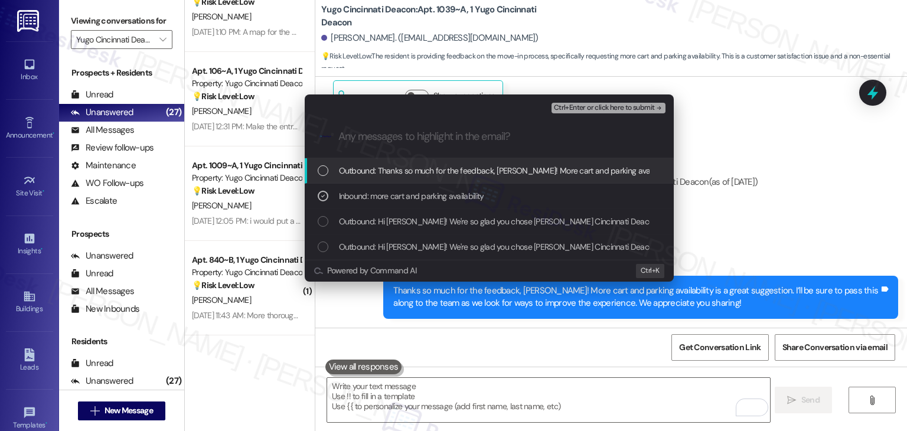
click at [620, 109] on span "Ctrl+Enter or click here to submit" at bounding box center [604, 108] width 101 height 8
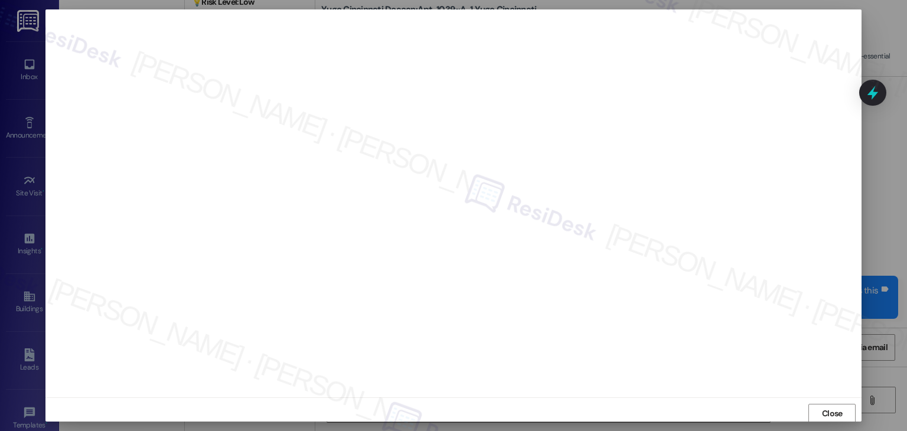
scroll to position [1, 0]
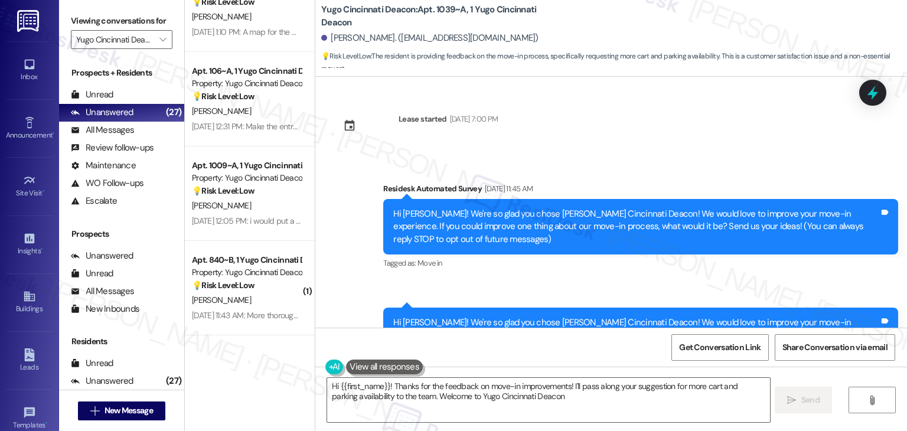
type textarea "Hi {{first_name}}! Thanks for the feedback on move-in improvements! I'll pass a…"
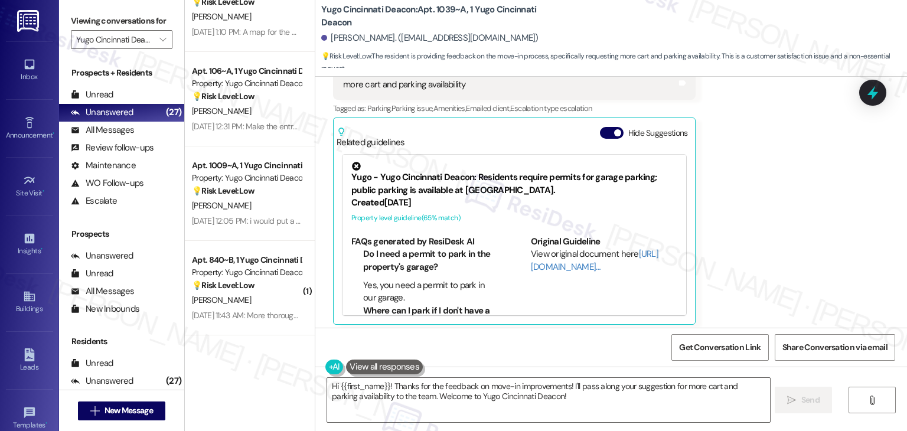
scroll to position [356, 0]
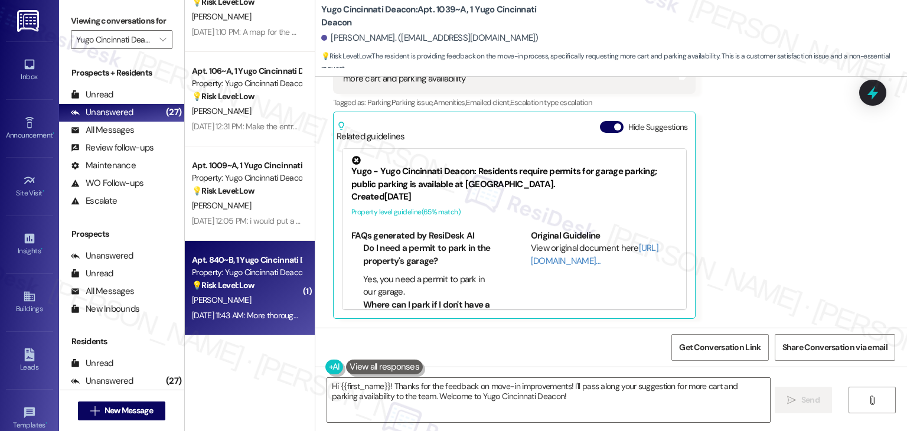
click at [201, 314] on div "[DATE] 11:43 AM: More thorough room inspections prior to us moving in. [DATE] 1…" at bounding box center [311, 315] width 239 height 11
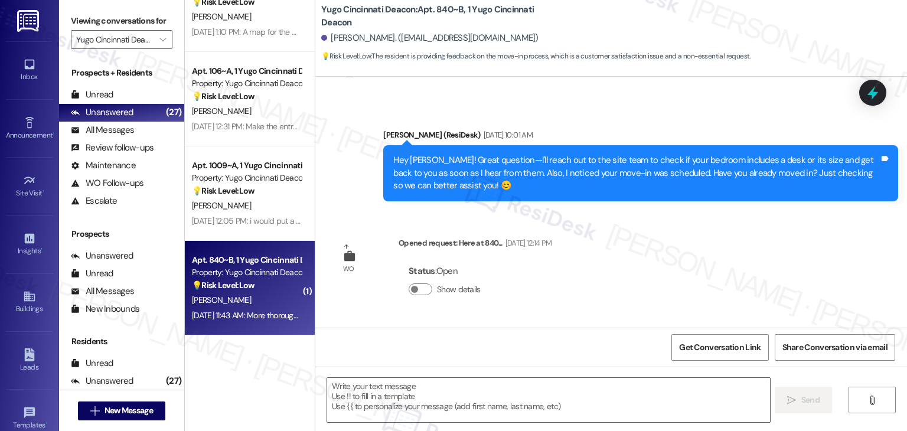
scroll to position [663, 0]
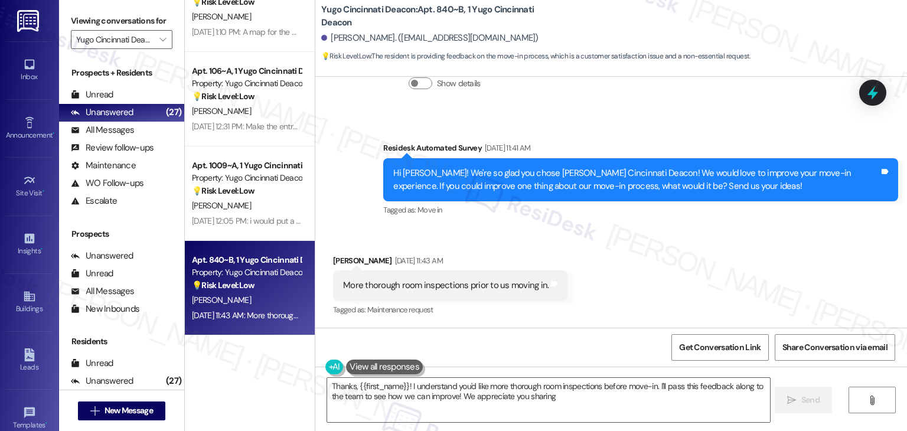
click at [507, 178] on div "Hi [PERSON_NAME]! We're so glad you chose [PERSON_NAME] Cincinnati Deacon! We w…" at bounding box center [636, 179] width 486 height 25
copy div "chose"
click at [507, 178] on div "Hi [PERSON_NAME]! We're so glad you chose [PERSON_NAME] Cincinnati Deacon! We w…" at bounding box center [636, 179] width 486 height 25
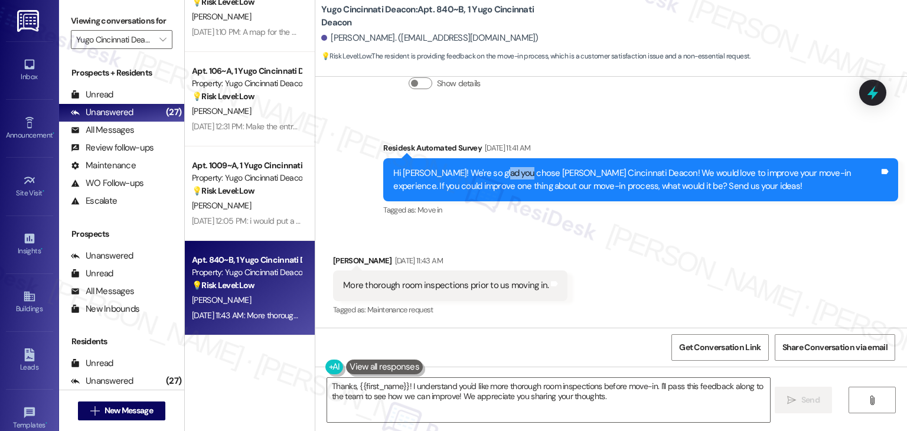
click at [507, 178] on div "Hi [PERSON_NAME]! We're so glad you chose [PERSON_NAME] Cincinnati Deacon! We w…" at bounding box center [636, 179] width 486 height 25
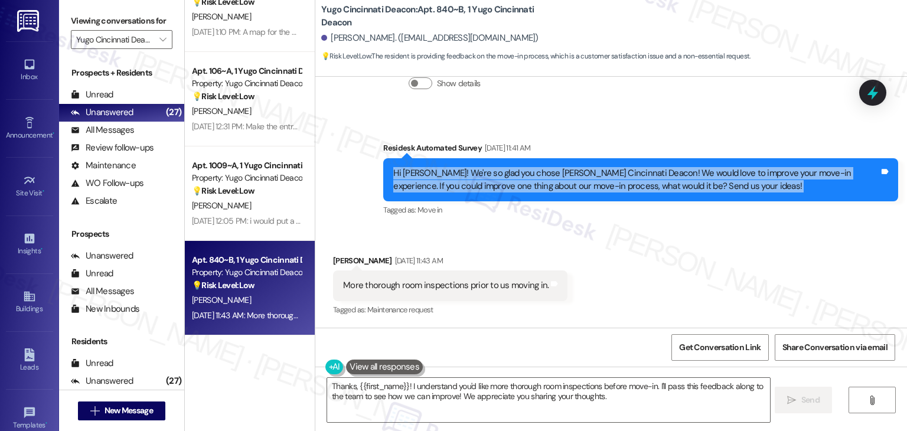
click at [509, 185] on div "Hi [PERSON_NAME]! We're so glad you chose [PERSON_NAME] Cincinnati Deacon! We w…" at bounding box center [636, 179] width 486 height 25
click at [548, 244] on div "Received via SMS [PERSON_NAME] [DATE] 11:43 AM More thorough room inspections p…" at bounding box center [611, 278] width 592 height 100
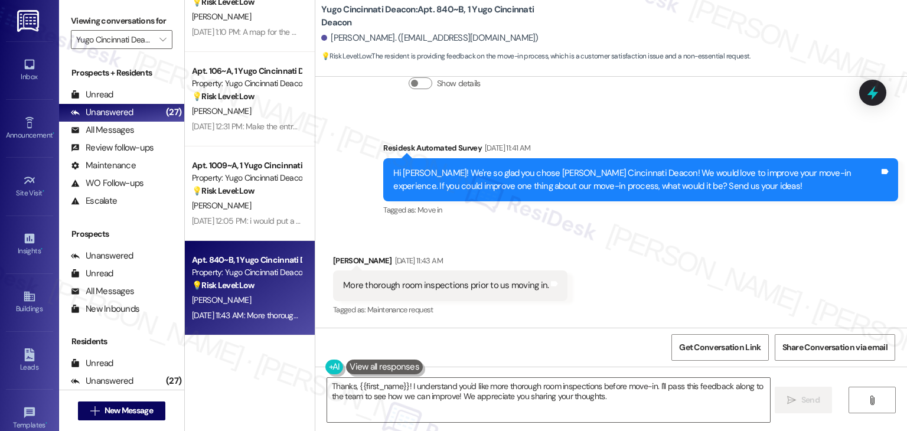
click at [536, 180] on div "Hi [PERSON_NAME]! We're so glad you chose [PERSON_NAME] Cincinnati Deacon! We w…" at bounding box center [636, 179] width 486 height 25
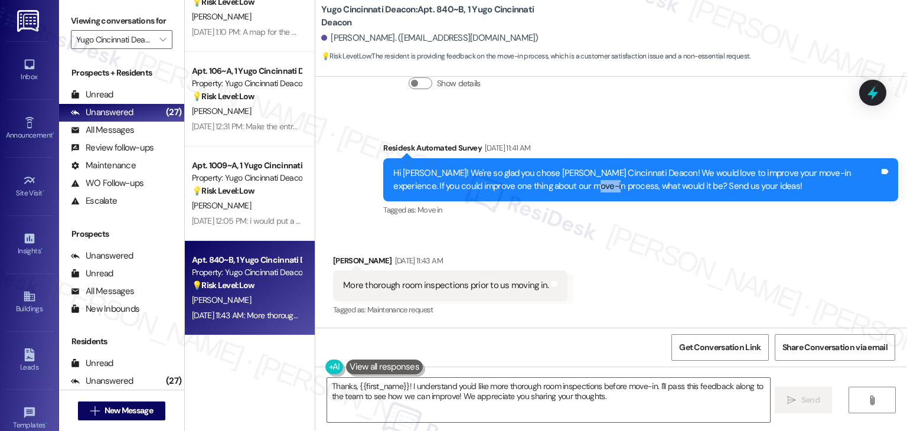
click at [536, 180] on div "Hi [PERSON_NAME]! We're so glad you chose [PERSON_NAME] Cincinnati Deacon! We w…" at bounding box center [636, 179] width 486 height 25
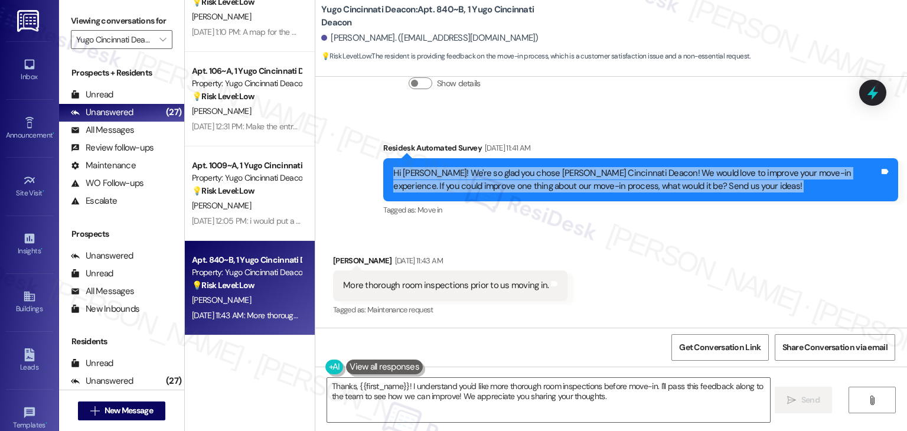
copy div "Hi [PERSON_NAME]! We're so glad you chose [PERSON_NAME] Cincinnati Deacon! We w…"
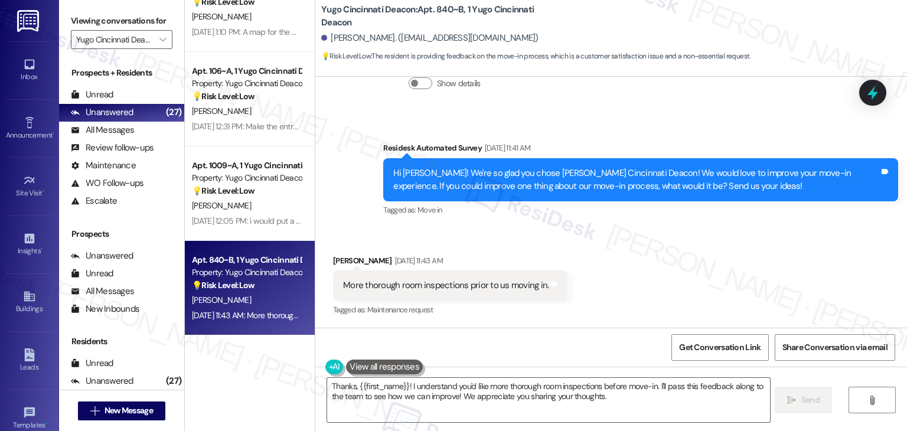
click at [470, 287] on div "More thorough room inspections prior to us moving in." at bounding box center [446, 285] width 206 height 12
copy div "More thorough room inspections prior to us moving in. Tags and notes"
click at [662, 254] on div "Received via SMS [PERSON_NAME] [DATE] 11:43 AM More thorough room inspections p…" at bounding box center [611, 278] width 592 height 100
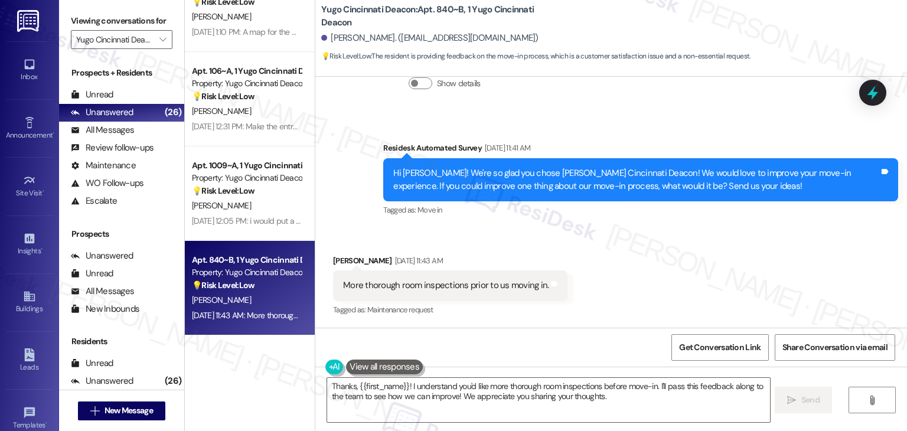
click at [662, 253] on div "Received via SMS [PERSON_NAME] [DATE] 11:43 AM More thorough room inspections p…" at bounding box center [611, 278] width 592 height 100
click at [484, 382] on textarea "Thanks, {{first_name}}! I understand you'd like more thorough room inspections …" at bounding box center [548, 400] width 442 height 44
paste textarea "so much for the feedback, [PERSON_NAME]! When you mention more thorough room in…"
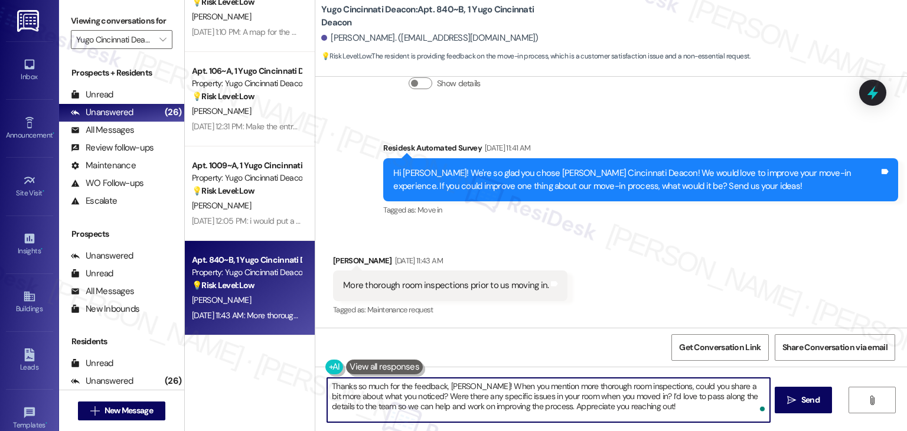
type textarea "Thanks so much for the feedback, [PERSON_NAME]! When you mention more thorough …"
click at [598, 312] on div "Received via SMS [PERSON_NAME] [DATE] 11:43 AM More thorough room inspections p…" at bounding box center [611, 278] width 592 height 100
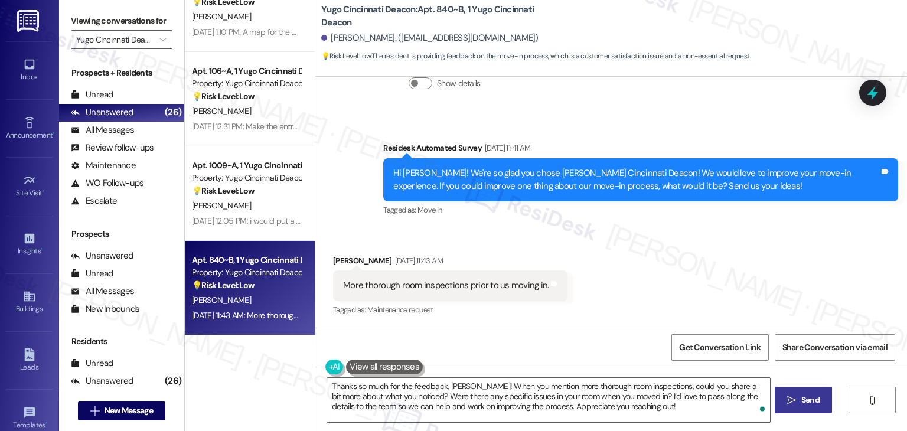
click at [790, 396] on icon "" at bounding box center [791, 400] width 9 height 9
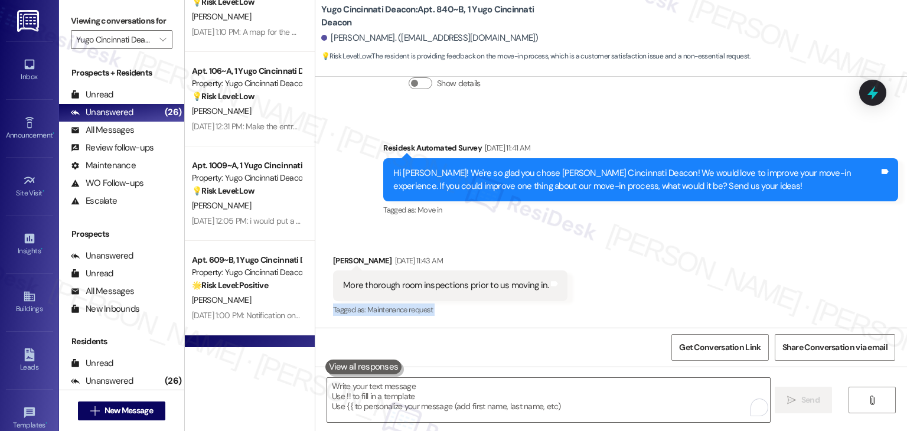
scroll to position [880, 0]
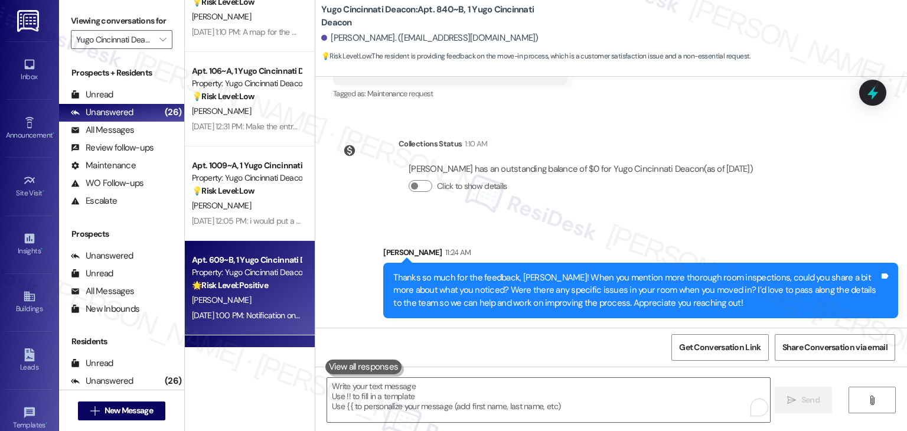
click at [260, 299] on div "[PERSON_NAME]" at bounding box center [247, 300] width 112 height 15
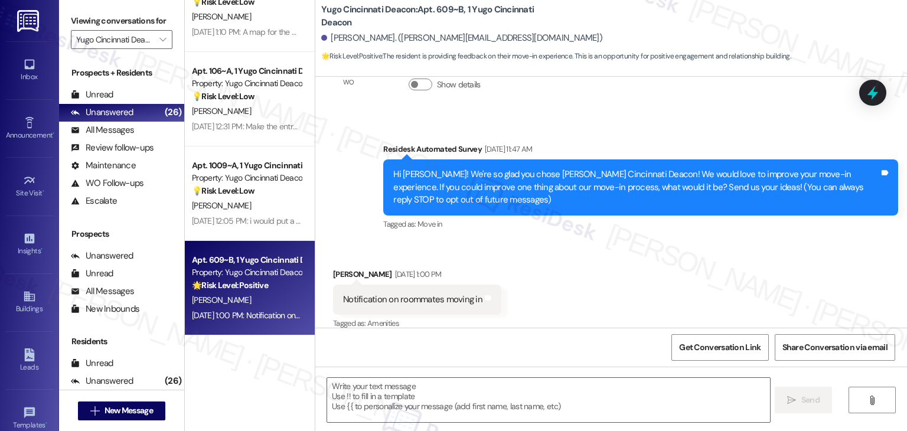
click at [584, 139] on div "WO Lease started [DATE] 7:00 PM Show details Survey, sent via SMS Residesk Auto…" at bounding box center [611, 202] width 592 height 251
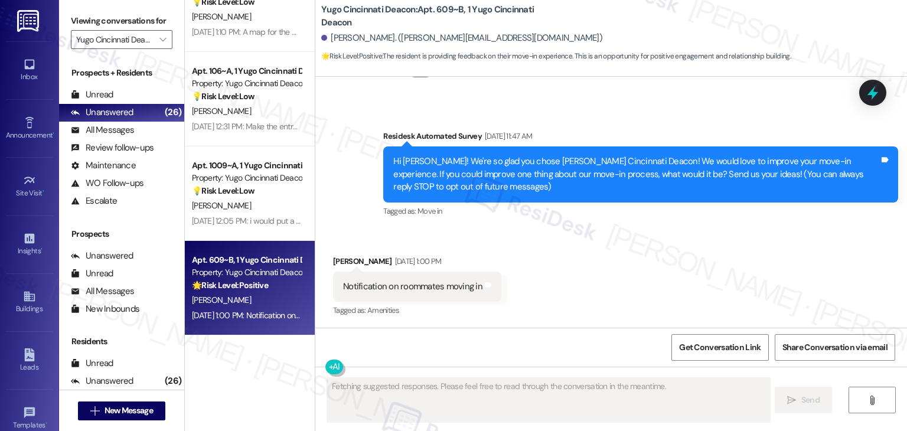
click at [561, 253] on div "Received via SMS [PERSON_NAME] [DATE] 1:00 PM Notification on roommates moving …" at bounding box center [611, 279] width 592 height 100
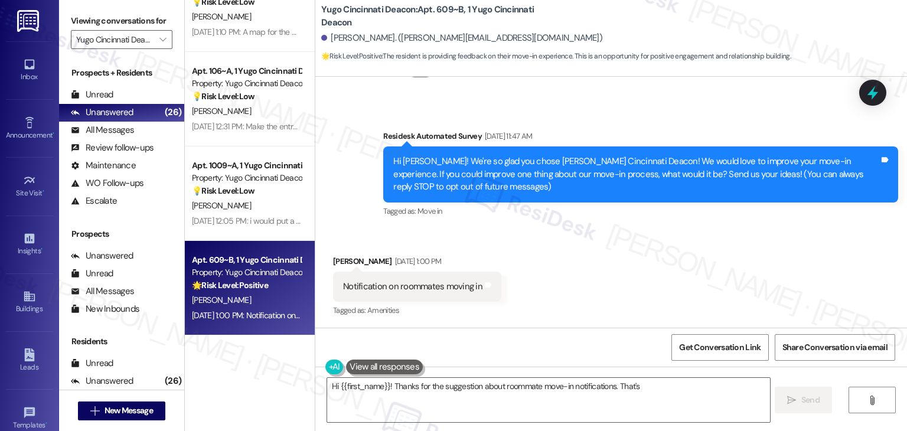
click at [582, 175] on div "Hi [PERSON_NAME]! We're so glad you chose [PERSON_NAME] Cincinnati Deacon! We w…" at bounding box center [636, 174] width 486 height 38
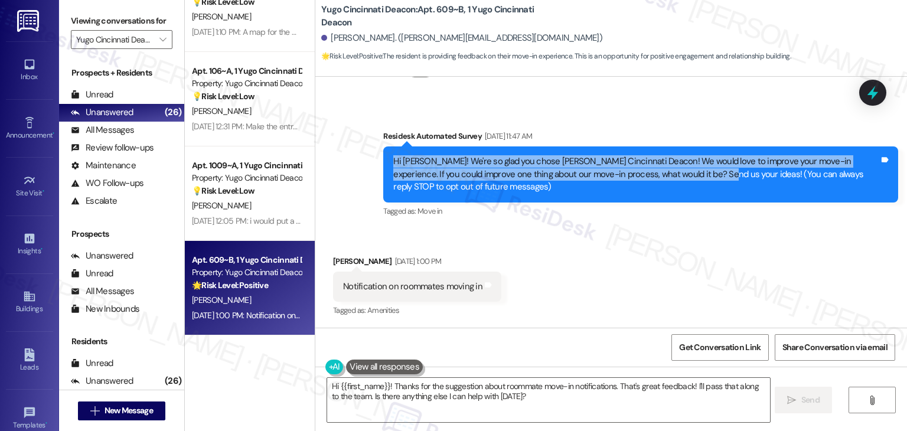
drag, startPoint x: 665, startPoint y: 174, endPoint x: 382, endPoint y: 159, distance: 282.8
click at [383, 159] on div "Hi [PERSON_NAME]! We're so glad you chose [PERSON_NAME] Cincinnati Deacon! We w…" at bounding box center [640, 174] width 515 height 56
copy div "Hi [PERSON_NAME]! We're so glad you chose [PERSON_NAME] Cincinnati Deacon! We w…"
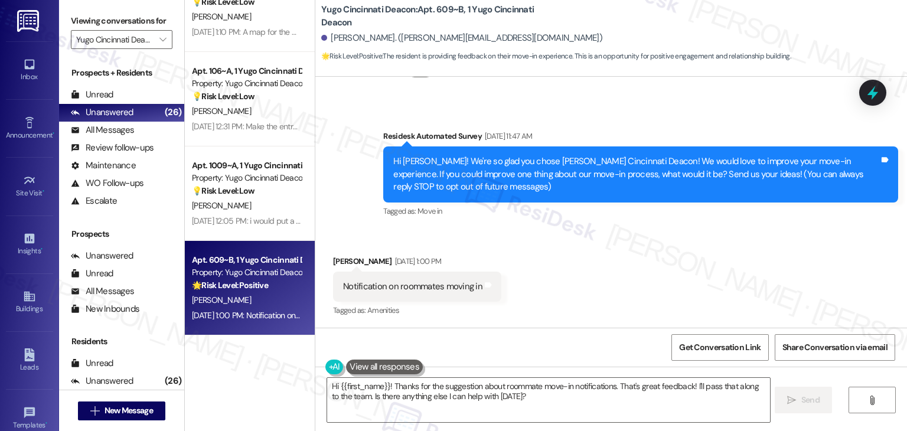
click at [374, 288] on div "Notification on roommates moving in" at bounding box center [412, 287] width 139 height 12
copy div "Notification"
click at [386, 287] on div "Notification on roommates moving in" at bounding box center [412, 287] width 139 height 12
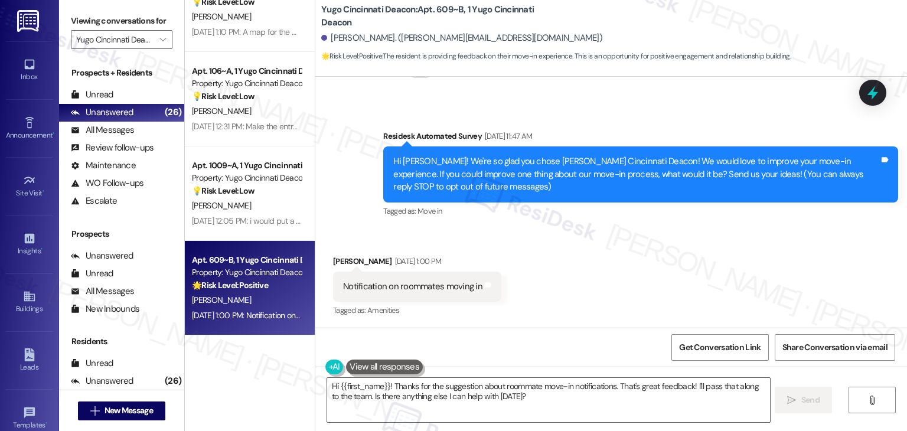
click at [386, 287] on div "Notification on roommates moving in" at bounding box center [412, 287] width 139 height 12
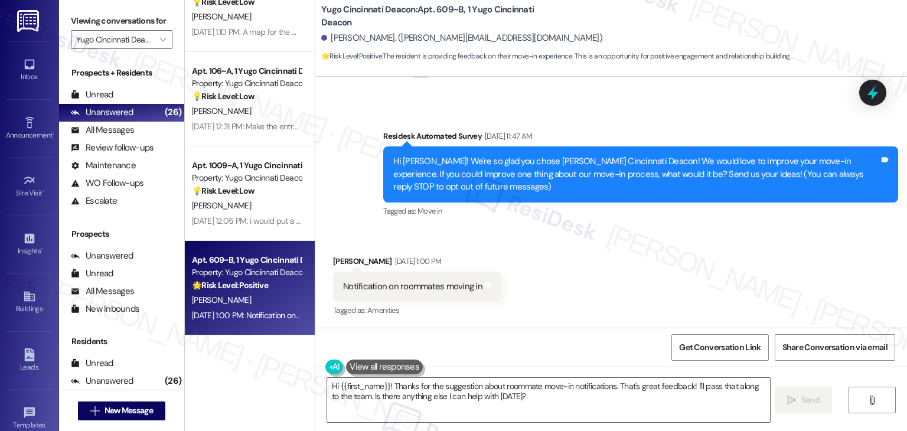
click at [602, 240] on div "Received via SMS [PERSON_NAME] [DATE] 1:00 PM Notification on roommates moving …" at bounding box center [611, 279] width 592 height 100
click at [582, 281] on div "Received via SMS [PERSON_NAME] [DATE] 1:00 PM Notification on roommates moving …" at bounding box center [611, 279] width 592 height 100
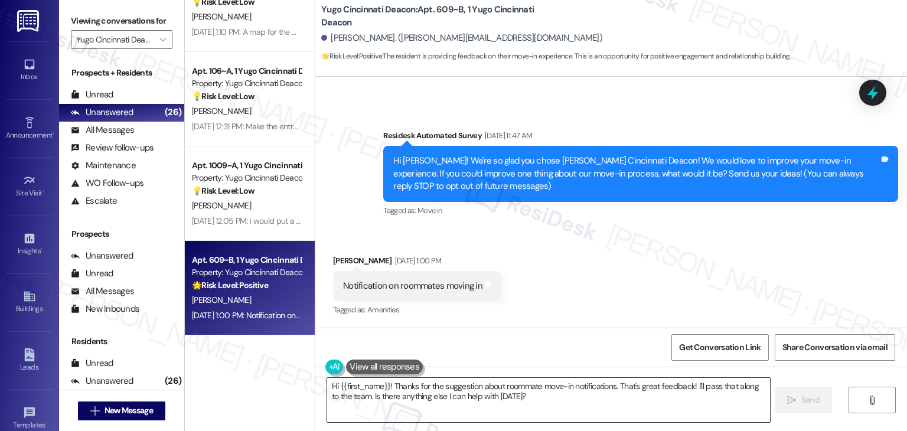
click at [558, 400] on textarea "Hi {{first_name}}! Thanks for the suggestion about roommate move-in notificatio…" at bounding box center [548, 400] width 442 height 44
click at [481, 399] on textarea "Hi {{first_name}}! Thanks for the suggestion about roommate move-in notificatio…" at bounding box center [548, 400] width 442 height 44
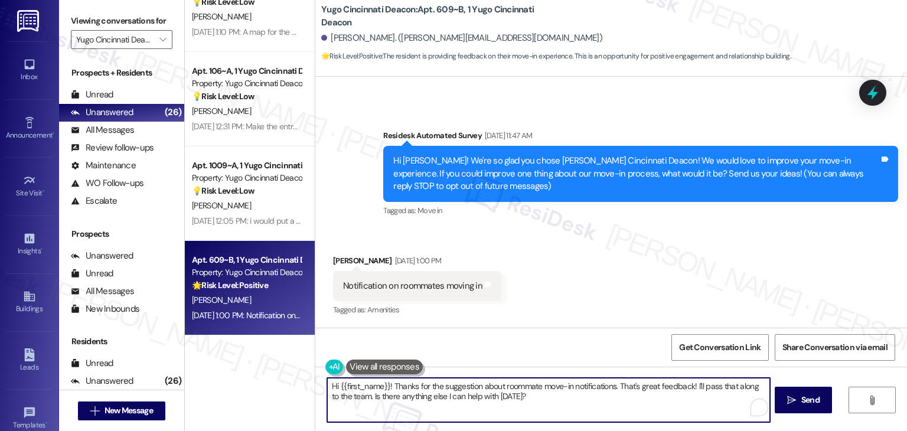
click at [481, 399] on textarea "Hi {{first_name}}! Thanks for the suggestion about roommate move-in notificatio…" at bounding box center [548, 400] width 442 height 44
paste textarea "Thanks for the feedback, [PERSON_NAME]! When you mentioned “notification on roo…"
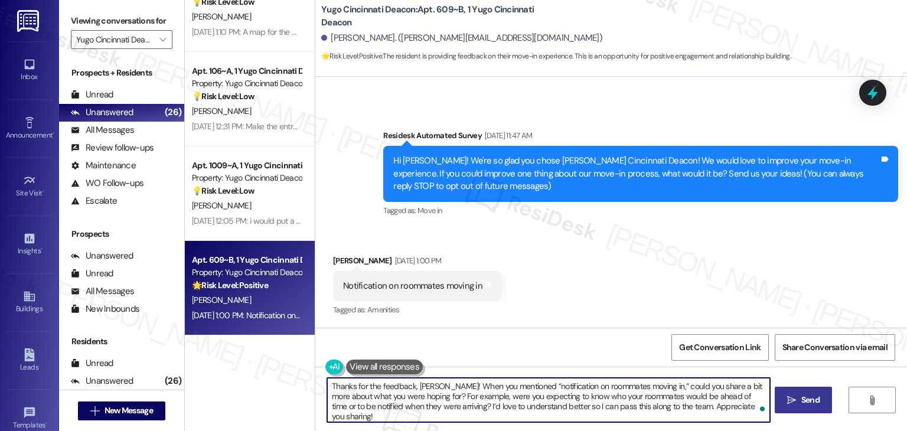
type textarea "Thanks for the feedback, [PERSON_NAME]! When you mentioned “notification on roo…"
click at [803, 394] on span "Send" at bounding box center [811, 400] width 18 height 12
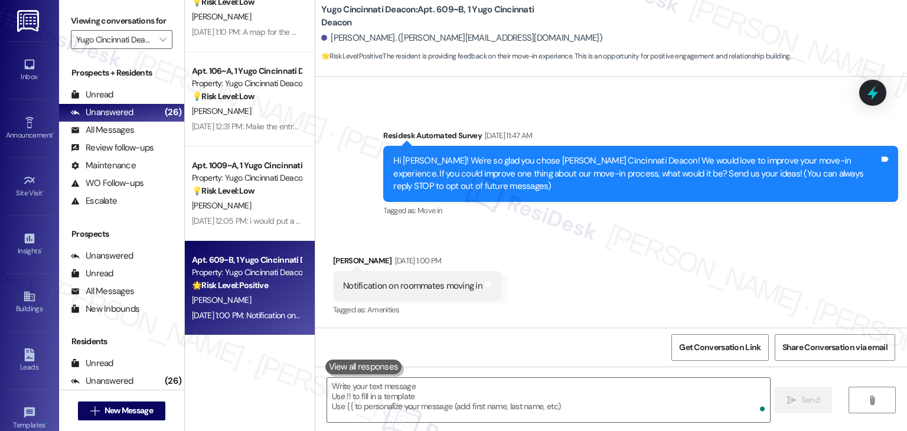
scroll to position [76, 0]
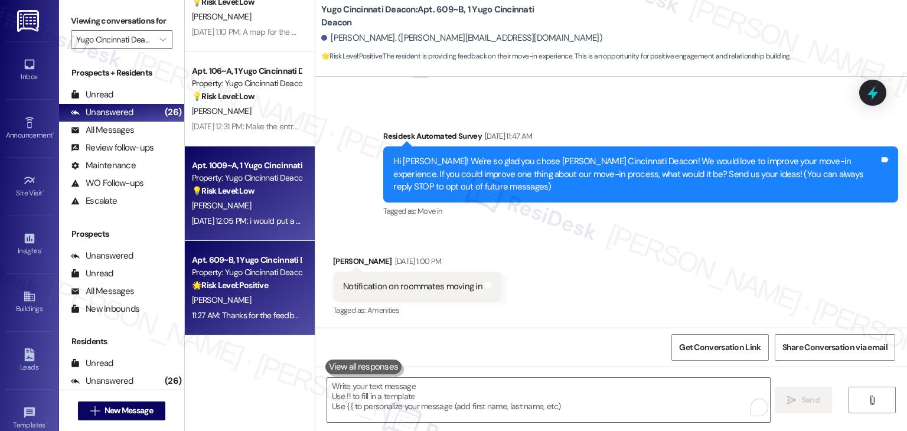
click at [242, 223] on div "[DATE] 12:05 PM: i would put a map of the floor by the parking garage entrance …" at bounding box center [387, 221] width 391 height 11
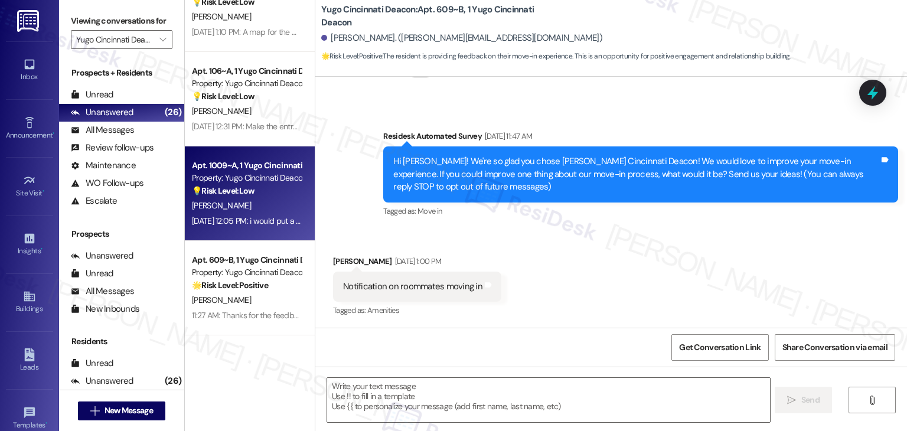
type textarea "Fetching suggested responses. Please feel free to read through the conversation…"
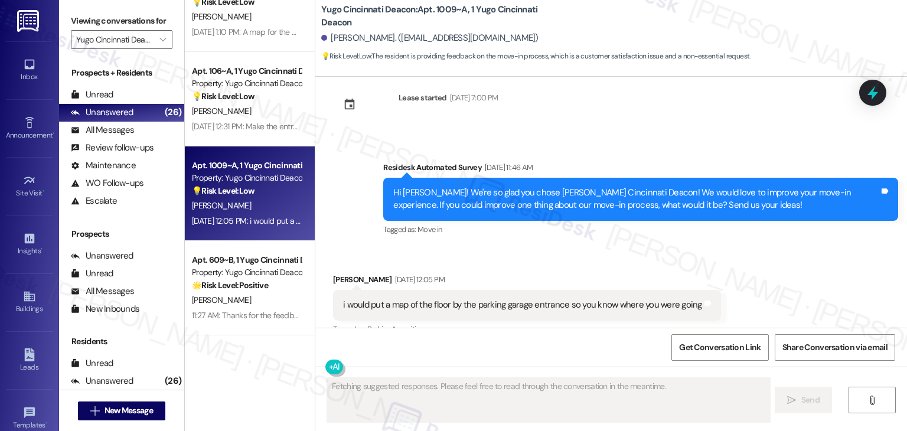
scroll to position [357, 0]
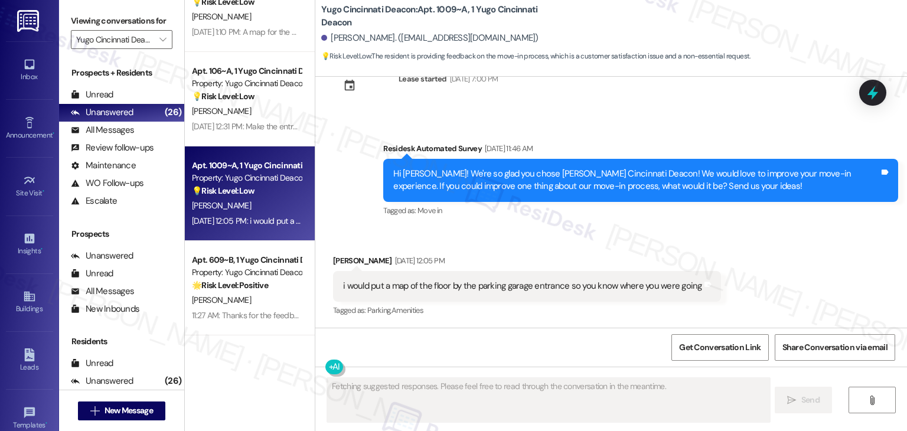
click at [609, 109] on div "Sent via SMS [PERSON_NAME] (ResiDesk) [DATE] 5:15 PM Hi [PERSON_NAME]! We’re so…" at bounding box center [611, 202] width 592 height 251
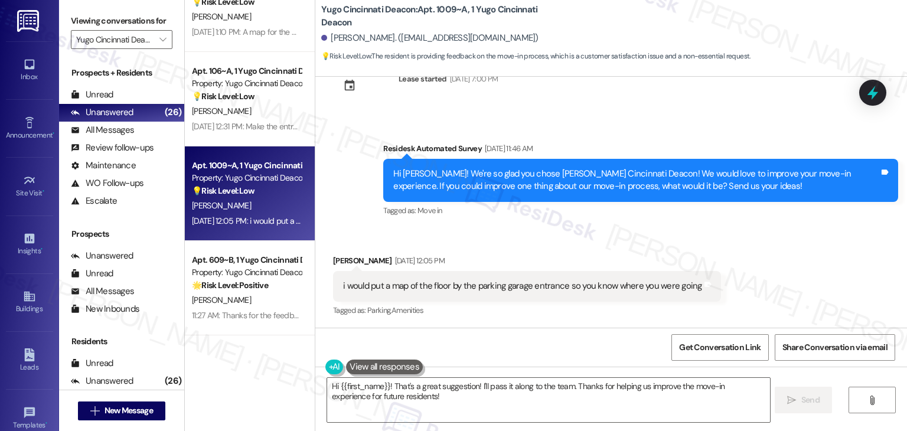
click at [569, 234] on div "Received via SMS [PERSON_NAME] [DATE] 12:05 PM i would put a map of the floor b…" at bounding box center [611, 278] width 592 height 100
click at [592, 187] on div "Hi [PERSON_NAME]! We're so glad you chose [PERSON_NAME] Cincinnati Deacon! We w…" at bounding box center [636, 180] width 486 height 25
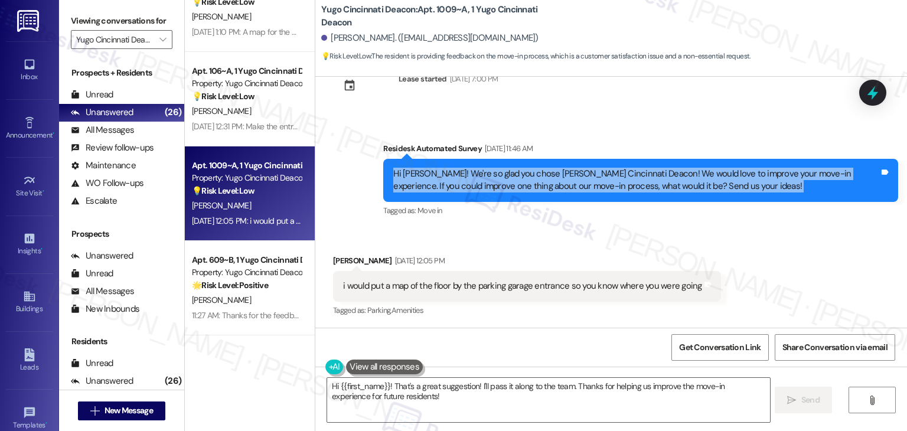
copy div "Hi [PERSON_NAME]! We're so glad you chose [PERSON_NAME] Cincinnati Deacon! We w…"
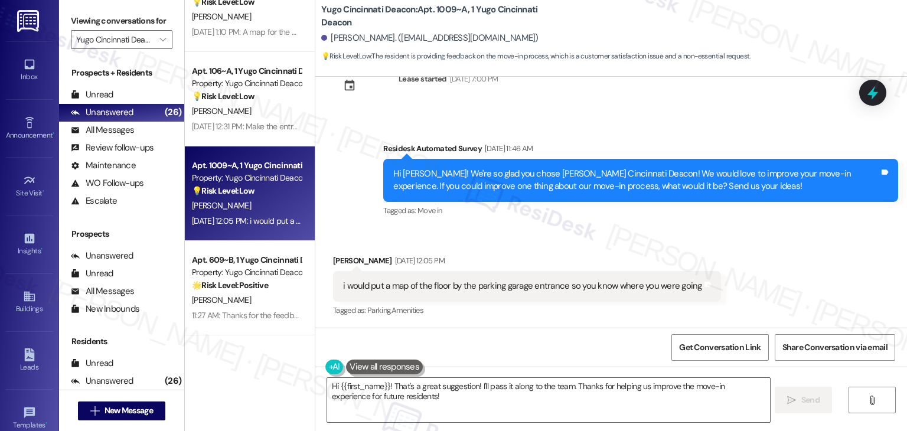
click at [528, 234] on div "Received via SMS [PERSON_NAME] [DATE] 12:05 PM i would put a map of the floor b…" at bounding box center [611, 278] width 592 height 100
click at [437, 288] on div "i would put a map of the floor by the parking garage entrance so you know where…" at bounding box center [522, 286] width 359 height 12
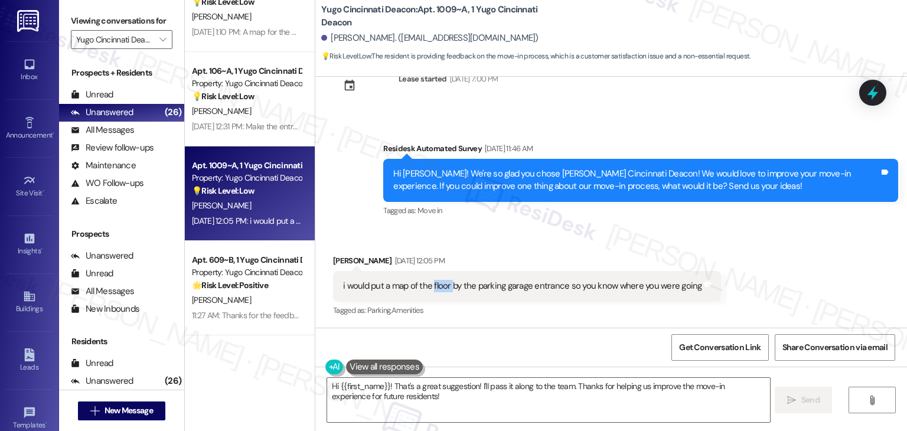
click at [437, 288] on div "i would put a map of the floor by the parking garage entrance so you know where…" at bounding box center [522, 286] width 359 height 12
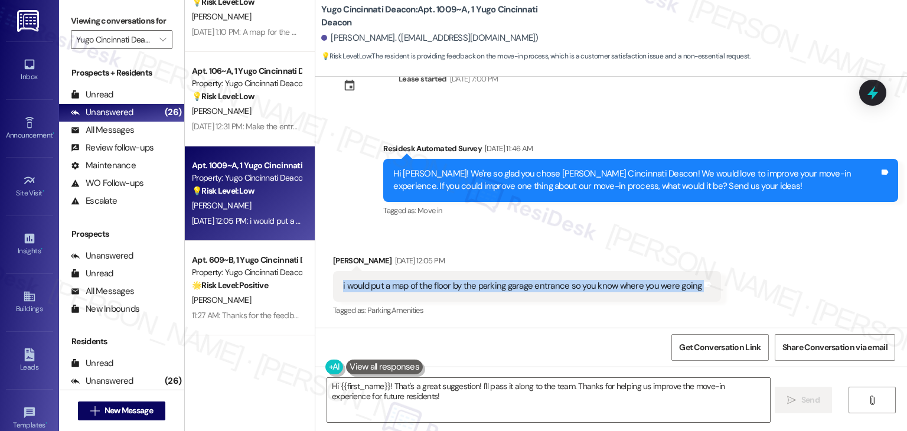
copy div "i would put a map of the floor by the parking garage entrance so you know where…"
click at [542, 380] on textarea "Hi {{first_name}}! That's a great suggestion! I'll pass it along to the team. T…" at bounding box center [548, 400] width 442 height 44
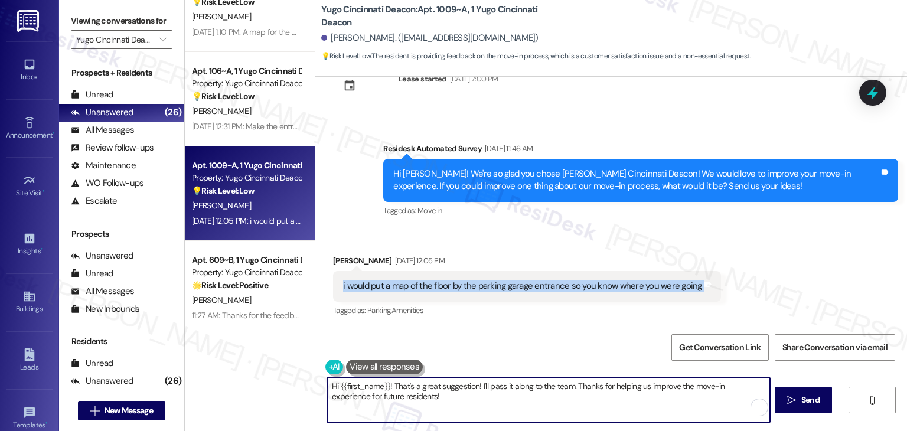
paste textarea "Thanks so much for the feedback, [PERSON_NAME]! Having a floor map by the parki…"
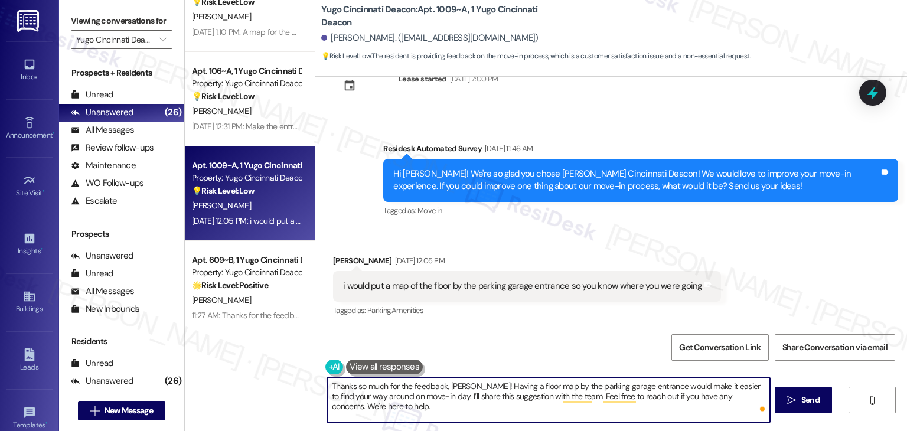
scroll to position [465, 0]
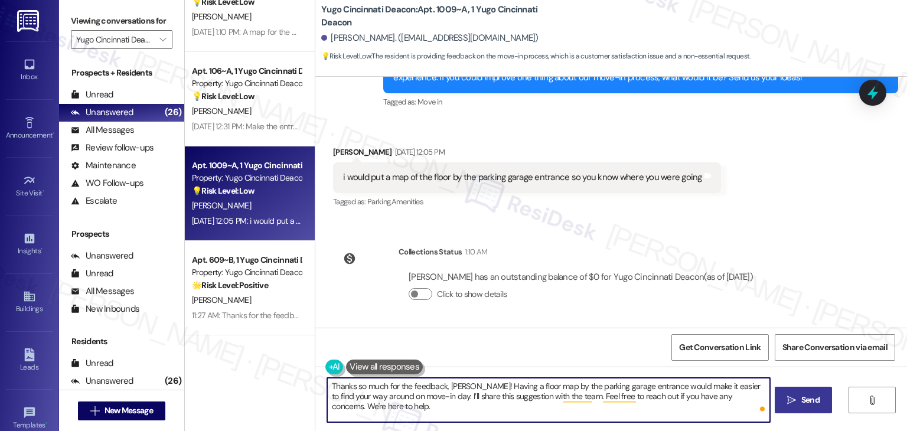
type textarea "Thanks so much for the feedback, [PERSON_NAME]! Having a floor map by the parki…"
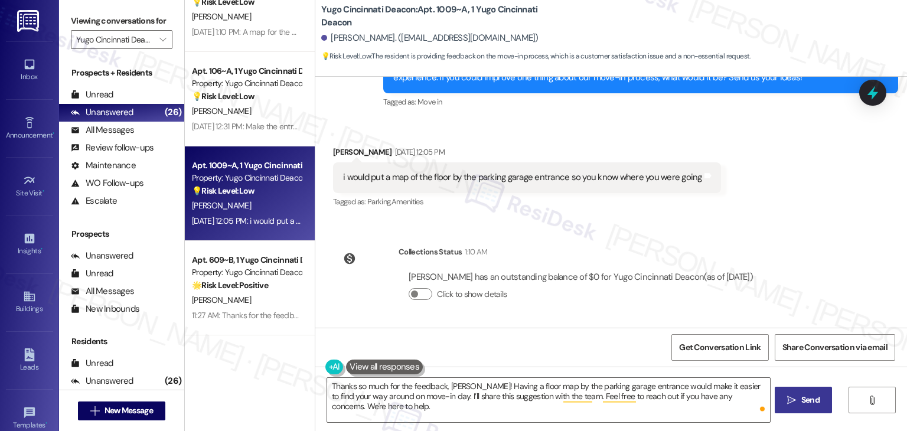
click at [812, 407] on button " Send" at bounding box center [803, 400] width 57 height 27
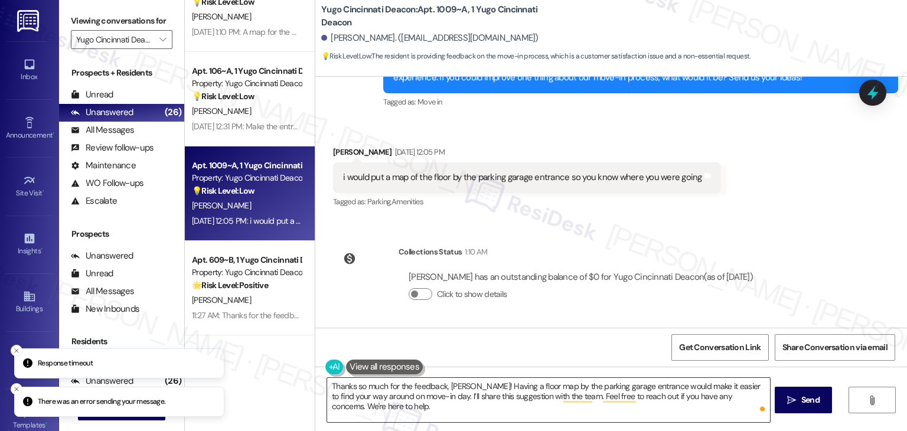
click at [563, 385] on textarea "Thanks so much for the feedback, [PERSON_NAME]! Having a floor map by the parki…" at bounding box center [548, 400] width 442 height 44
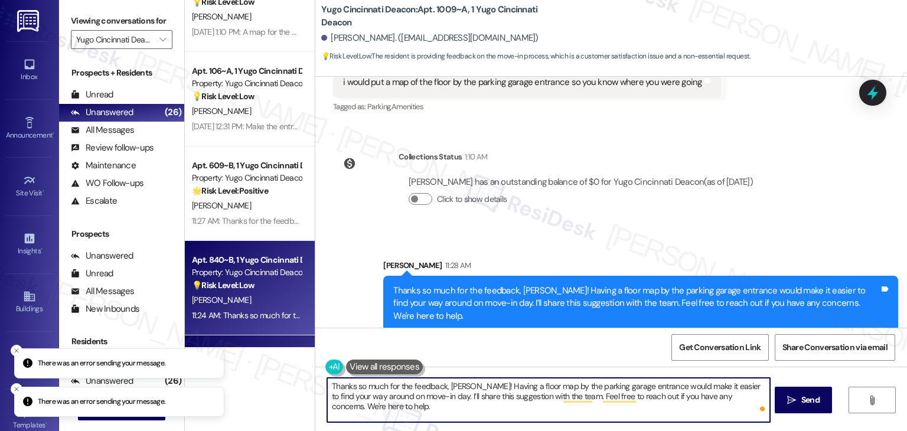
scroll to position [1437, 0]
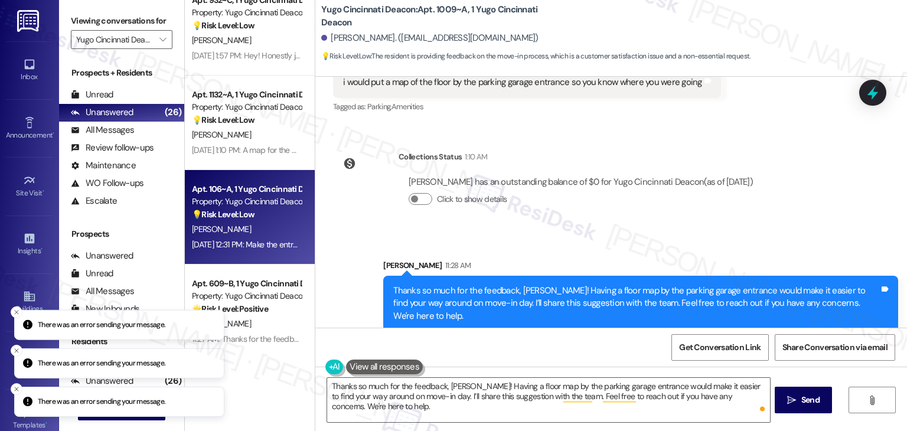
click at [265, 246] on div "[DATE] 12:31 PM: Make the entrance from the parking garage to the building easi…" at bounding box center [359, 244] width 334 height 11
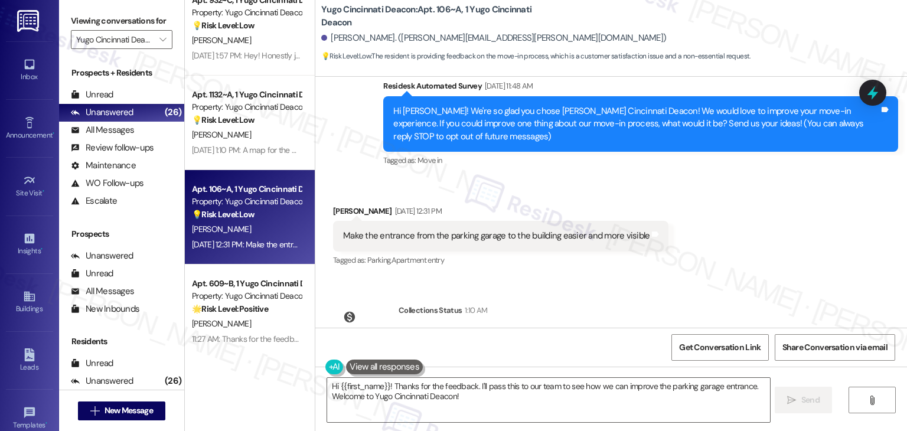
scroll to position [162, 0]
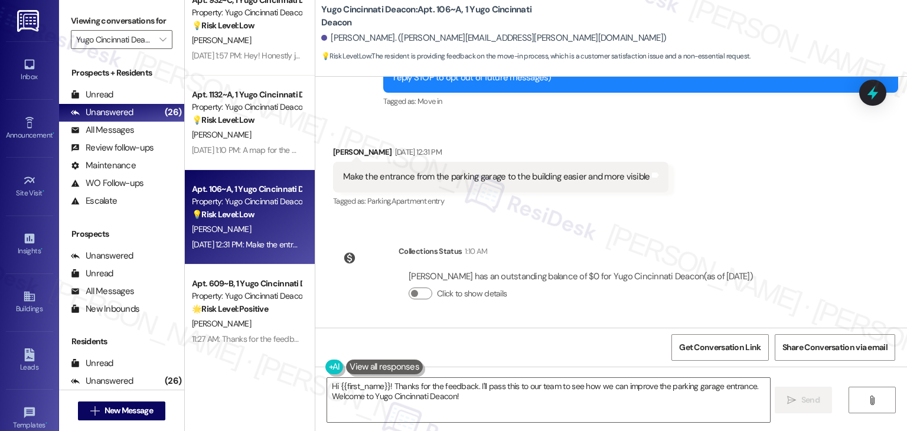
click at [738, 190] on div "Received via SMS [PERSON_NAME] [DATE] 12:31 PM Make the entrance from the parki…" at bounding box center [611, 169] width 592 height 100
click at [533, 238] on div "Collections Status 1:10 AM [PERSON_NAME] has an outstanding balance of $0 for Y…" at bounding box center [548, 281] width 448 height 91
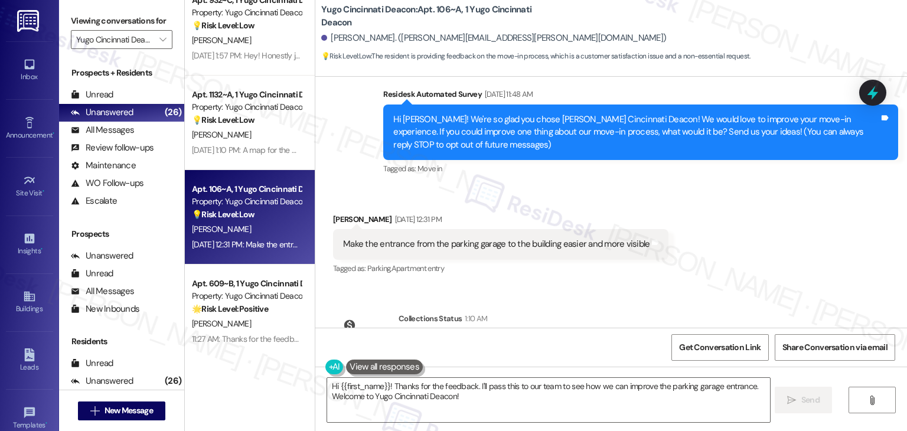
scroll to position [44, 0]
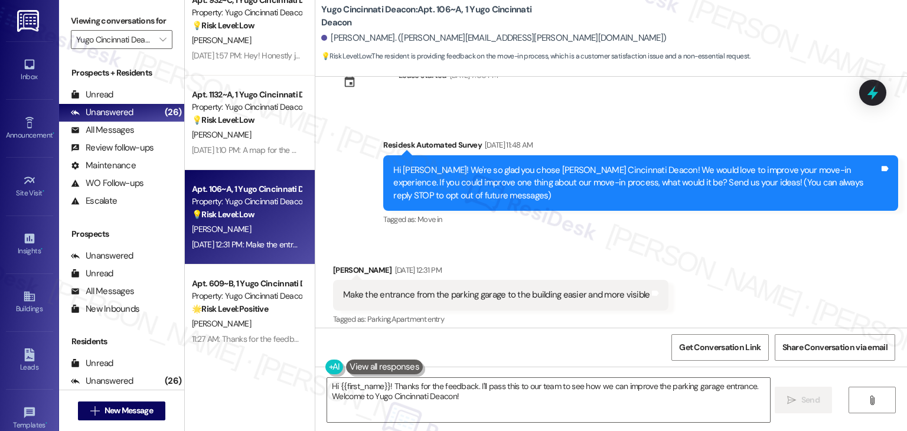
click at [621, 193] on div "Hi [PERSON_NAME]! We're so glad you chose [PERSON_NAME] Cincinnati Deacon! We w…" at bounding box center [636, 183] width 486 height 38
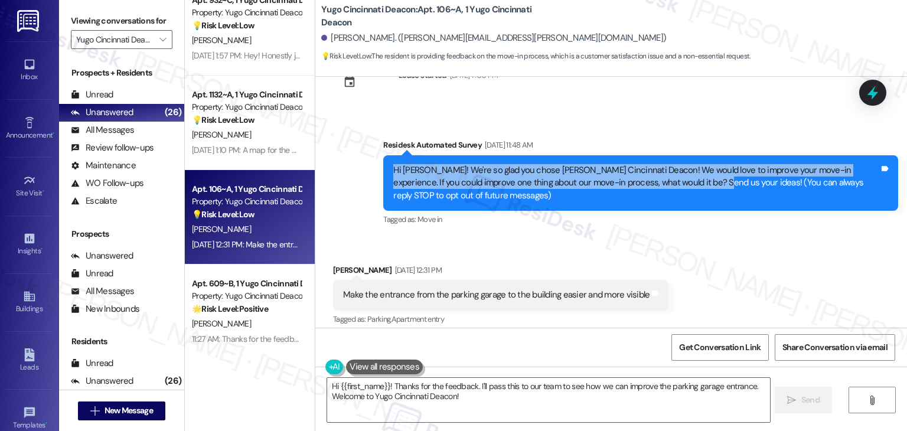
drag, startPoint x: 666, startPoint y: 180, endPoint x: 345, endPoint y: 167, distance: 321.0
click at [345, 167] on div "Survey, sent via SMS Residesk Automated Survey [DATE] 11:48 AM Hi [PERSON_NAME]…" at bounding box center [611, 174] width 592 height 125
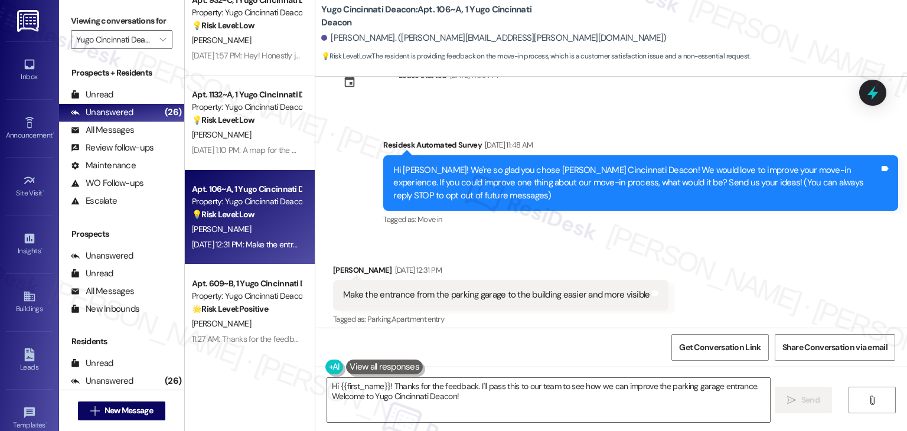
click at [430, 292] on div "Make the entrance from the parking garage to the building easier and more visib…" at bounding box center [496, 295] width 307 height 12
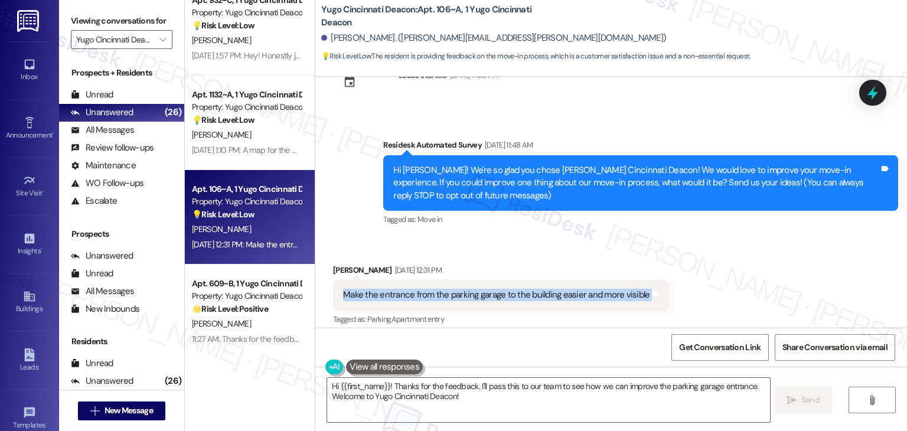
scroll to position [162, 0]
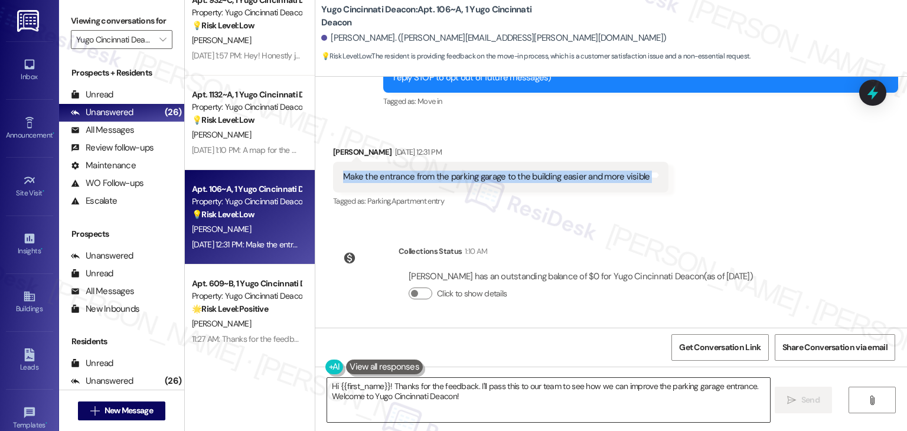
click at [505, 394] on textarea "Hi {{first_name}}! Thanks for the feedback. I'll pass this to our team to see h…" at bounding box center [548, 400] width 442 height 44
paste textarea "Thanks so much for the feedback, [PERSON_NAME]! Making the entrance from the pa…"
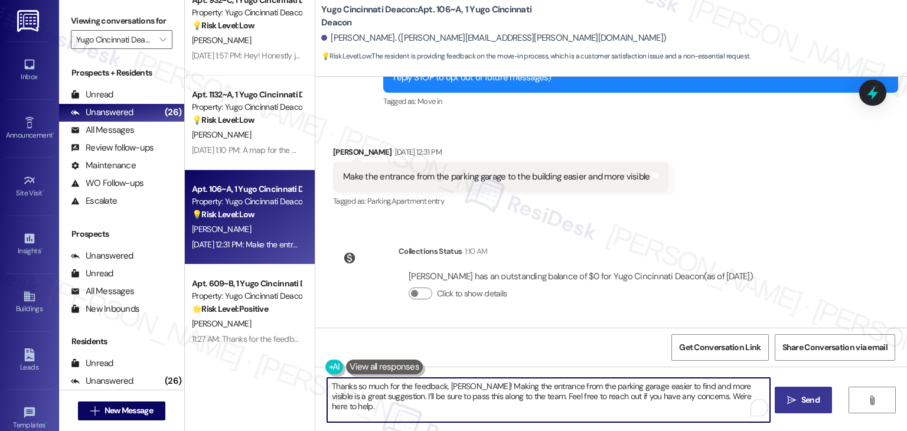
type textarea "Thanks so much for the feedback, [PERSON_NAME]! Making the entrance from the pa…"
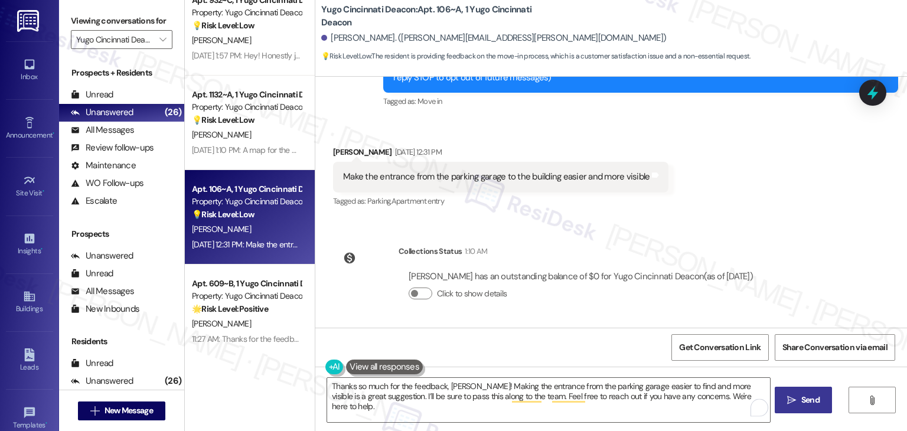
click at [790, 401] on icon "" at bounding box center [791, 400] width 9 height 9
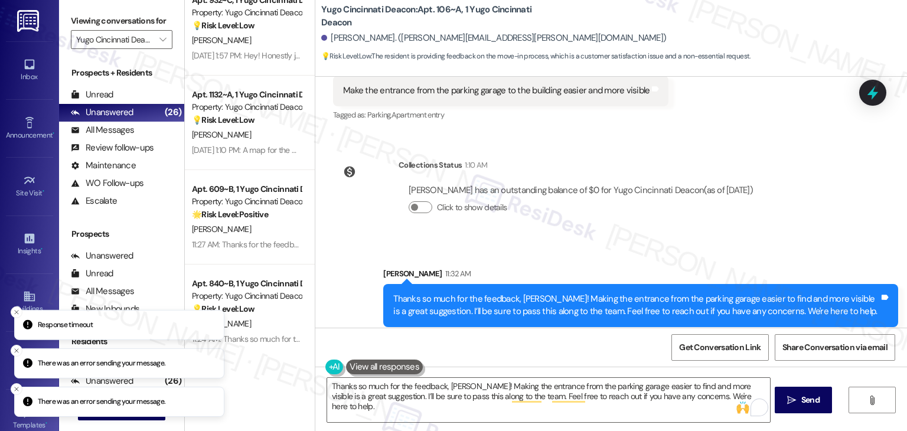
scroll to position [257, 0]
